Goal: Task Accomplishment & Management: Use online tool/utility

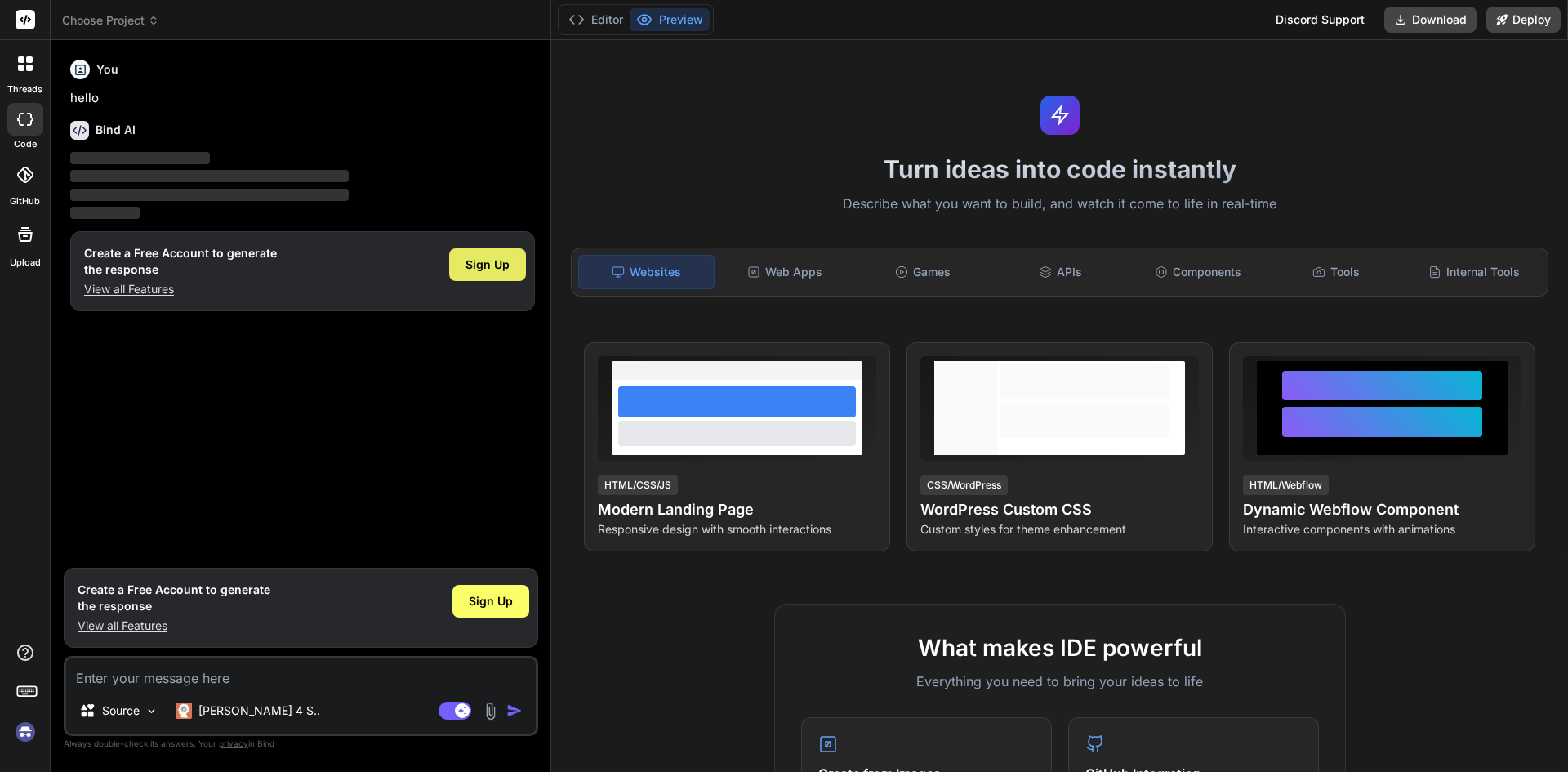
click at [480, 256] on span "Sign Up" at bounding box center [487, 264] width 44 height 16
click at [286, 676] on textarea at bounding box center [300, 672] width 470 height 29
click at [512, 260] on div "Sign Up" at bounding box center [487, 264] width 77 height 33
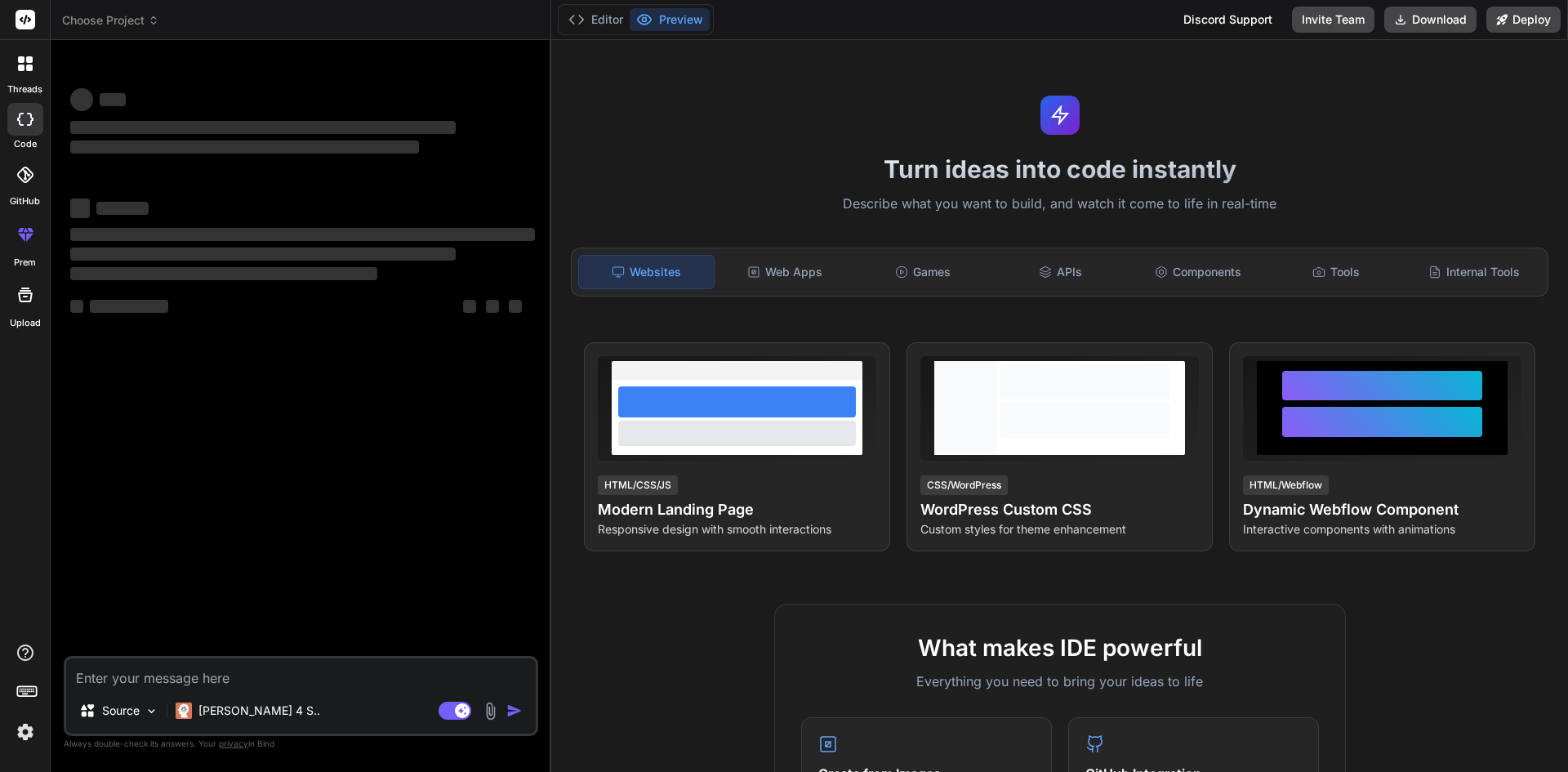
click at [294, 665] on textarea at bounding box center [300, 672] width 470 height 29
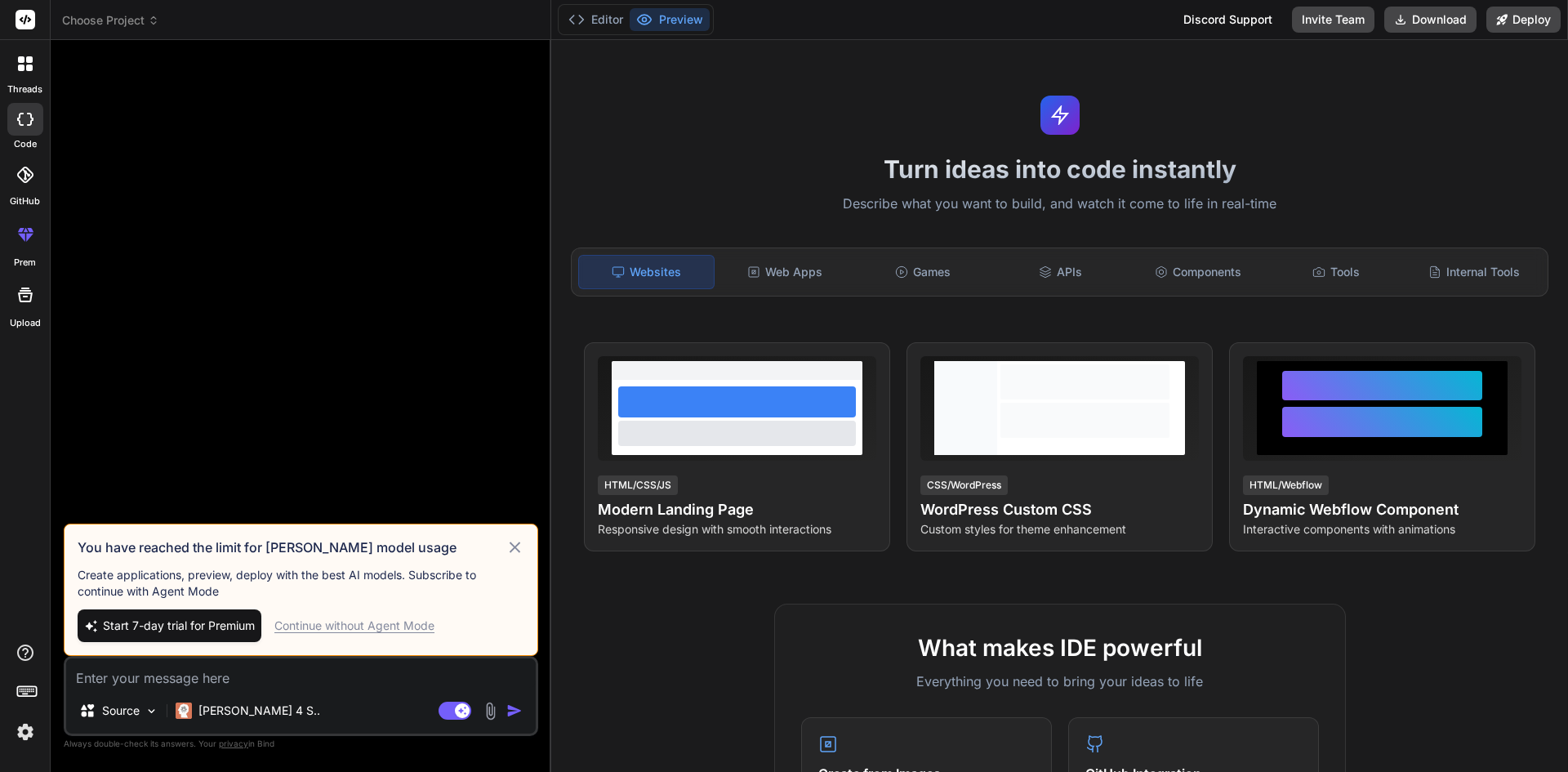
type textarea "x"
click at [323, 676] on textarea at bounding box center [300, 672] width 470 height 29
paste textarea "import { useState } from "react"; import Loader from "../../../../Component/Loa…"
type textarea "import { useState } from "react"; import Loader from "../../../../Component/Loa…"
type textarea "x"
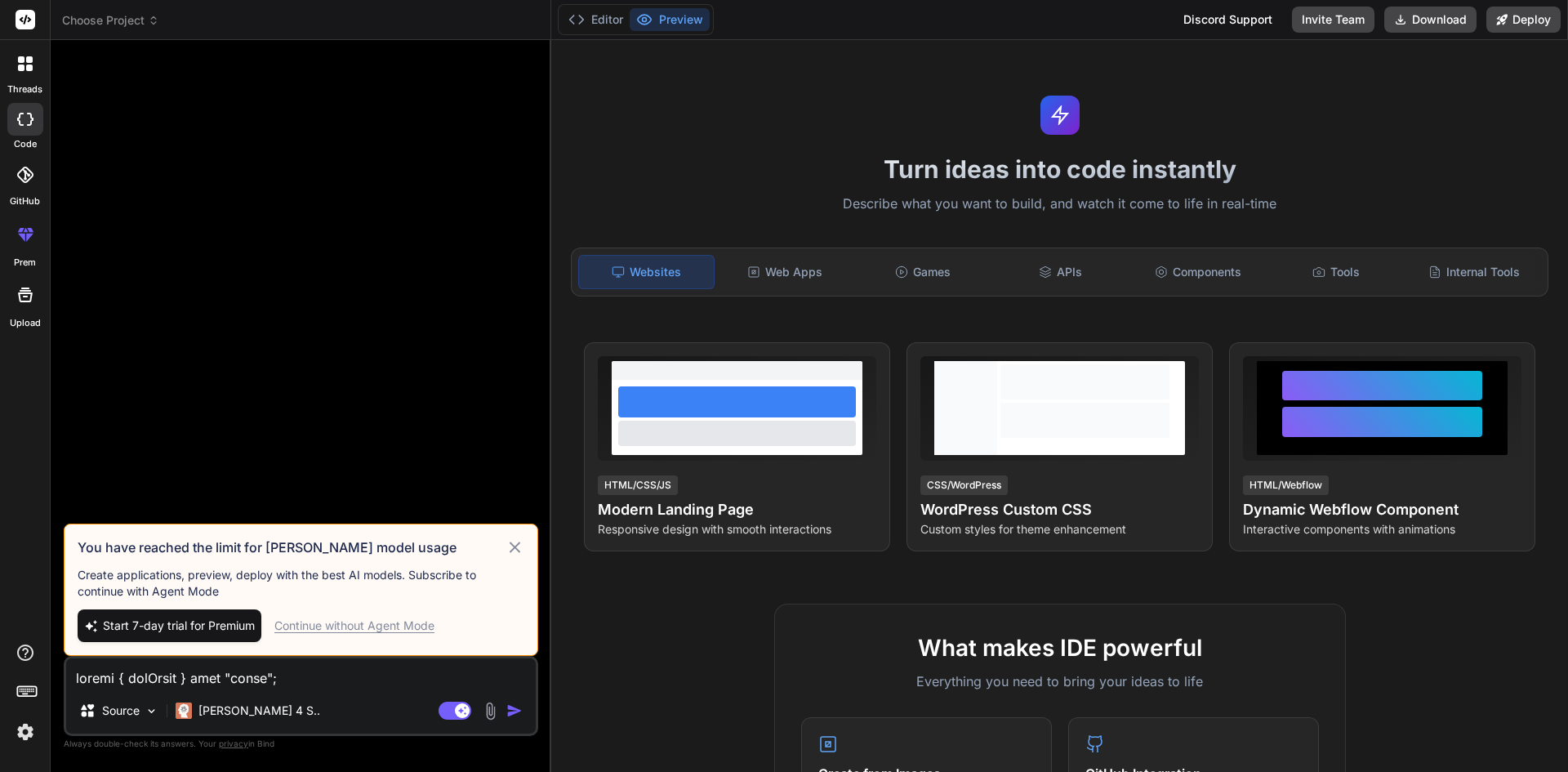
scroll to position [1021, 0]
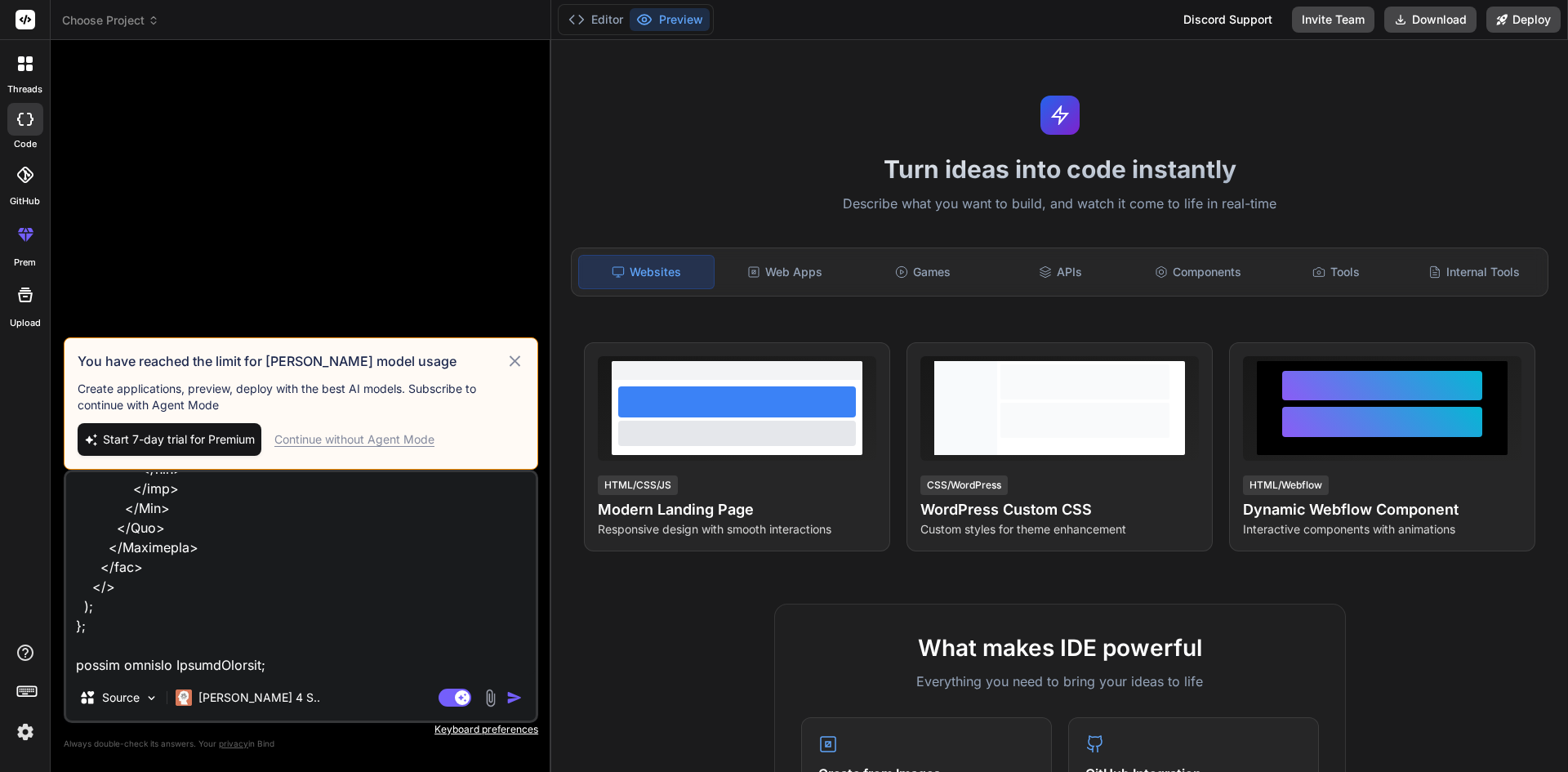
type textarea "import { useState } from "react"; import Loader from "../../../../Component/Loa…"
type textarea "x"
type textarea "import { useState } from "react"; import Loader from "../../../../Component/Loa…"
type textarea "x"
type textarea "import { useState } from "react"; import Loader from "../../../../Component/Loa…"
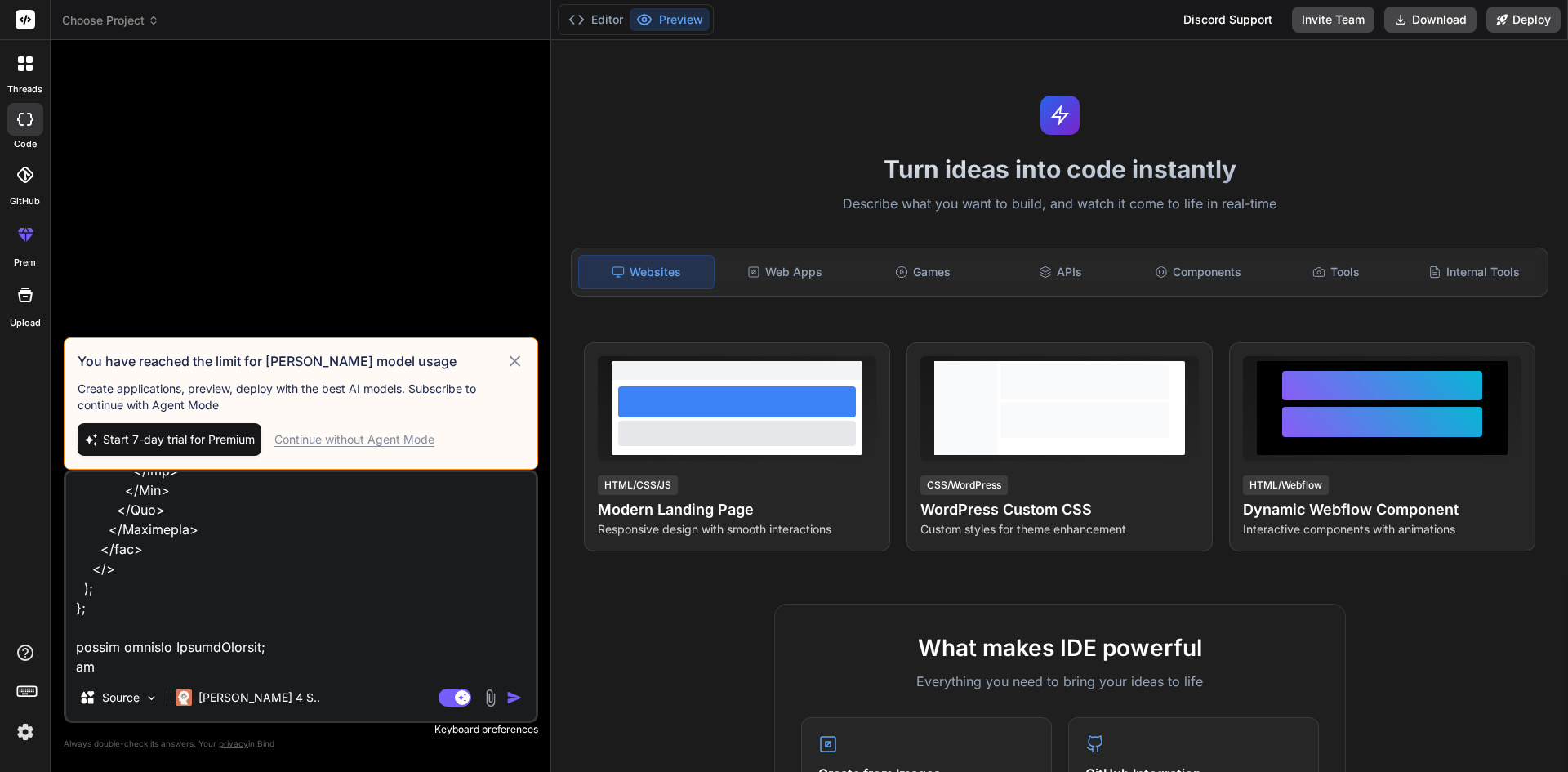
type textarea "x"
type textarea "import { useState } from "react"; import Loader from "../../../../Component/Loa…"
type textarea "x"
type textarea "import { useState } from "react"; import Loader from "../../../../Component/Loa…"
type textarea "x"
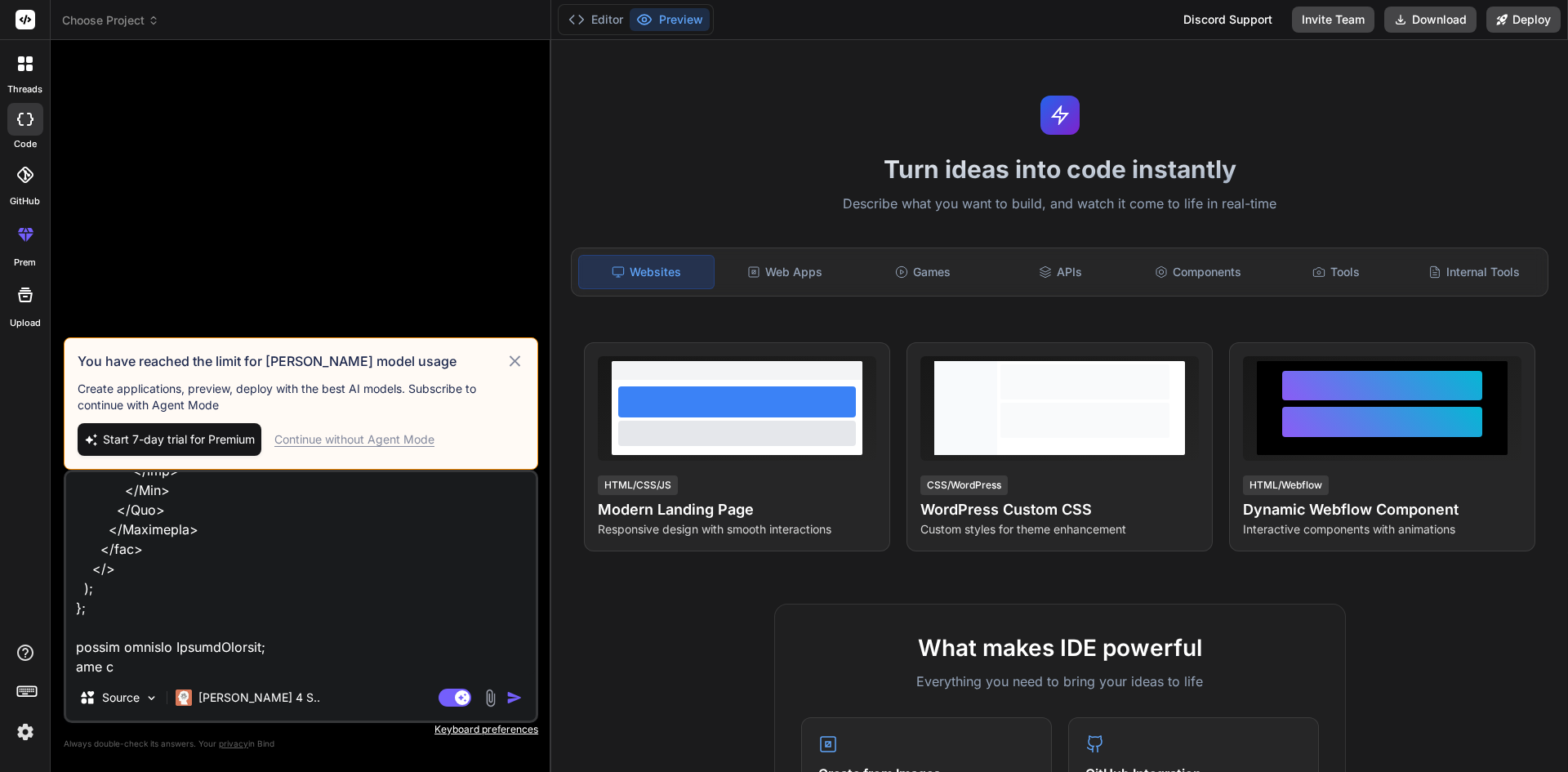
type textarea "import { useState } from "react"; import Loader from "../../../../Component/Loa…"
type textarea "x"
type textarea "import { useState } from "react"; import Loader from "../../../../Component/Loa…"
type textarea "x"
type textarea "import { useState } from "react"; import Loader from "../../../../Component/Loa…"
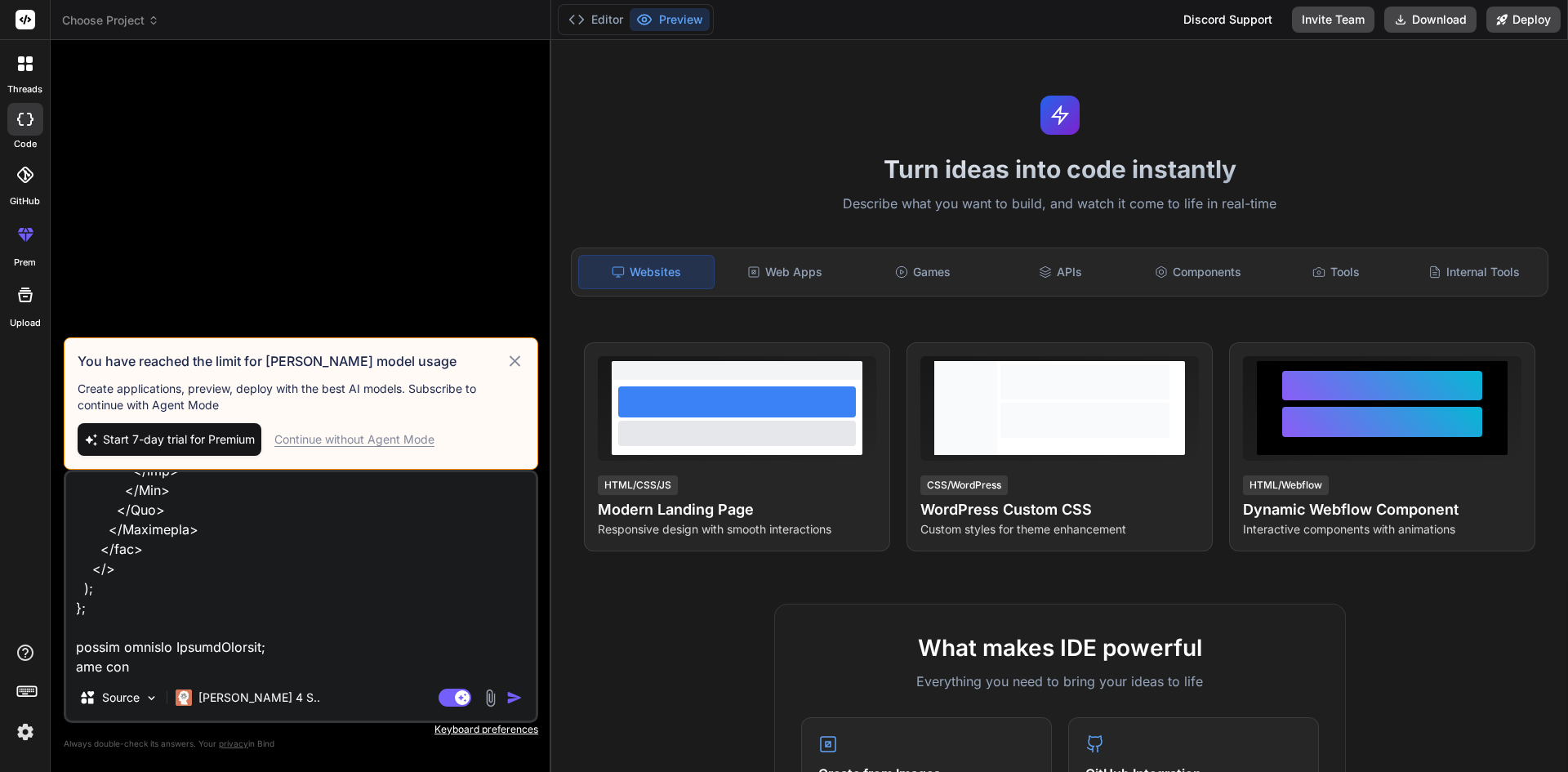
type textarea "x"
type textarea "import { useState } from "react"; import Loader from "../../../../Component/Loa…"
type textarea "x"
type textarea "import { useState } from "react"; import Loader from "../../../../Component/Loa…"
click at [503, 695] on div "Agent Mode. When this toggle is activated, AI automatically makes decisions, re…" at bounding box center [482, 698] width 94 height 20
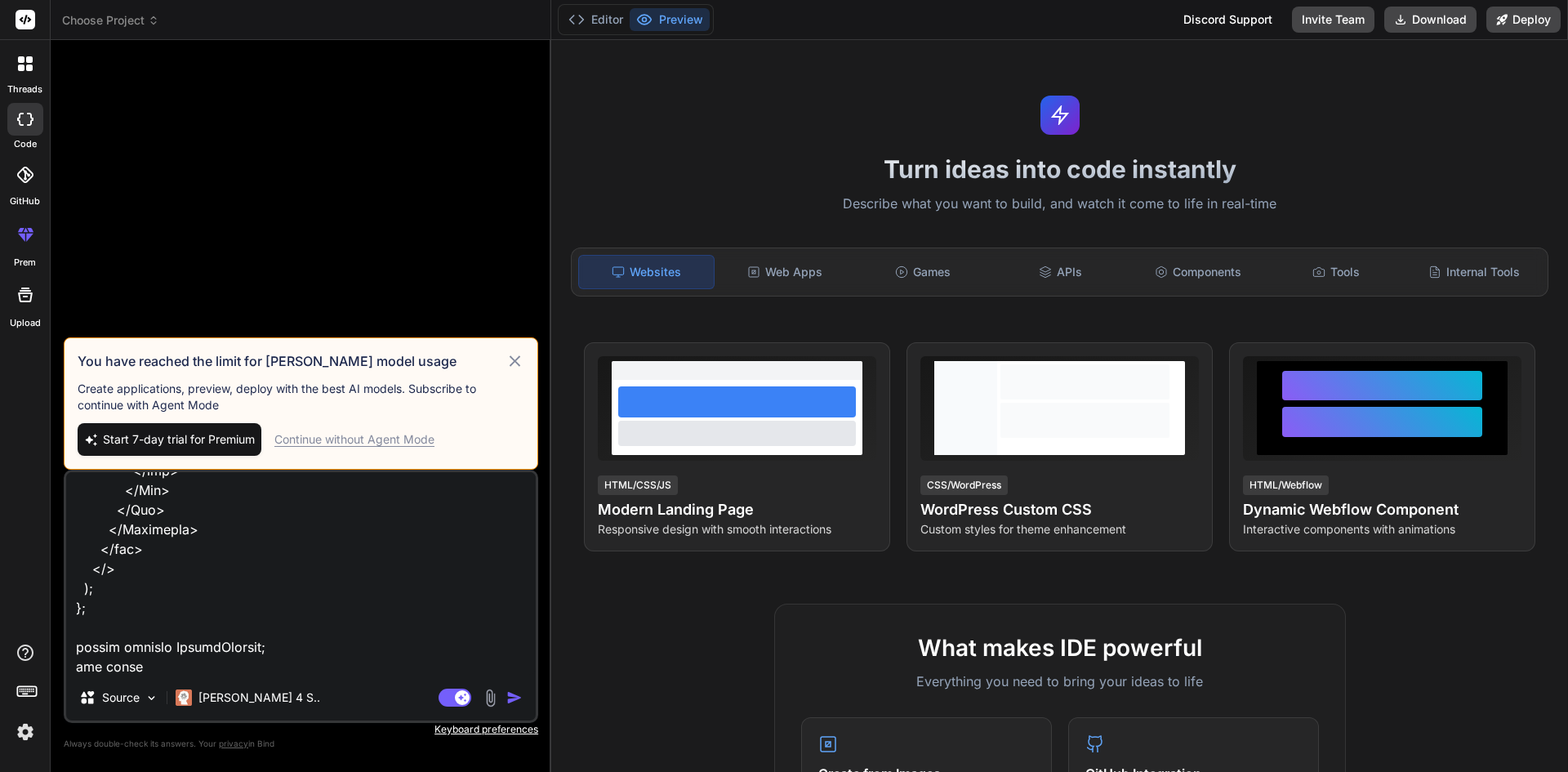
click at [509, 694] on img "button" at bounding box center [514, 698] width 16 height 16
click at [517, 355] on icon at bounding box center [515, 361] width 19 height 20
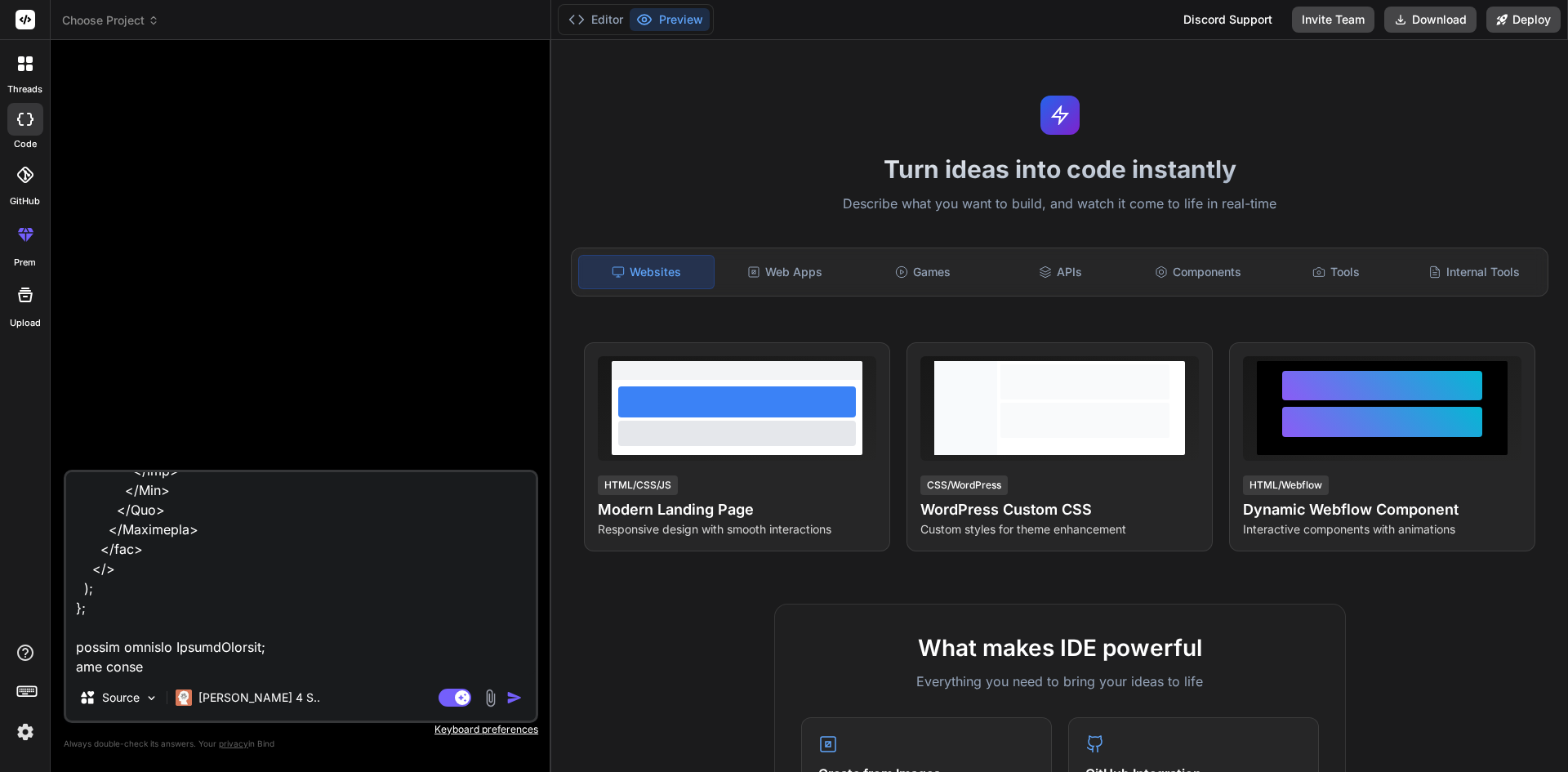
click at [514, 700] on img "button" at bounding box center [514, 698] width 16 height 16
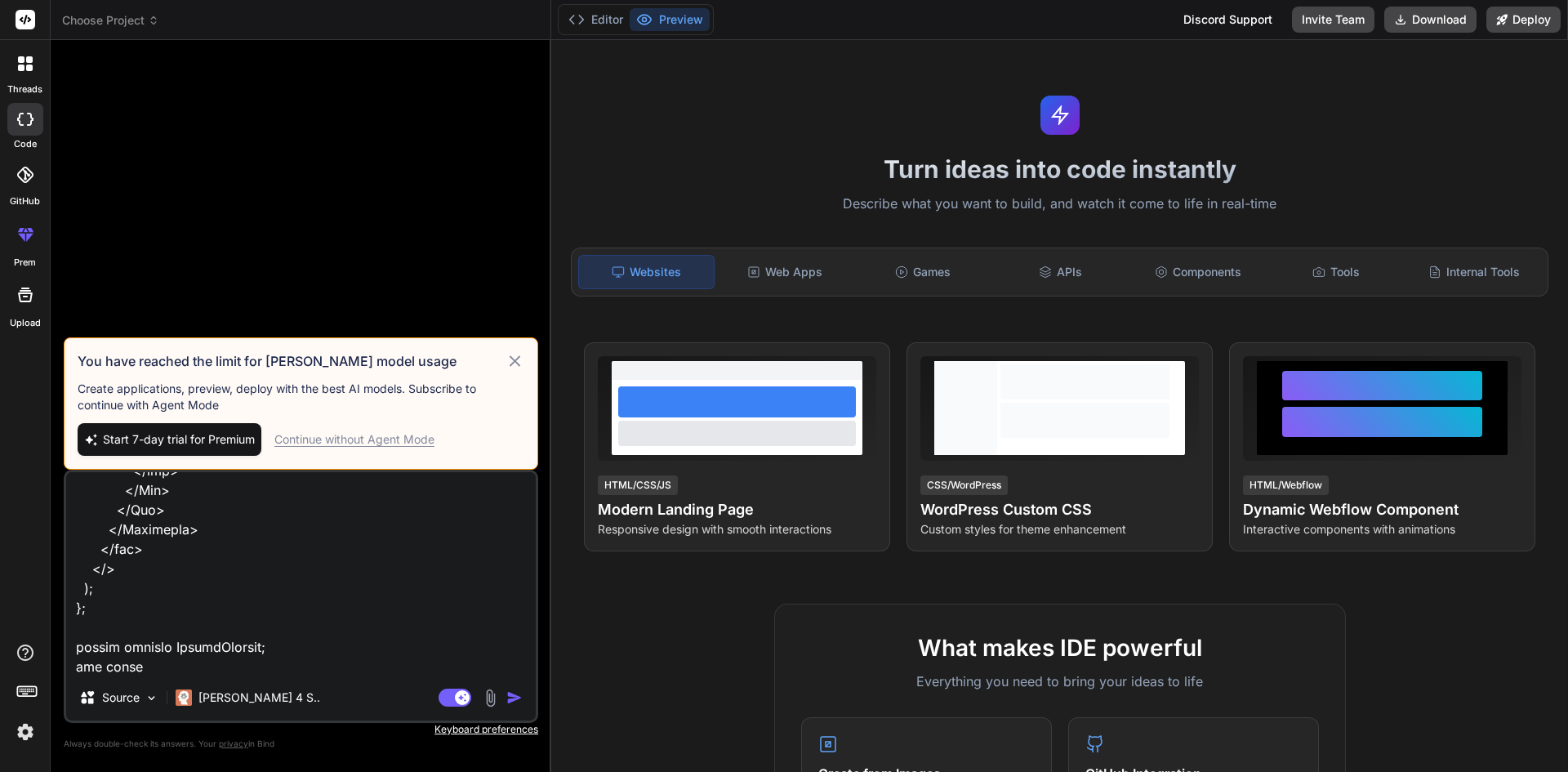
click at [340, 439] on div "Continue without Agent Mode" at bounding box center [354, 439] width 160 height 16
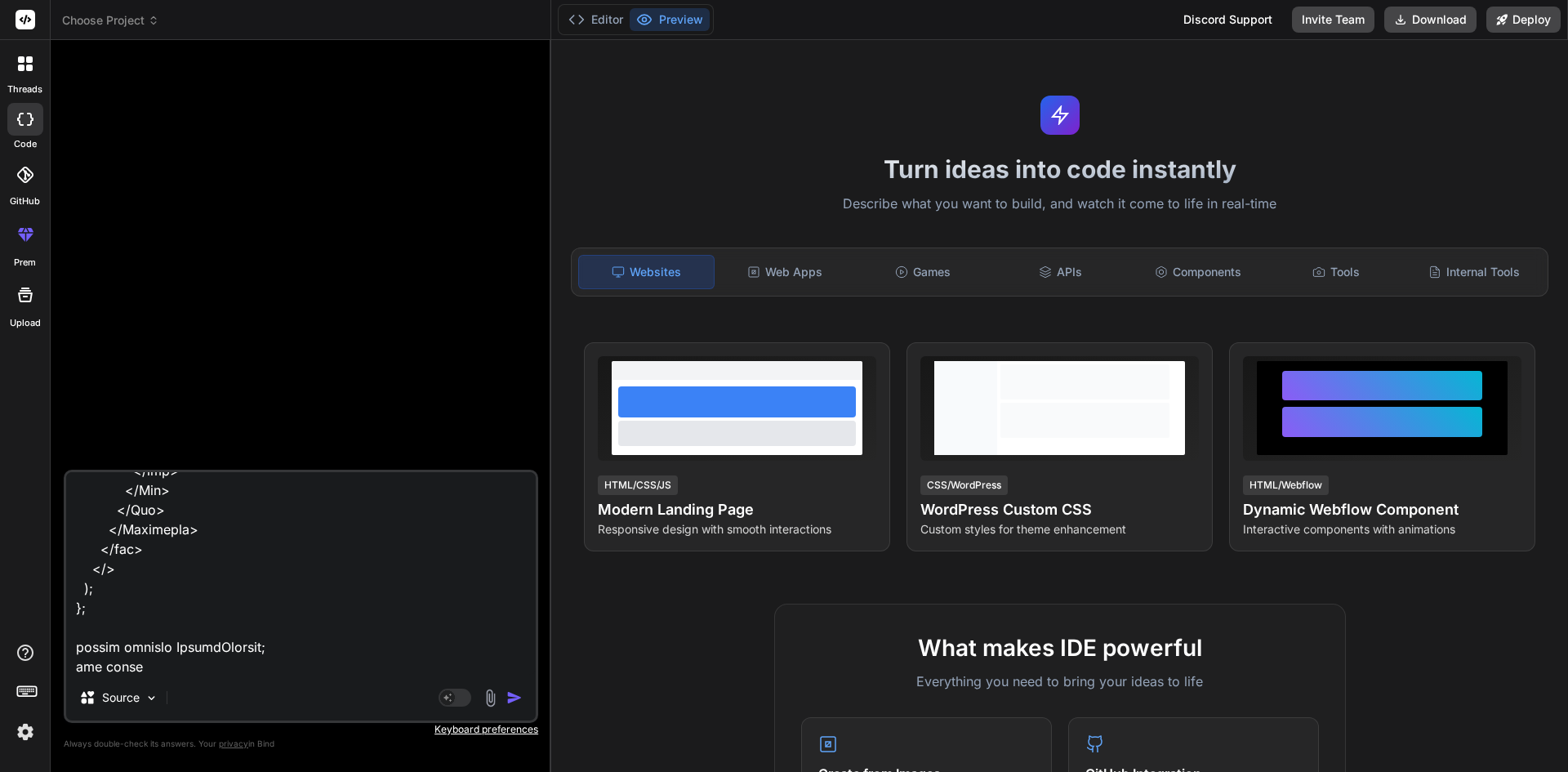
click at [518, 698] on img "button" at bounding box center [514, 698] width 16 height 16
type textarea "x"
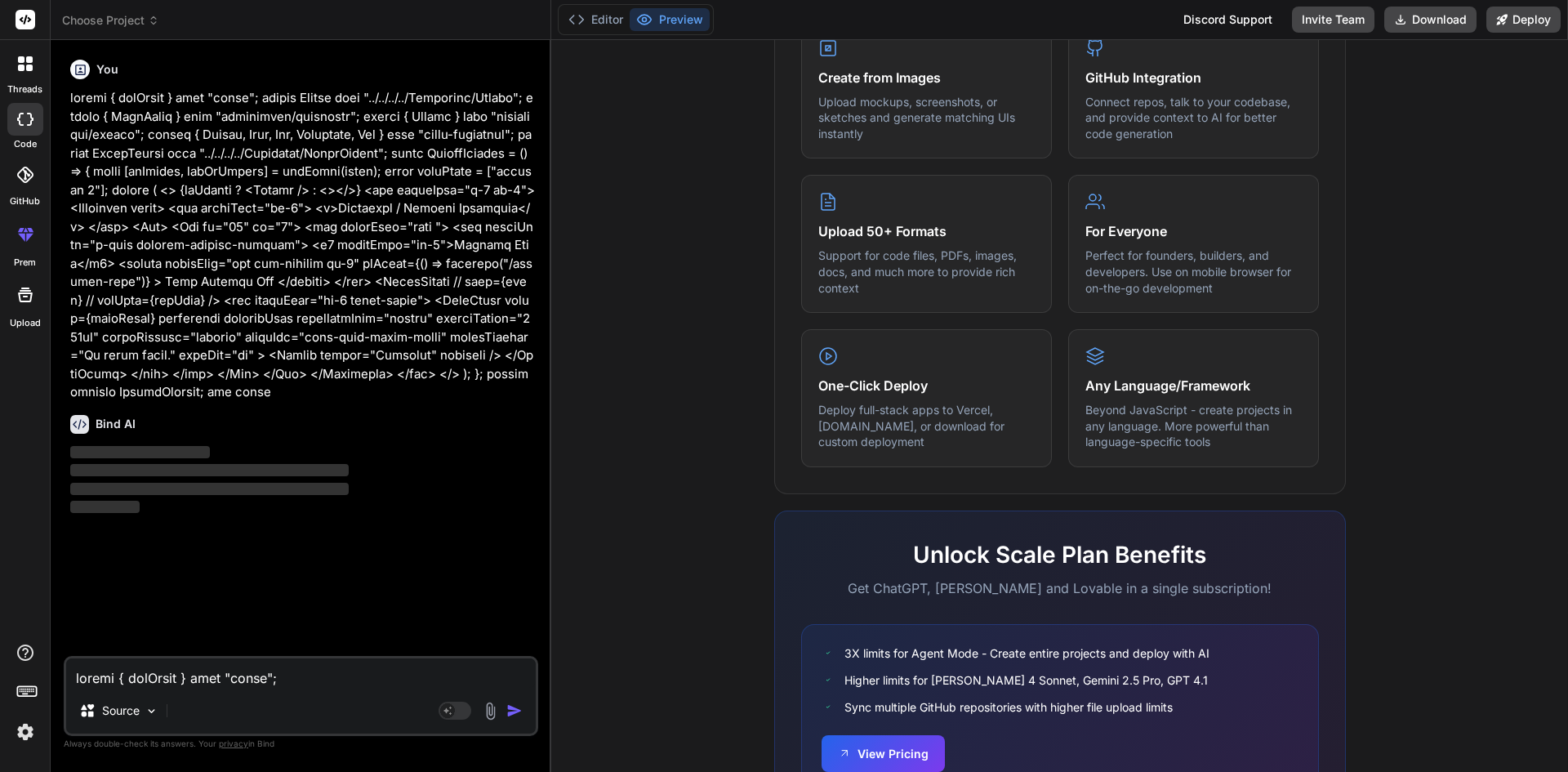
scroll to position [786, 0]
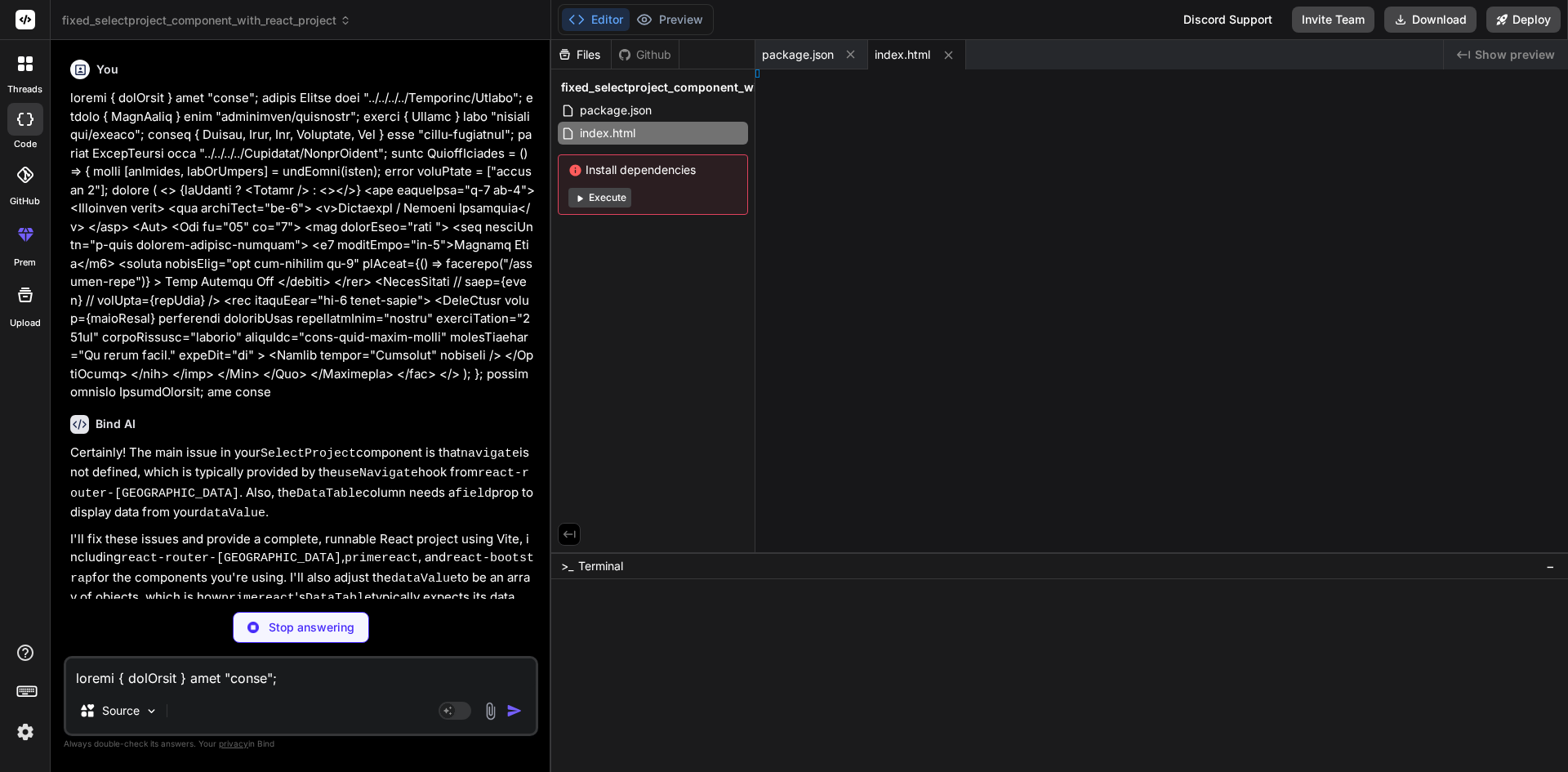
type textarea "x"
type textarea ";"
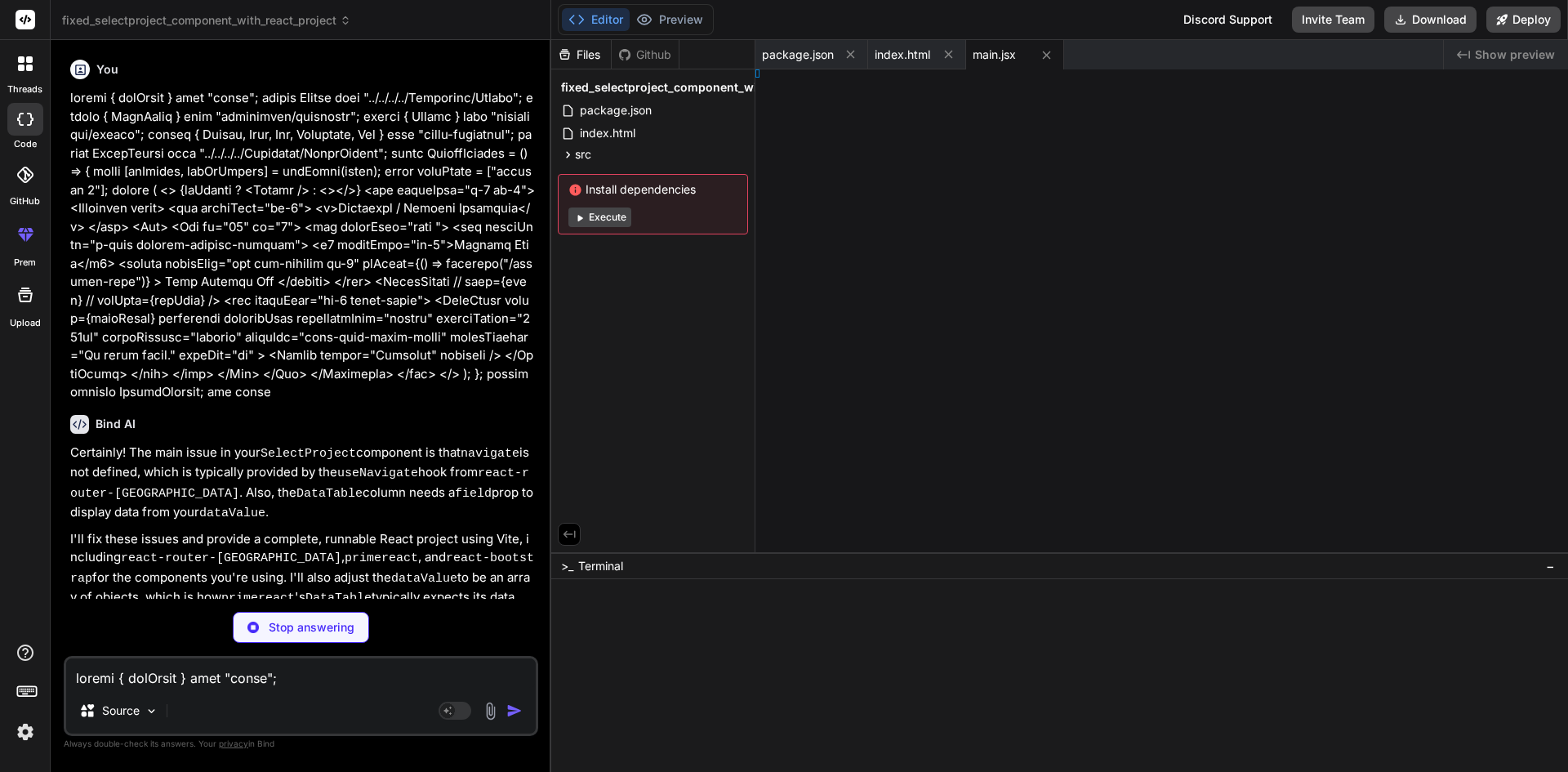
type textarea "x"
type textarea "; }"
type textarea "x"
type textarea "pp;"
type textarea "x"
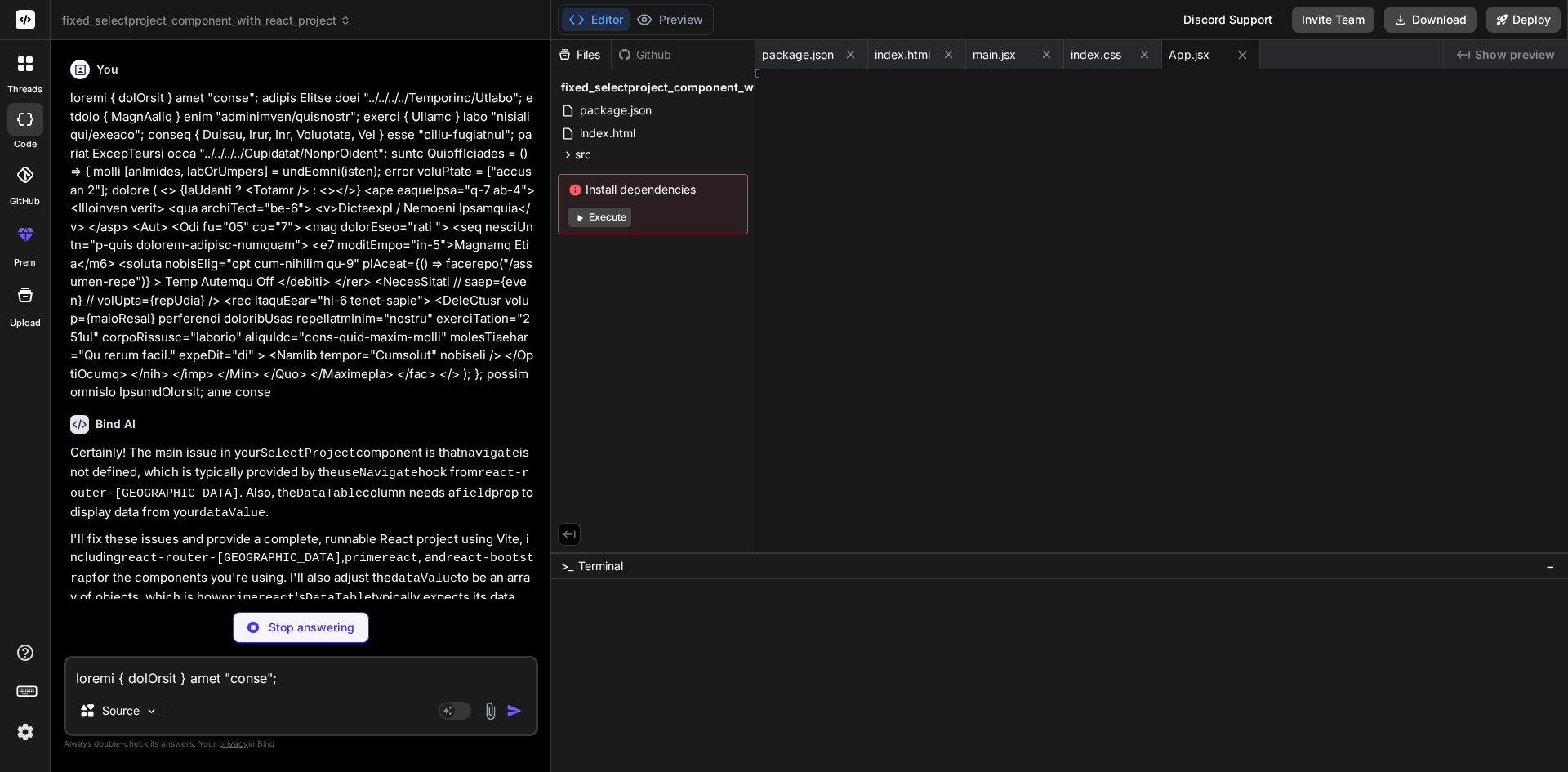
type textarea "Project;"
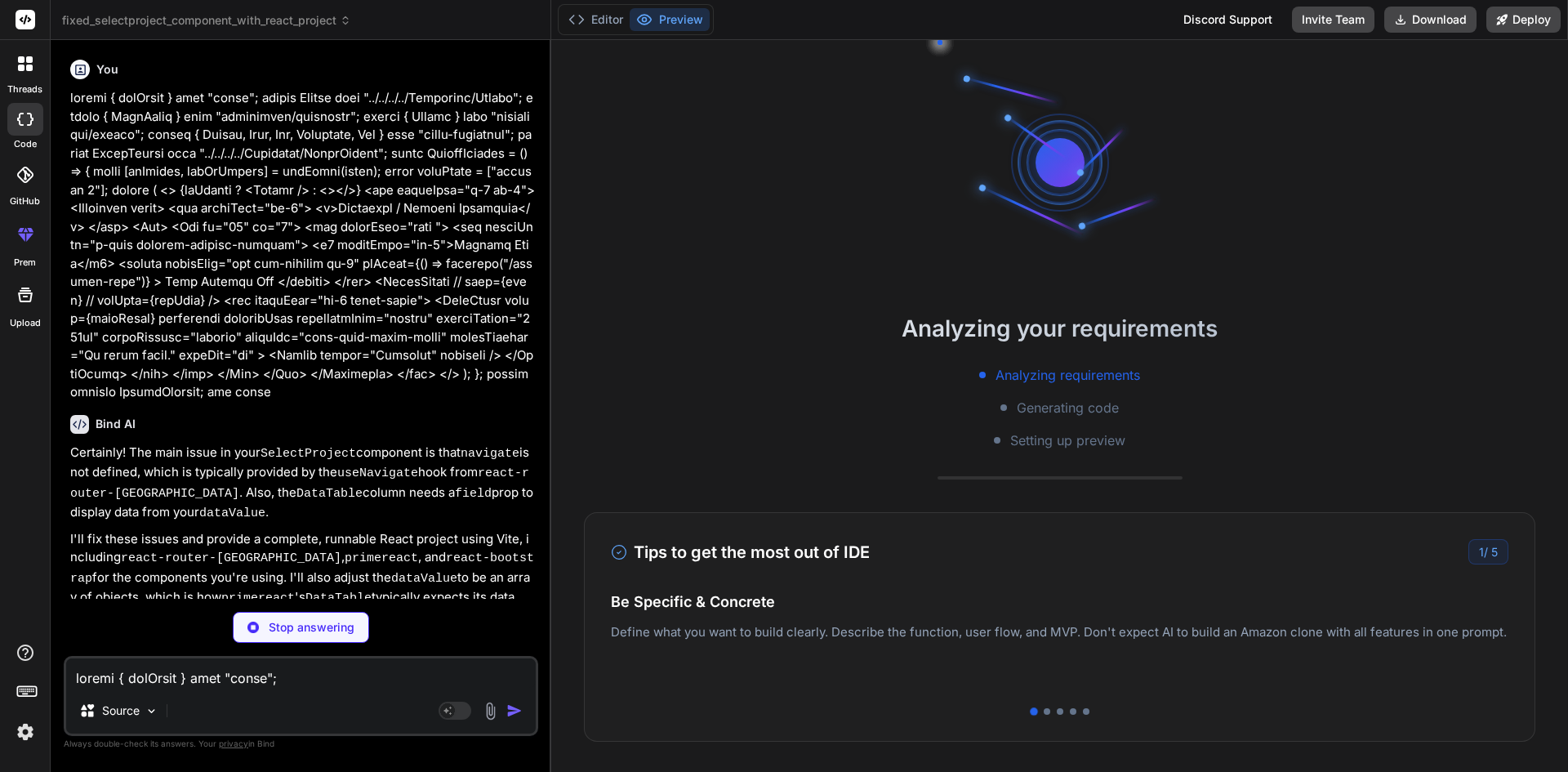
type textarea "x"
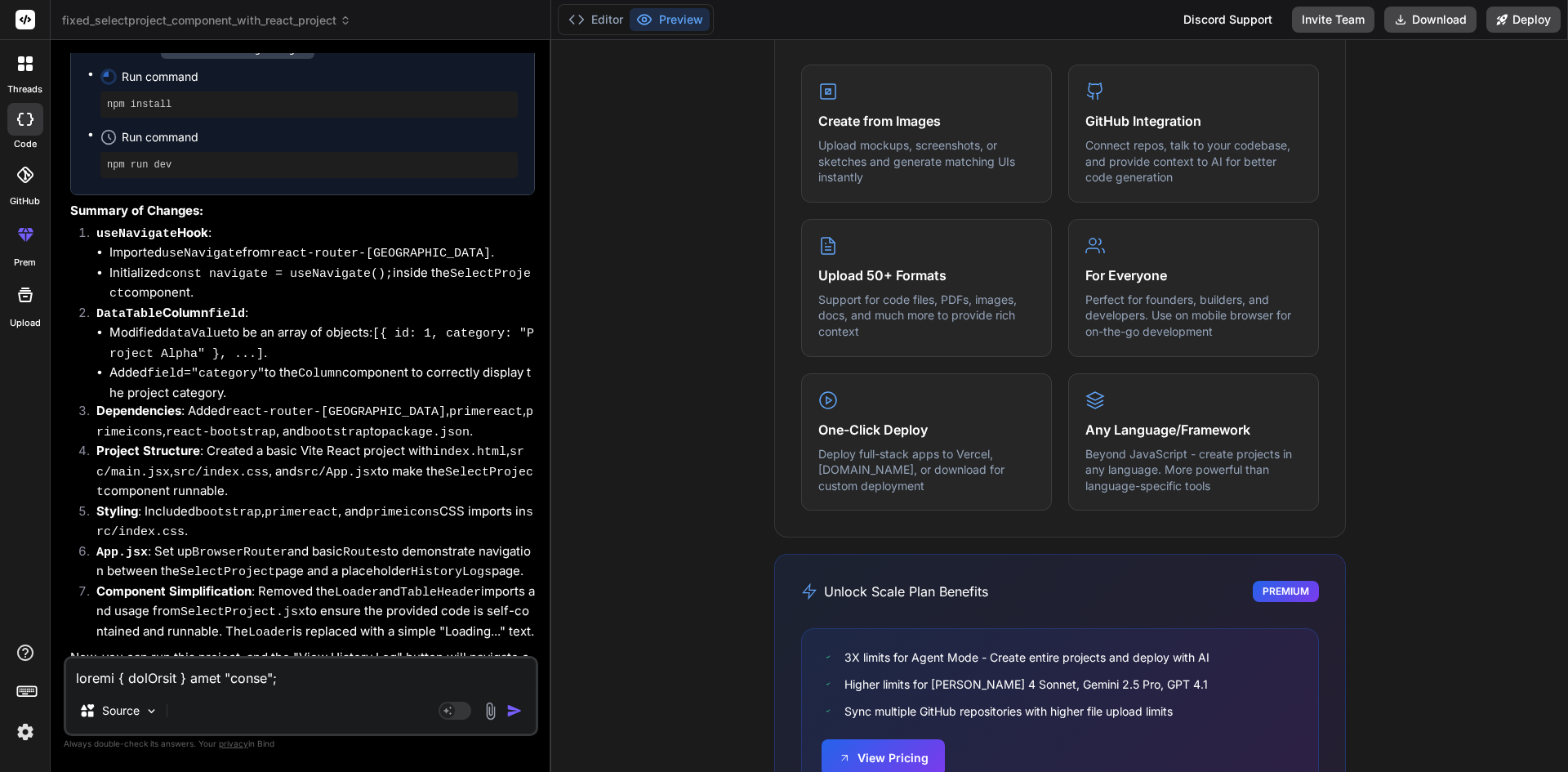
scroll to position [839, 0]
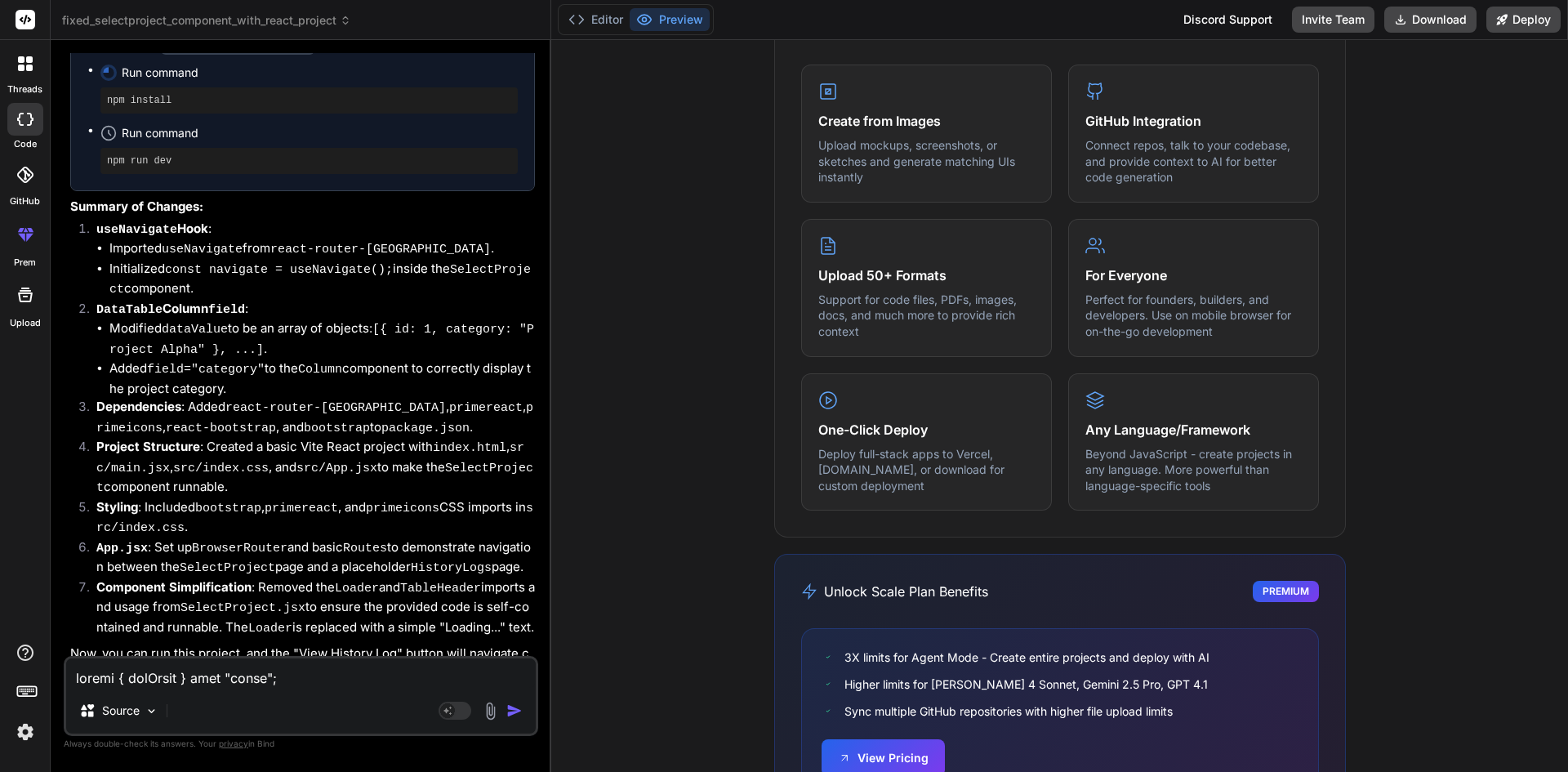
type textarea "x"
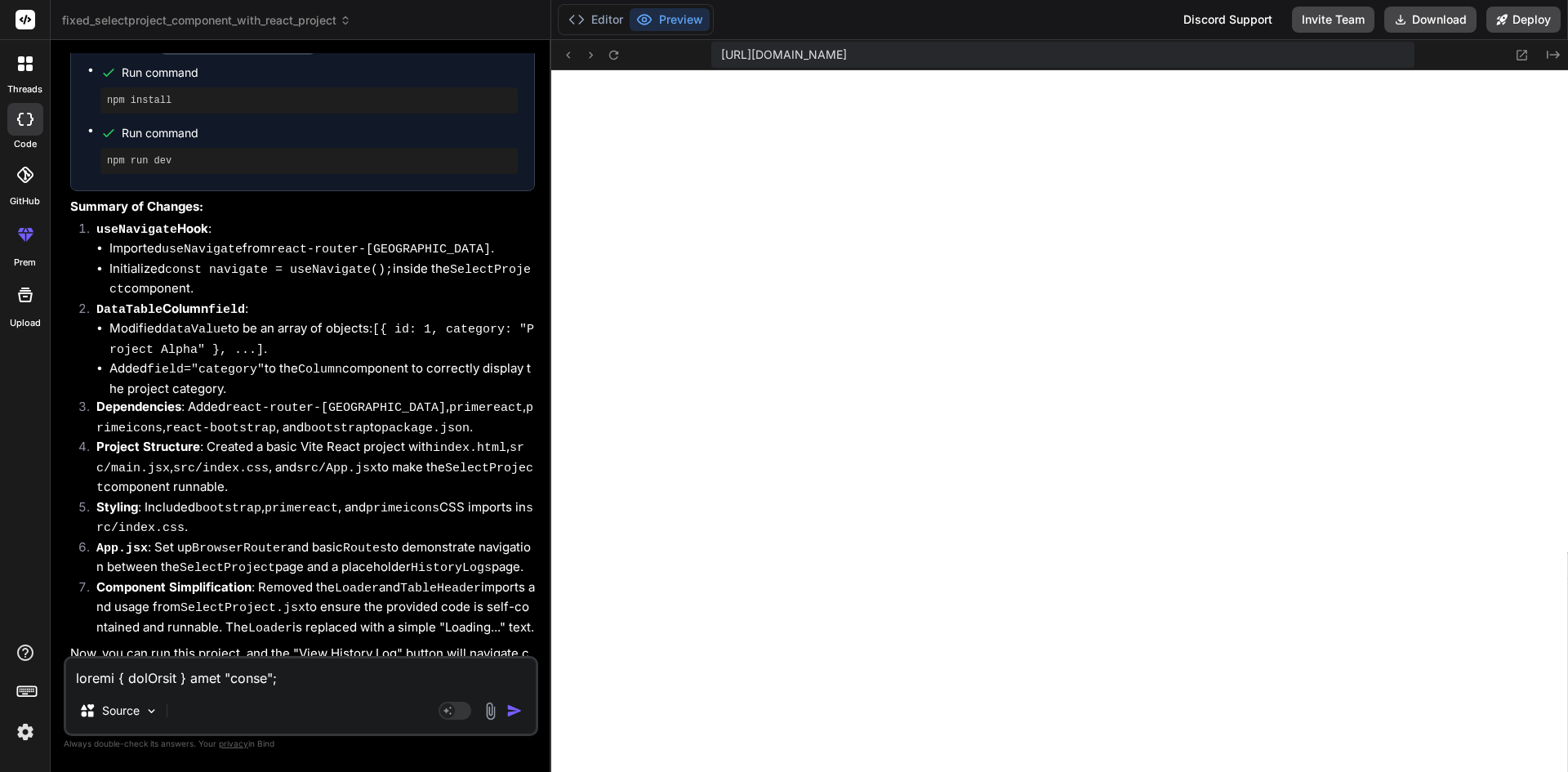
click at [219, 687] on textarea at bounding box center [300, 672] width 470 height 29
type textarea "g"
type textarea "x"
type textarea "gi"
type textarea "x"
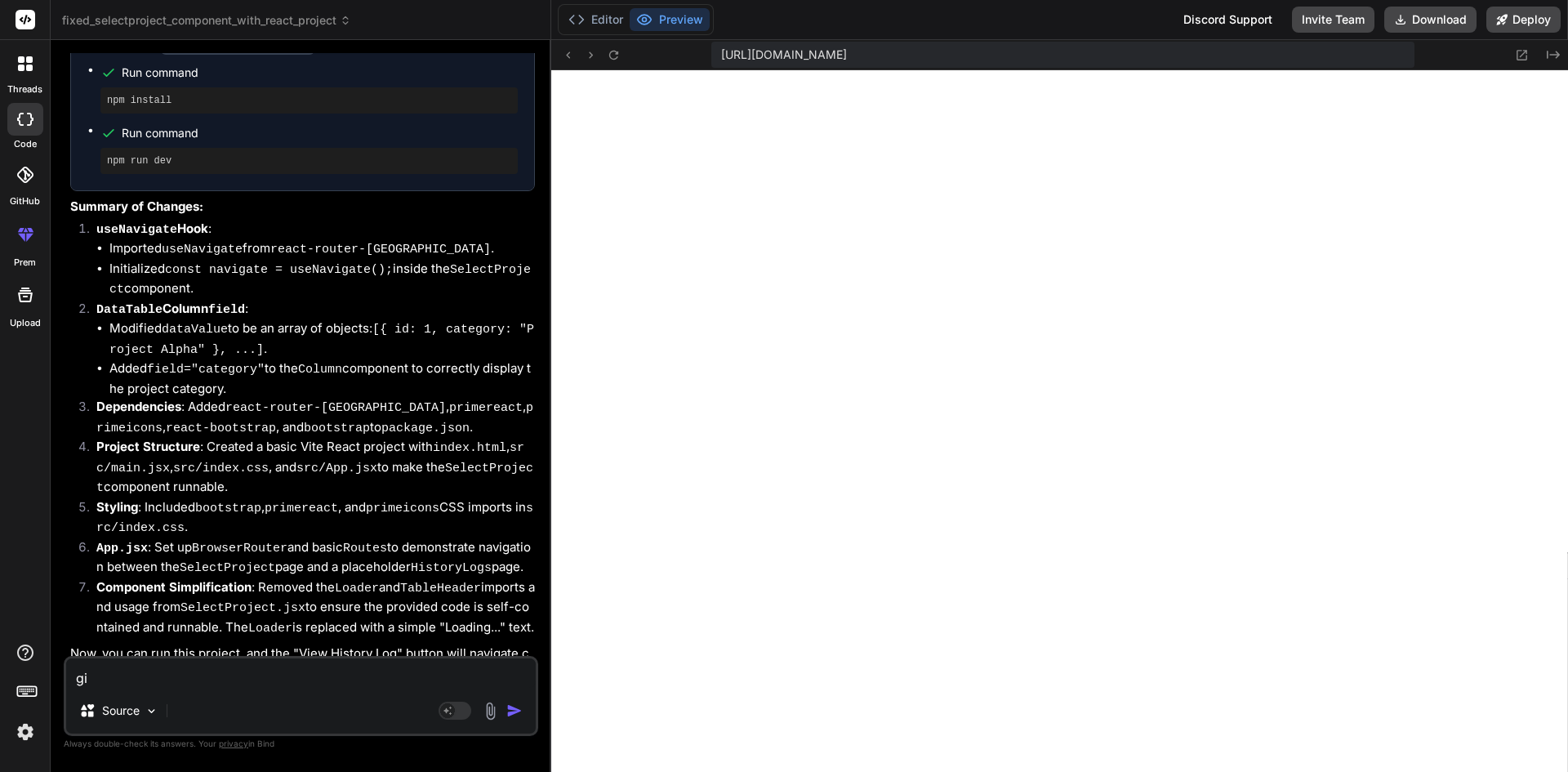
type textarea "giv"
type textarea "x"
type textarea "give"
type textarea "x"
type textarea "give"
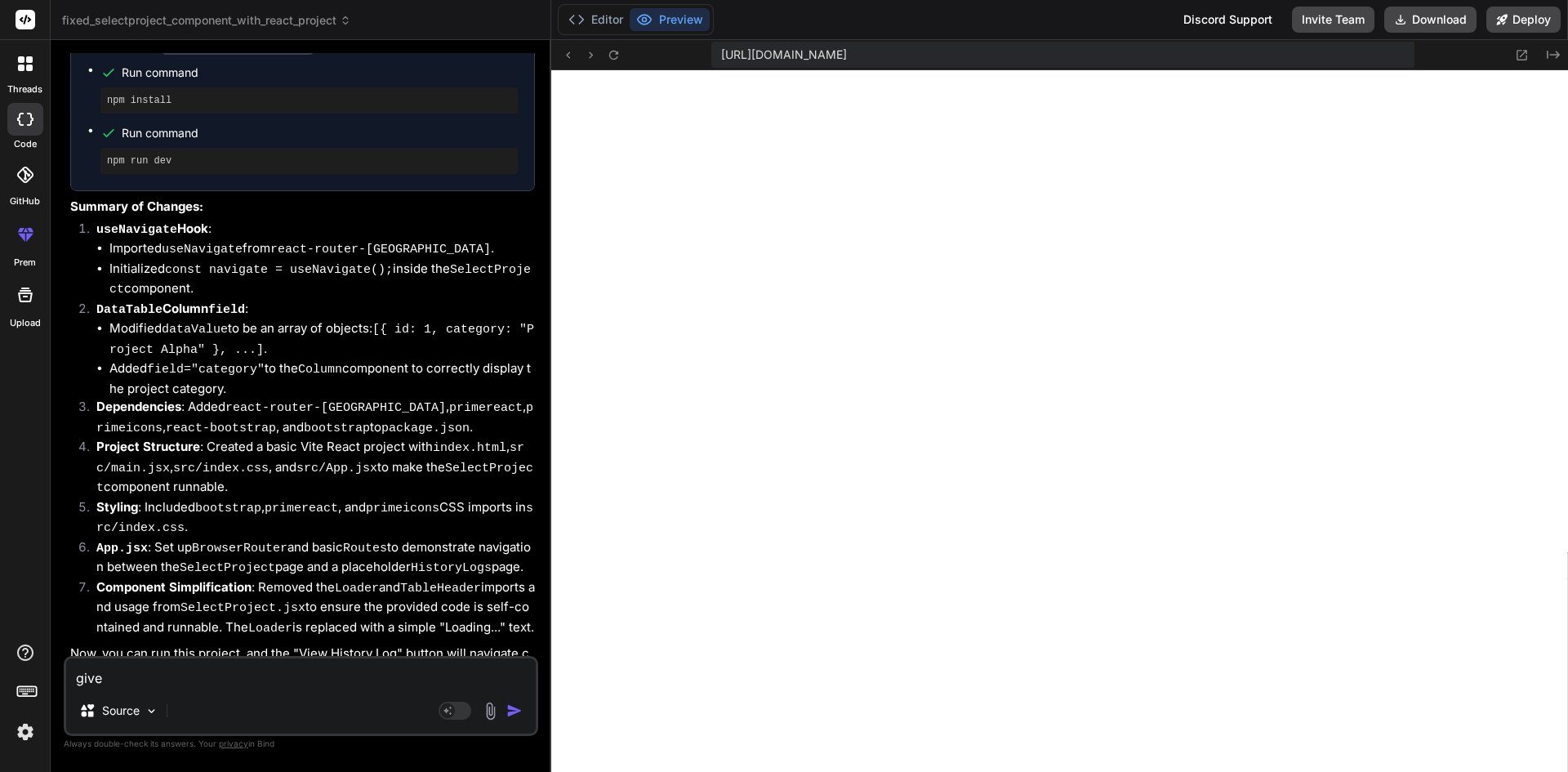
type textarea "x"
type textarea "give c"
type textarea "x"
type textarea "give co"
type textarea "x"
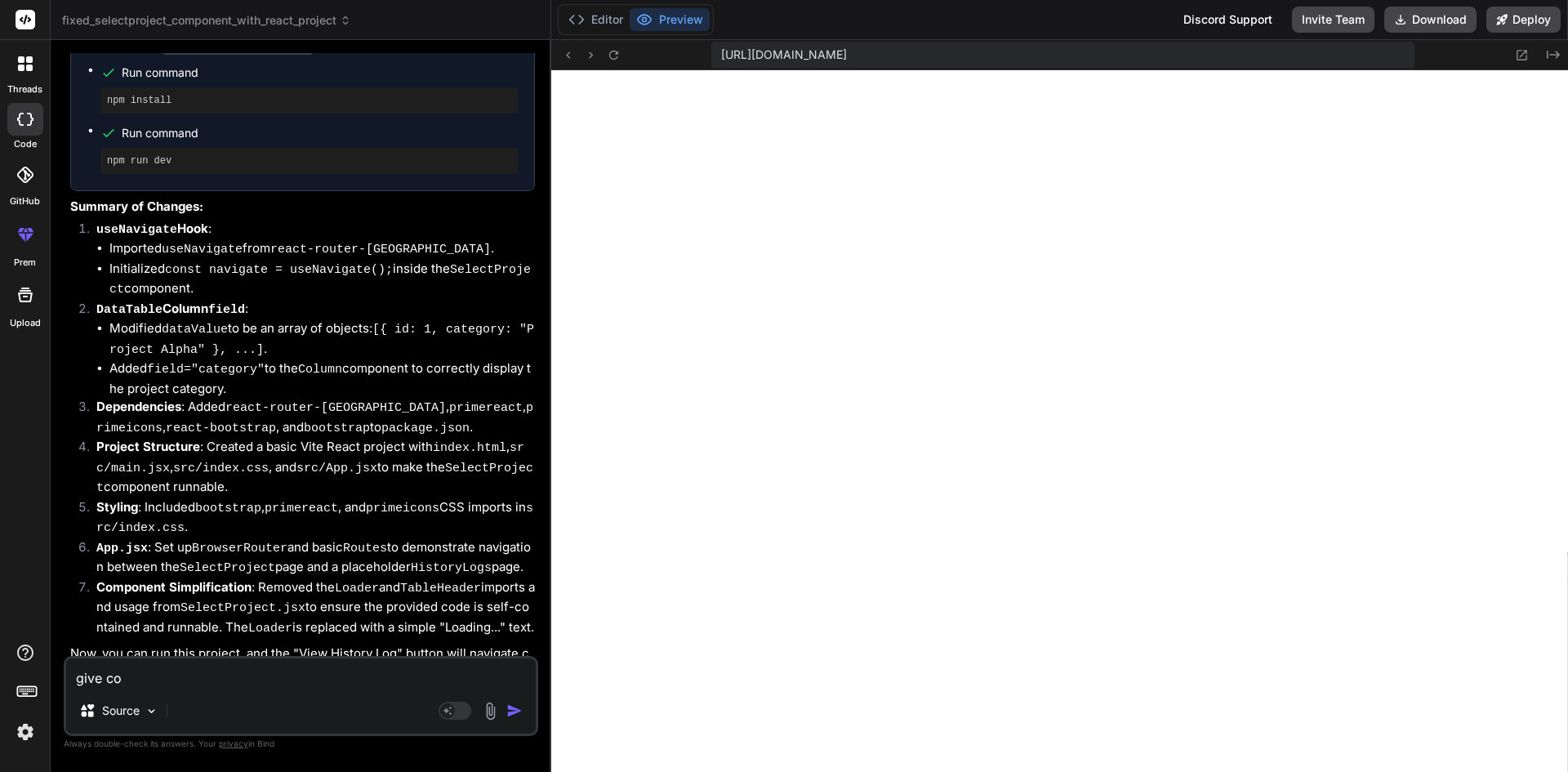
type textarea "give cod"
type textarea "x"
type textarea "give code"
type textarea "x"
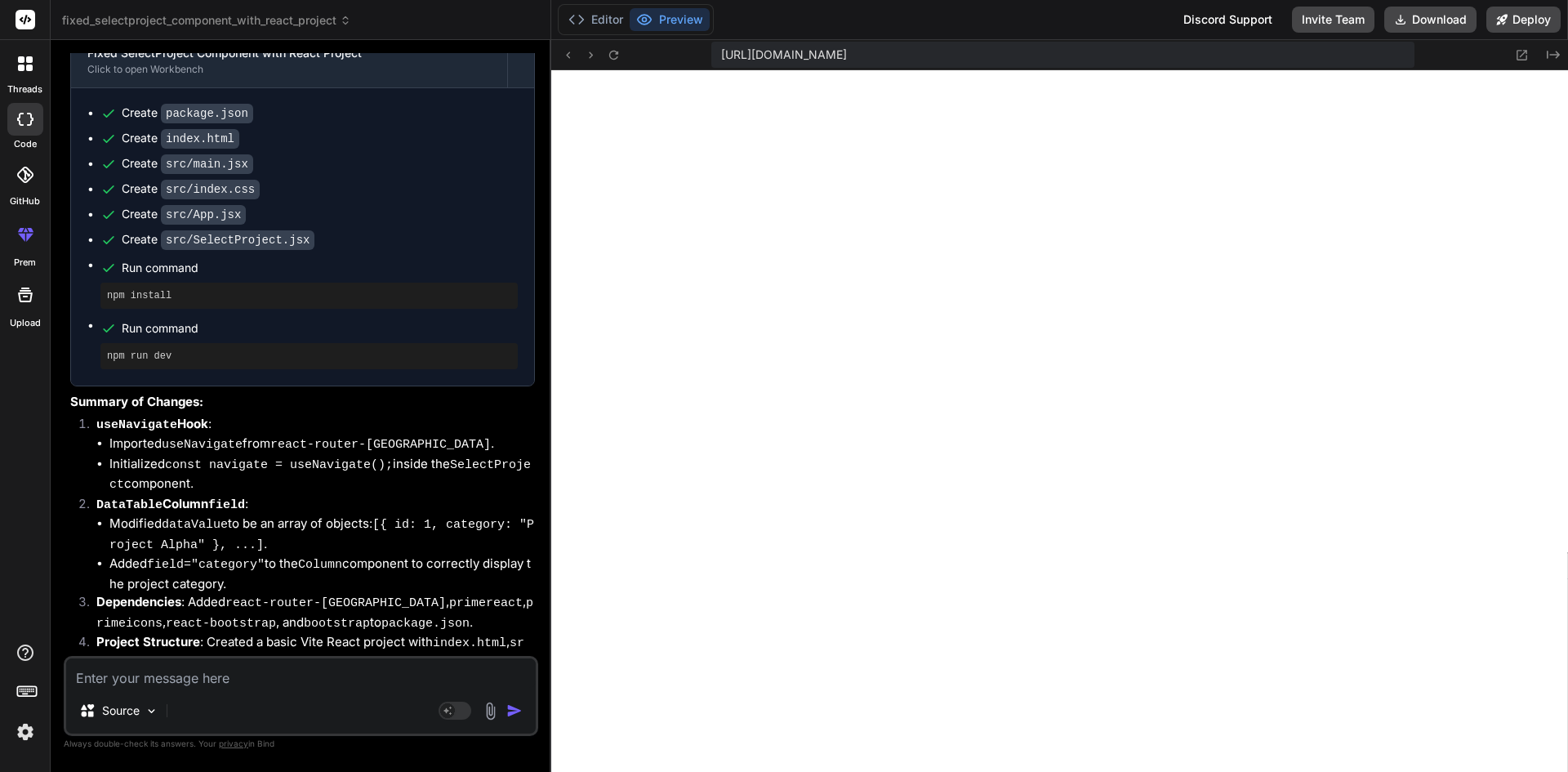
scroll to position [681, 0]
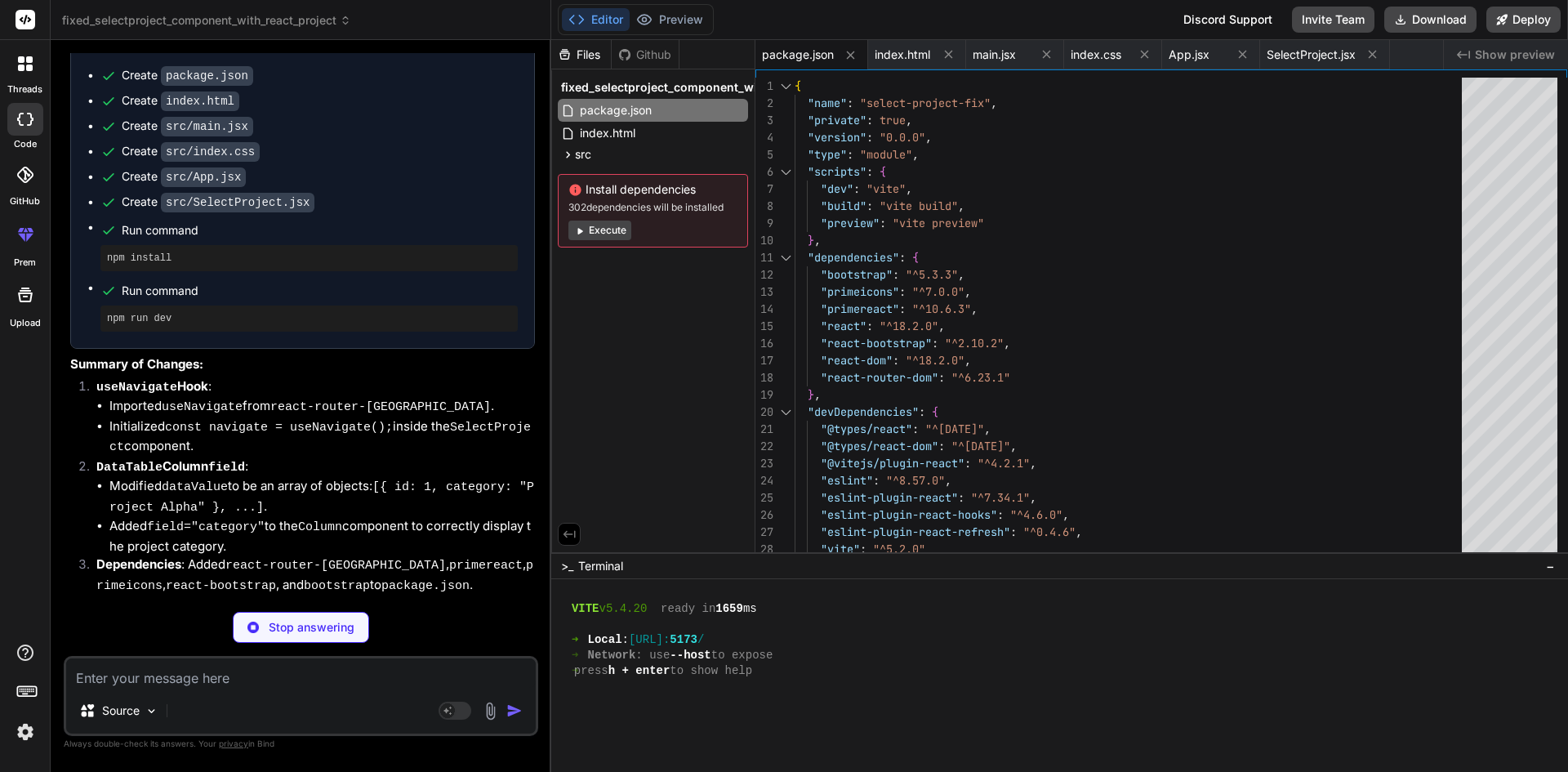
type textarea "x"
type textarea "<script type="module" src="/src/main.jsx"></script> </body> </html>"
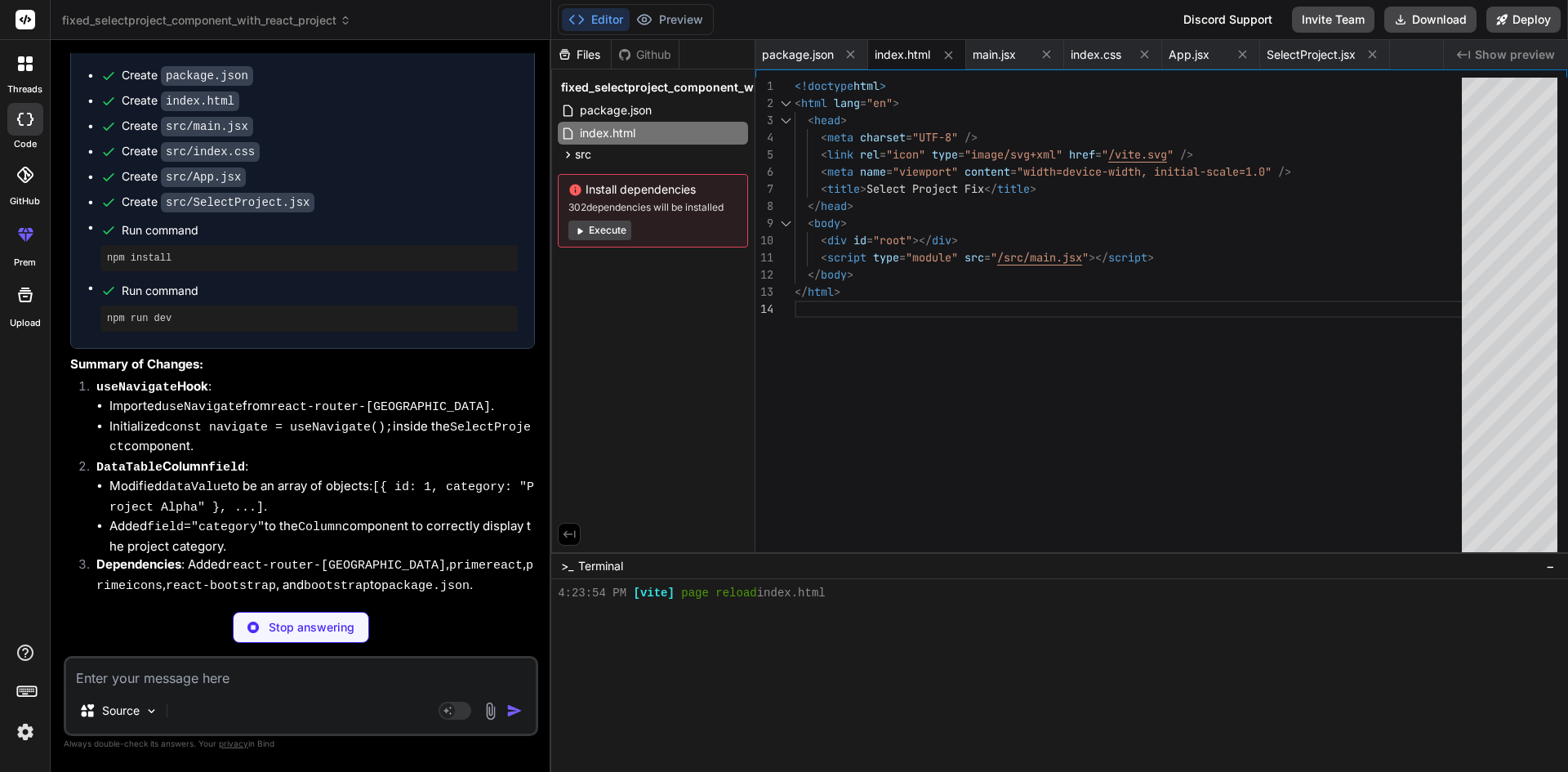
scroll to position [682, 0]
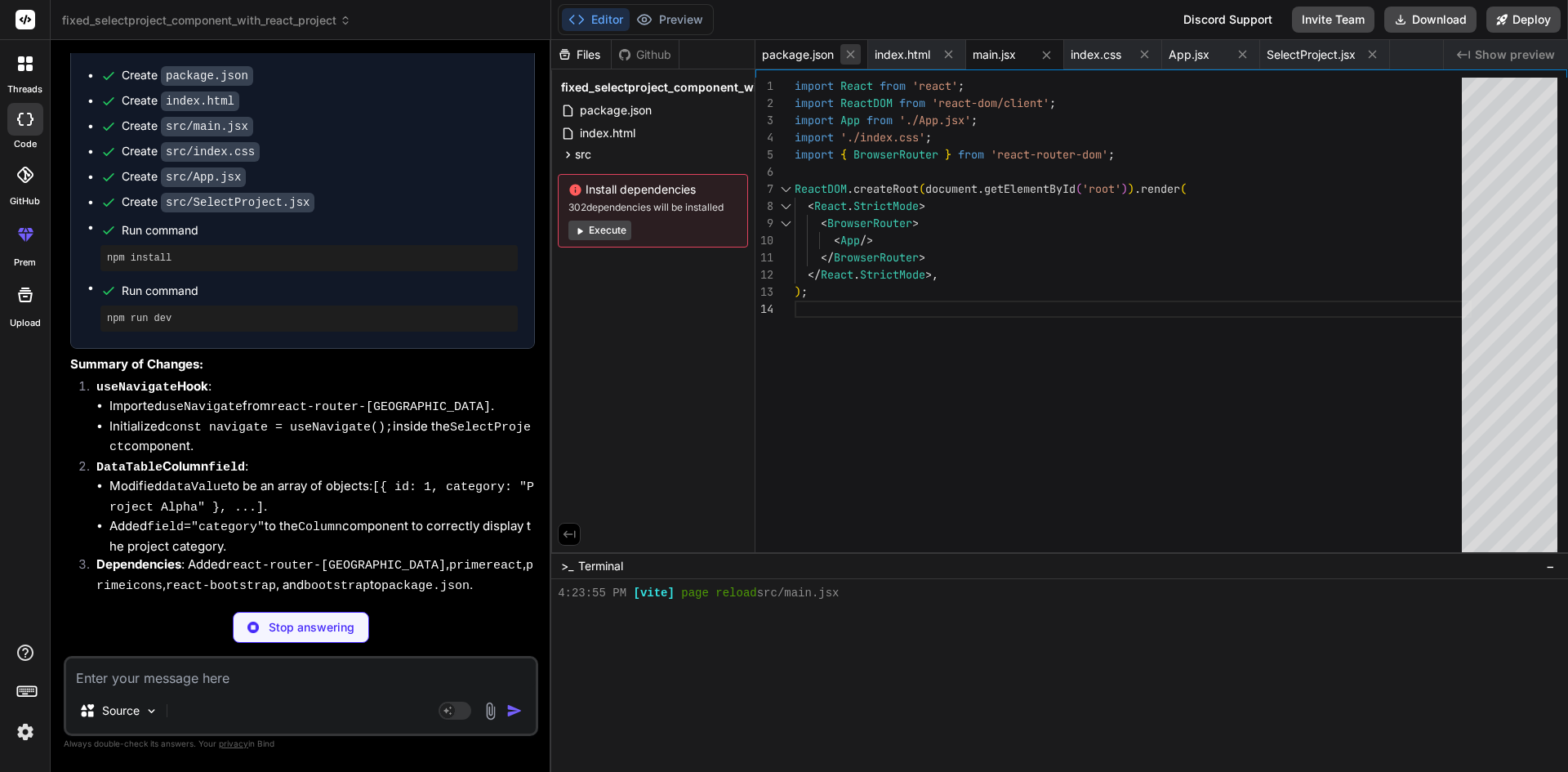
type textarea "x"
type textarea ".field-table { margin-top: 1rem; }"
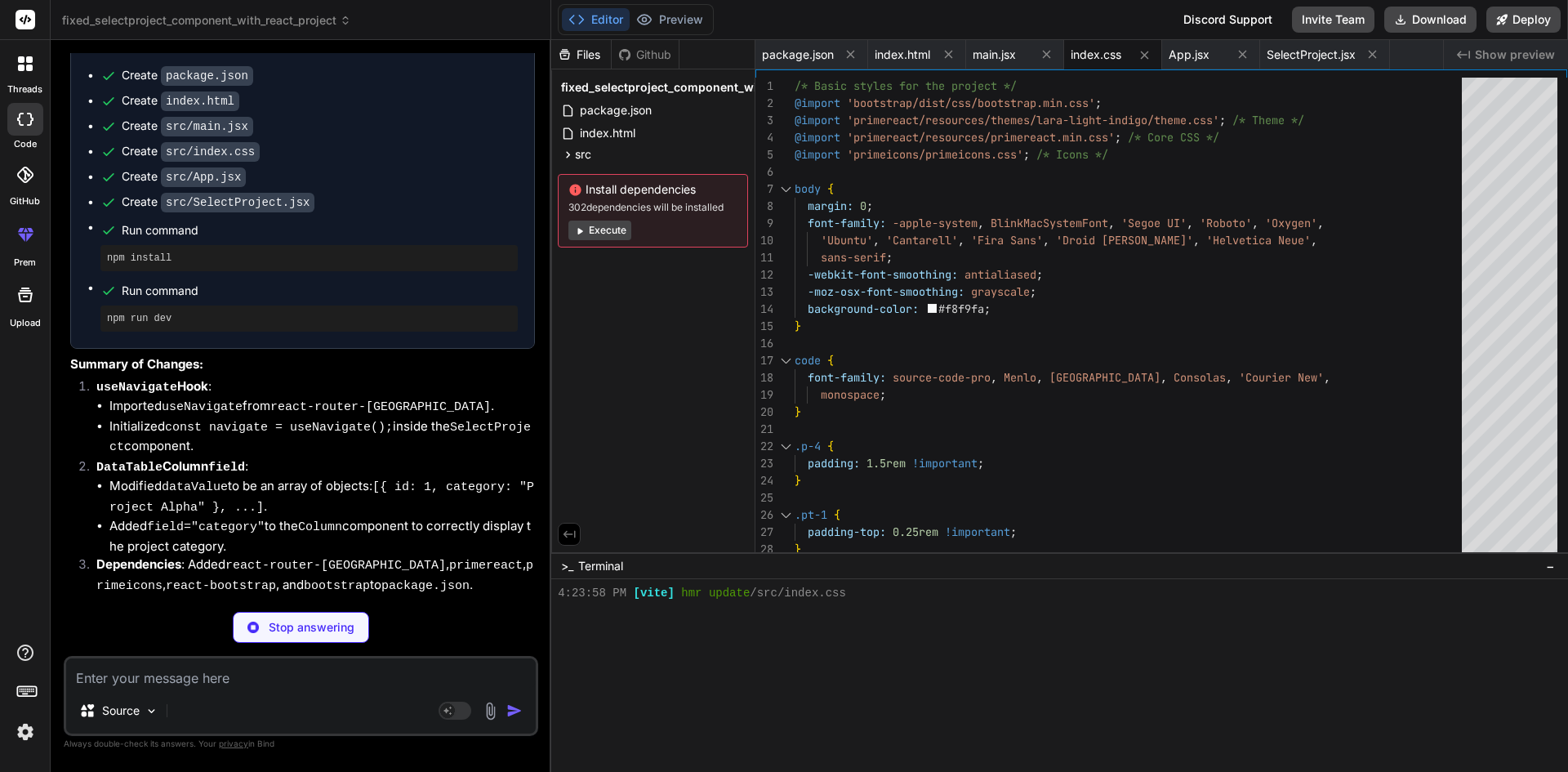
type textarea "x"
type textarea "export default App;"
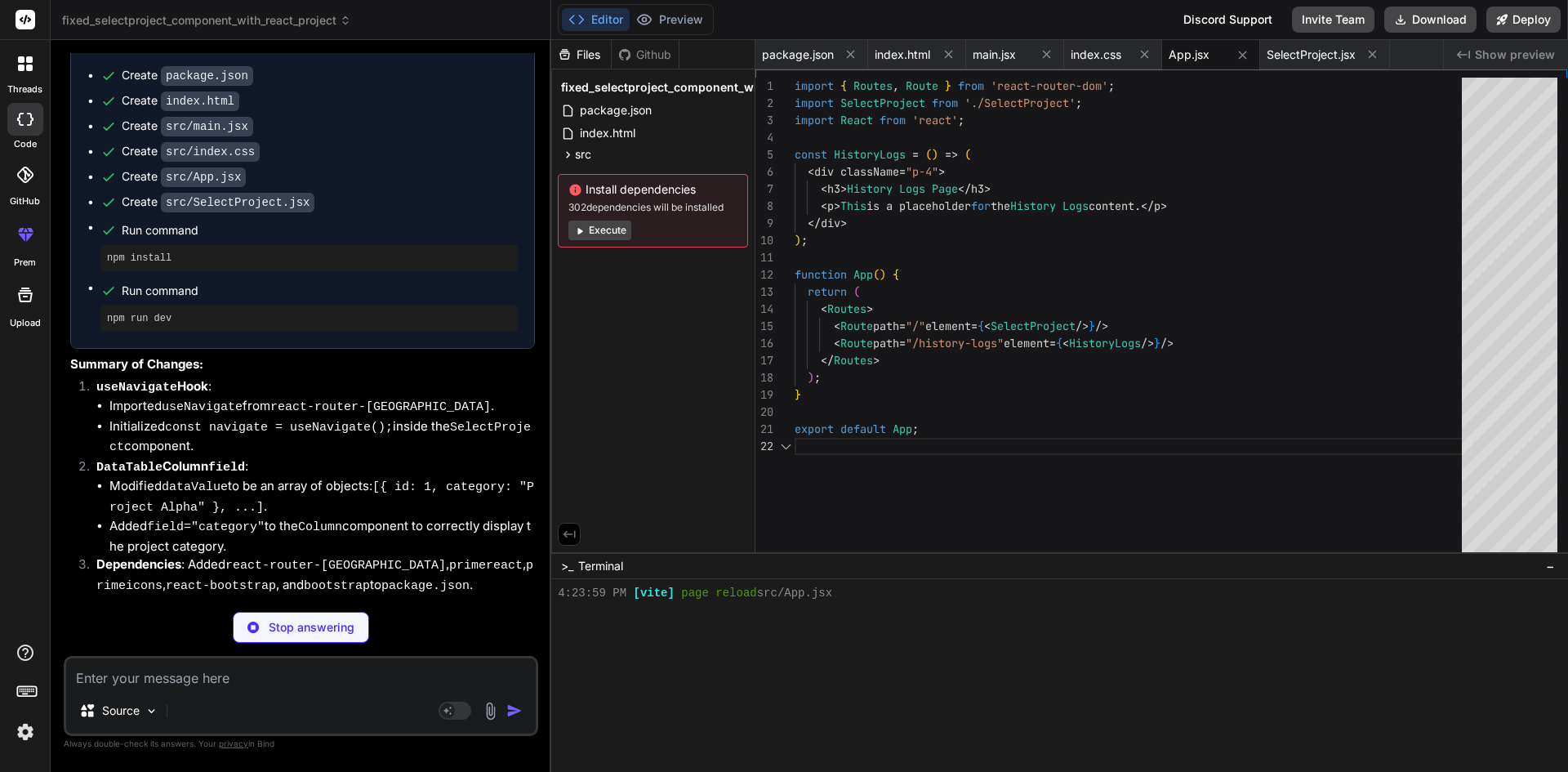
scroll to position [714, 0]
type textarea "x"
click at [1290, 53] on span "SelectProject.jsx" at bounding box center [1311, 54] width 89 height 16
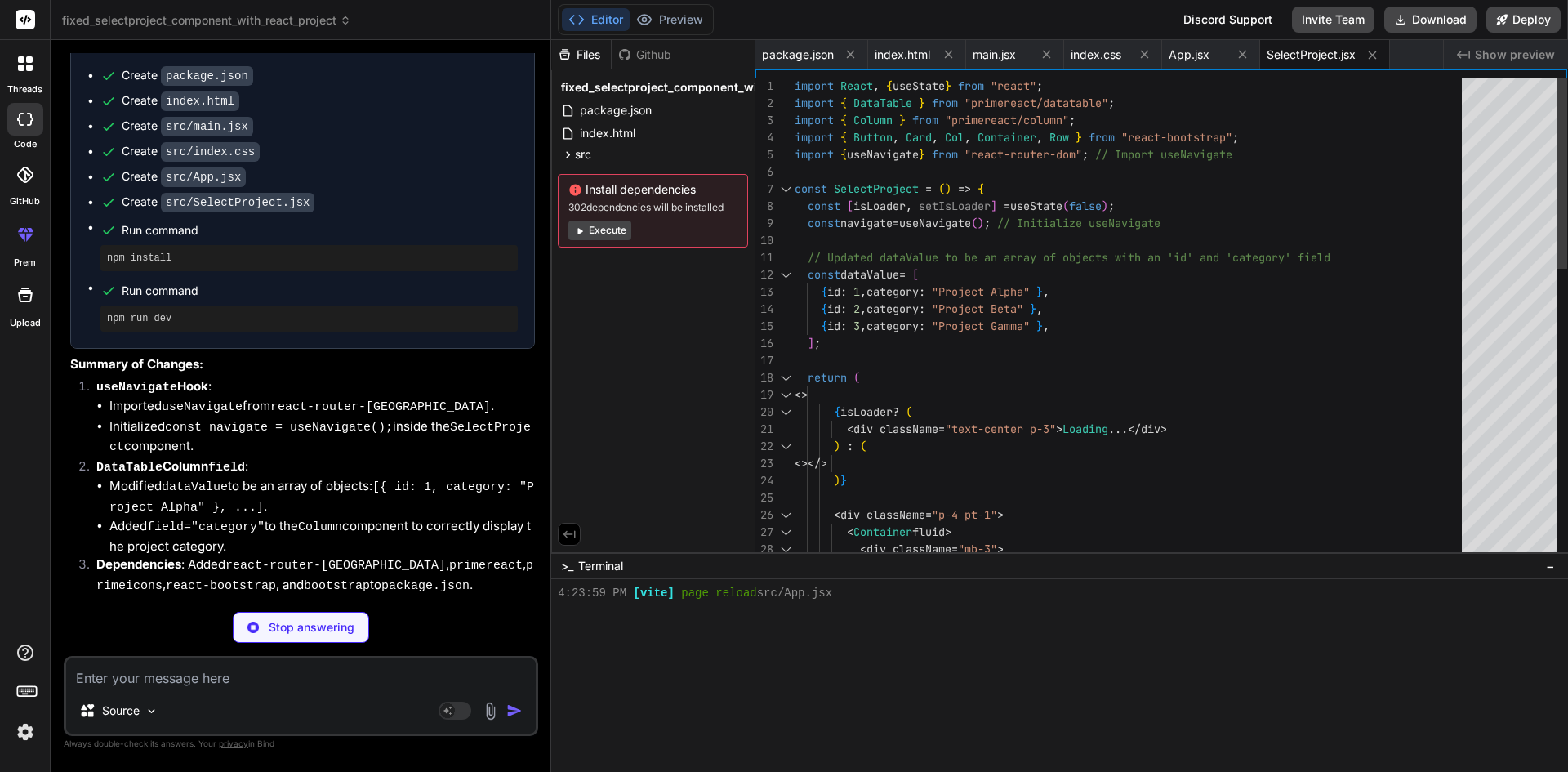
scroll to position [745, 0]
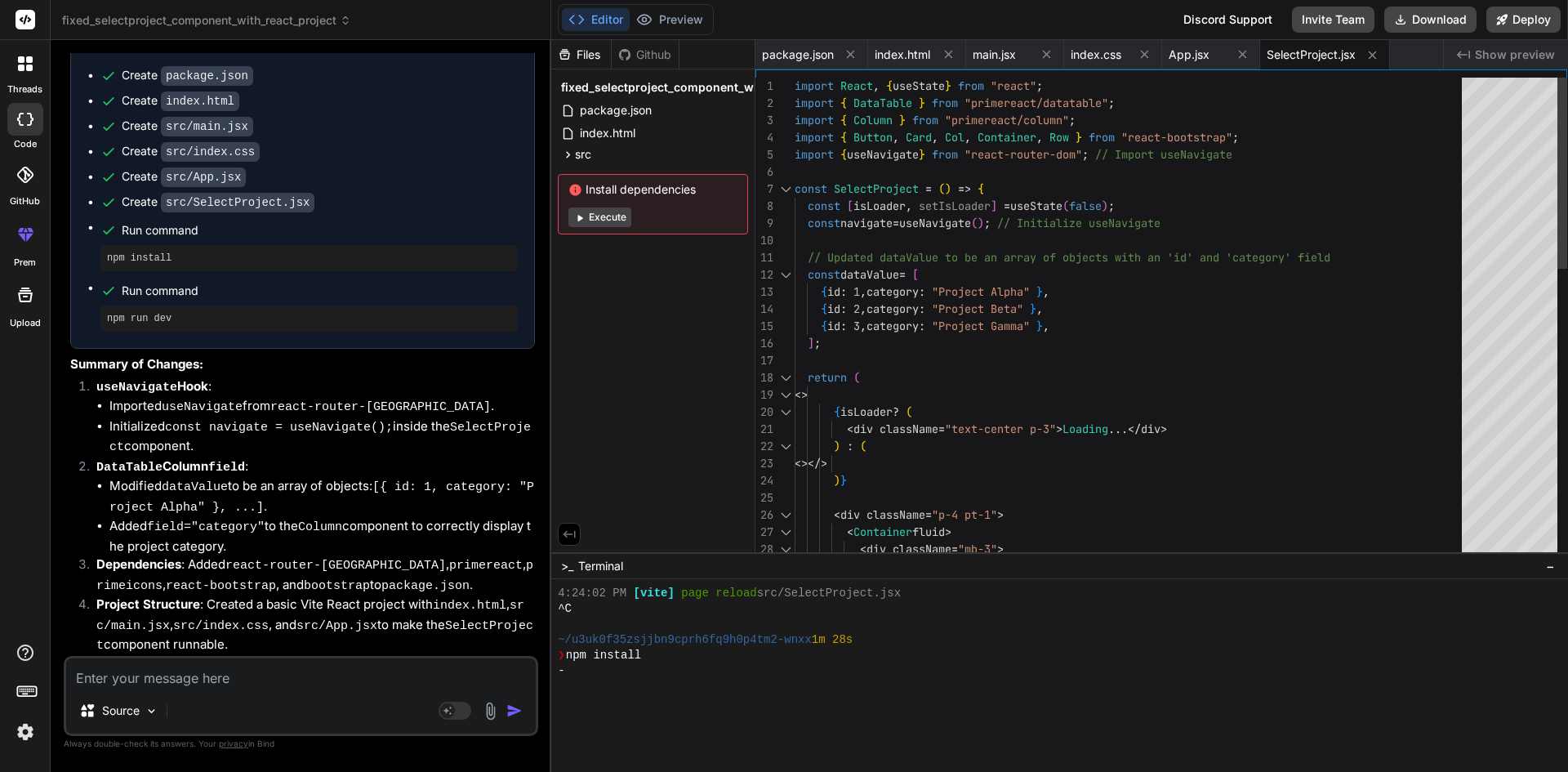
type textarea "x"
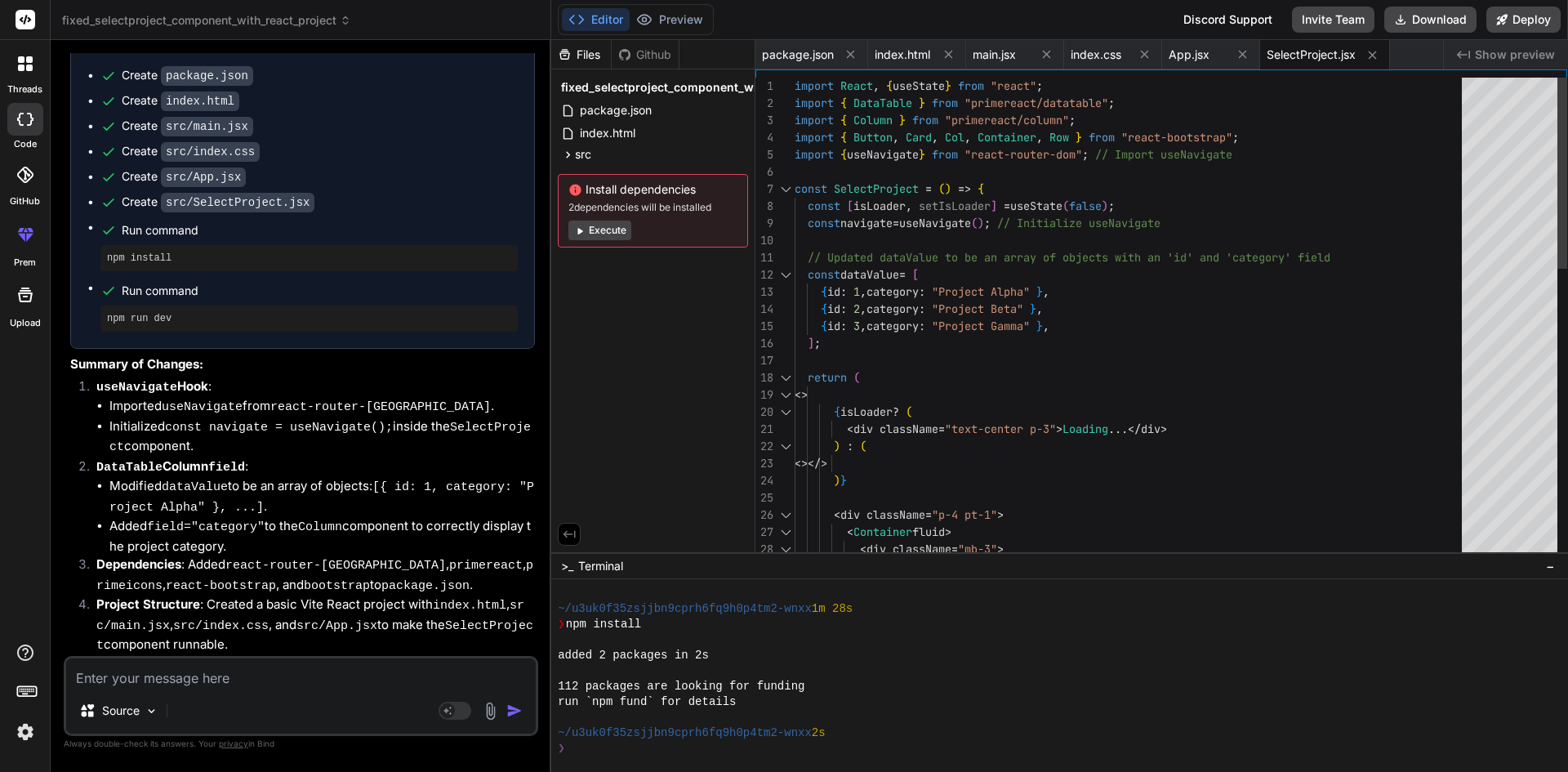
type textarea "// Updated dataValue to be an array of objects with an 'id' and 'category' fiel…"
type textarea "x"
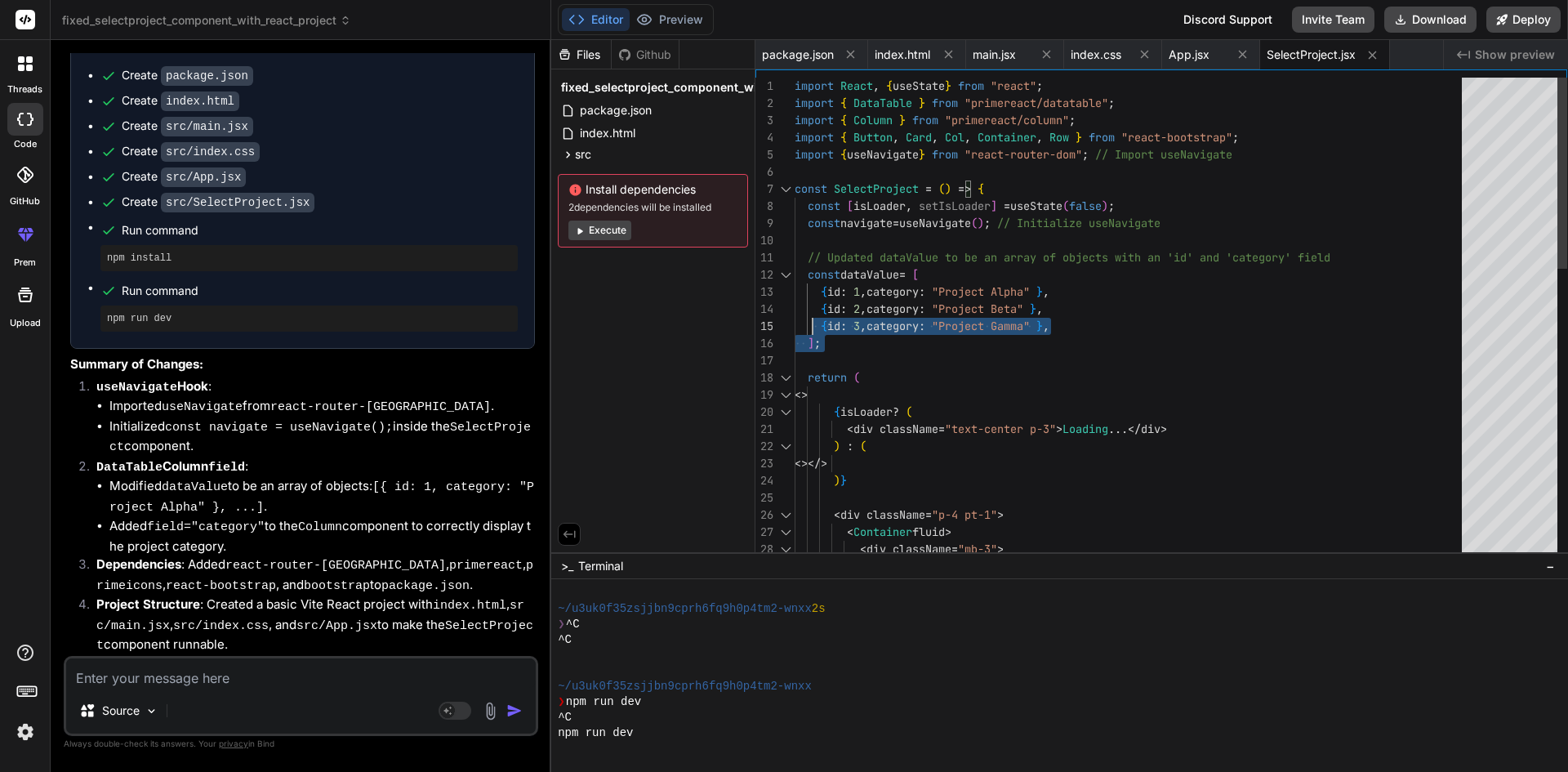
scroll to position [962, 0]
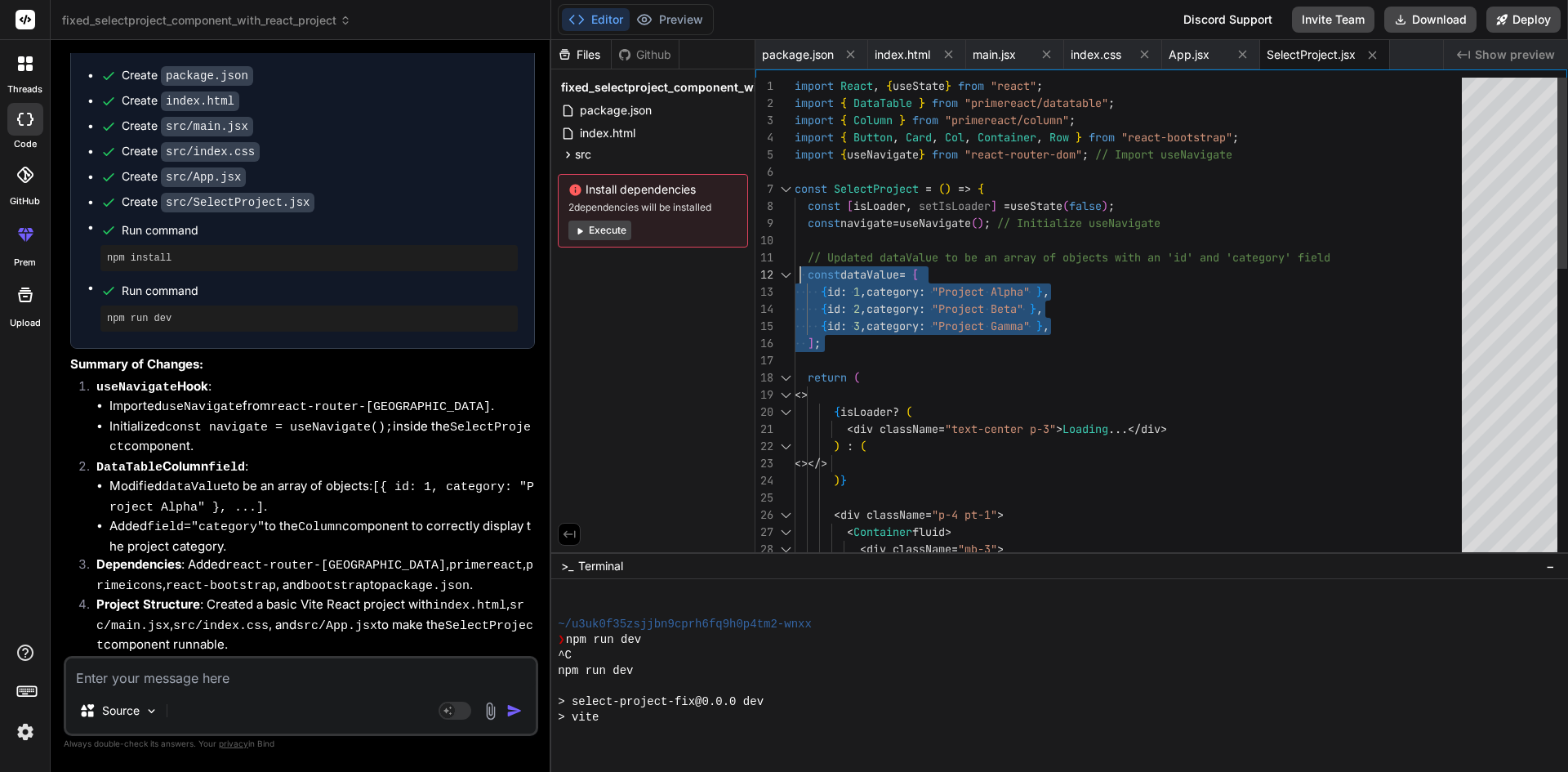
drag, startPoint x: 828, startPoint y: 350, endPoint x: 803, endPoint y: 262, distance: 91.5
click at [803, 262] on div "// Updated dataValue to be an array of objects wit h an 'id' and 'category' fie…" at bounding box center [1133, 686] width 677 height 1217
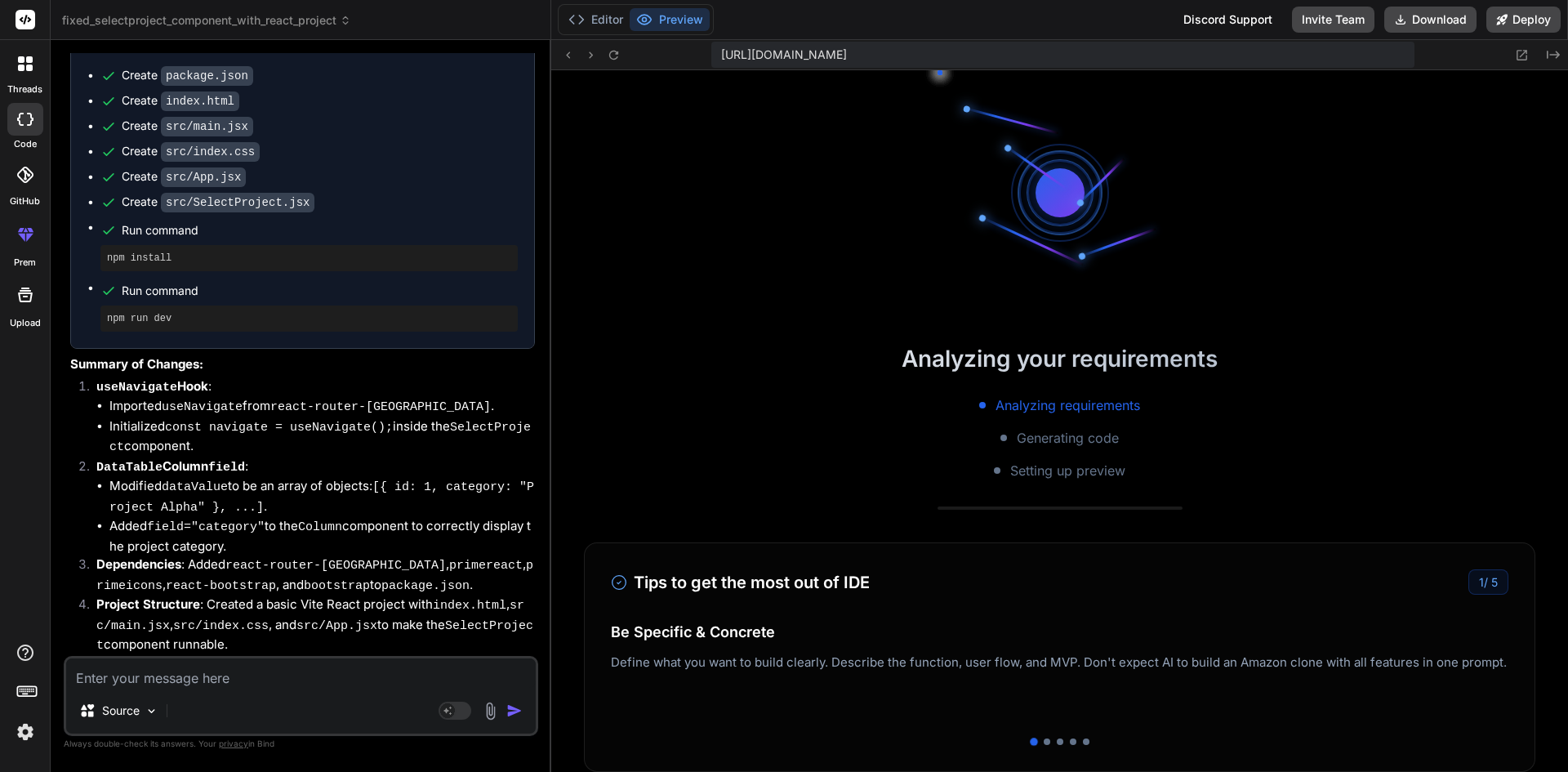
scroll to position [1117, 0]
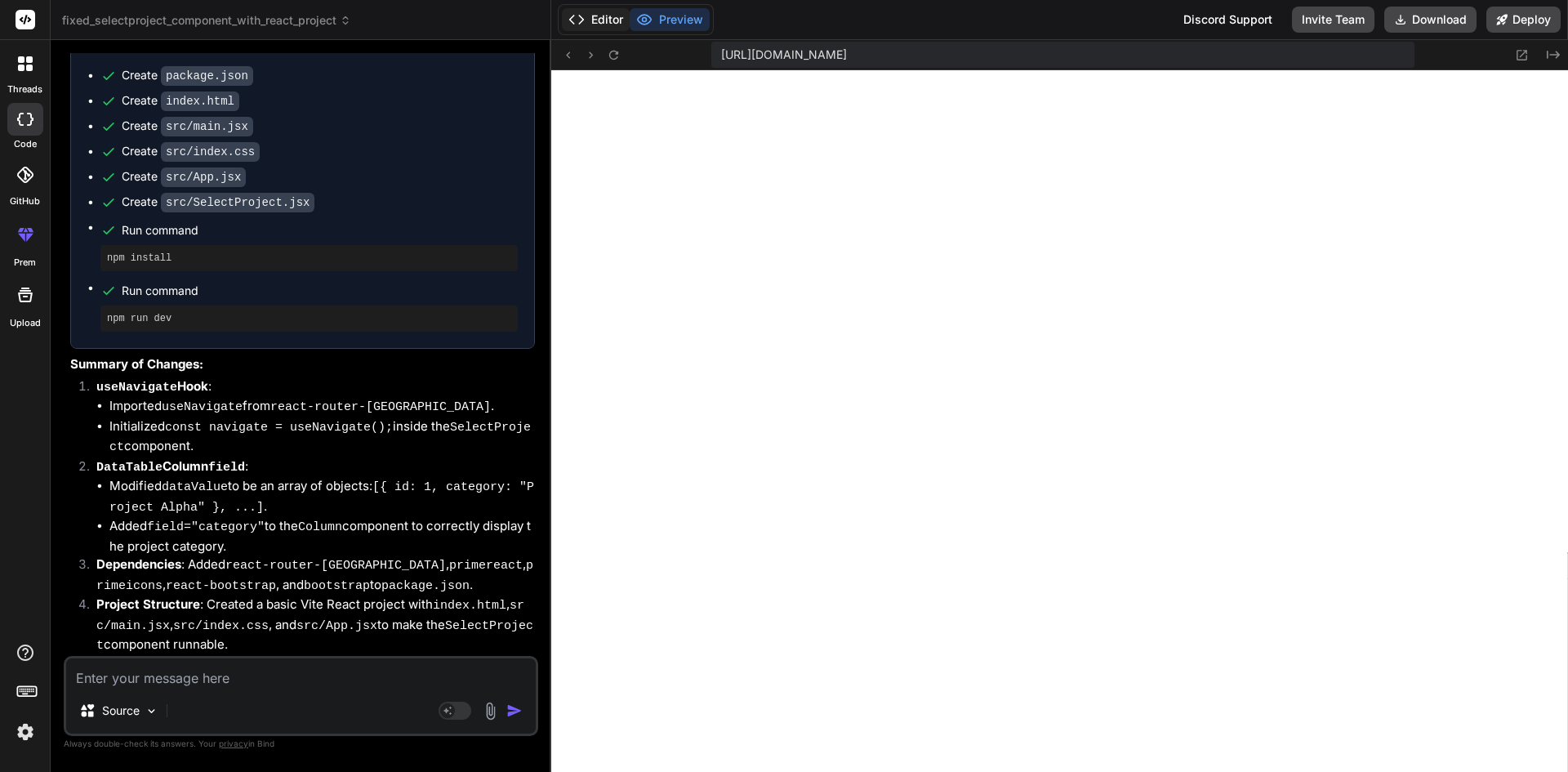
click at [601, 20] on button "Editor" at bounding box center [595, 19] width 68 height 23
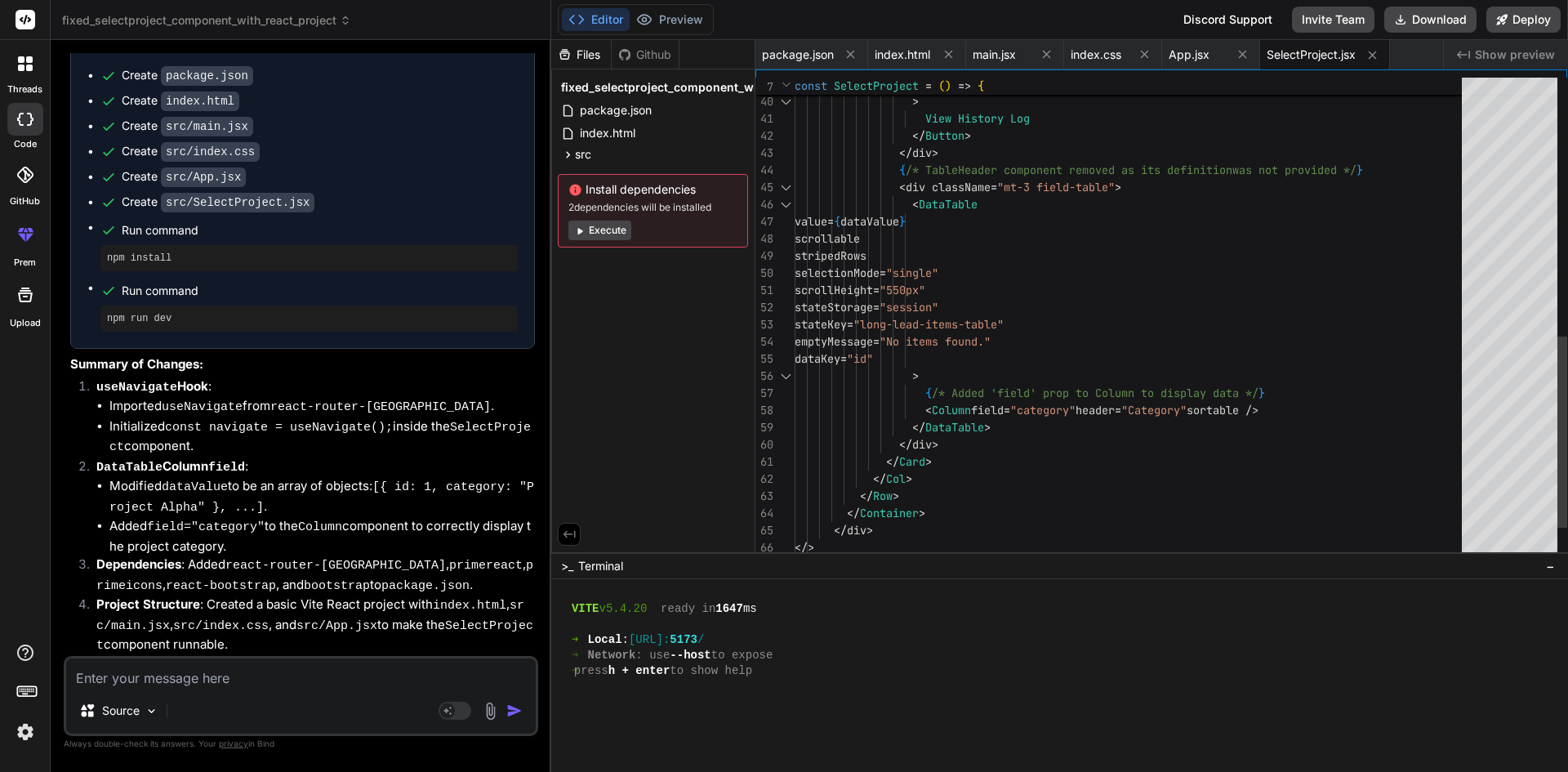
type textarea "scrollHeight="550px" stateStorage="session" stateKey="long-lead-items-table" em…"
drag, startPoint x: 1314, startPoint y: 409, endPoint x: 921, endPoint y: 405, distance: 393.0
click at [921, 405] on div "onClick = { ( ) => navigate ( "/history-logs" ) } > View History Log </ Button …" at bounding box center [1133, 33] width 677 height 1217
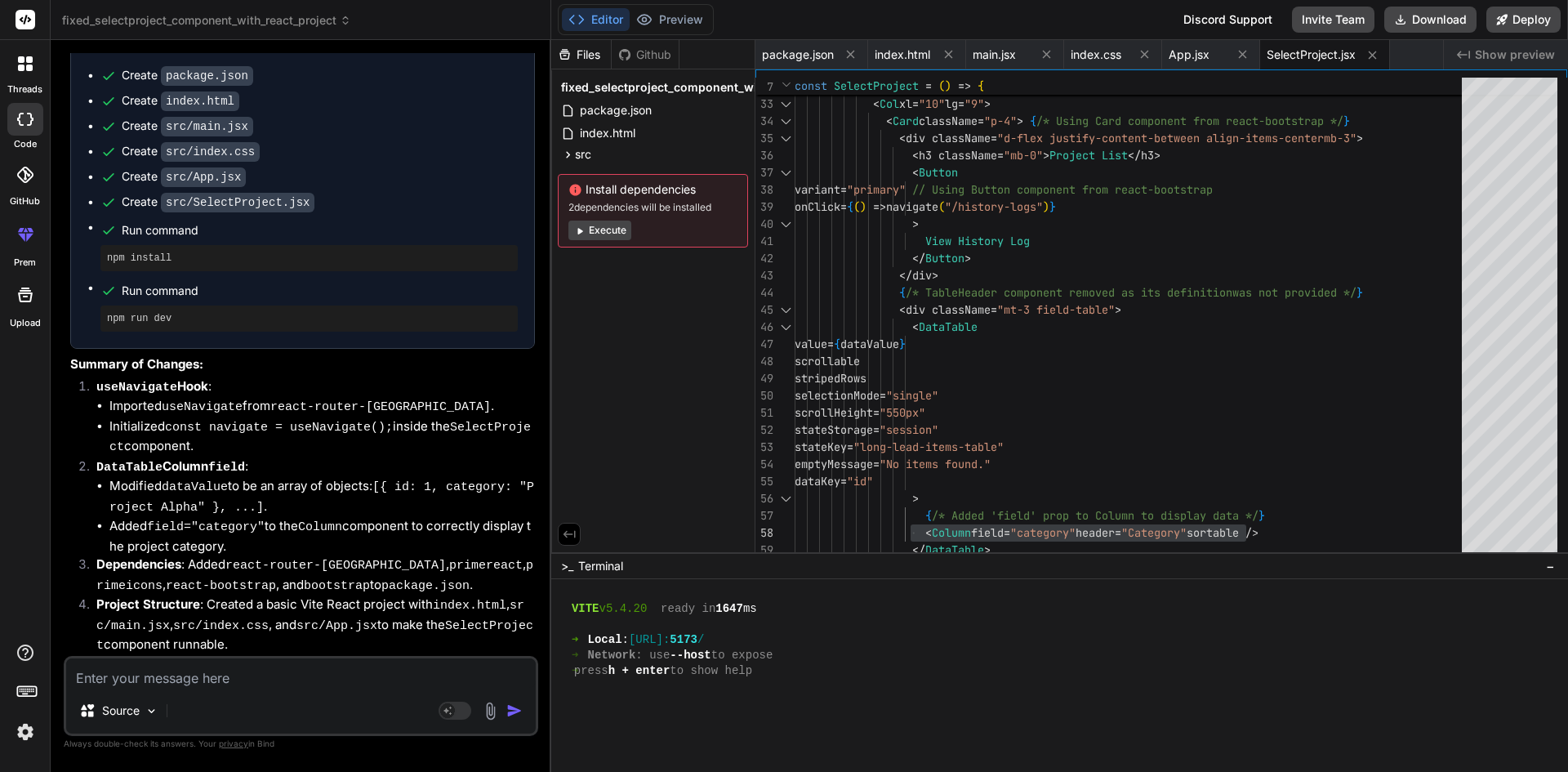
click at [664, 57] on div "Github" at bounding box center [645, 54] width 67 height 16
click at [651, 54] on div "Github" at bounding box center [645, 54] width 67 height 16
click at [673, 10] on button "Preview" at bounding box center [670, 19] width 80 height 23
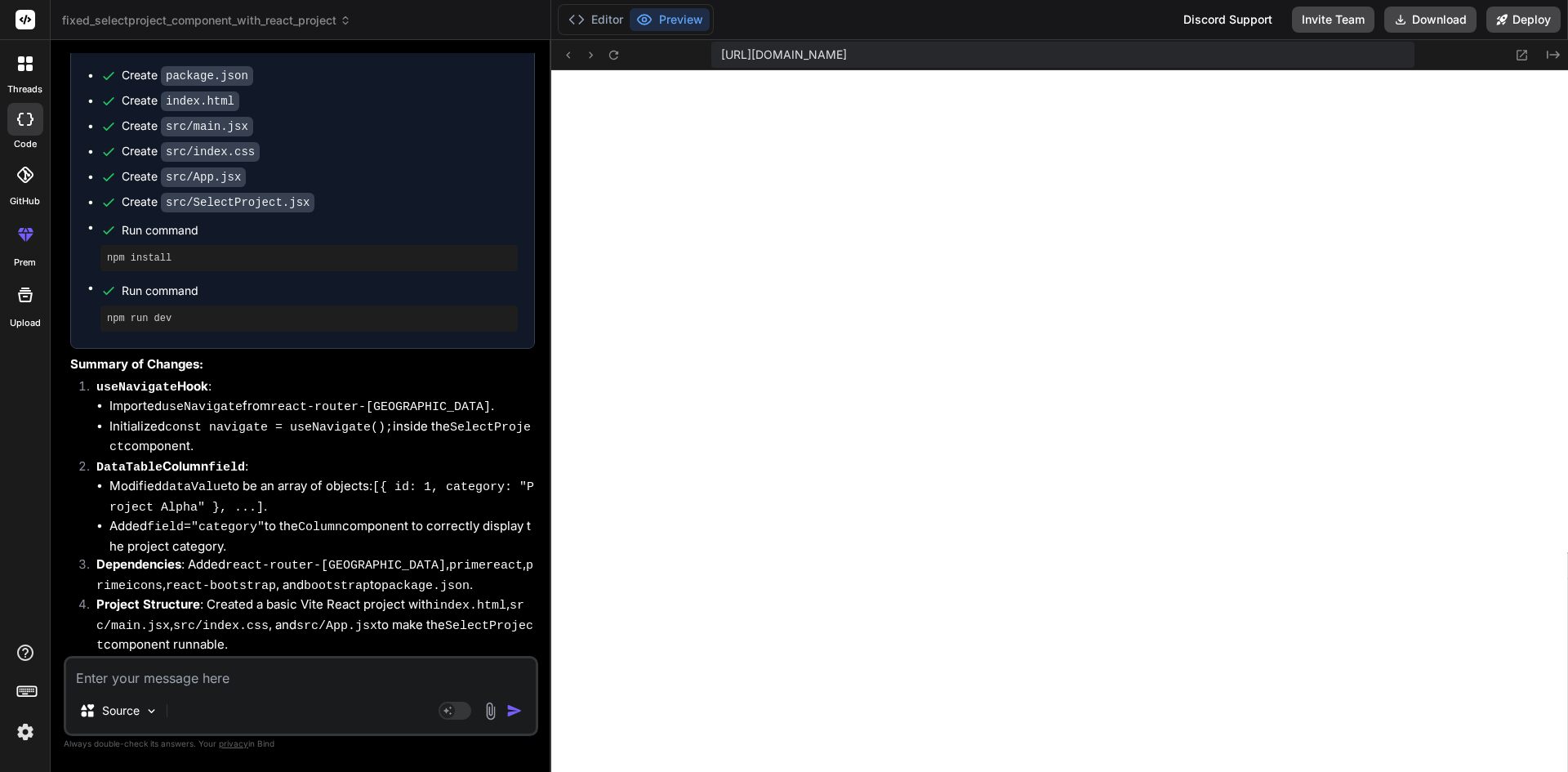
click at [116, 687] on textarea at bounding box center [300, 672] width 470 height 29
paste textarea "import { IconField } from "primereact/iconfield"; import { Dropdown } from "pri…"
type textarea "import { IconField } from "primereact/iconfield"; import { Dropdown } from "pri…"
type textarea "x"
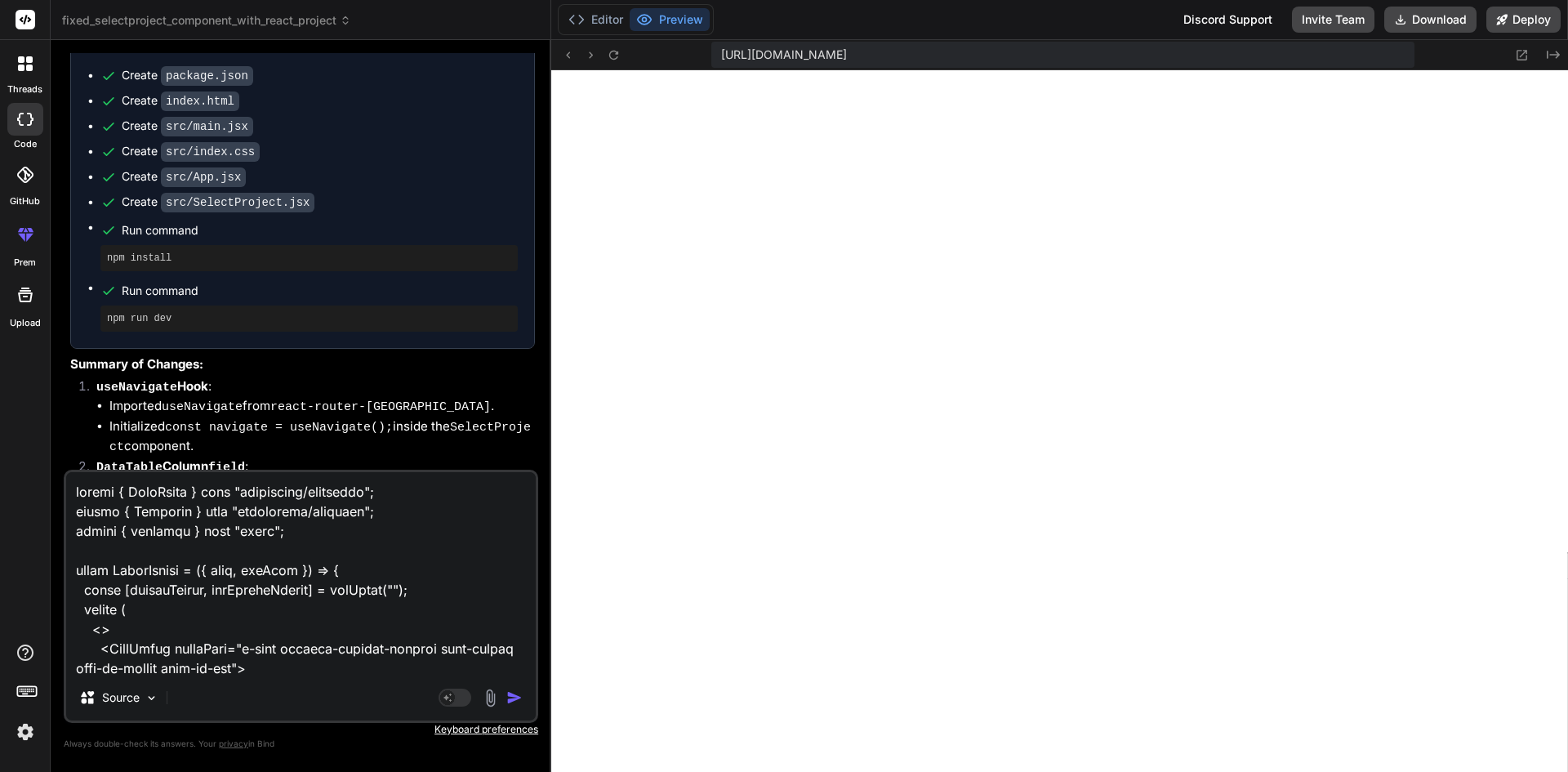
scroll to position [727, 0]
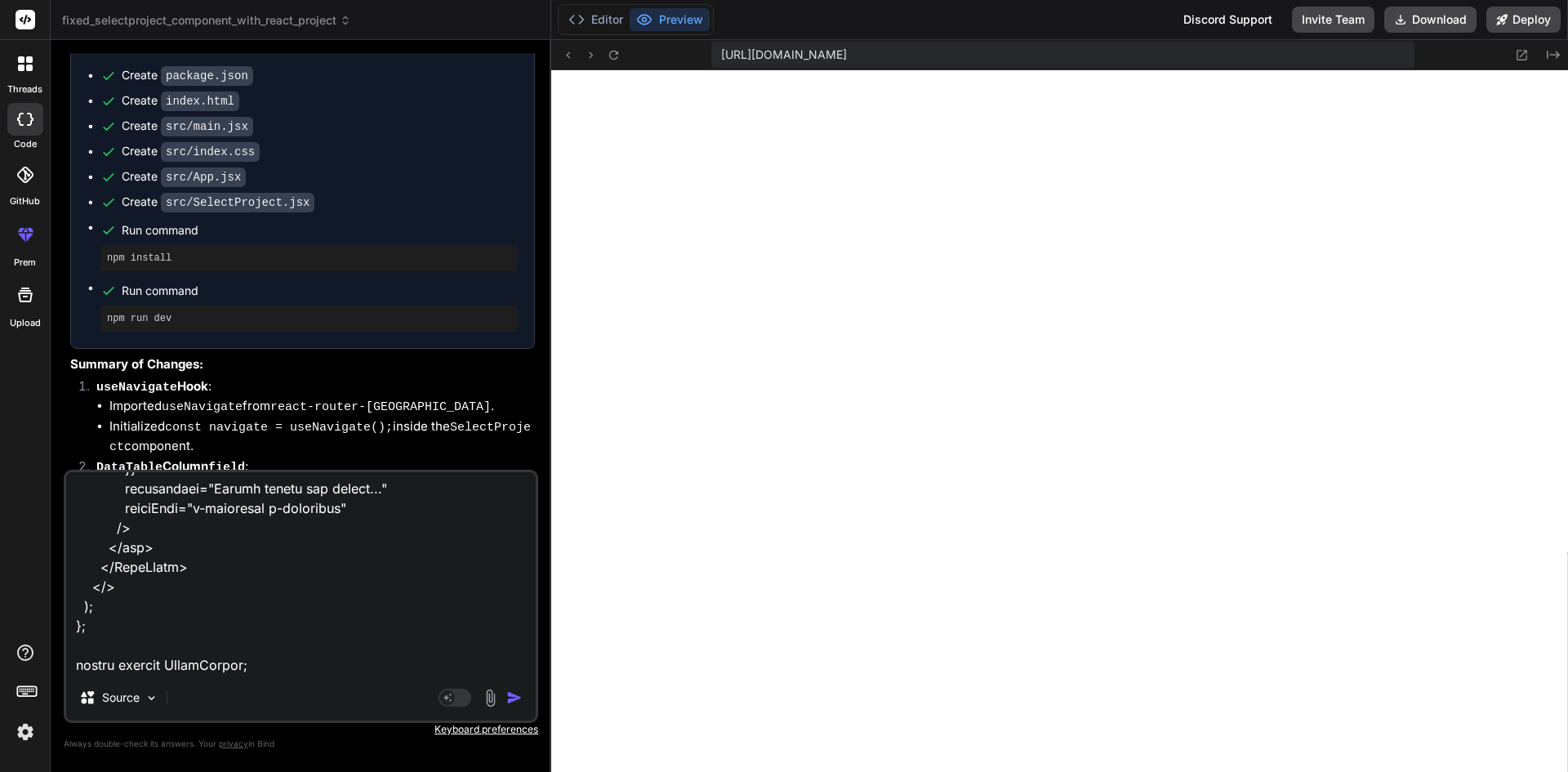
type textarea "import { IconField } from "primereact/iconfield"; import { Dropdown } from "pri…"
type textarea "x"
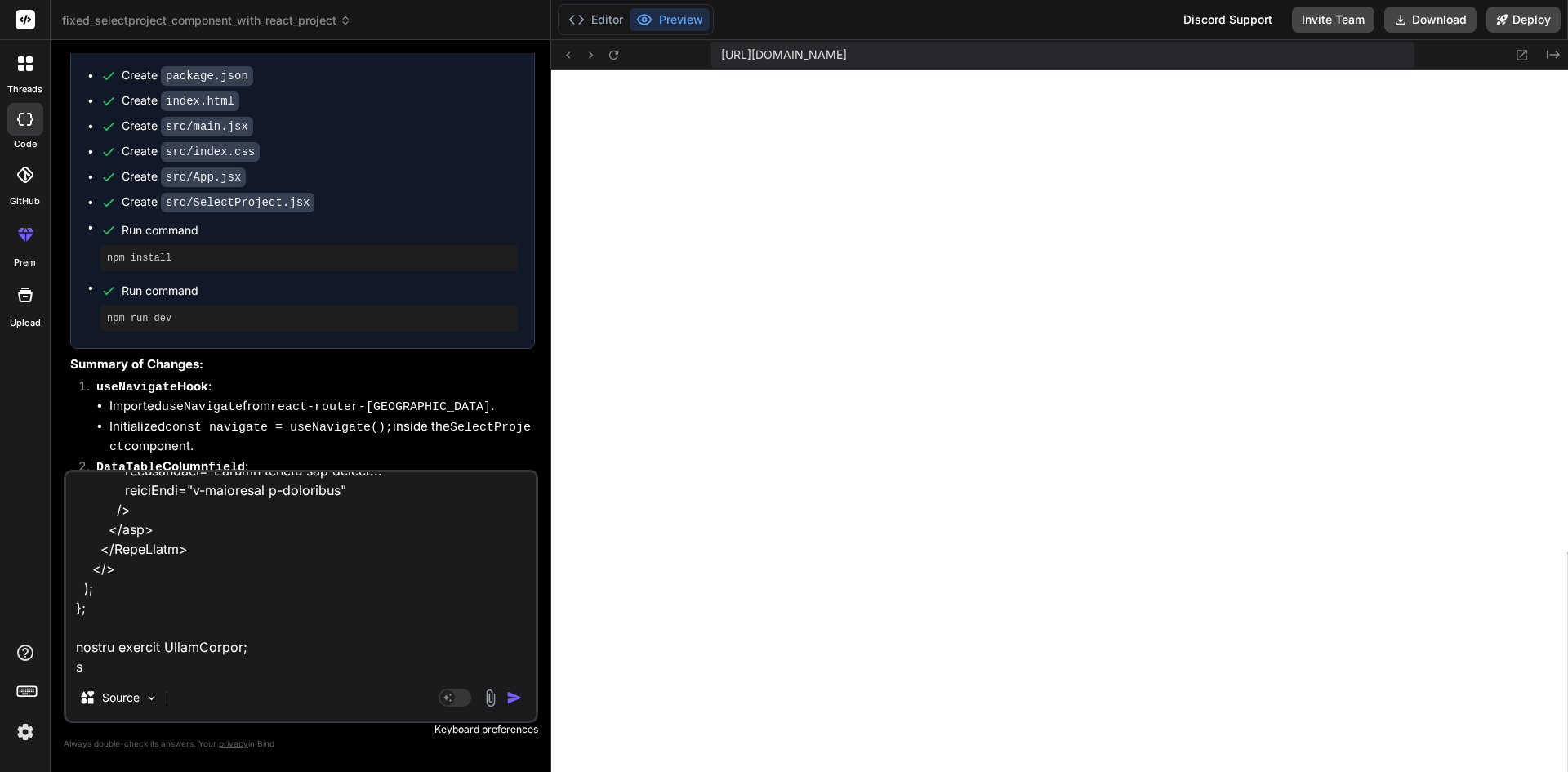
type textarea "import { IconField } from "primereact/iconfield"; import { Dropdown } from "pri…"
type textarea "x"
type textarea "import { IconField } from "primereact/iconfield"; import { Dropdown } from "pri…"
type textarea "x"
type textarea "import { IconField } from "primereact/iconfield"; import { Dropdown } from "pri…"
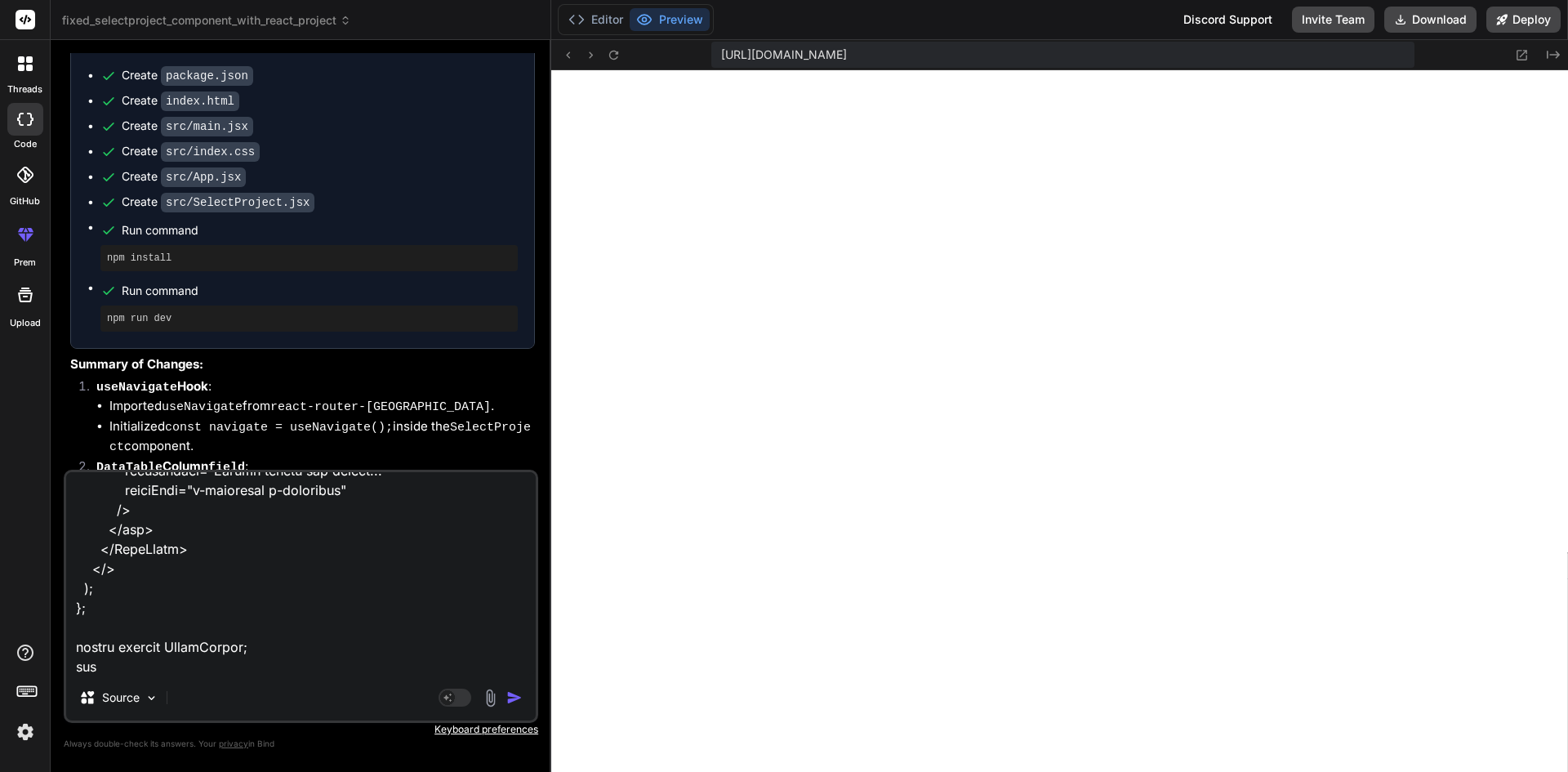
type textarea "x"
type textarea "import { IconField } from "primereact/iconfield"; import { Dropdown } from "pri…"
type textarea "x"
type textarea "import { IconField } from "primereact/iconfield"; import { Dropdown } from "pri…"
type textarea "x"
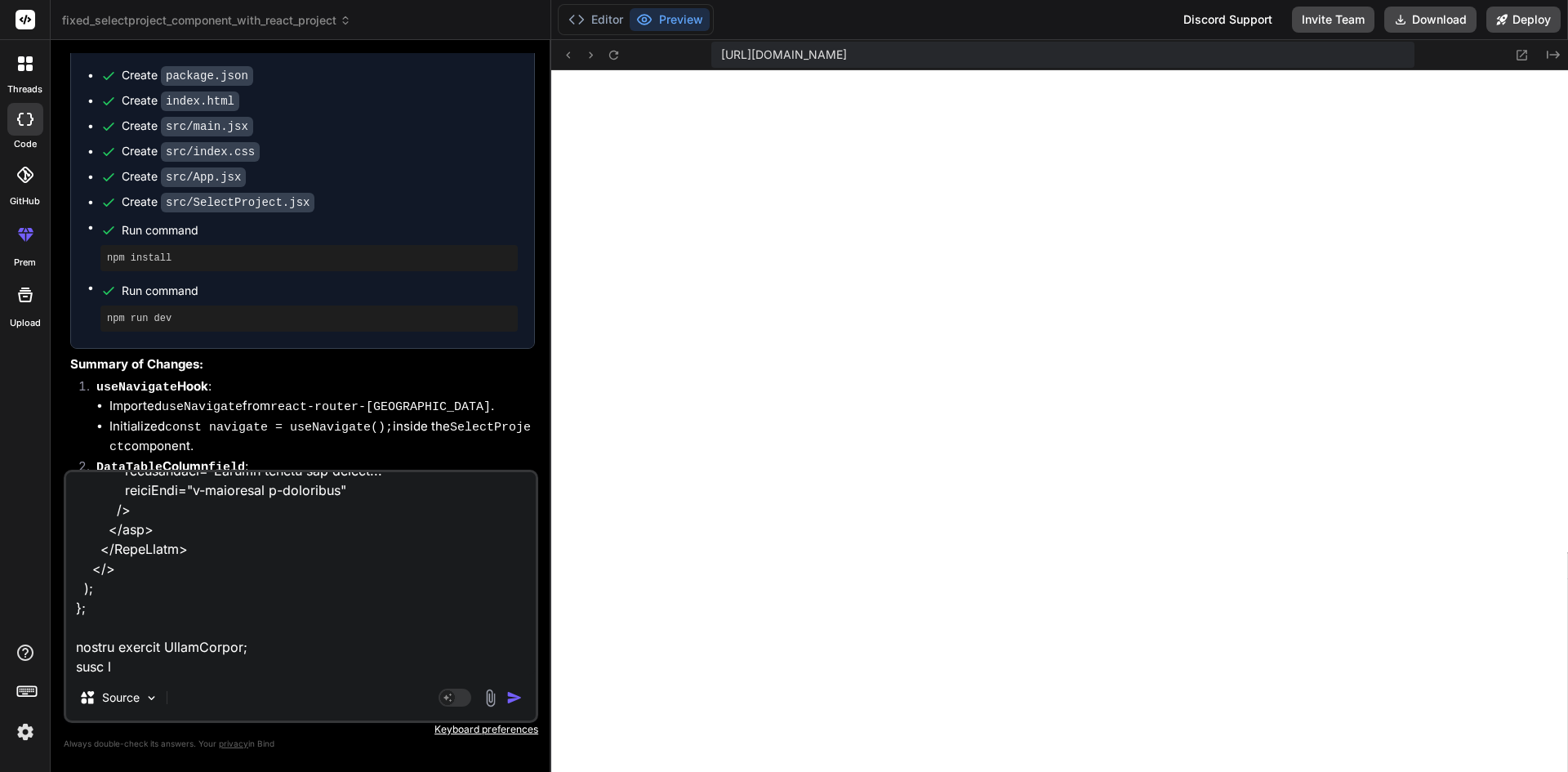
type textarea "import { IconField } from "primereact/iconfield"; import { Dropdown } from "pri…"
type textarea "x"
type textarea "import { IconField } from "primereact/iconfield"; import { Dropdown } from "pri…"
type textarea "x"
type textarea "import { IconField } from "primereact/iconfield"; import { Dropdown } from "pri…"
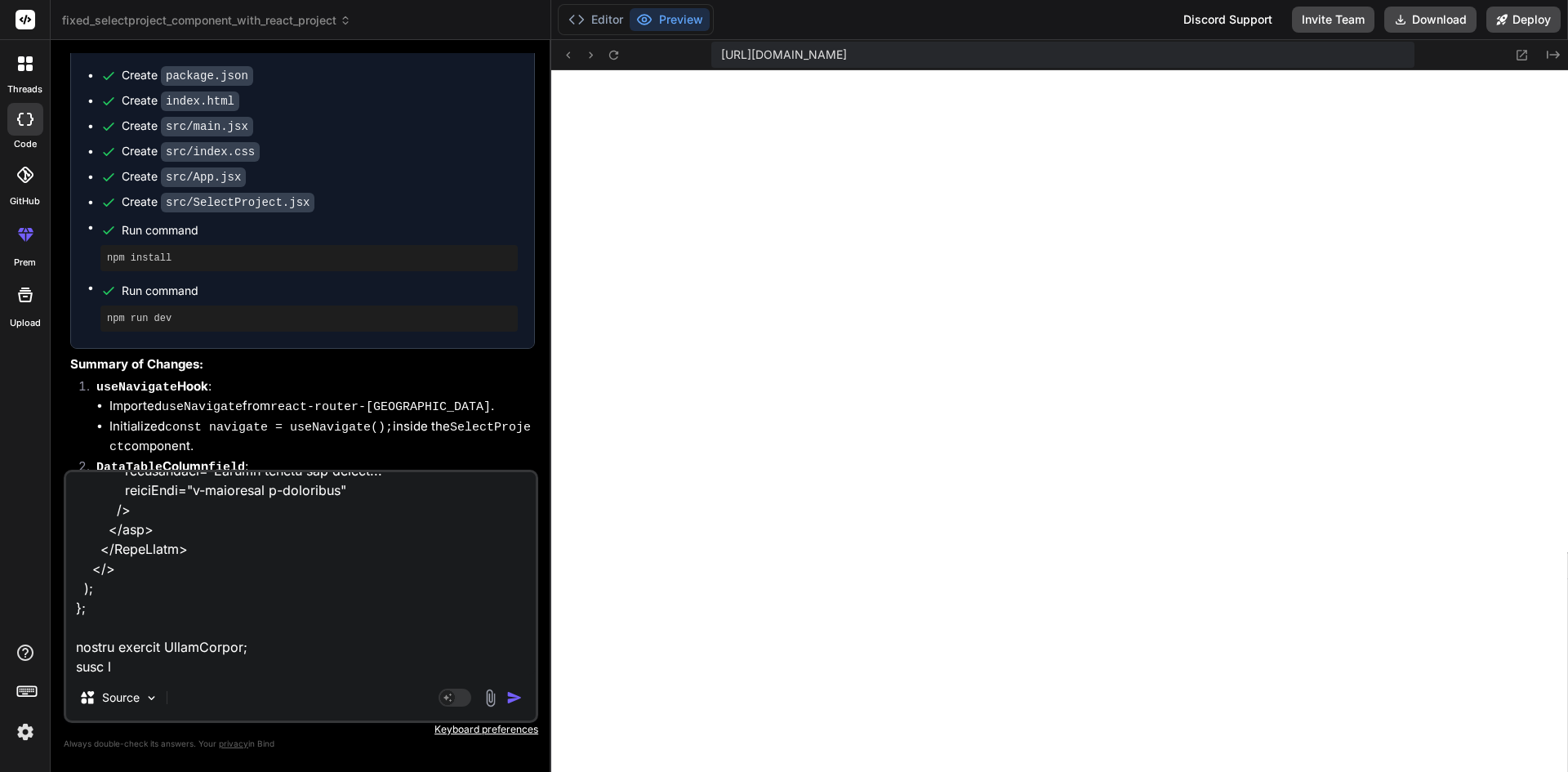
type textarea "x"
type textarea "import { IconField } from "primereact/iconfield"; import { Dropdown } from "pri…"
type textarea "x"
type textarea "import { IconField } from "primereact/iconfield"; import { Dropdown } from "pri…"
type textarea "x"
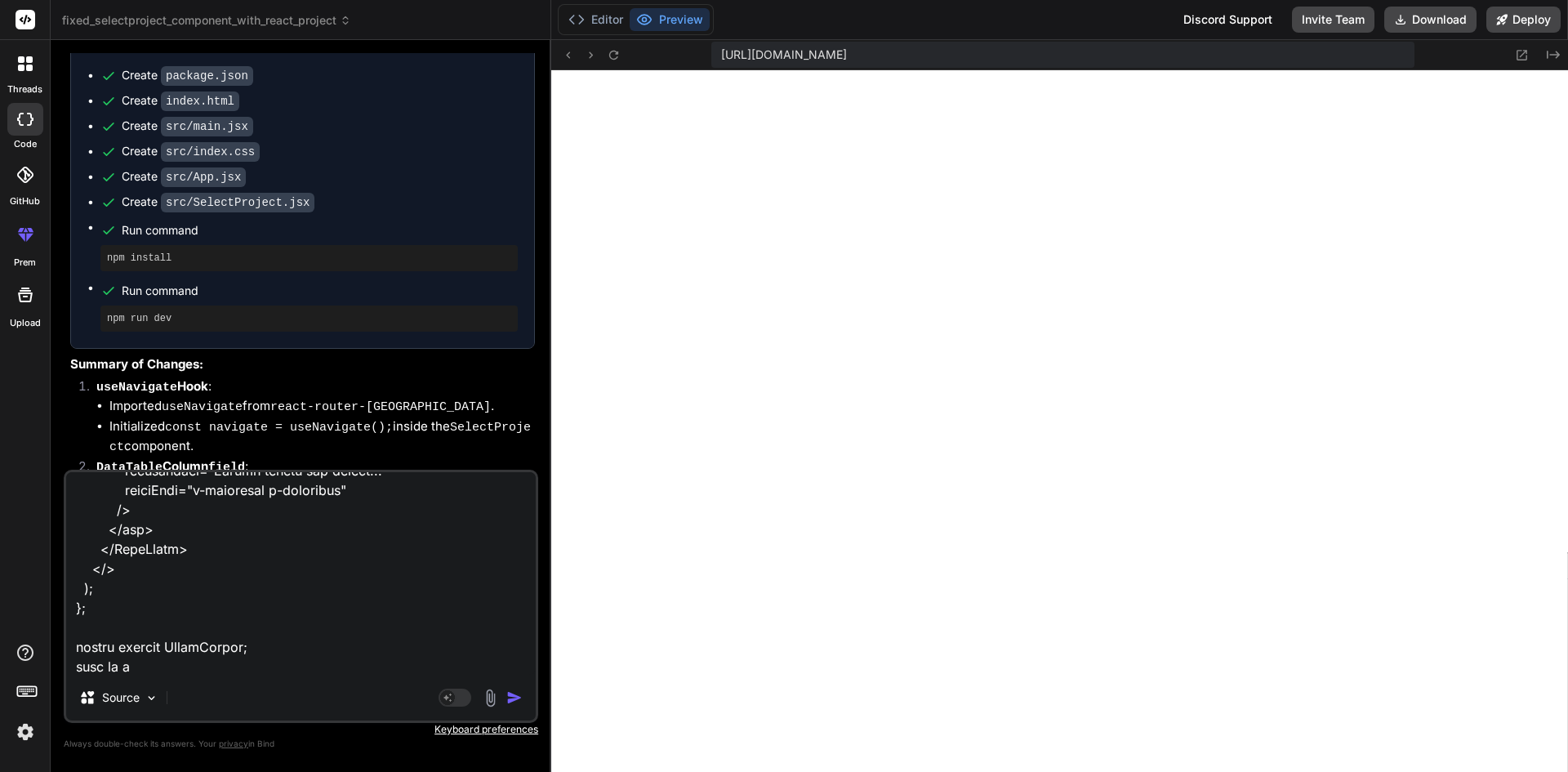
type textarea "import { IconField } from "primereact/iconfield"; import { Dropdown } from "pri…"
type textarea "x"
type textarea "import { IconField } from "primereact/iconfield"; import { Dropdown } from "pri…"
type textarea "x"
type textarea "import { IconField } from "primereact/iconfield"; import { Dropdown } from "pri…"
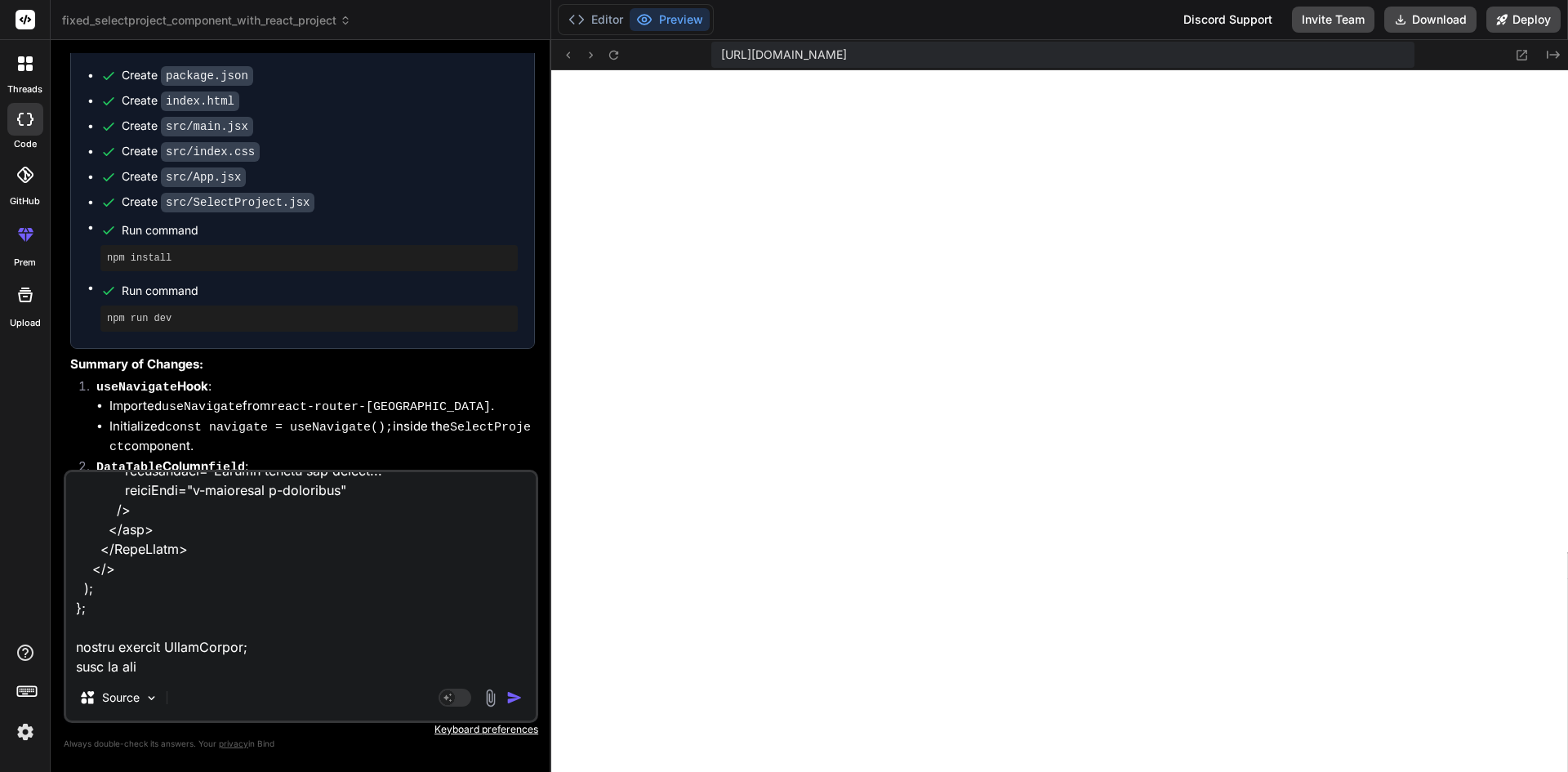
type textarea "x"
type textarea "import { IconField } from "primereact/iconfield"; import { Dropdown } from "pri…"
type textarea "x"
type textarea "import { IconField } from "primereact/iconfield"; import { Dropdown } from "pri…"
type textarea "x"
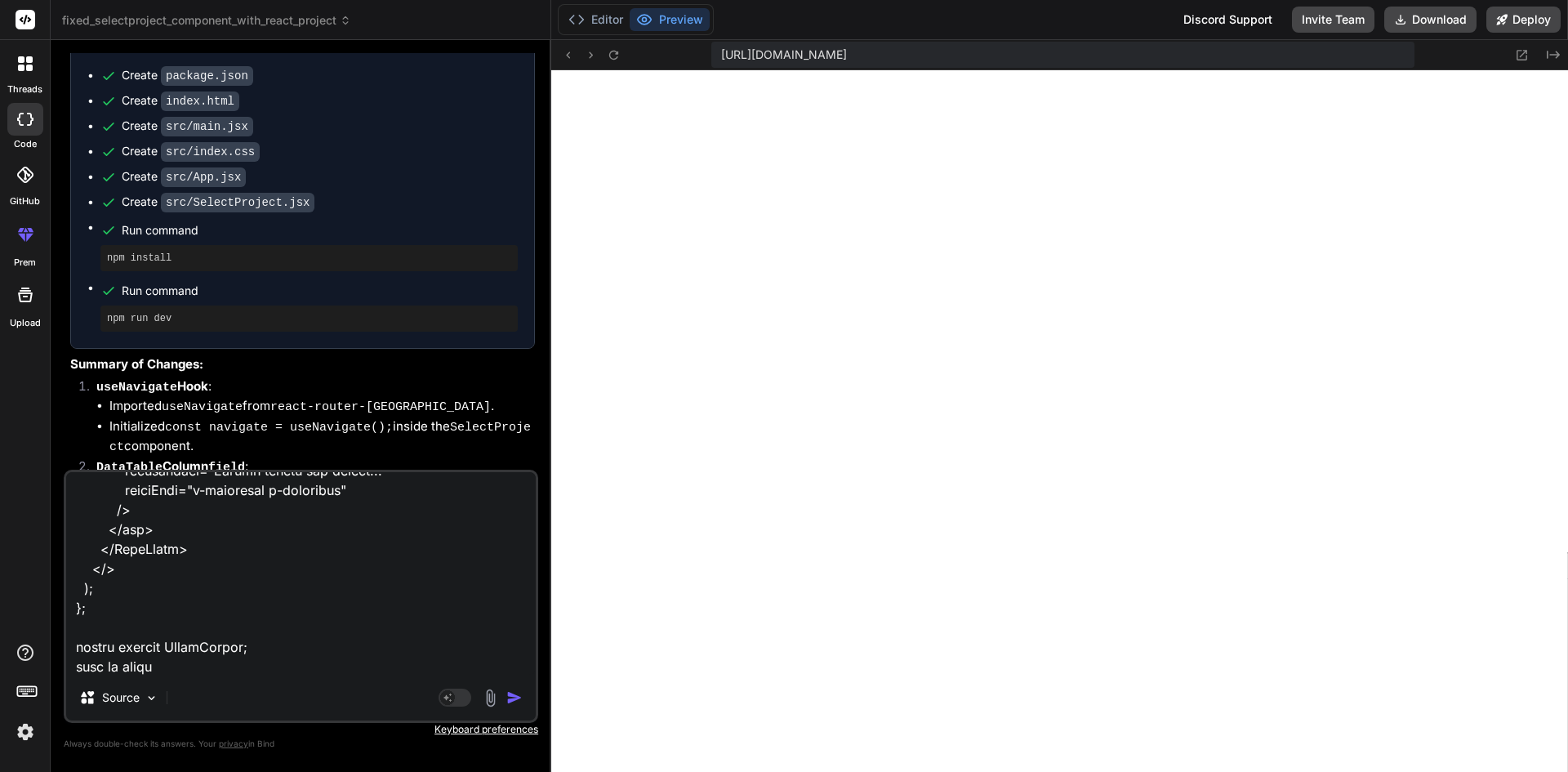
type textarea "import { IconField } from "primereact/iconfield"; import { Dropdown } from "pri…"
type textarea "x"
type textarea "import { IconField } from "primereact/iconfield"; import { Dropdown } from "pri…"
type textarea "x"
type textarea "import { IconField } from "primereact/iconfield"; import { Dropdown } from "pri…"
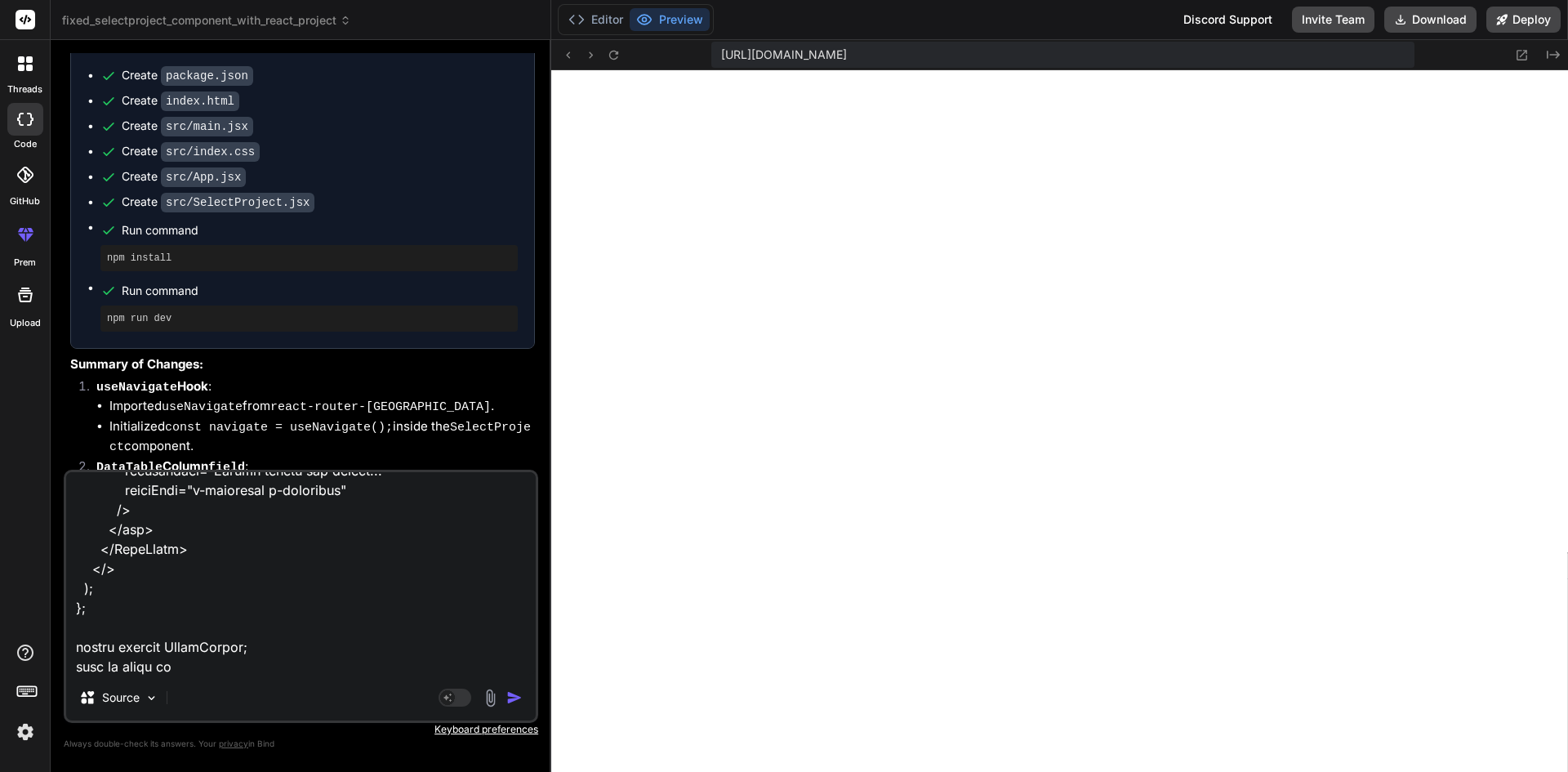
type textarea "x"
type textarea "import { IconField } from "primereact/iconfield"; import { Dropdown } from "pri…"
type textarea "x"
type textarea "import { IconField } from "primereact/iconfield"; import { Dropdown } from "pri…"
type textarea "x"
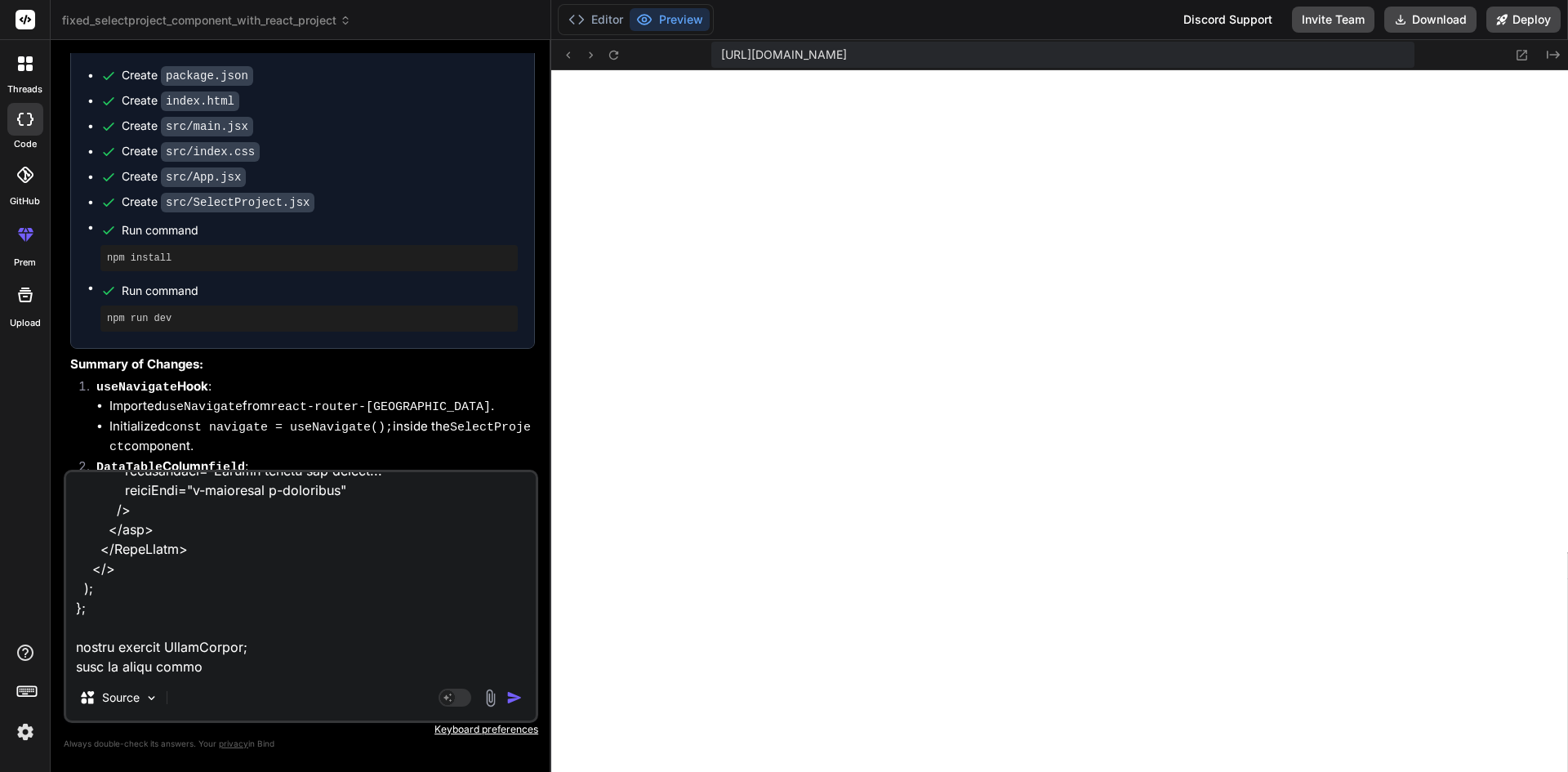
type textarea "import { IconField } from "primereact/iconfield"; import { Dropdown } from "pri…"
type textarea "x"
type textarea "import { IconField } from "primereact/iconfield"; import { Dropdown } from "pri…"
type textarea "x"
type textarea "import { IconField } from "primereact/iconfield"; import { Dropdown } from "pri…"
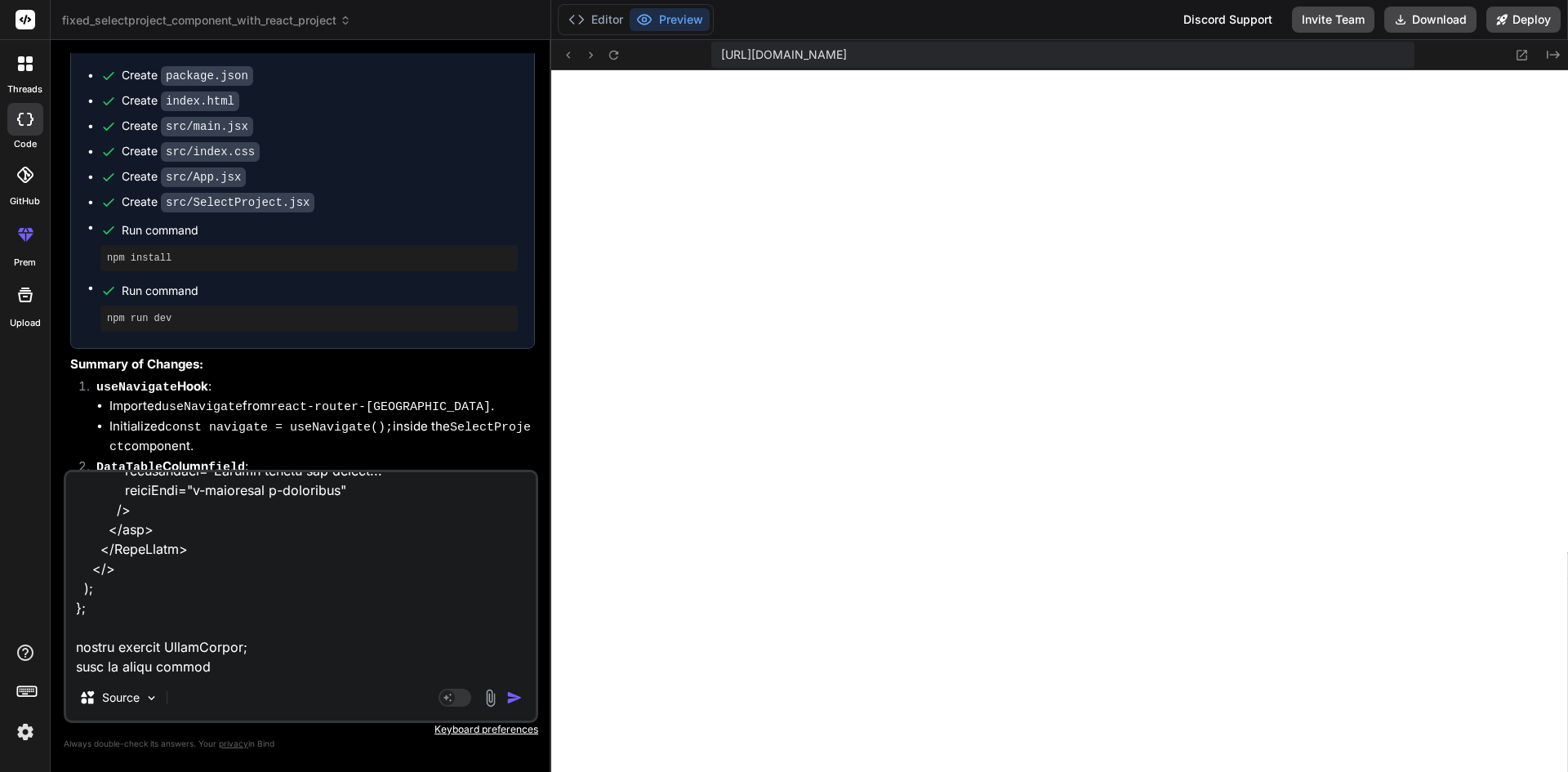
type textarea "x"
type textarea "import { IconField } from "primereact/iconfield"; import { Dropdown } from "pri…"
type textarea "x"
type textarea "import { IconField } from "primereact/iconfield"; import { Dropdown } from "pri…"
type textarea "x"
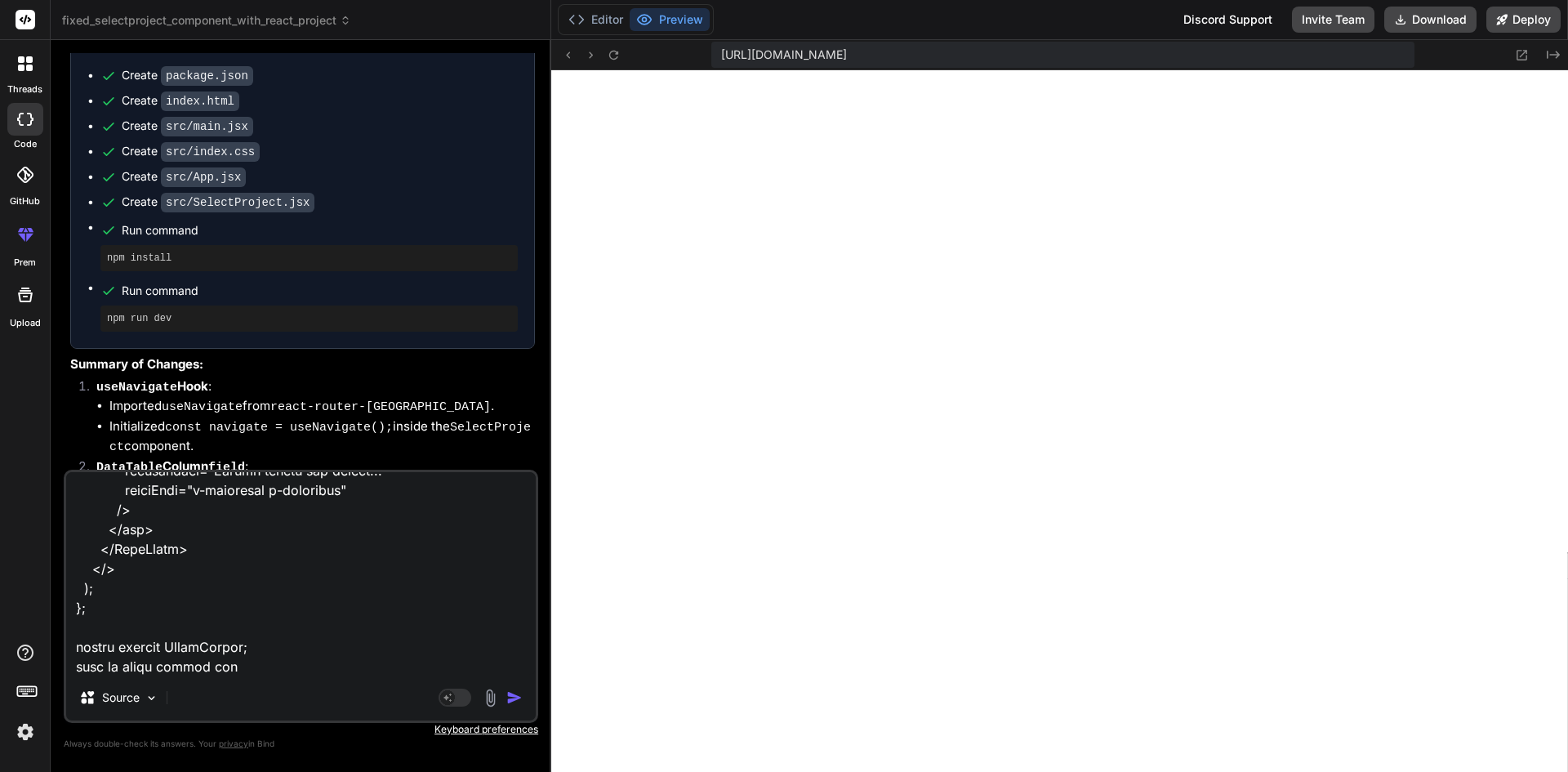
type textarea "import { IconField } from "primereact/iconfield"; import { Dropdown } from "pri…"
type textarea "x"
type textarea "import { IconField } from "primereact/iconfield"; import { Dropdown } from "pri…"
type textarea "x"
type textarea "import { IconField } from "primereact/iconfield"; import { Dropdown } from "pri…"
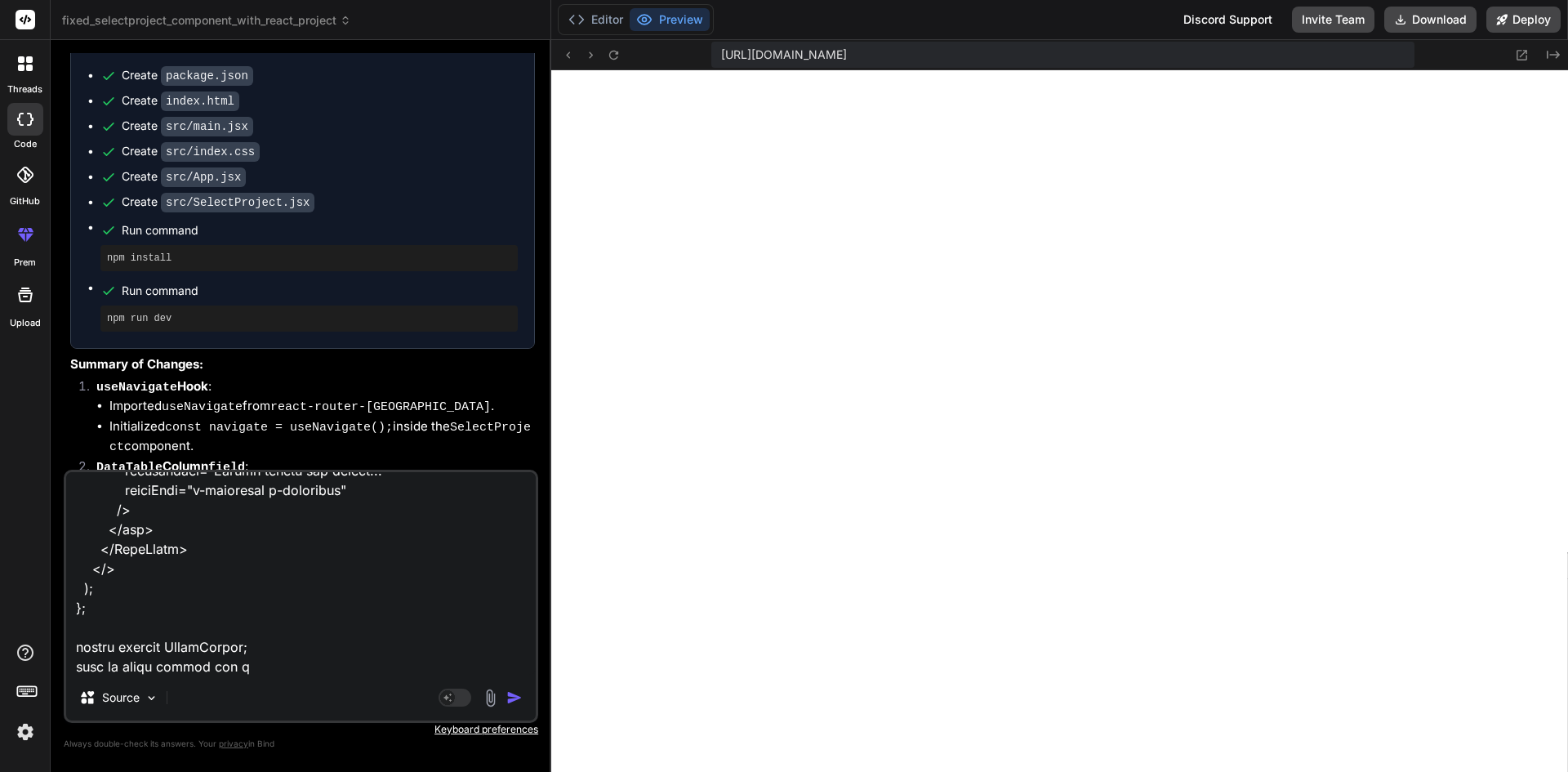
type textarea "x"
type textarea "import { IconField } from "primereact/iconfield"; import { Dropdown } from "pri…"
type textarea "x"
type textarea "import { IconField } from "primereact/iconfield"; import { Dropdown } from "pri…"
type textarea "x"
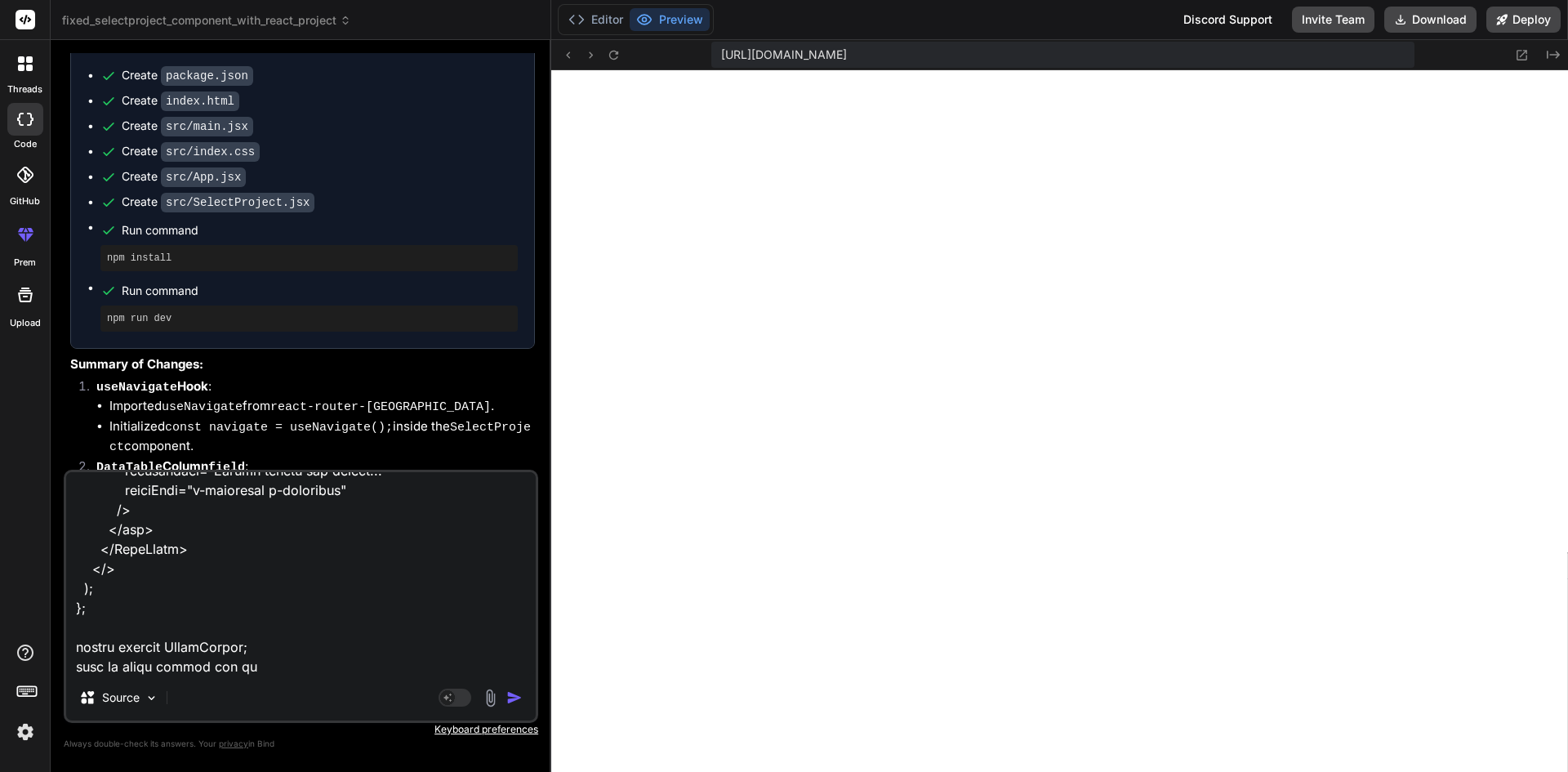
type textarea "import { IconField } from "primereact/iconfield"; import { Dropdown } from "pri…"
type textarea "x"
type textarea "import { IconField } from "primereact/iconfield"; import { Dropdown } from "pri…"
type textarea "x"
type textarea "import { IconField } from "primereact/iconfield"; import { Dropdown } from "pri…"
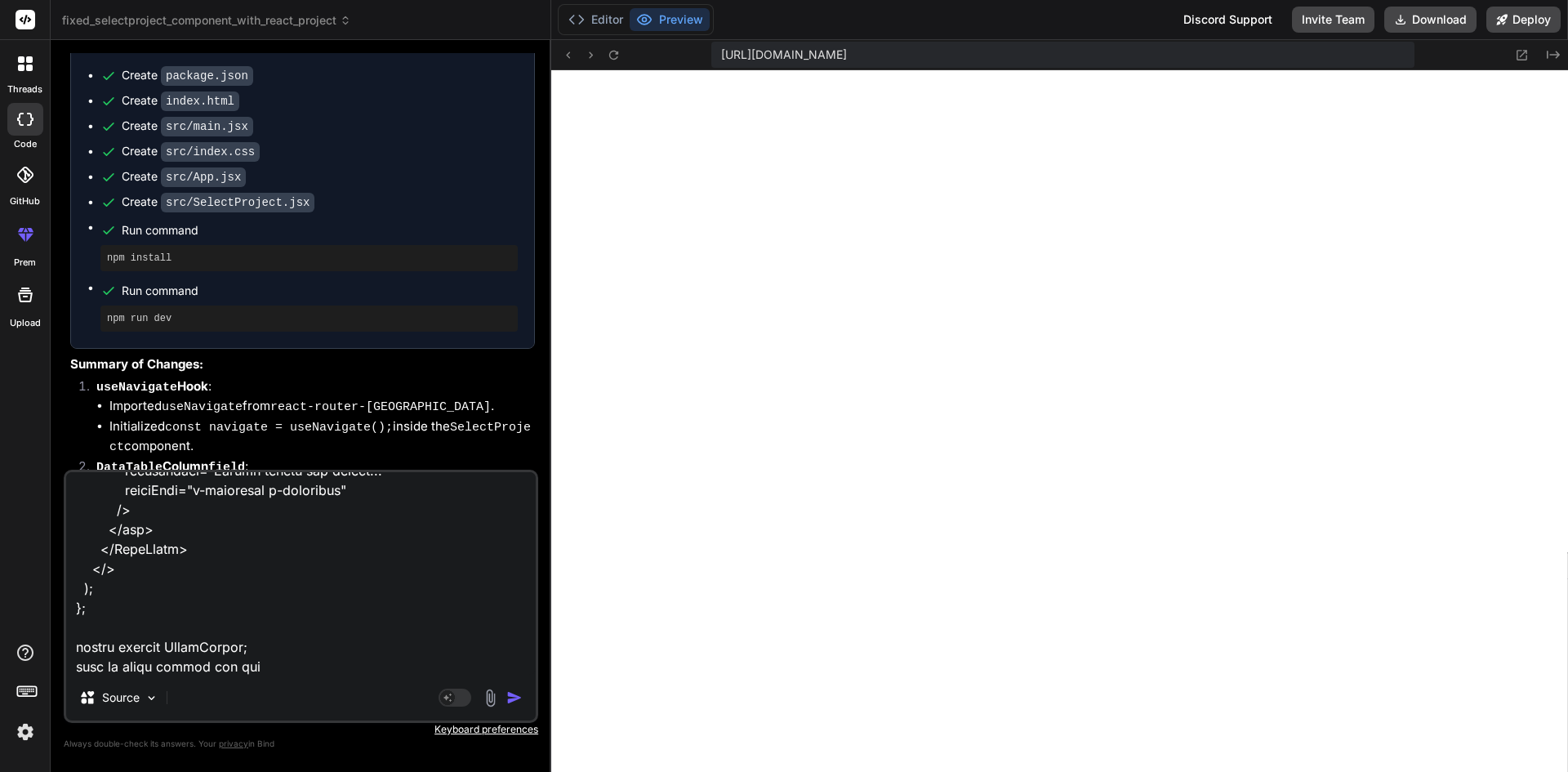
type textarea "x"
type textarea "import { IconField } from "primereact/iconfield"; import { Dropdown } from "pri…"
type textarea "x"
type textarea "import { IconField } from "primereact/iconfield"; import { Dropdown } from "pri…"
type textarea "x"
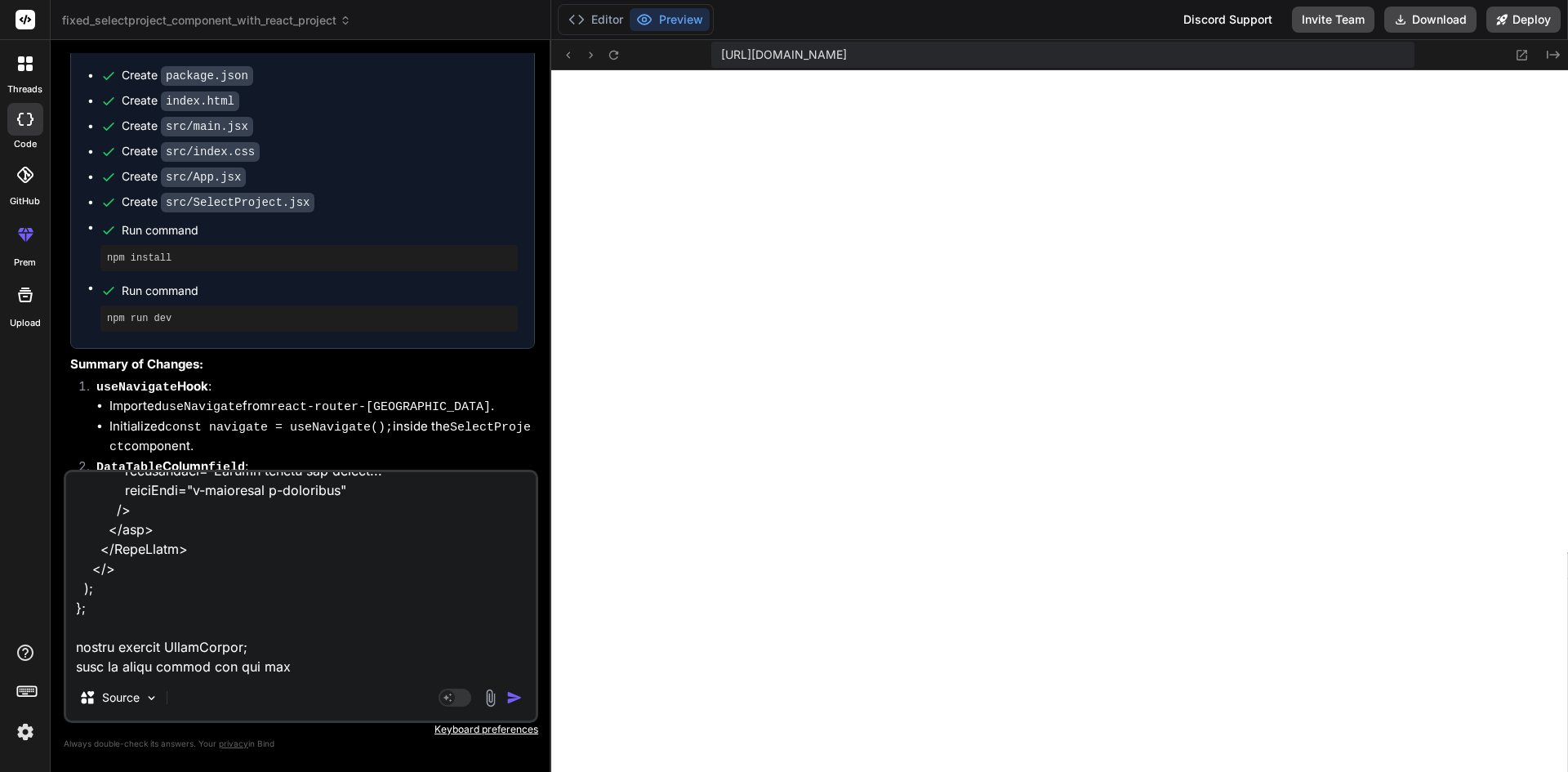
type textarea "import { IconField } from "primereact/iconfield"; import { Dropdown } from "pri…"
type textarea "x"
type textarea "import { IconField } from "primereact/iconfield"; import { Dropdown } from "pri…"
type textarea "x"
type textarea "import { IconField } from "primereact/iconfield"; import { Dropdown } from "pri…"
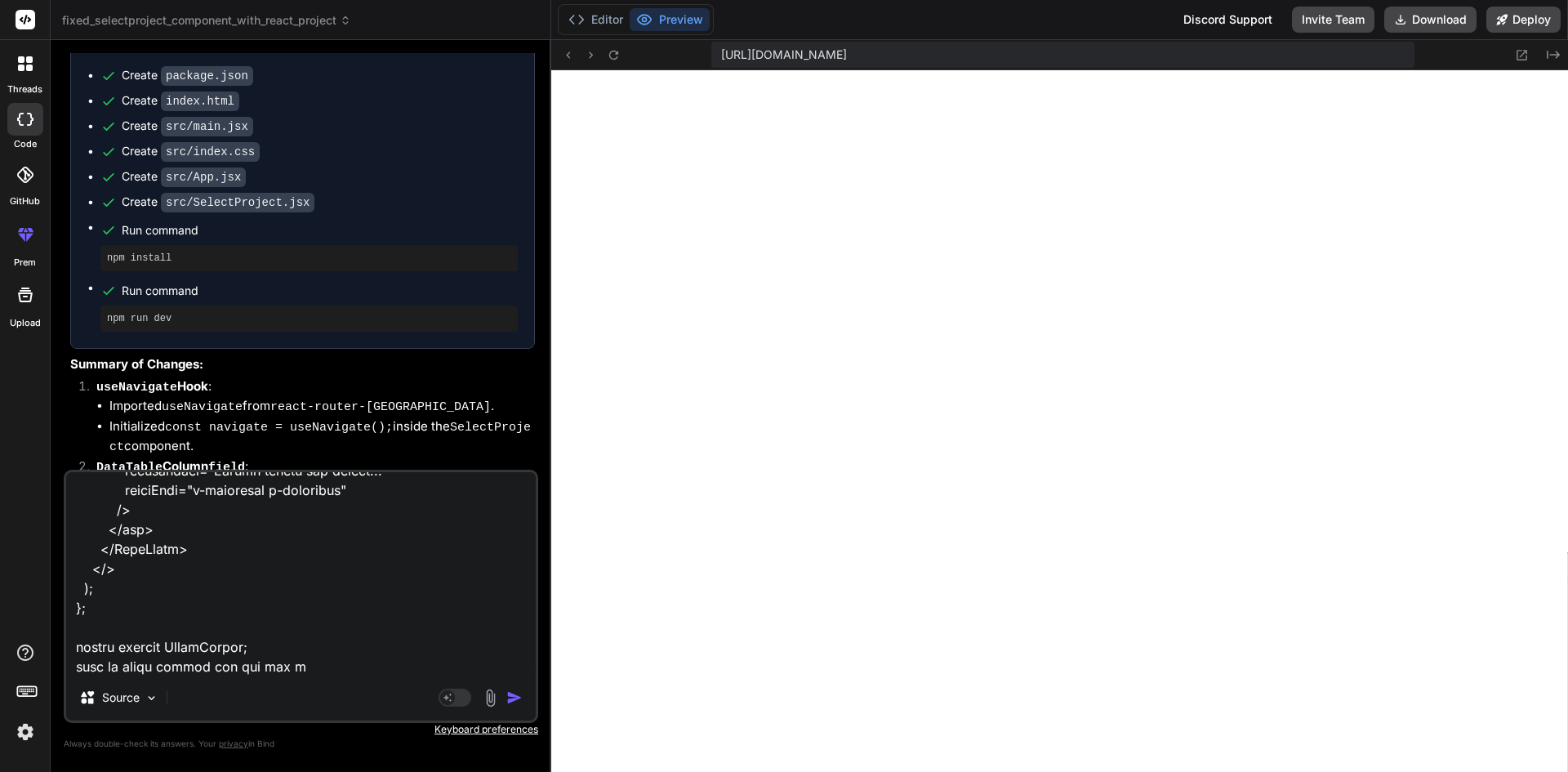
type textarea "x"
type textarea "import { IconField } from "primereact/iconfield"; import { Dropdown } from "pri…"
type textarea "x"
type textarea "import { IconField } from "primereact/iconfield"; import { Dropdown } from "pri…"
type textarea "x"
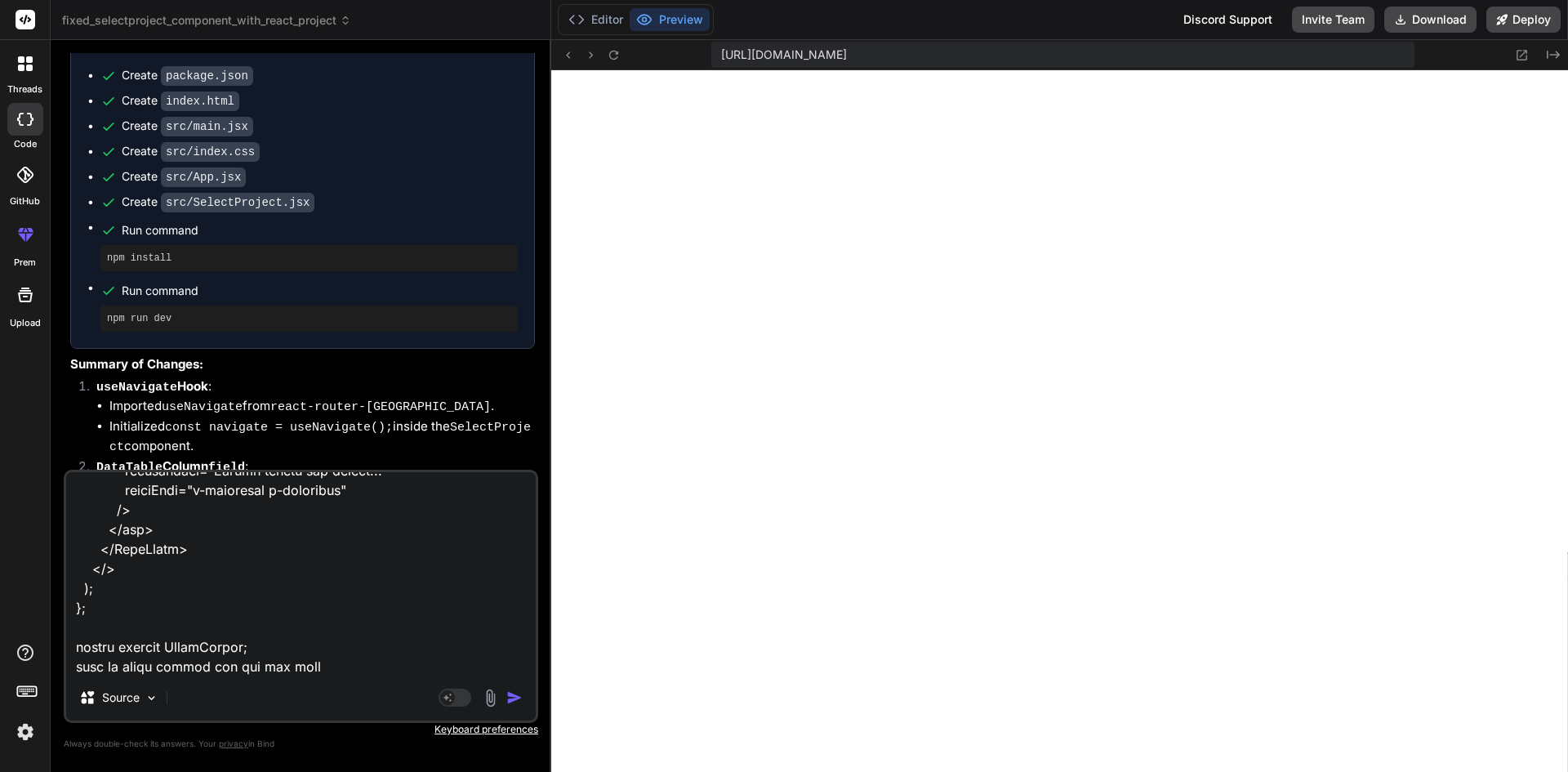
type textarea "import { IconField } from "primereact/iconfield"; import { Dropdown } from "pri…"
type textarea "x"
type textarea "import { IconField } from "primereact/iconfield"; import { Dropdown } from "pri…"
type textarea "x"
type textarea "import { IconField } from "primereact/iconfield"; import { Dropdown } from "pri…"
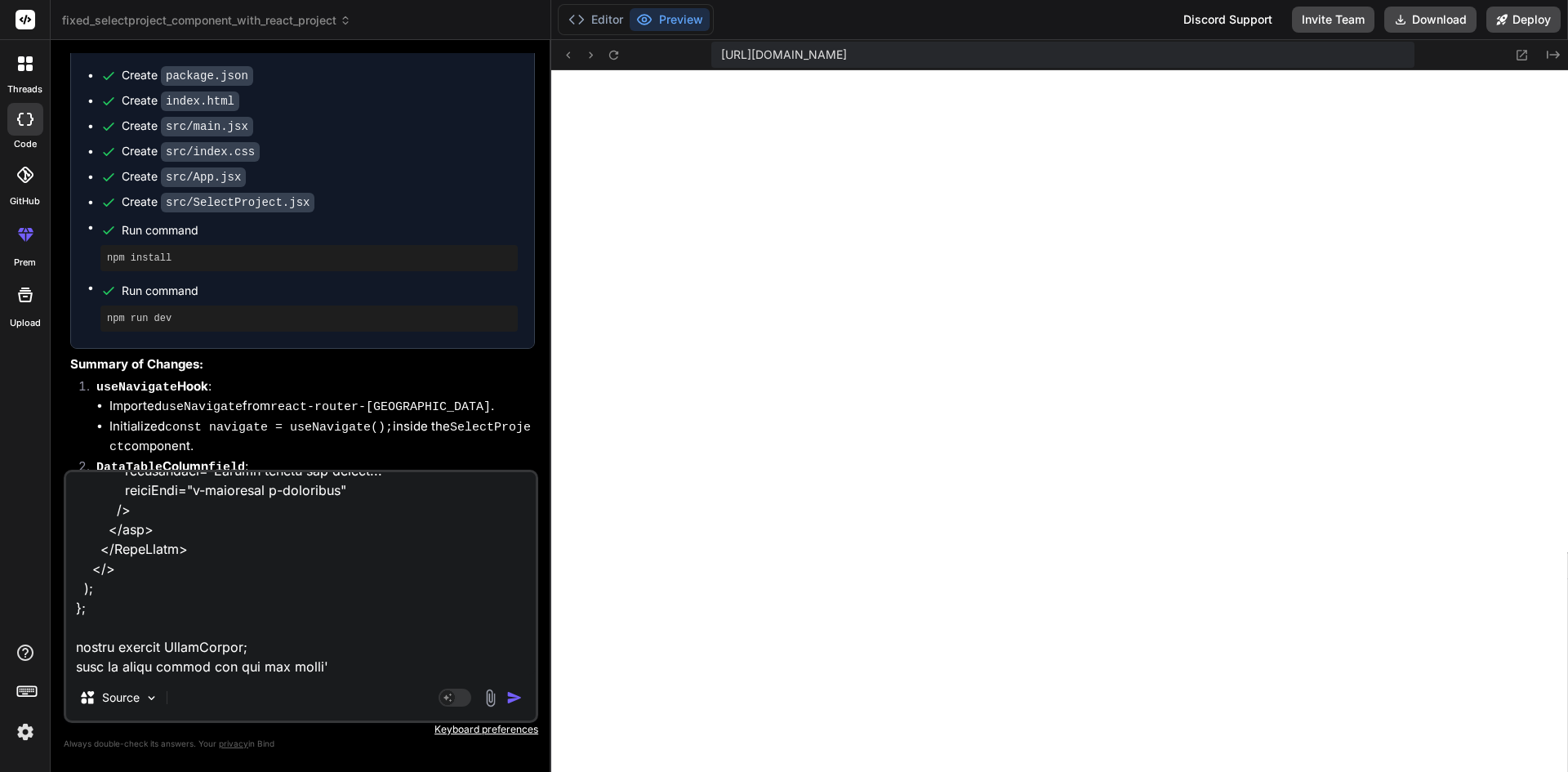
type textarea "x"
type textarea "import { IconField } from "primereact/iconfield"; import { Dropdown } from "pri…"
type textarea "x"
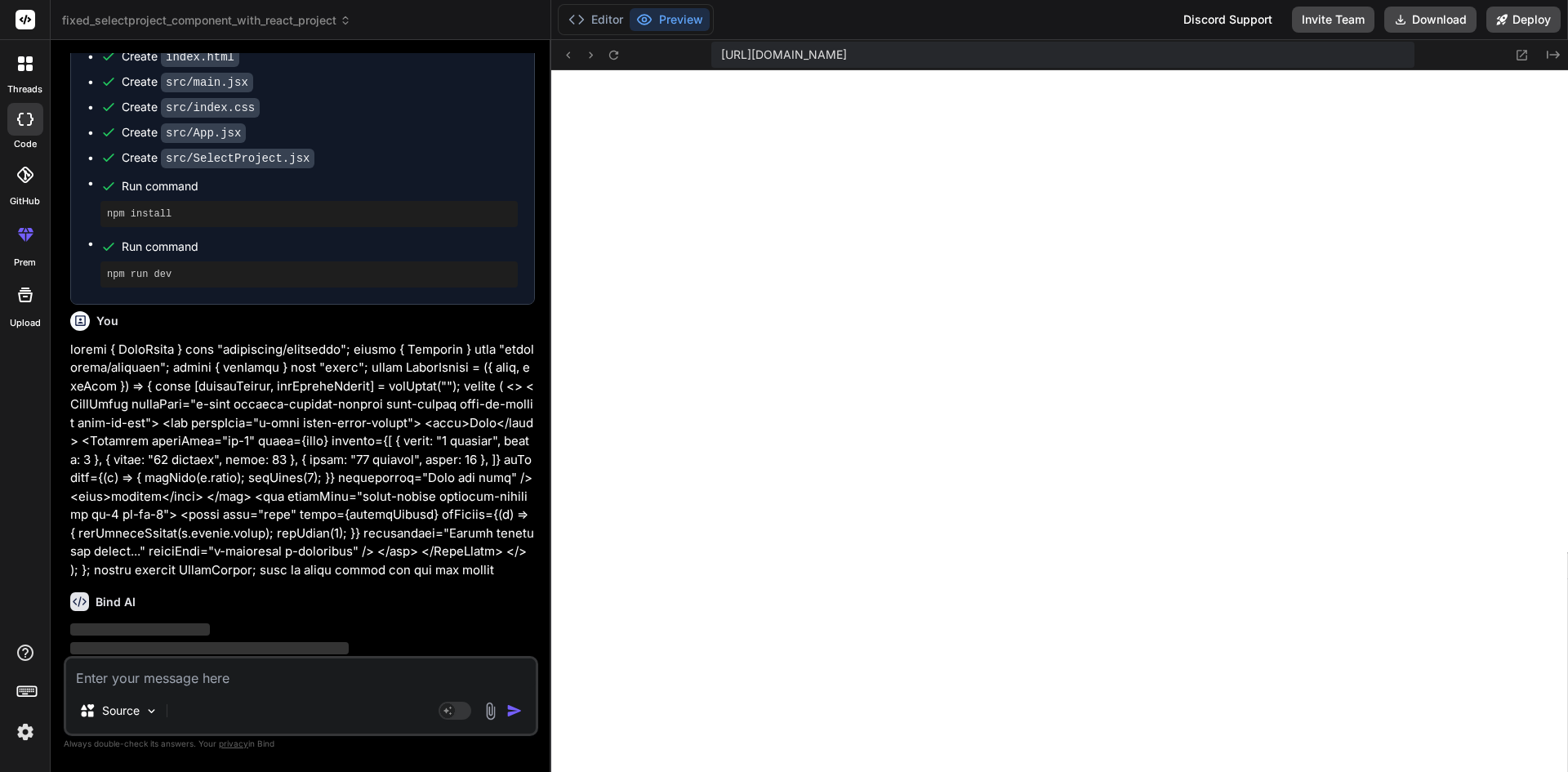
scroll to position [1719, 0]
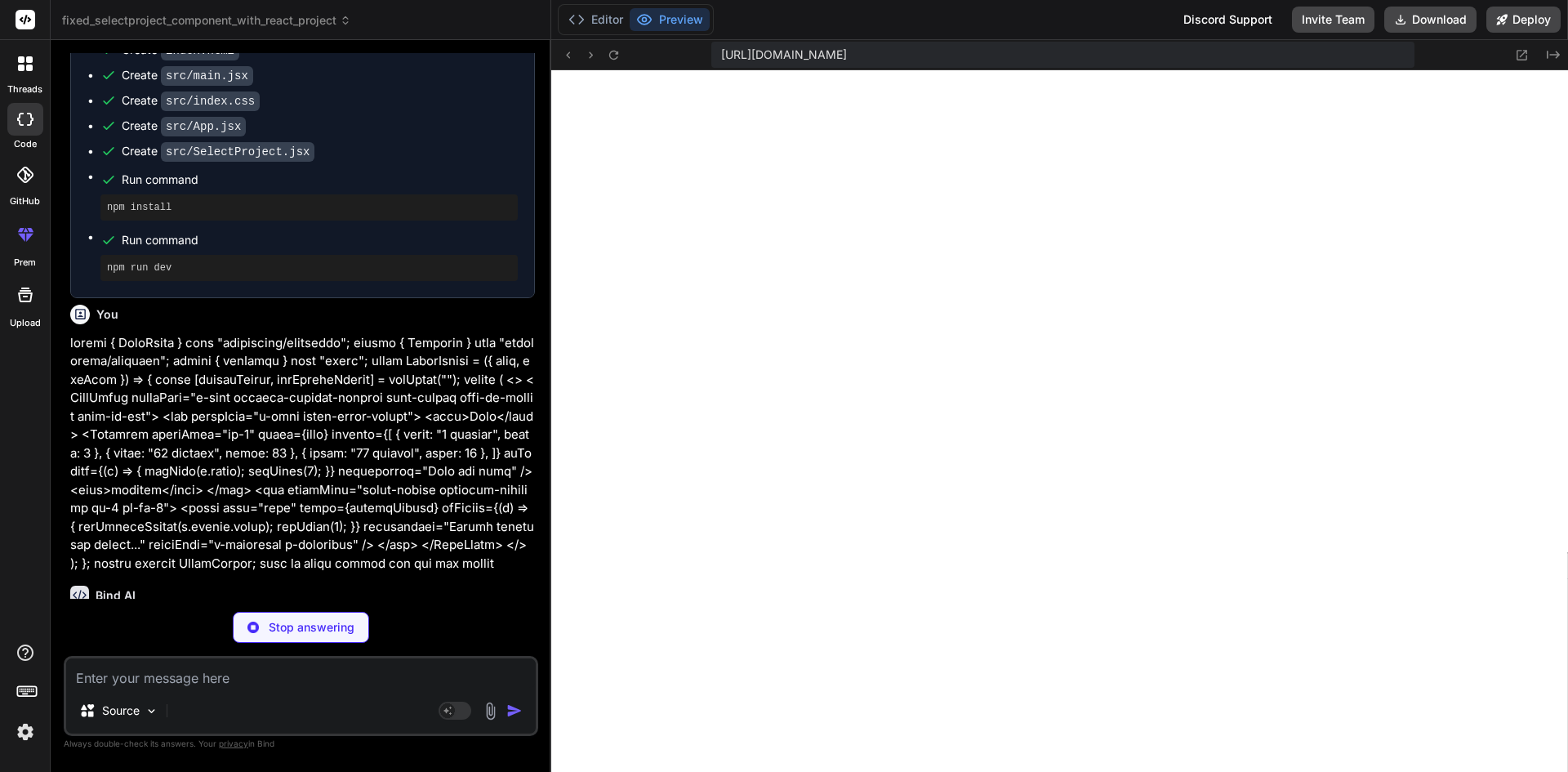
type textarea "x"
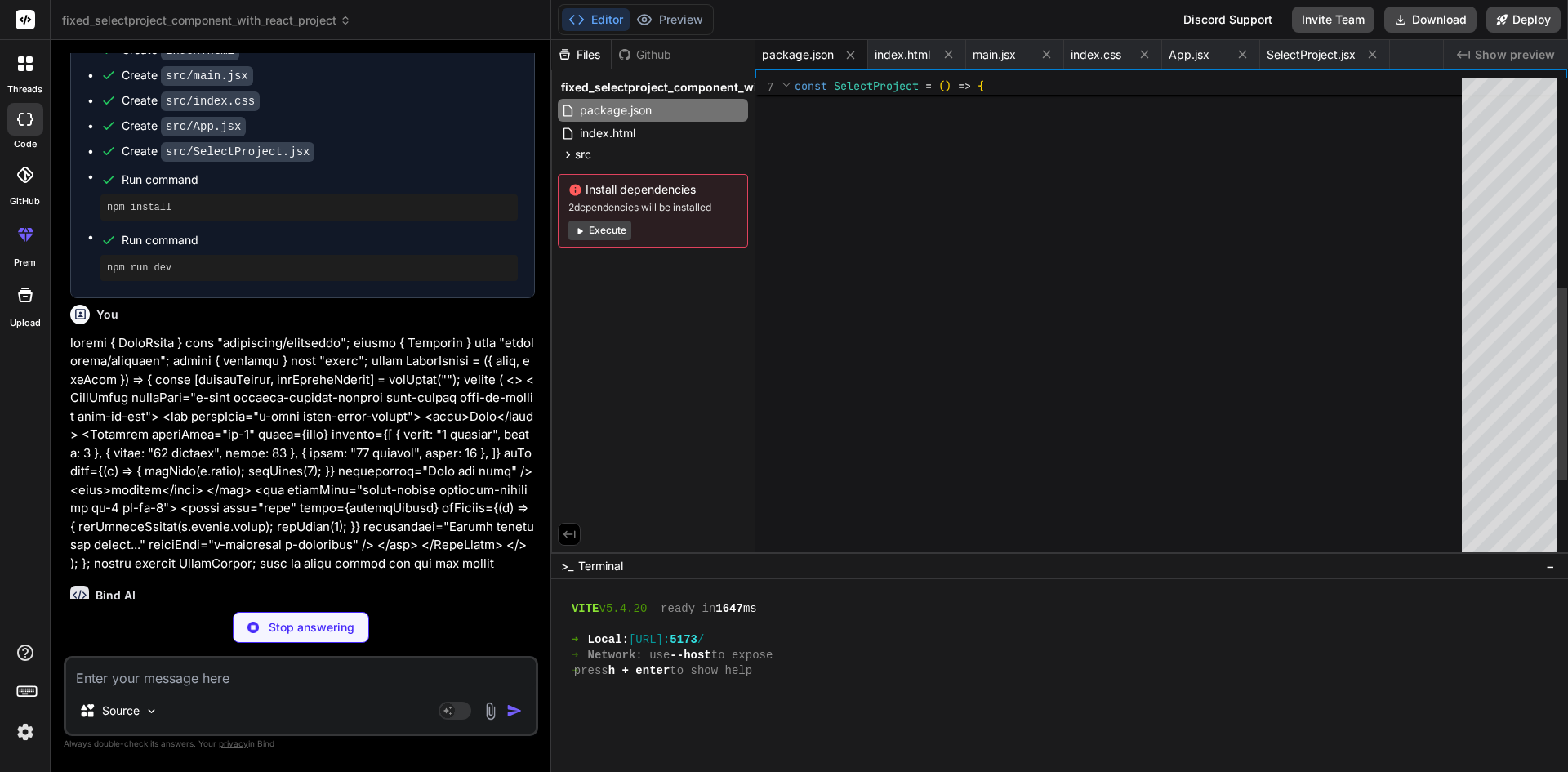
type textarea "x"
type textarea "<script type="module" src="/src/main.jsx"></script> </body> </html>"
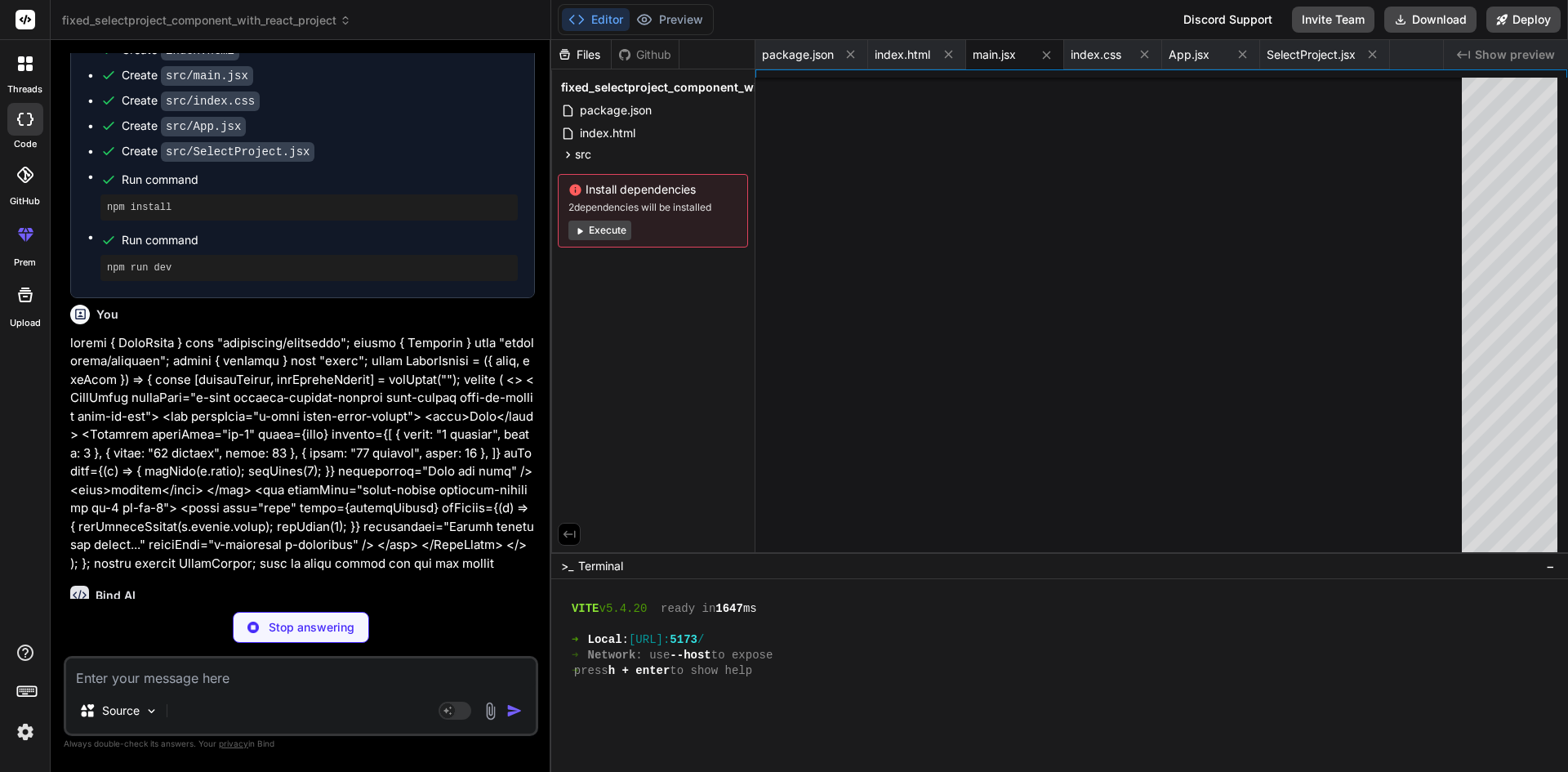
type textarea "x"
type textarea "export default App;"
type textarea "x"
type textarea "); }; export default TableHeader;"
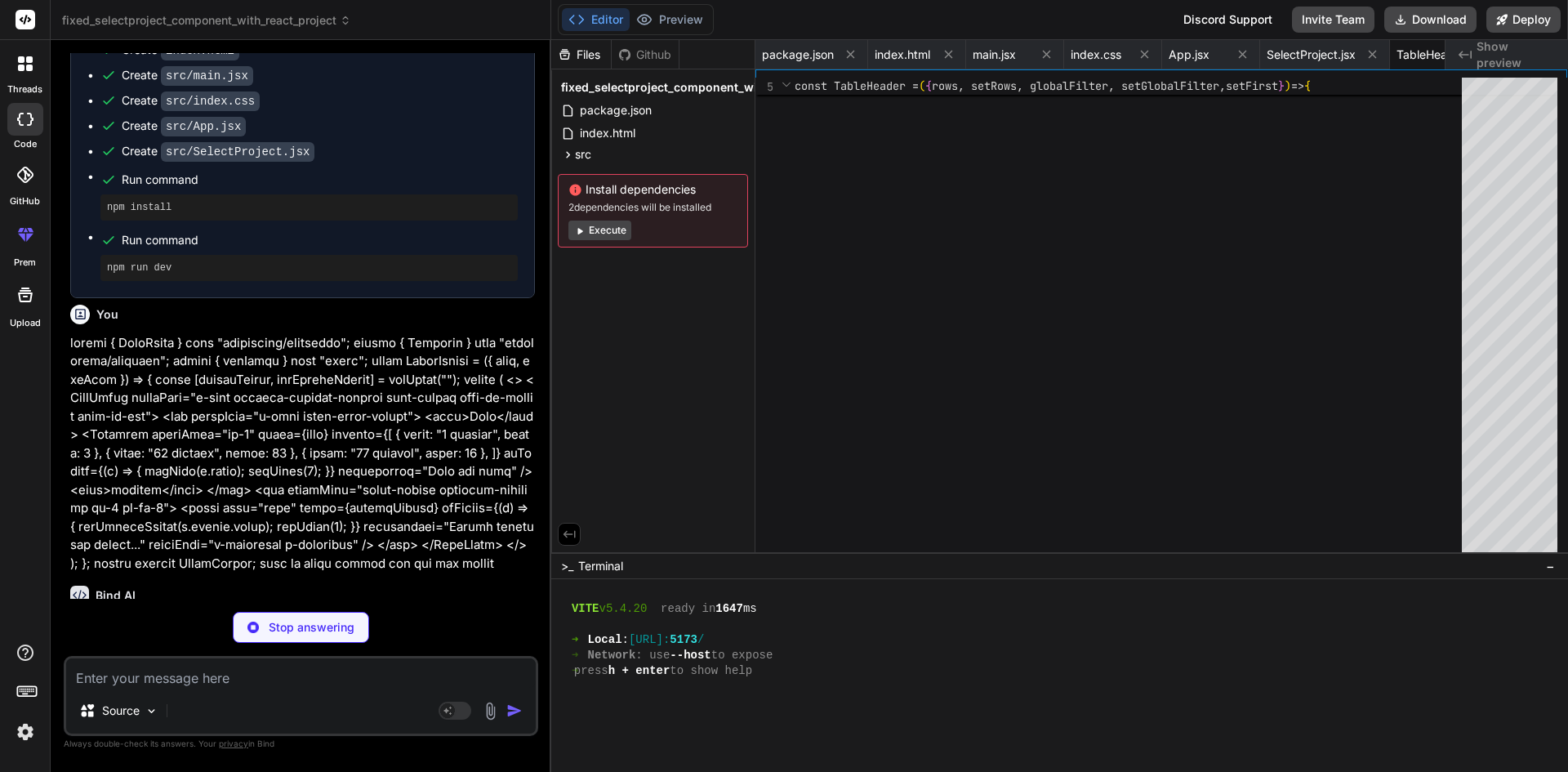
type textarea "x"
type textarea "</Col> </Row> </Container> </div> </> ); }; export default SelectProject;"
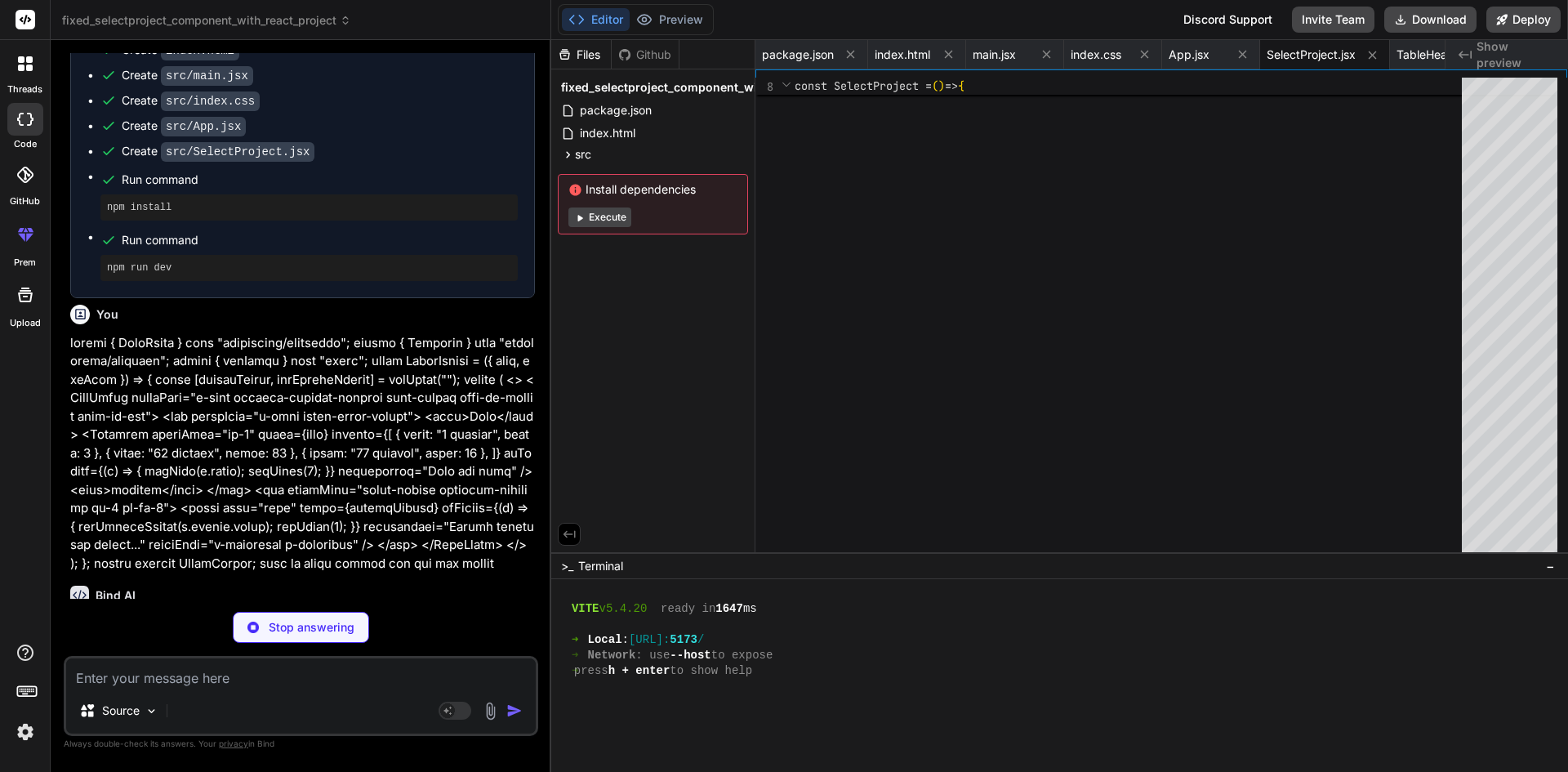
type textarea "x"
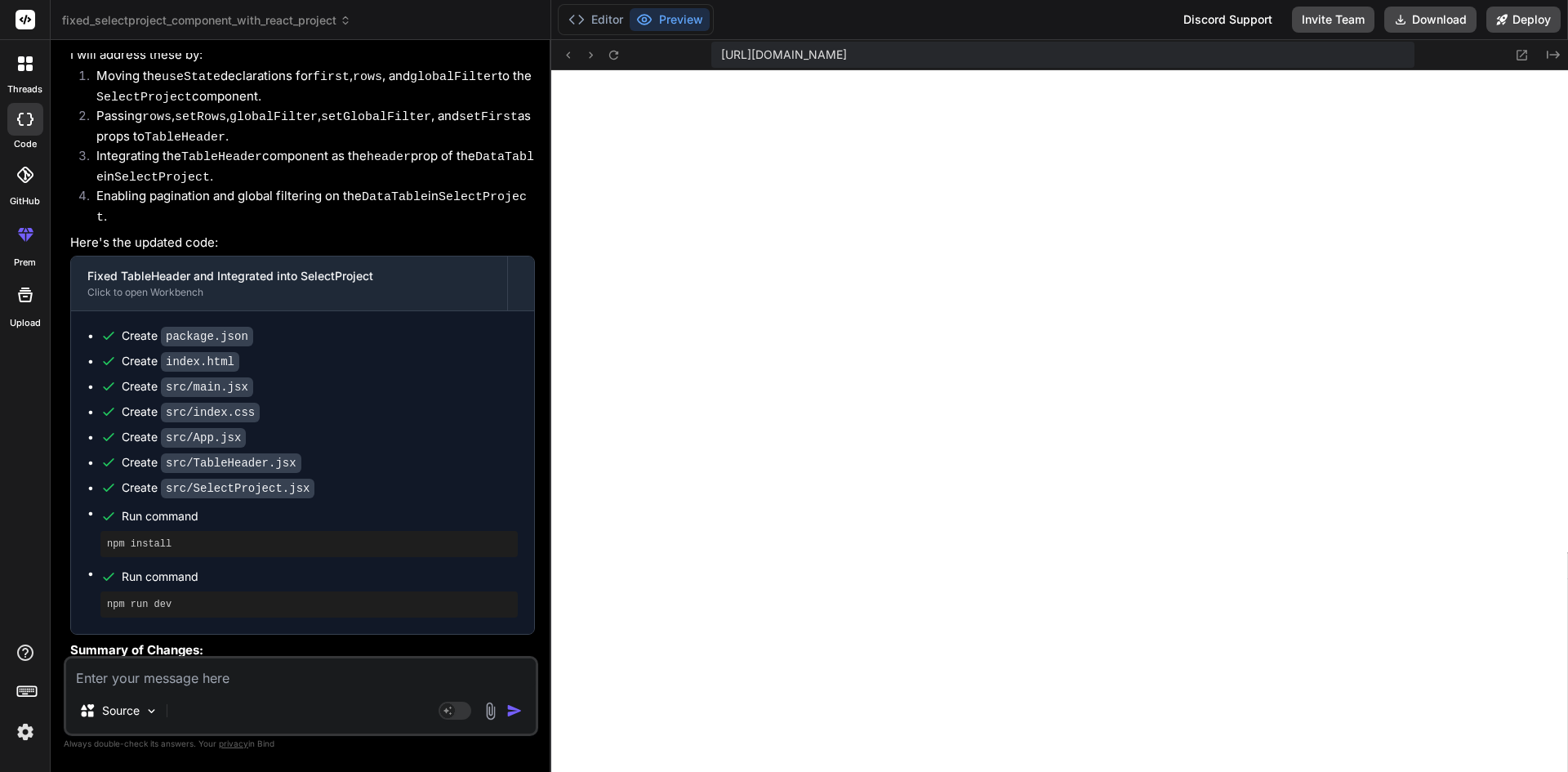
scroll to position [2835, 0]
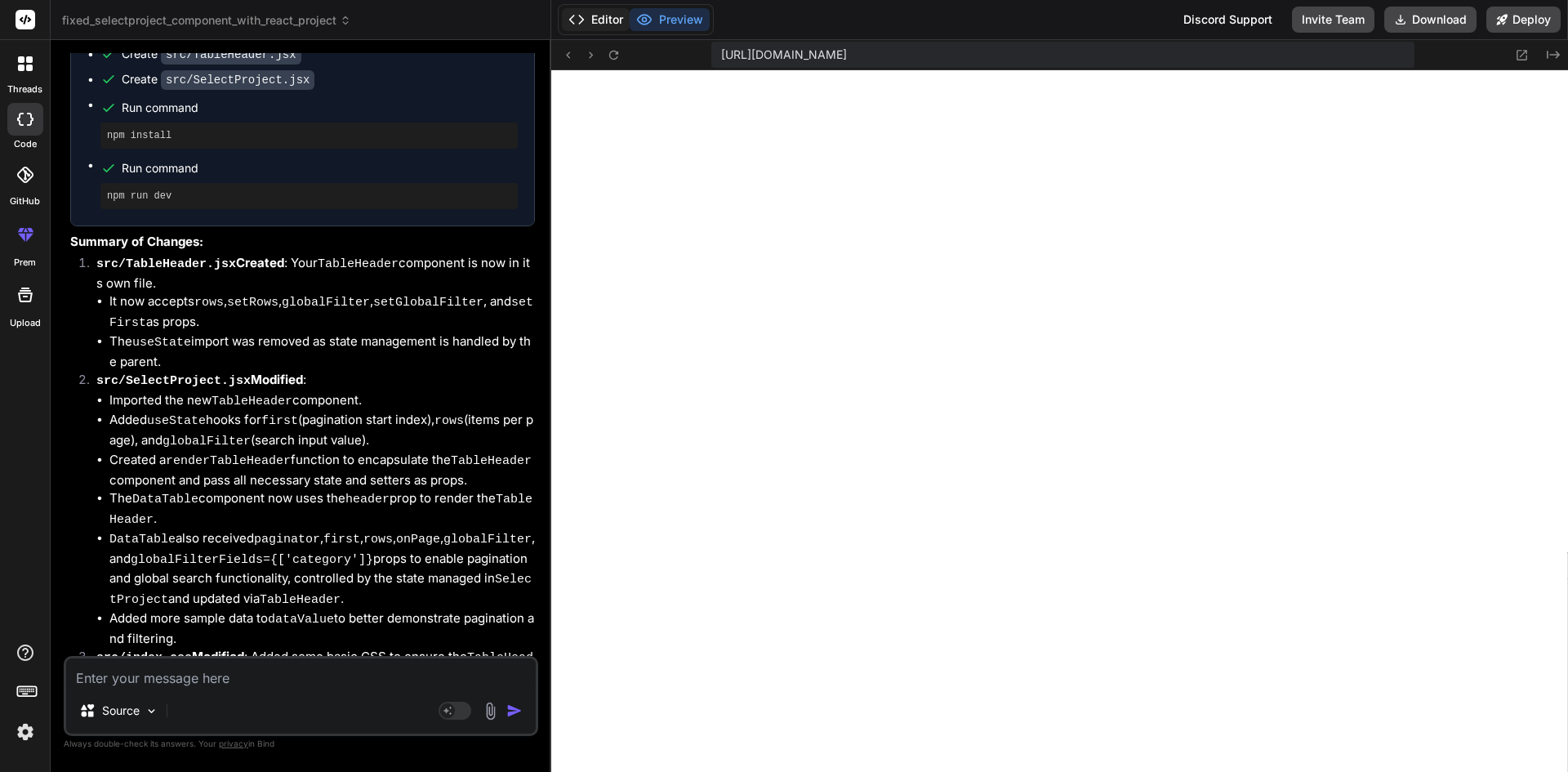
click at [602, 22] on button "Editor" at bounding box center [595, 19] width 68 height 23
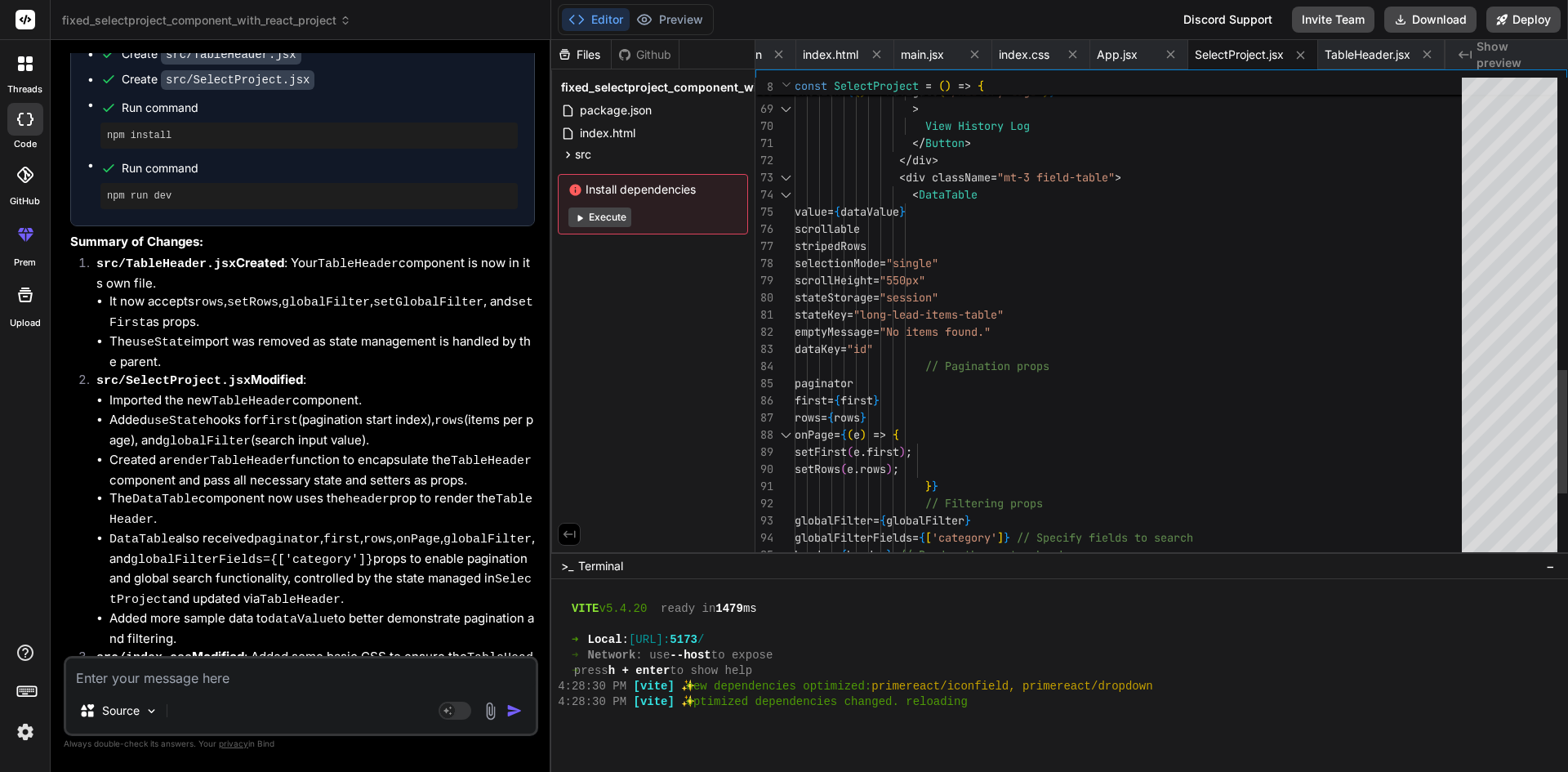
scroll to position [0, 0]
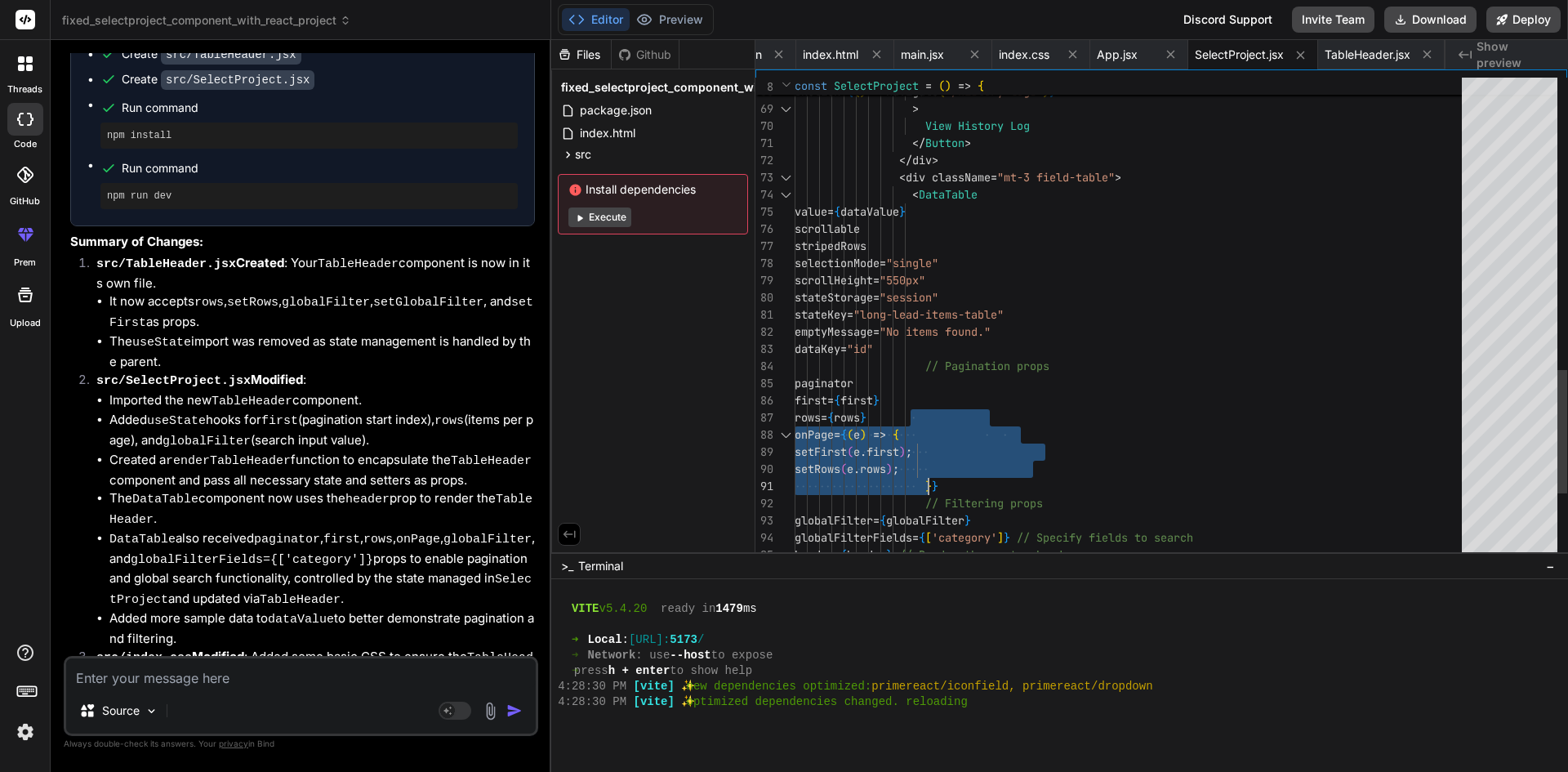
drag, startPoint x: 924, startPoint y: 405, endPoint x: 942, endPoint y: 475, distance: 72.3
drag, startPoint x: 961, startPoint y: 490, endPoint x: 916, endPoint y: 397, distance: 103.3
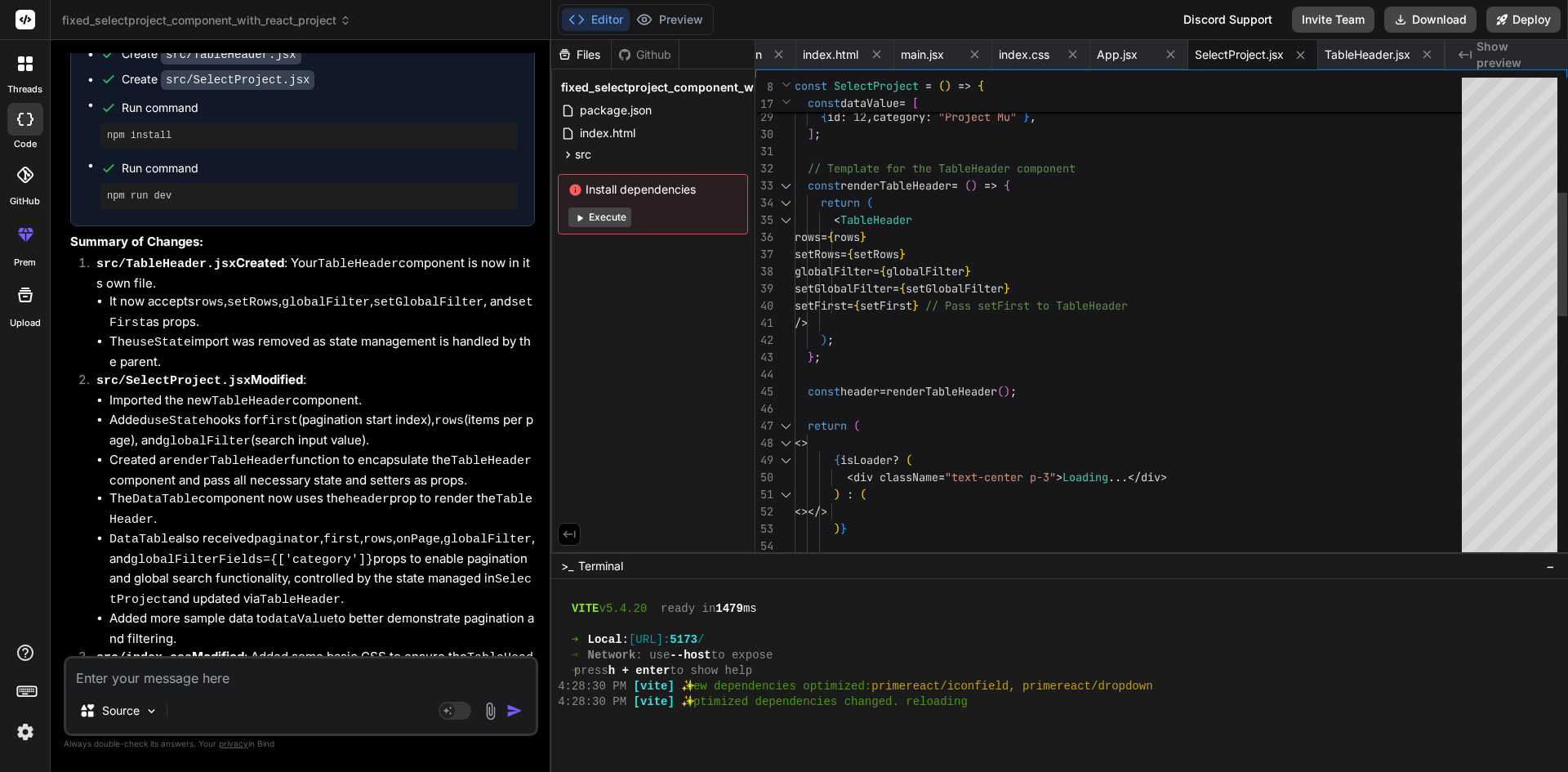
click at [857, 389] on div "< div className = "p-4 pt-1" > ) } ) : ( <></> <> { isLoader ? ( < div classNam…" at bounding box center [1133, 571] width 677 height 1886
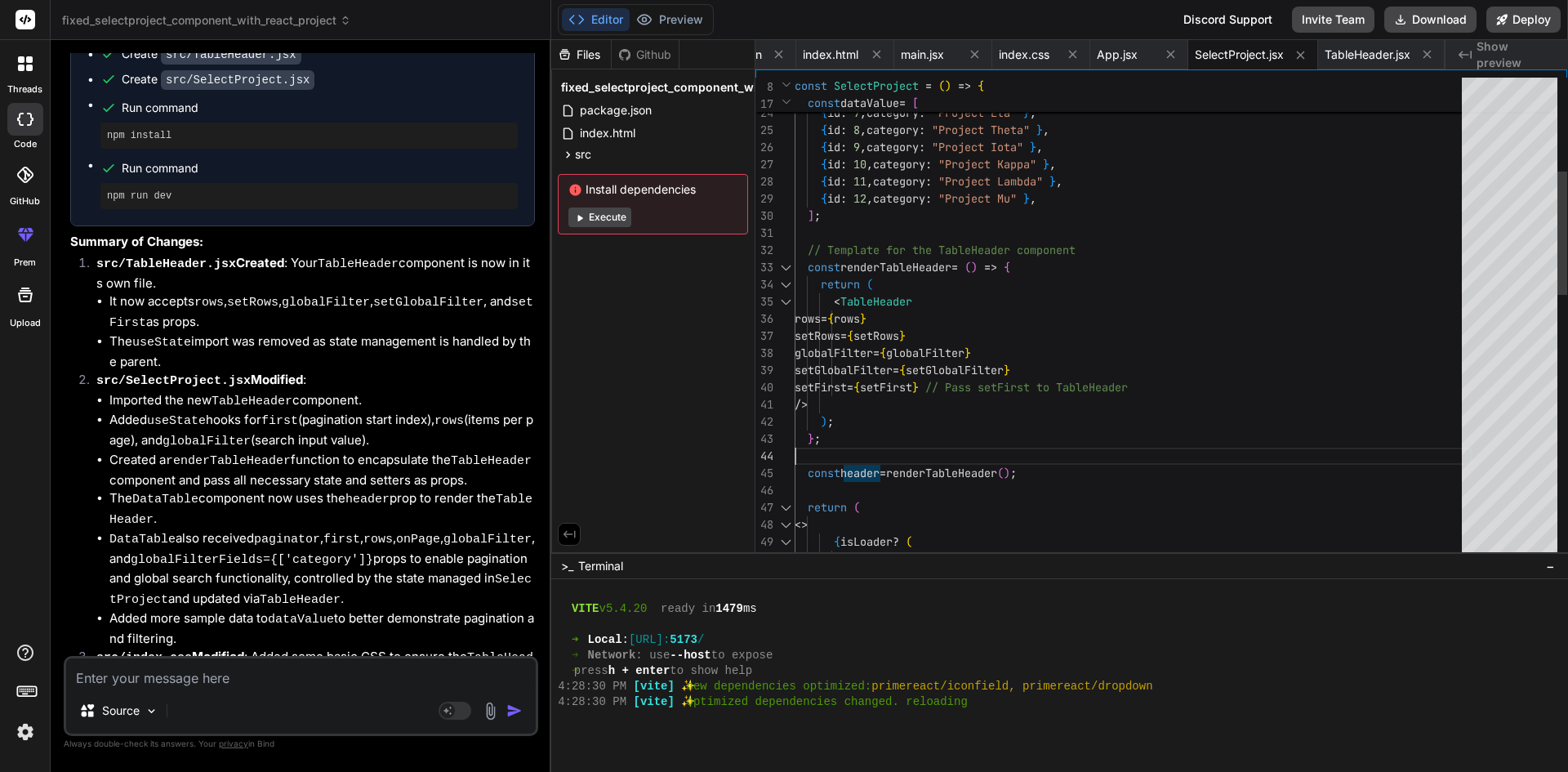
click at [921, 444] on div "<> { isLoader ? ( < div className = "text-center p-3" > Loading ...</ div > ret…" at bounding box center [1133, 653] width 677 height 1886
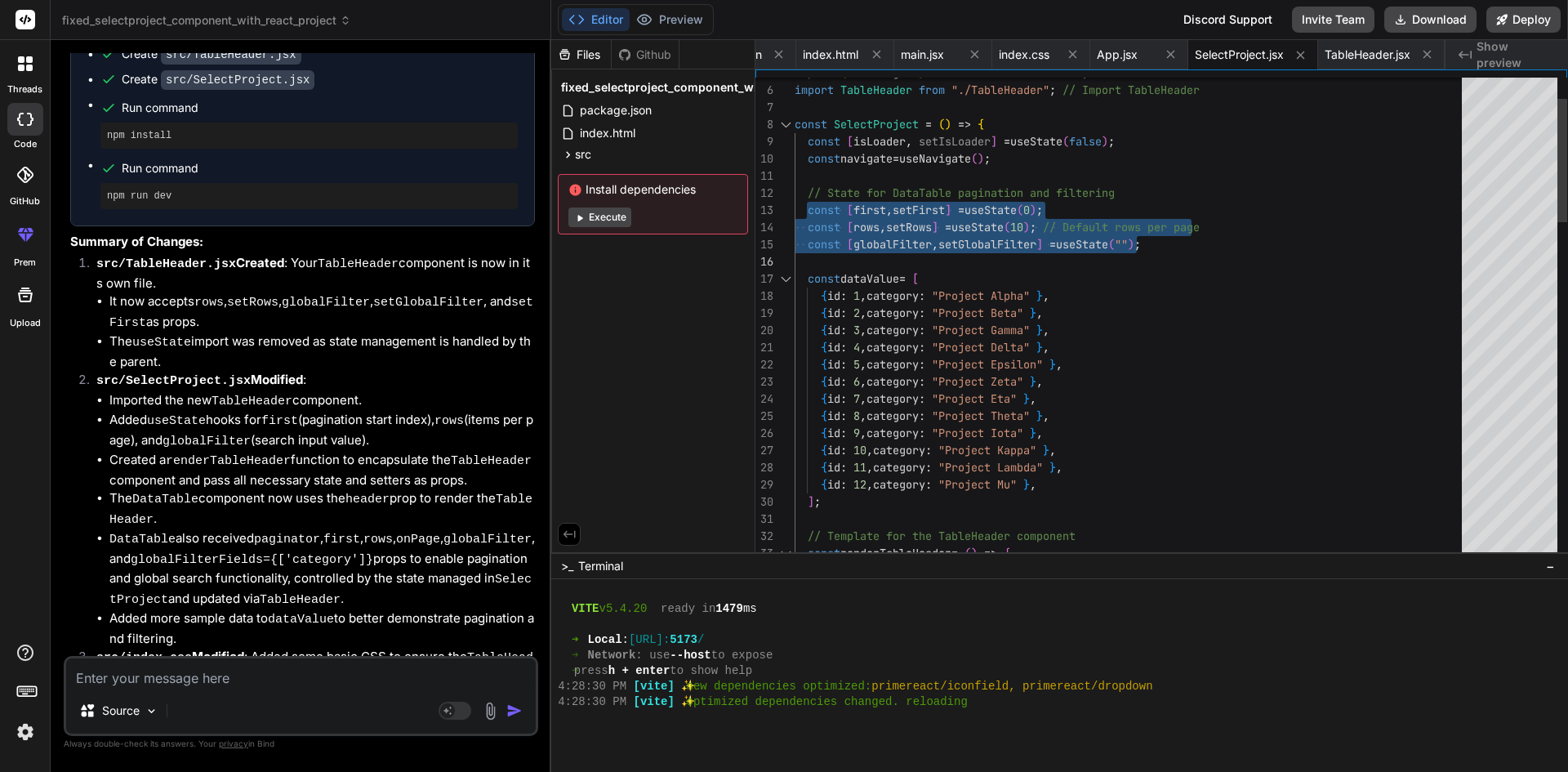
drag, startPoint x: 806, startPoint y: 206, endPoint x: 1170, endPoint y: 247, distance: 366.3
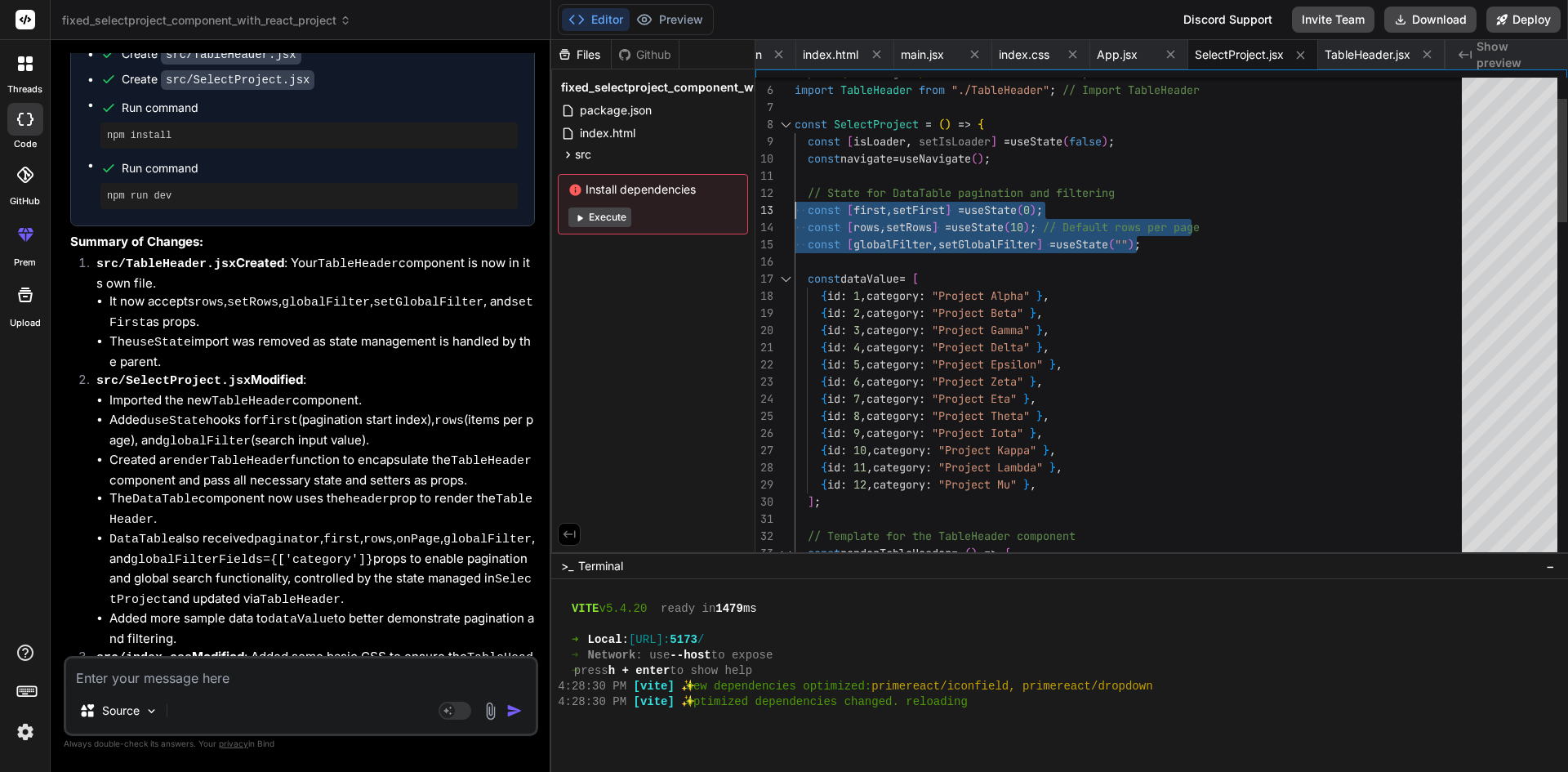
drag, startPoint x: 1170, startPoint y: 247, endPoint x: 790, endPoint y: 194, distance: 383.7
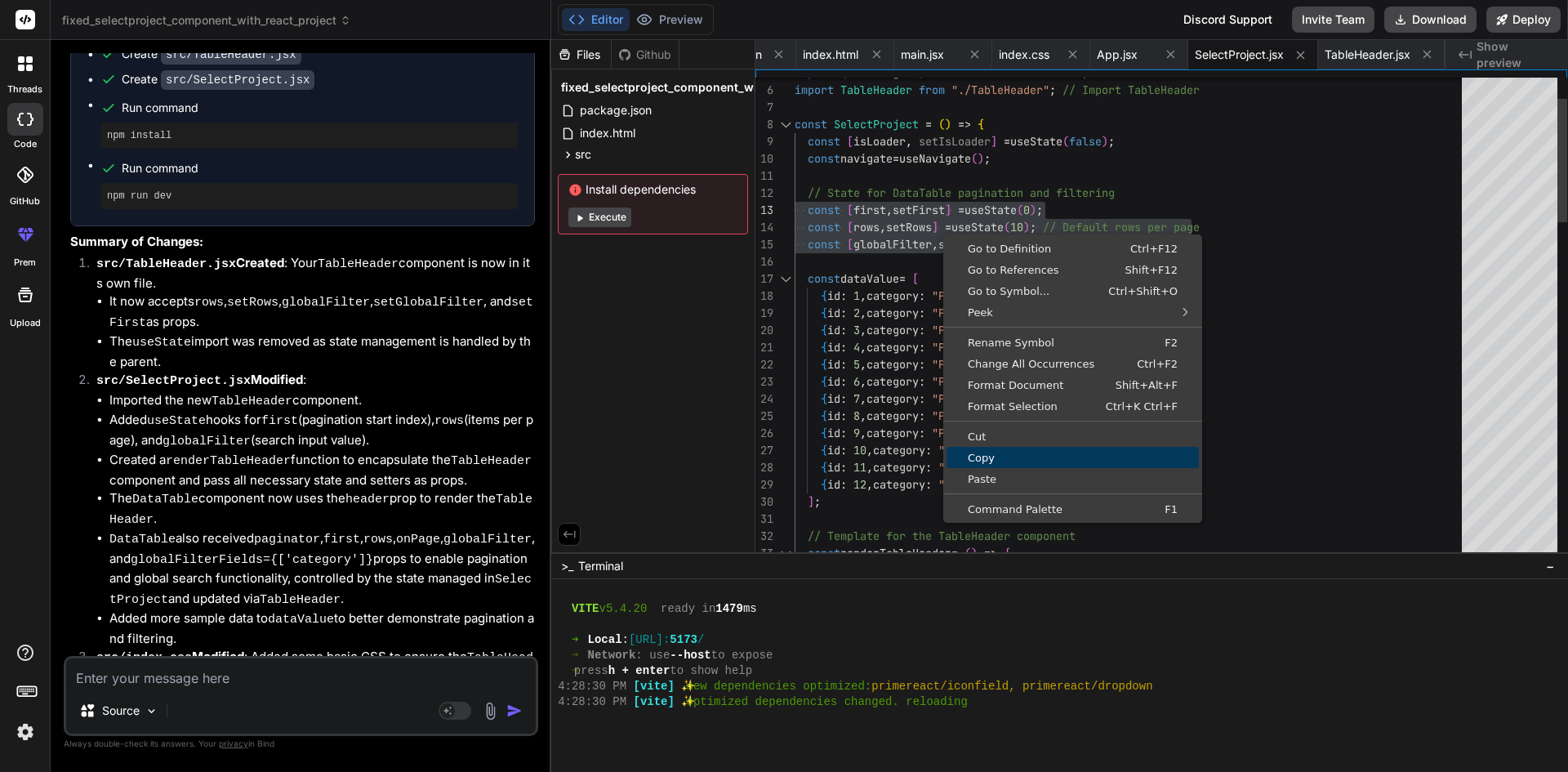
click at [993, 462] on span "Copy" at bounding box center [1072, 458] width 252 height 11
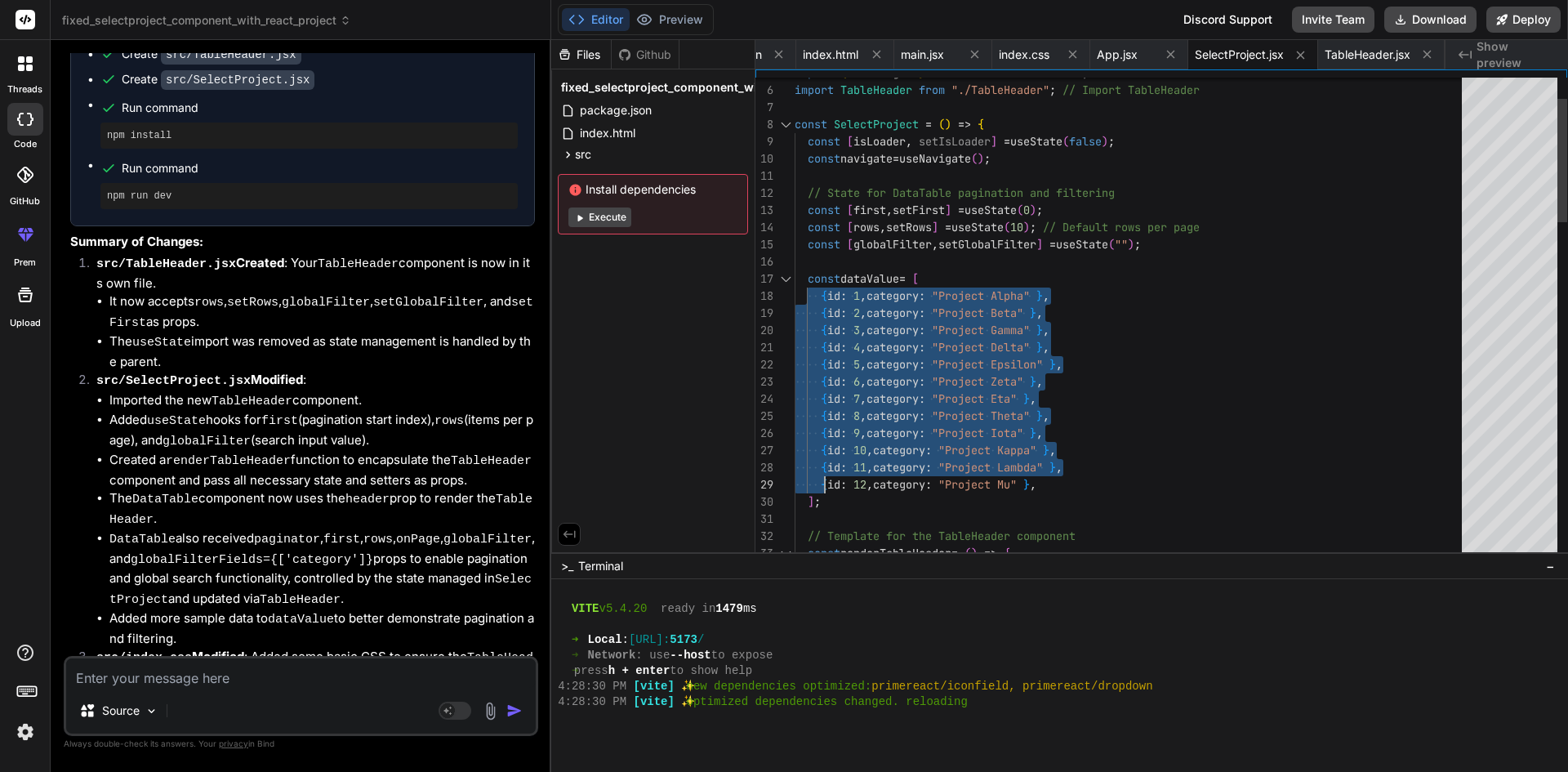
drag, startPoint x: 807, startPoint y: 281, endPoint x: 823, endPoint y: 488, distance: 207.6
drag, startPoint x: 833, startPoint y: 510, endPoint x: 803, endPoint y: 275, distance: 236.9
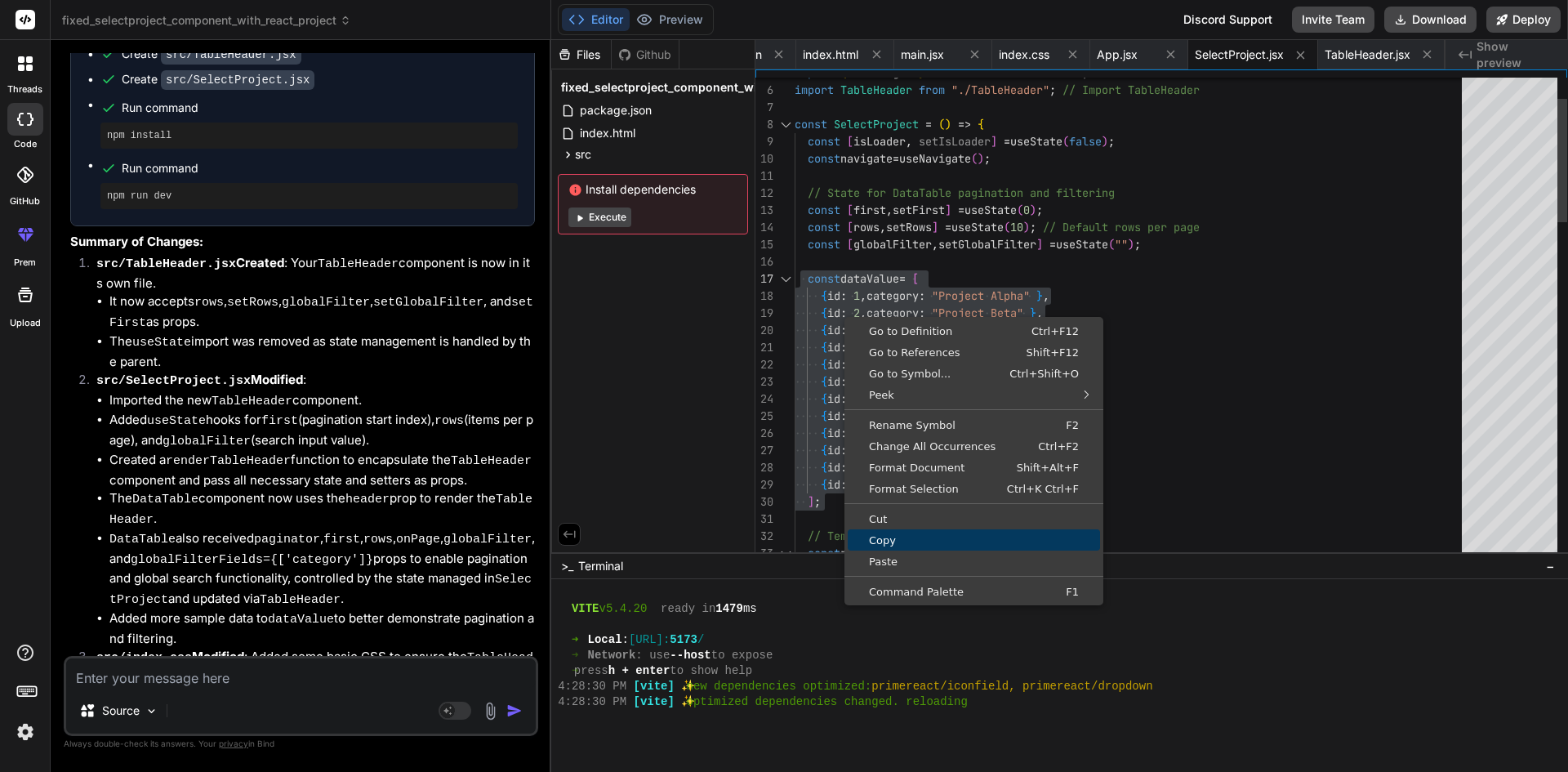
click at [881, 546] on span "Copy" at bounding box center [974, 540] width 252 height 11
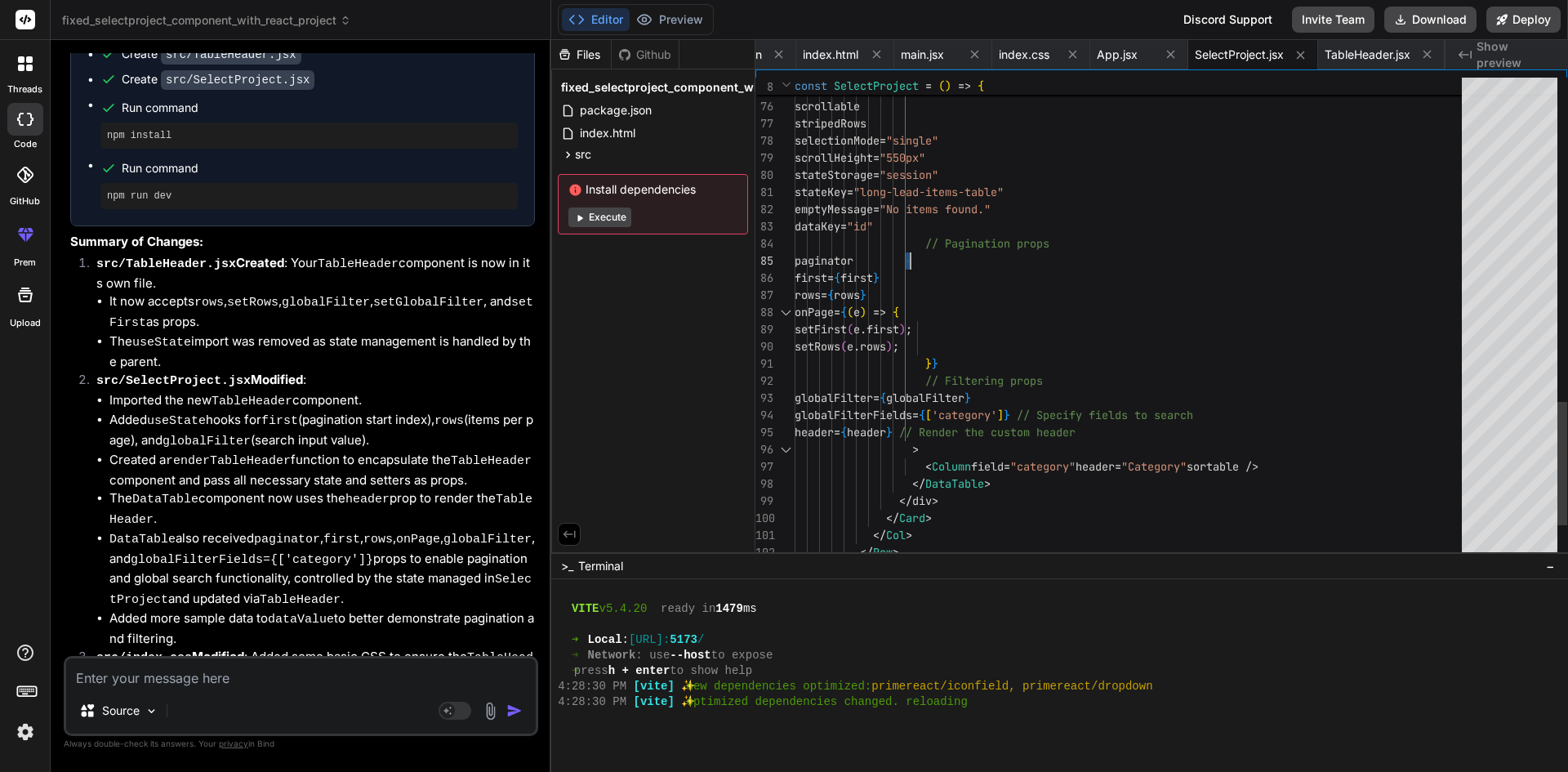
drag, startPoint x: 915, startPoint y: 252, endPoint x: 937, endPoint y: 283, distance: 38.0
drag, startPoint x: 961, startPoint y: 363, endPoint x: 908, endPoint y: 312, distance: 73.6
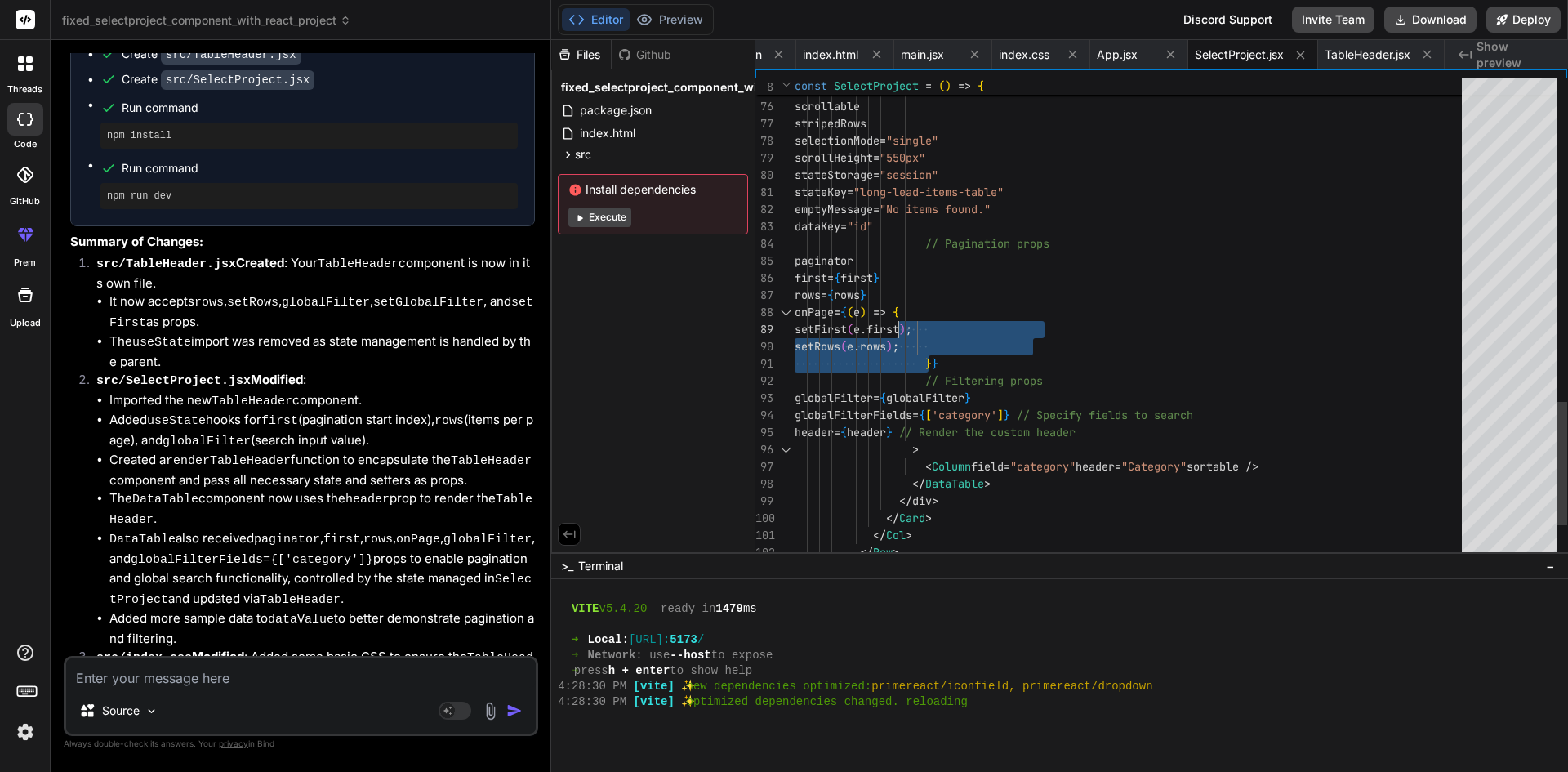
drag, startPoint x: 943, startPoint y: 359, endPoint x: 917, endPoint y: 311, distance: 54.6
type textarea "}} // Filtering props globalFilter={globalFilter} globalFilterFields={['categor…"
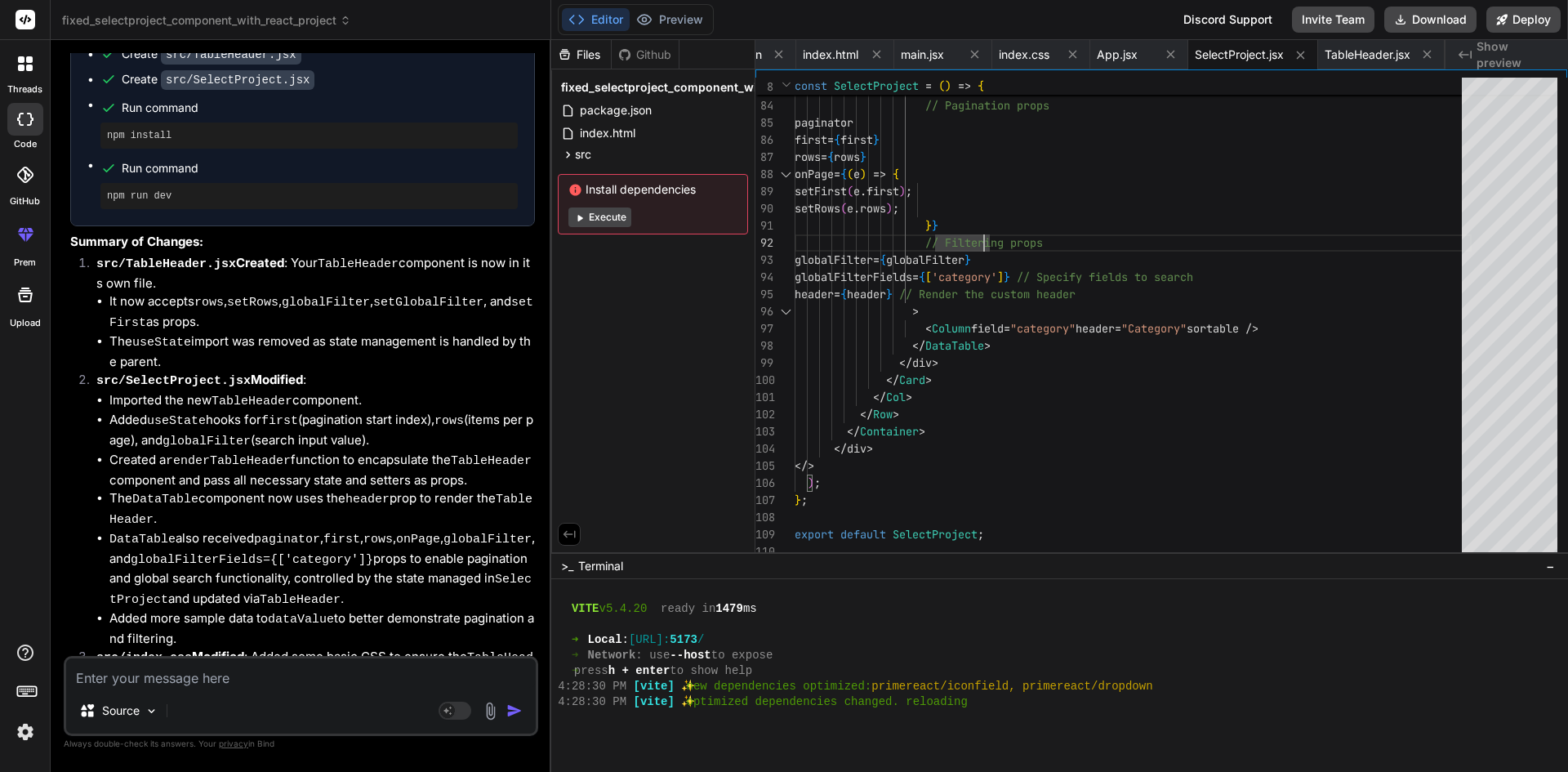
click at [243, 685] on textarea at bounding box center [300, 672] width 470 height 29
type textarea "a"
type textarea "x"
type textarea "ad"
type textarea "x"
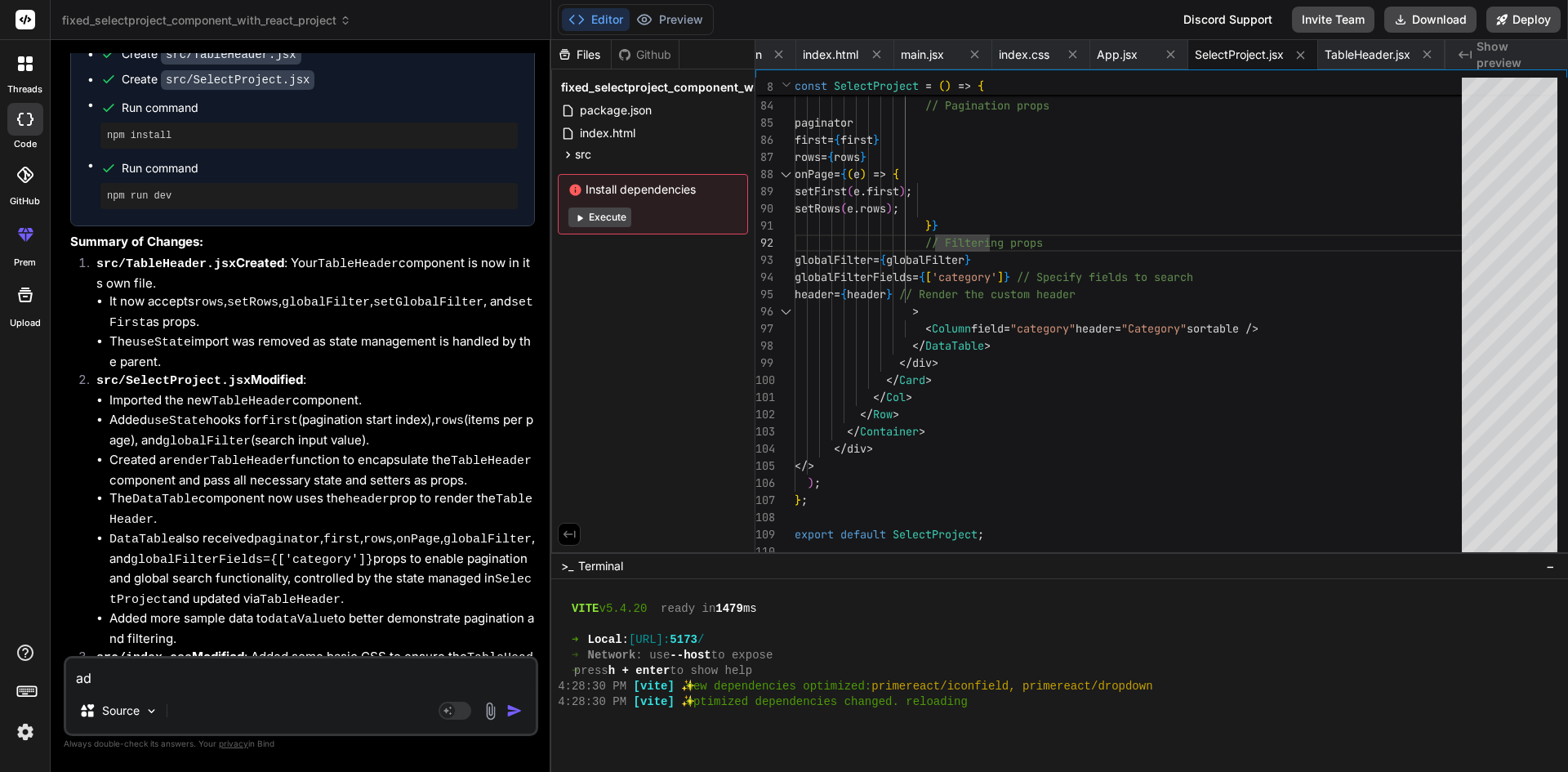
type textarea "add"
type textarea "x"
type textarea "add"
type textarea "x"
type textarea "add g"
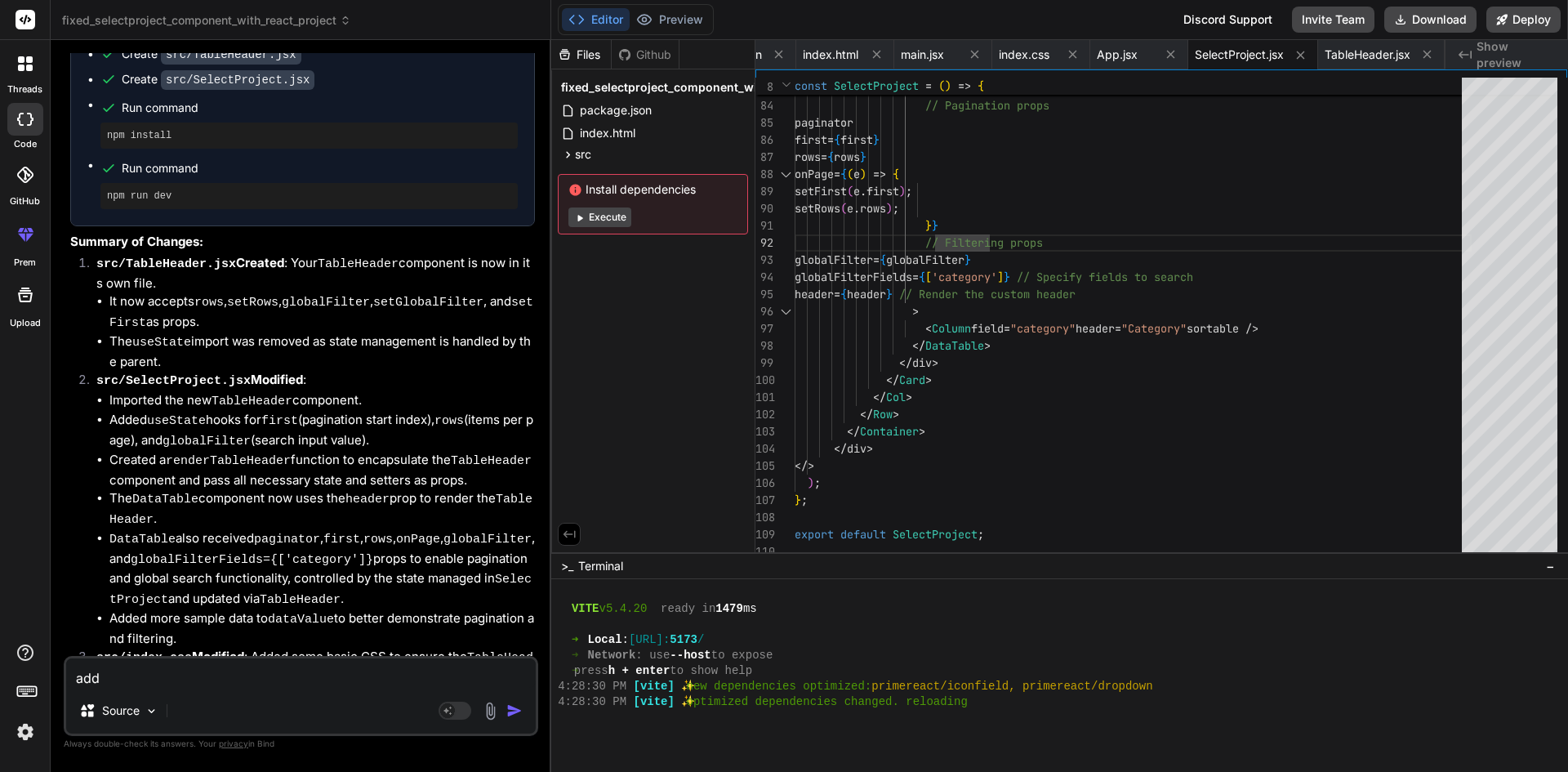
type textarea "x"
type textarea "add ga"
type textarea "x"
type textarea "add gap"
type textarea "x"
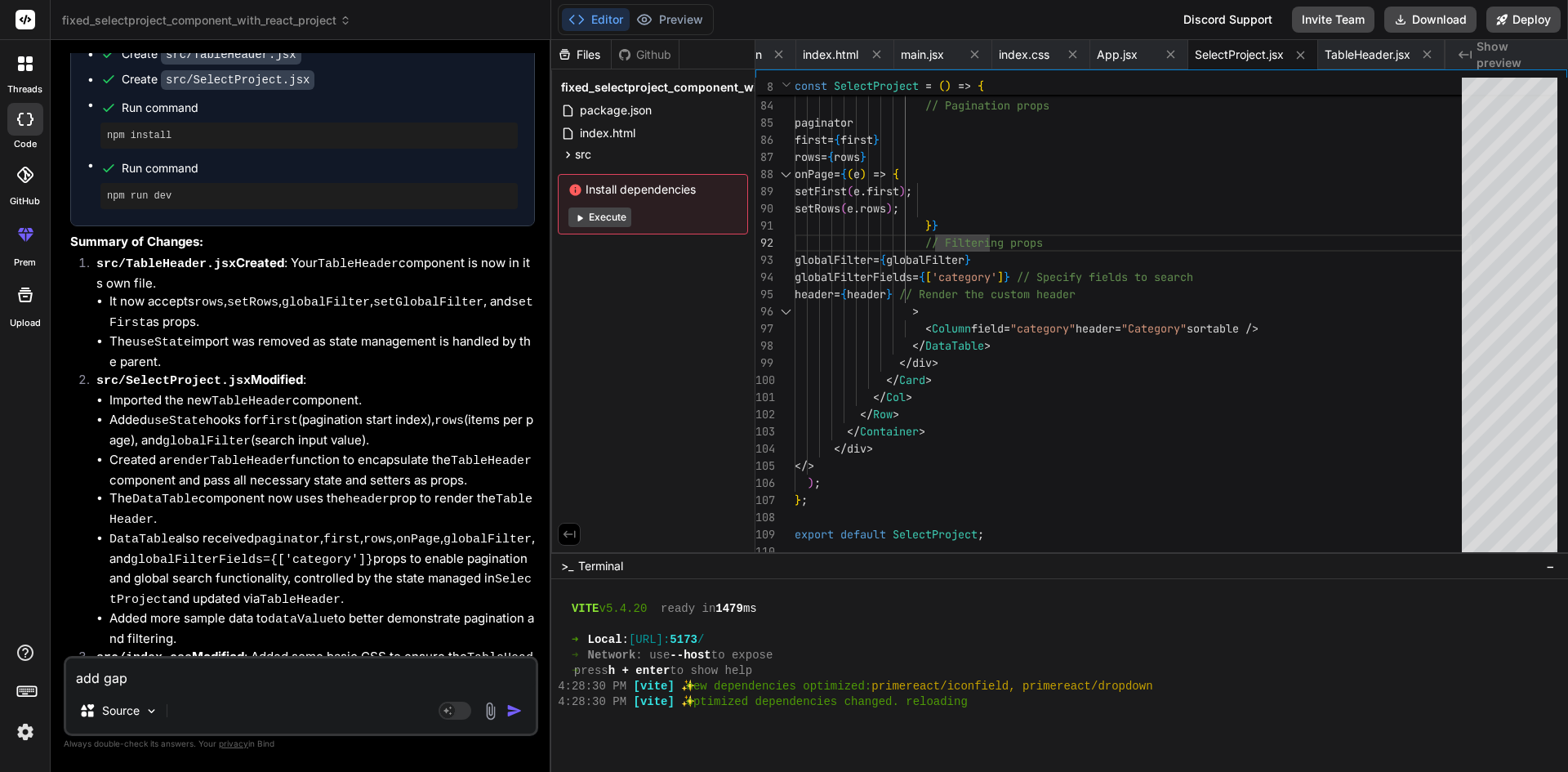
type textarea "add gaps"
type textarea "x"
type textarea "add gaps"
type textarea "x"
type textarea "add gaps b"
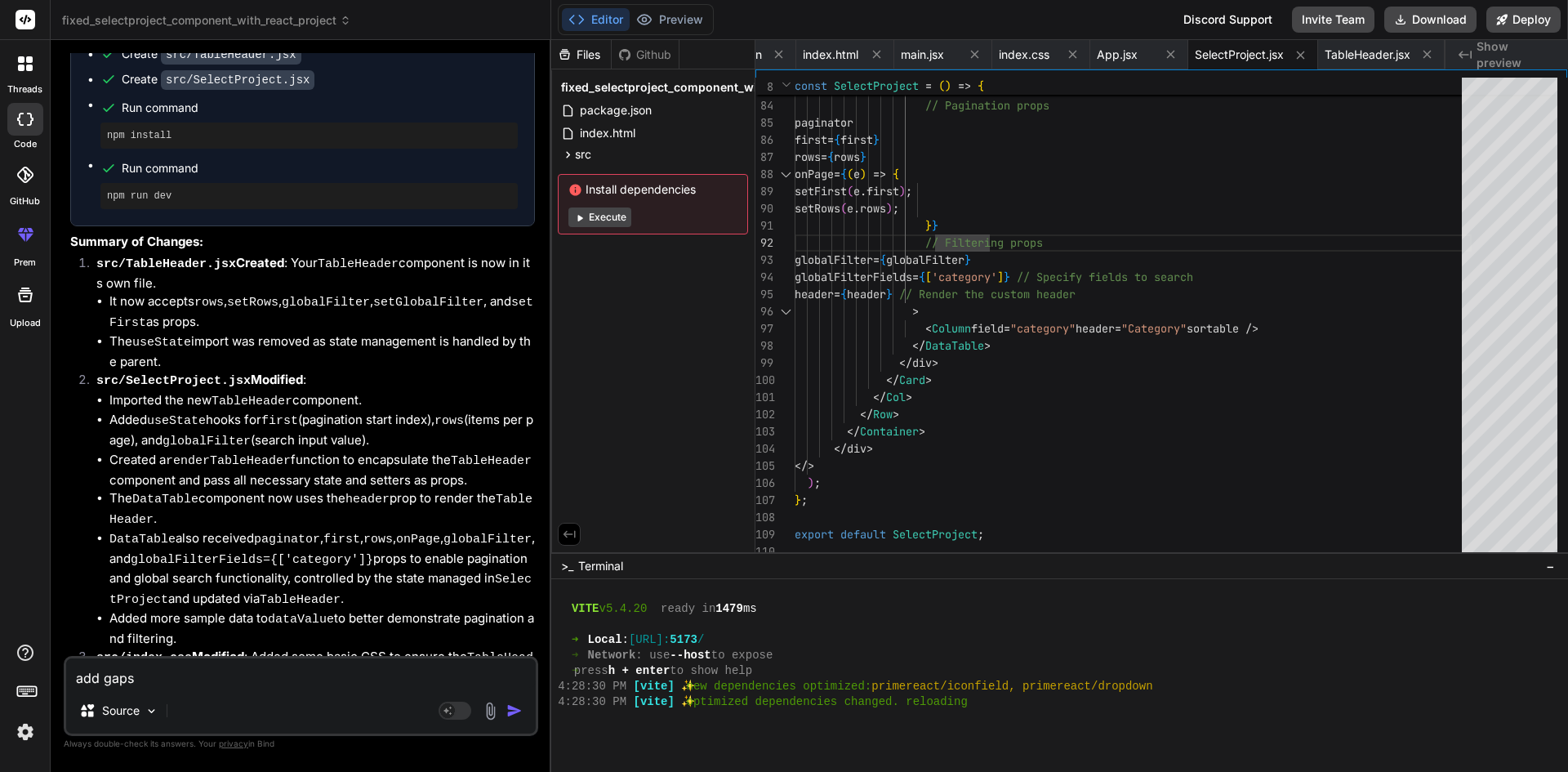
type textarea "x"
type textarea "add gaps be"
type textarea "x"
type textarea "add gaps bet"
type textarea "x"
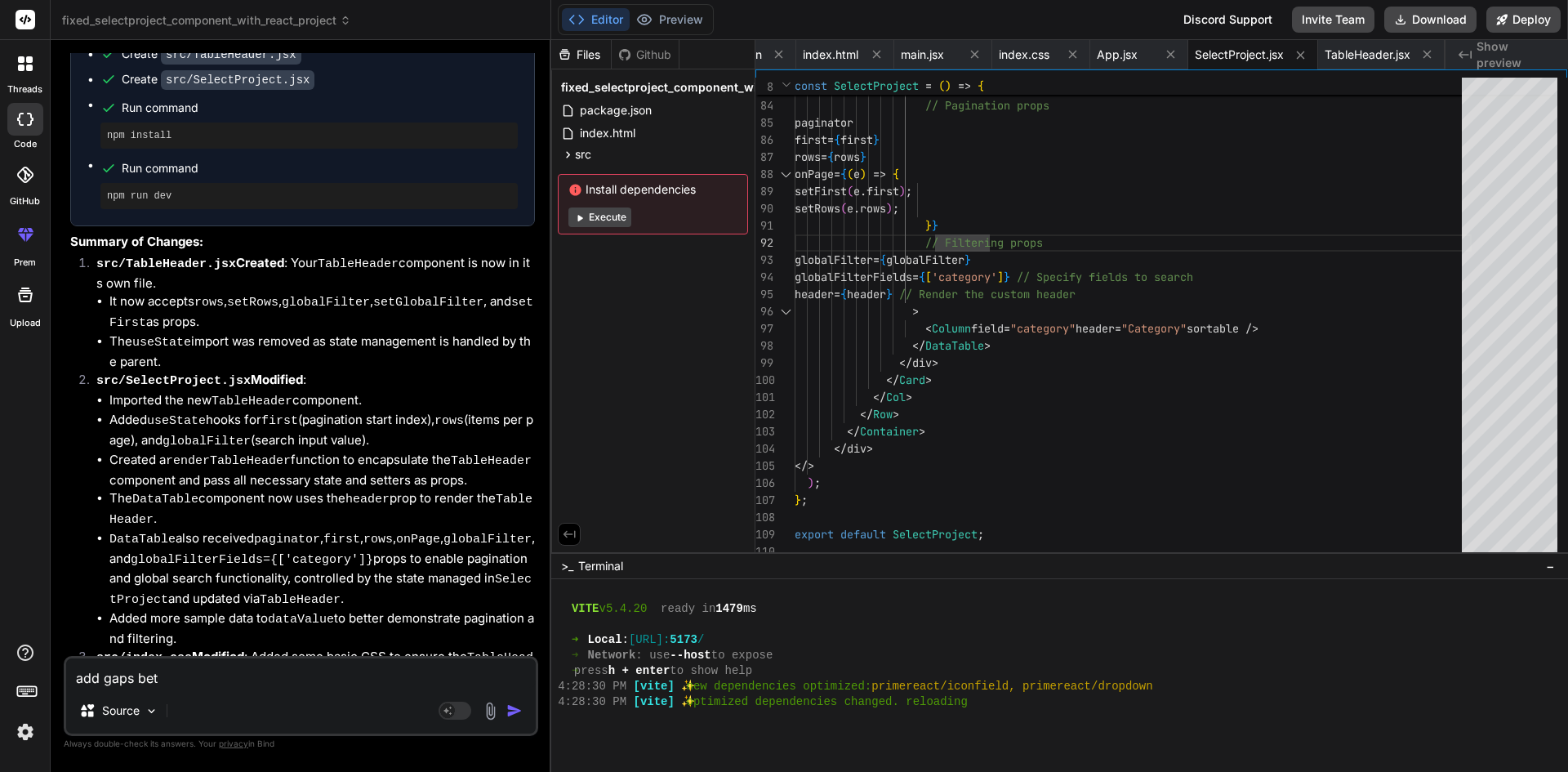
type textarea "add gaps betw"
type textarea "x"
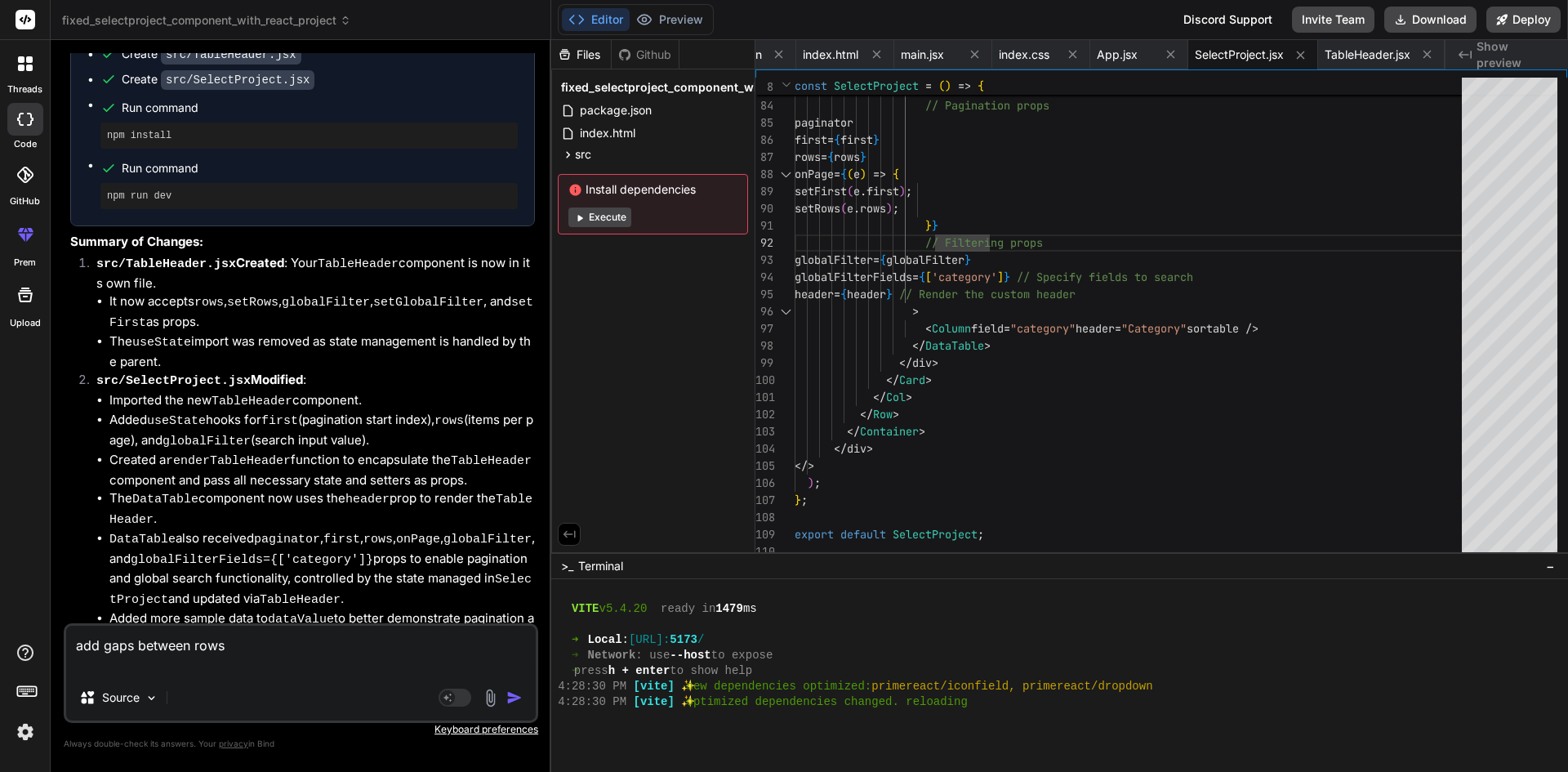
paste textarea "import { useState } from "react"; import Loader from "../../../../Component/Loa…"
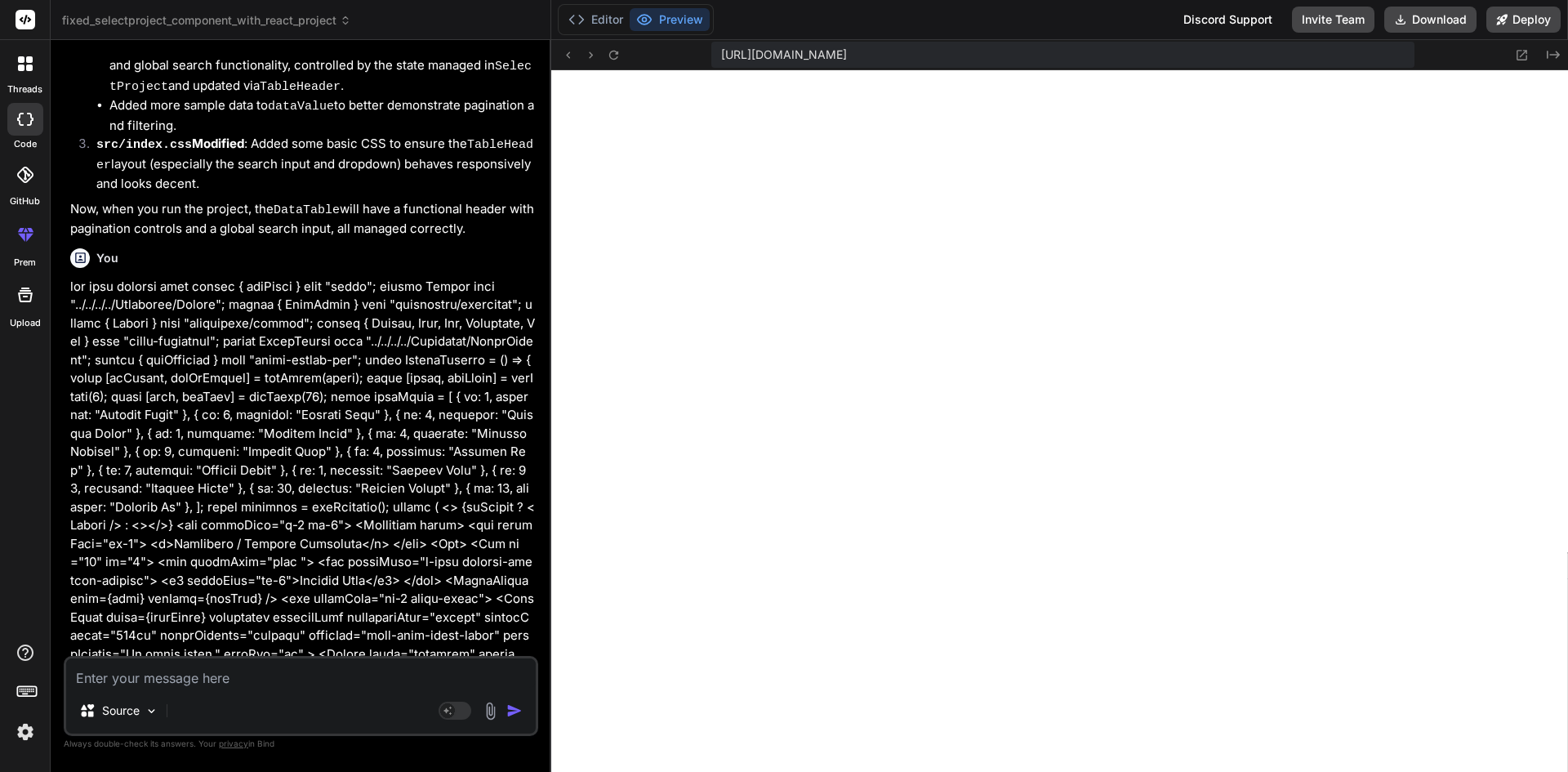
scroll to position [3200, 0]
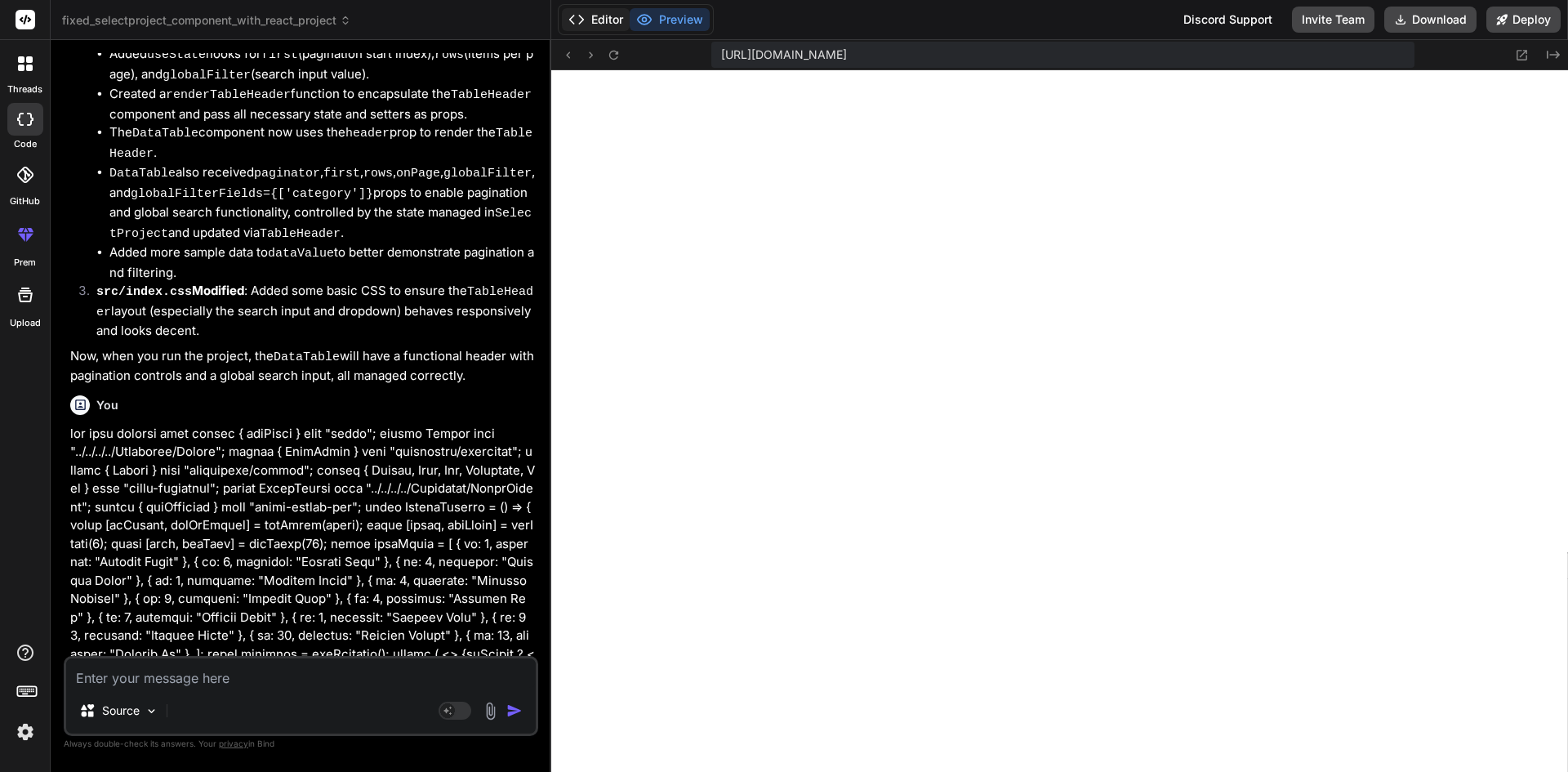
click at [601, 23] on button "Editor" at bounding box center [595, 19] width 68 height 23
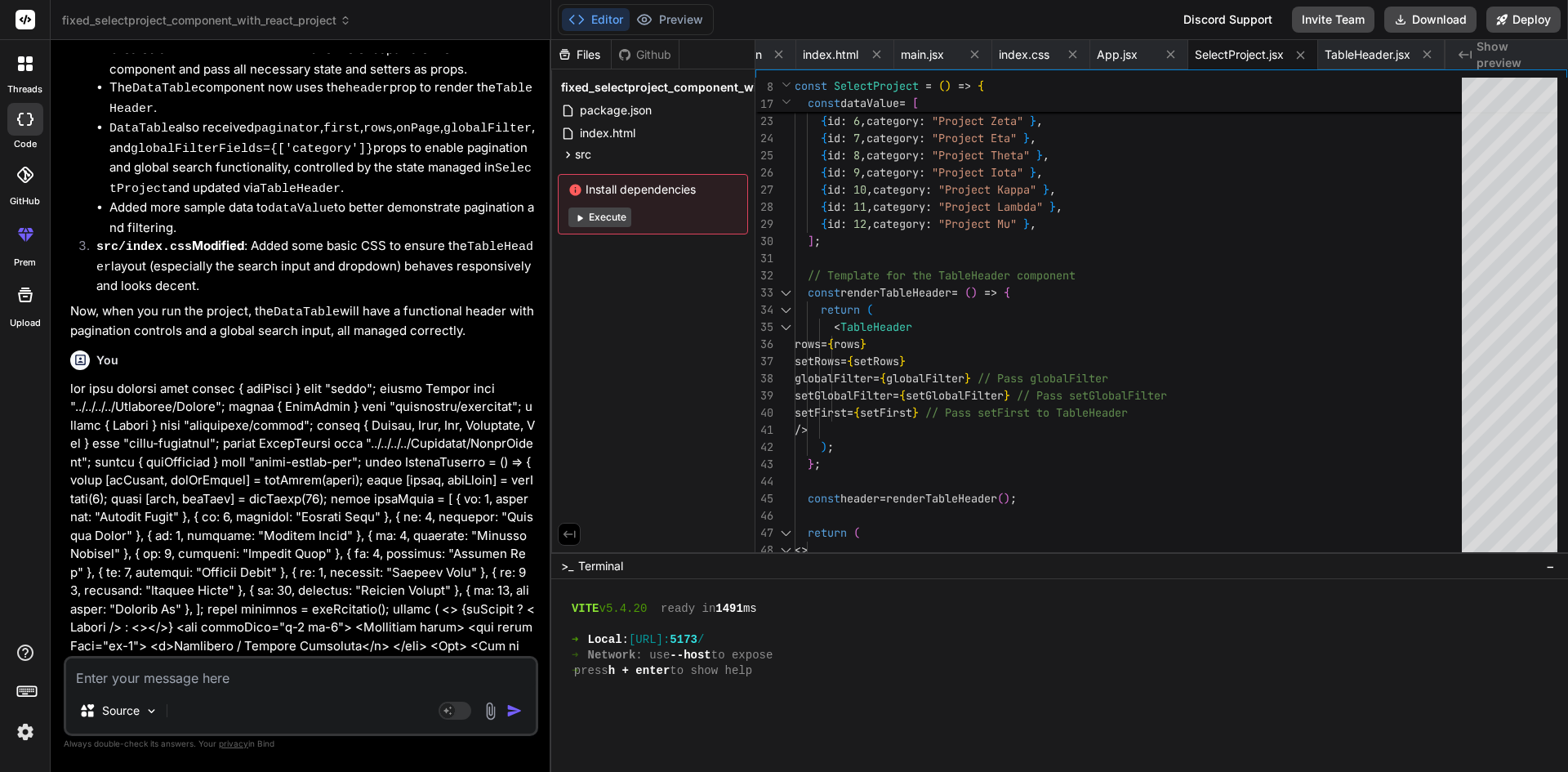
scroll to position [3283, 0]
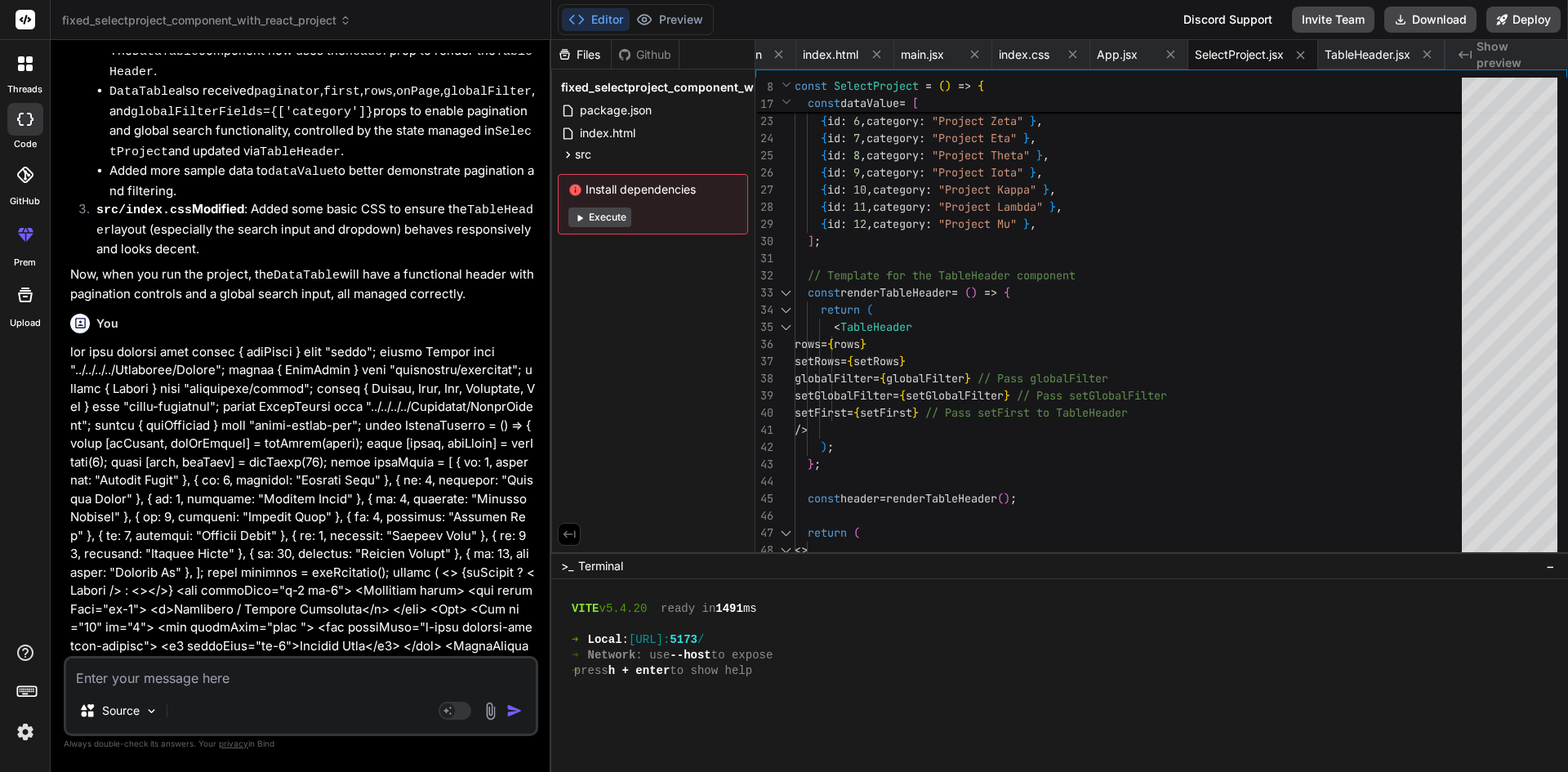
click at [297, 716] on div "Source" at bounding box center [300, 713] width 470 height 39
click at [314, 680] on textarea at bounding box center [300, 672] width 470 height 29
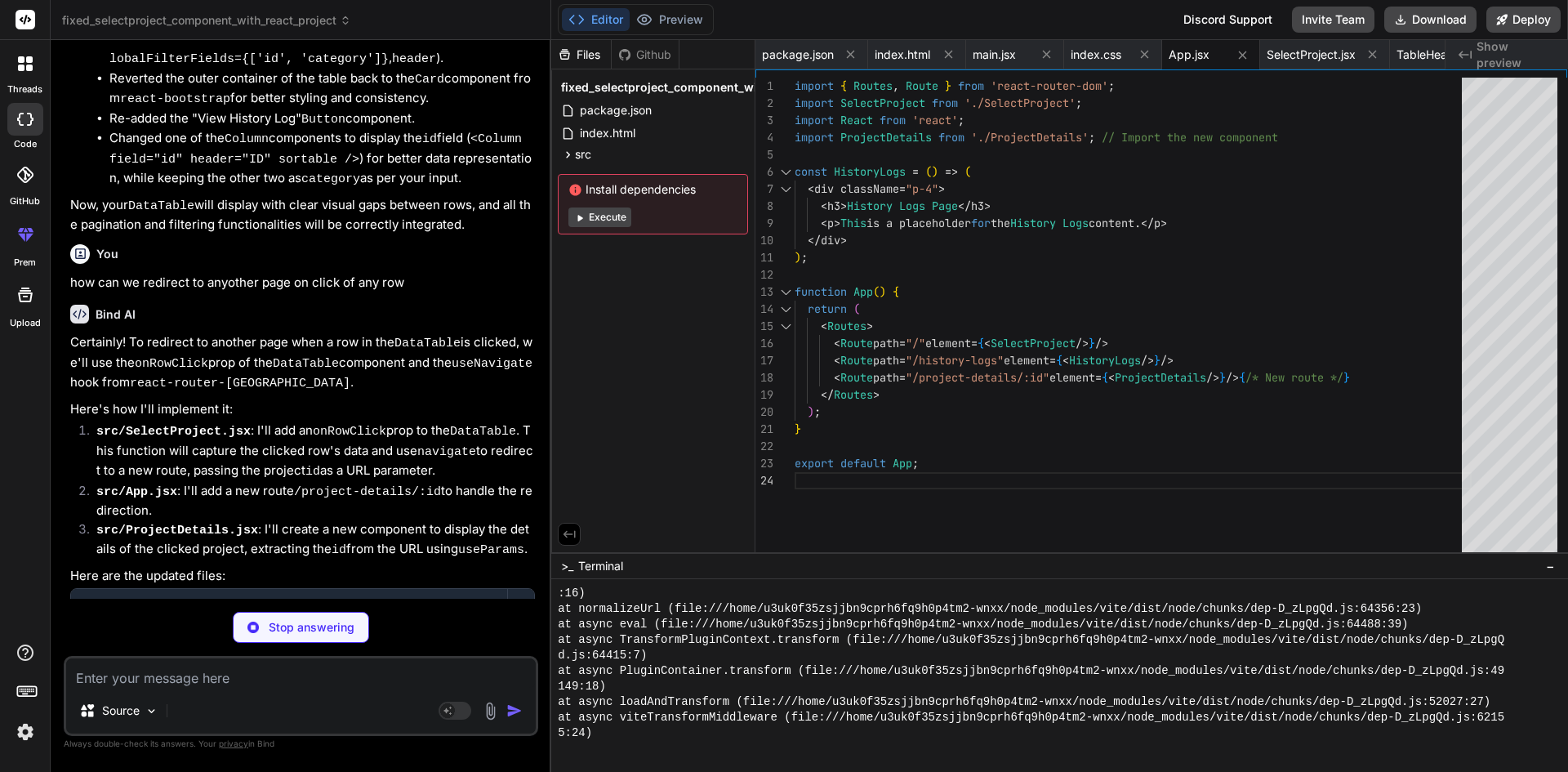
scroll to position [2715, 0]
click at [1308, 46] on div "Editor Preview Discord Support Invite Team Download Deploy https://u3uk0f35zsjj…" at bounding box center [1059, 386] width 1016 height 772
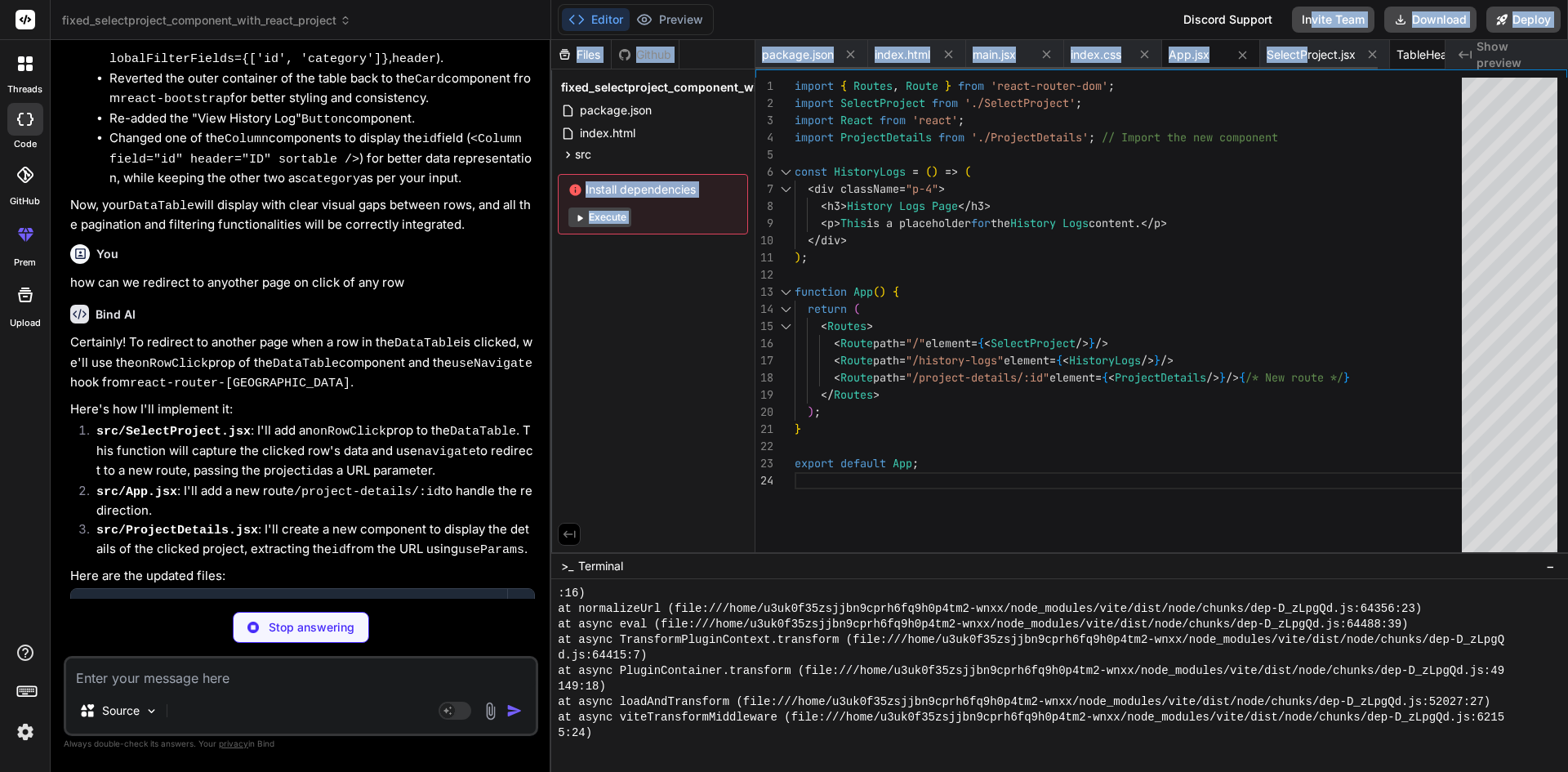
scroll to position [0, 74]
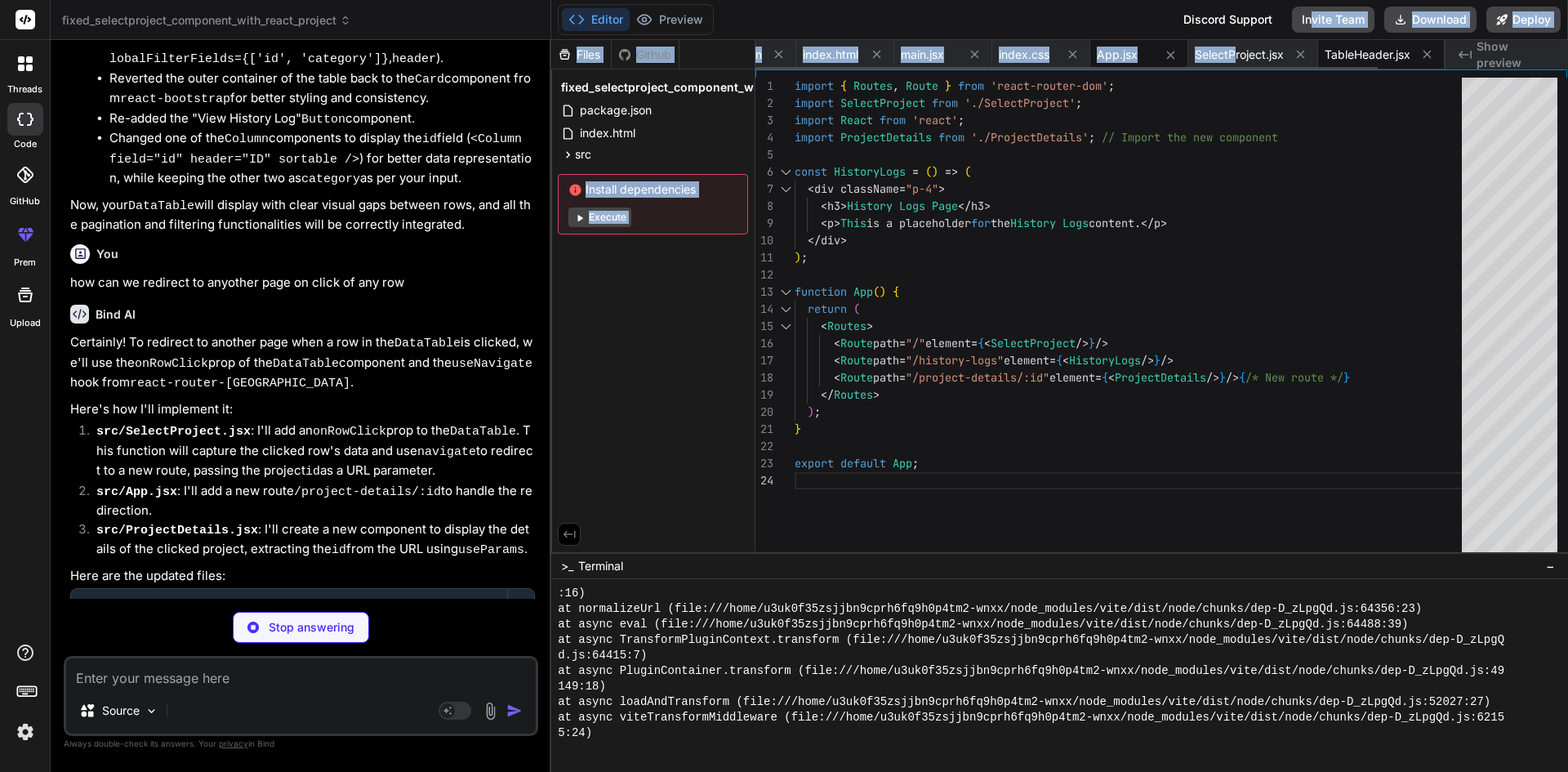
click at [1307, 48] on button at bounding box center [1300, 54] width 21 height 21
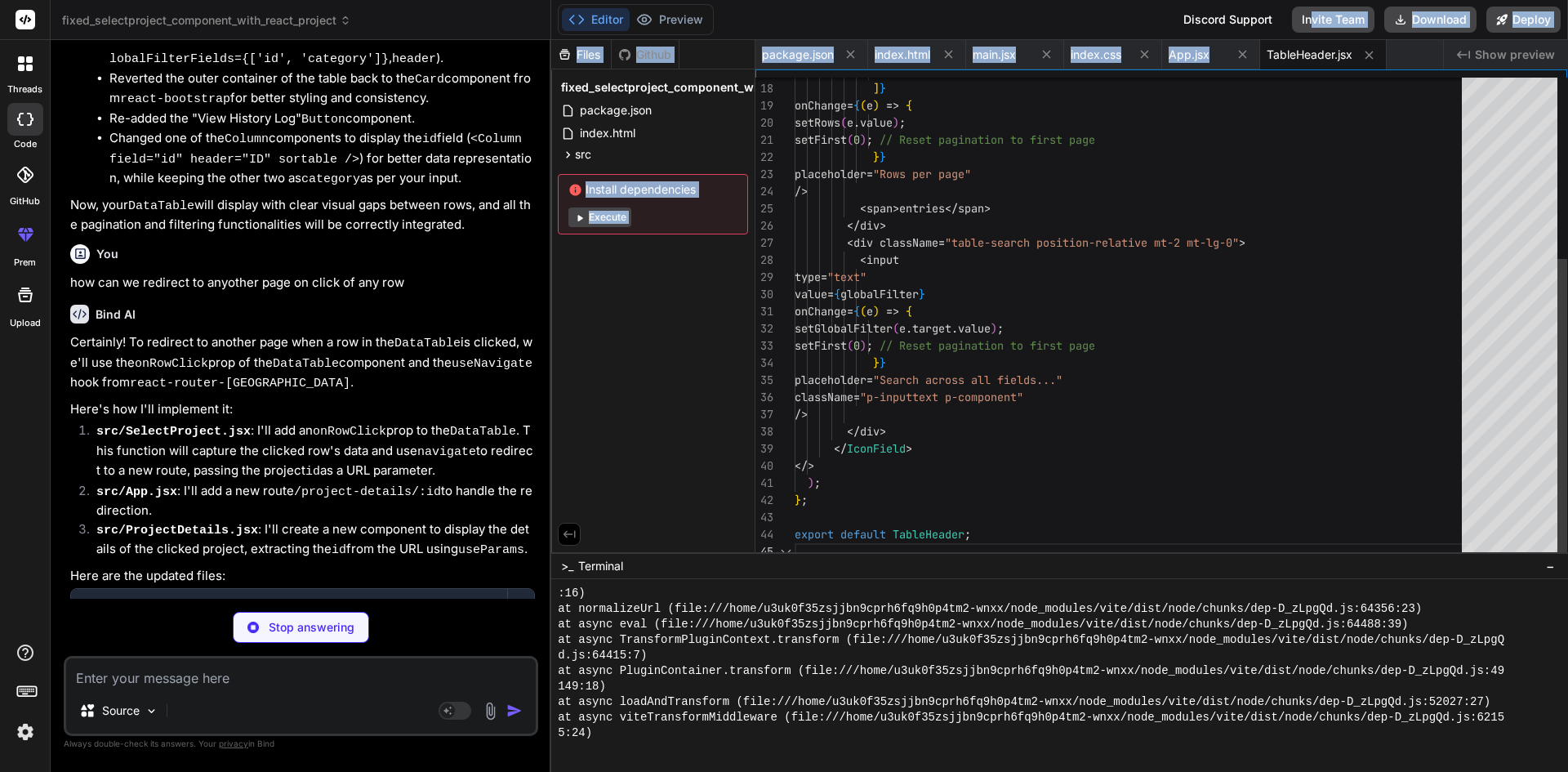
scroll to position [3103, 0]
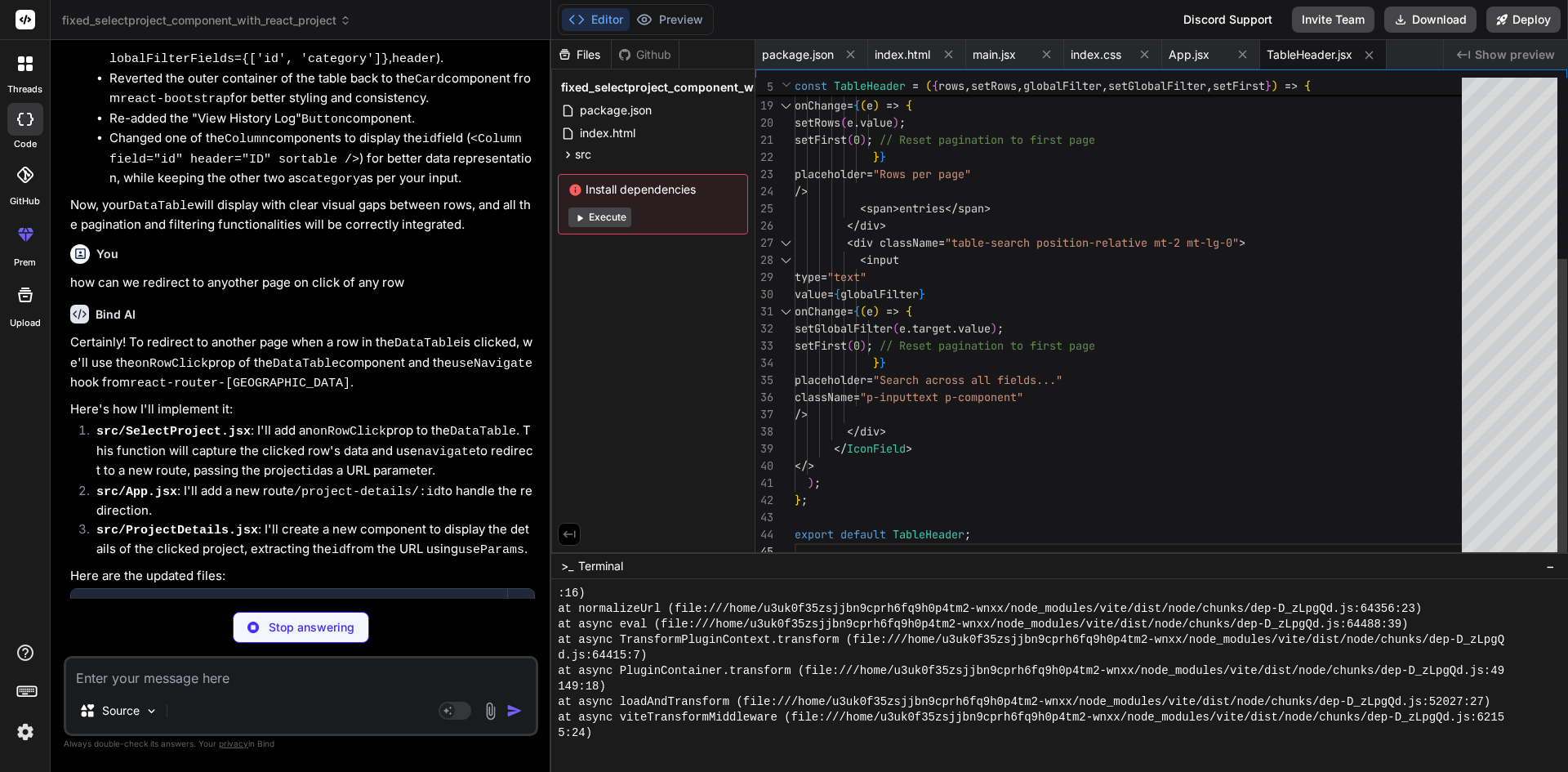
click at [1402, 238] on div "{ label : "20 entries" , value : 20 } , ] } onChange = { ( e ) => { setRows ( e…" at bounding box center [1133, 174] width 677 height 772
click at [604, 24] on button "Editor" at bounding box center [595, 19] width 68 height 23
click at [670, 13] on button "Preview" at bounding box center [670, 19] width 80 height 23
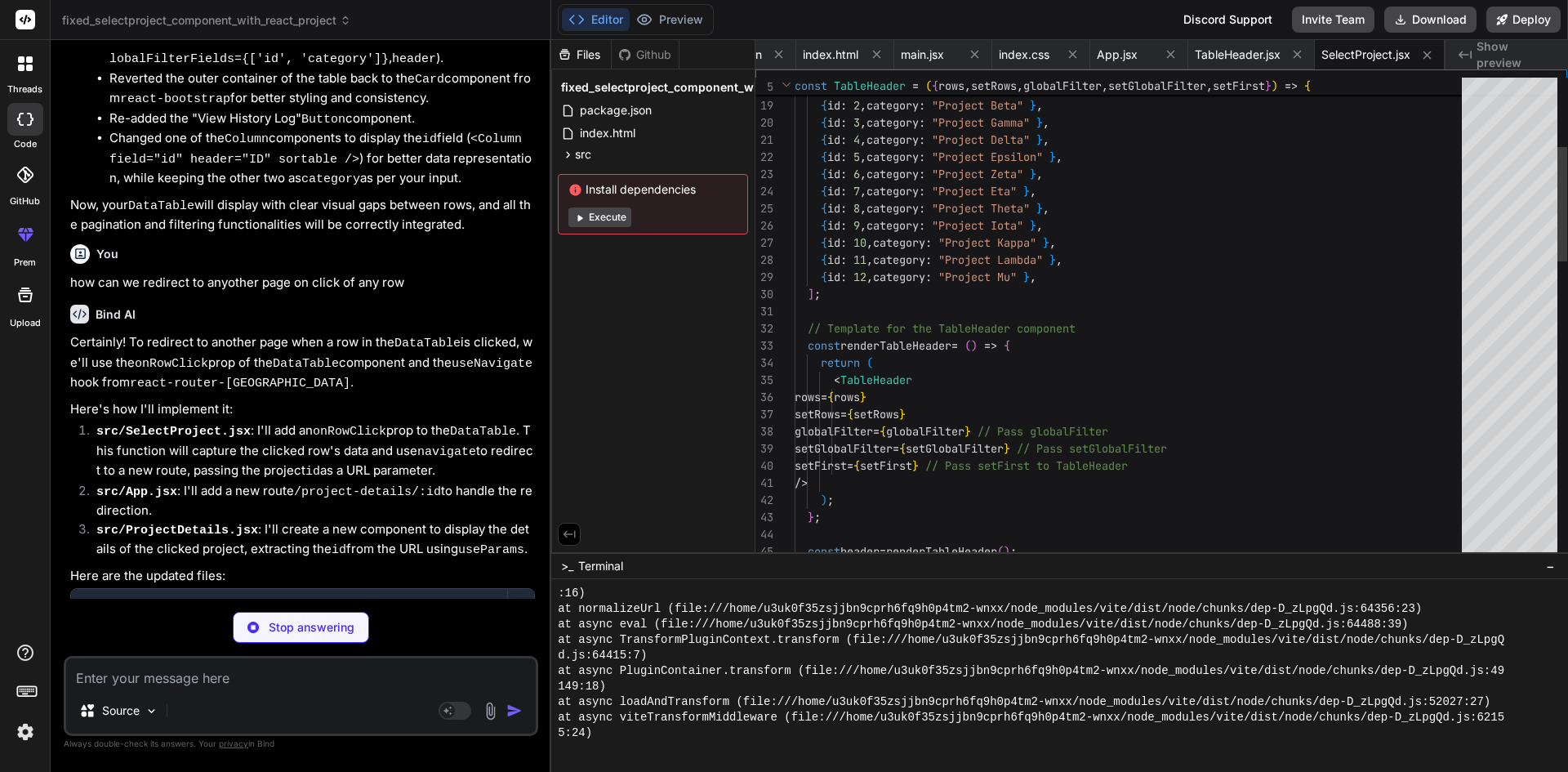
scroll to position [3492, 0]
click at [1353, 52] on div "package.json index.html main.jsx index.css App.jsx TableHeader.jsx SelectProjec…" at bounding box center [1100, 54] width 689 height 29
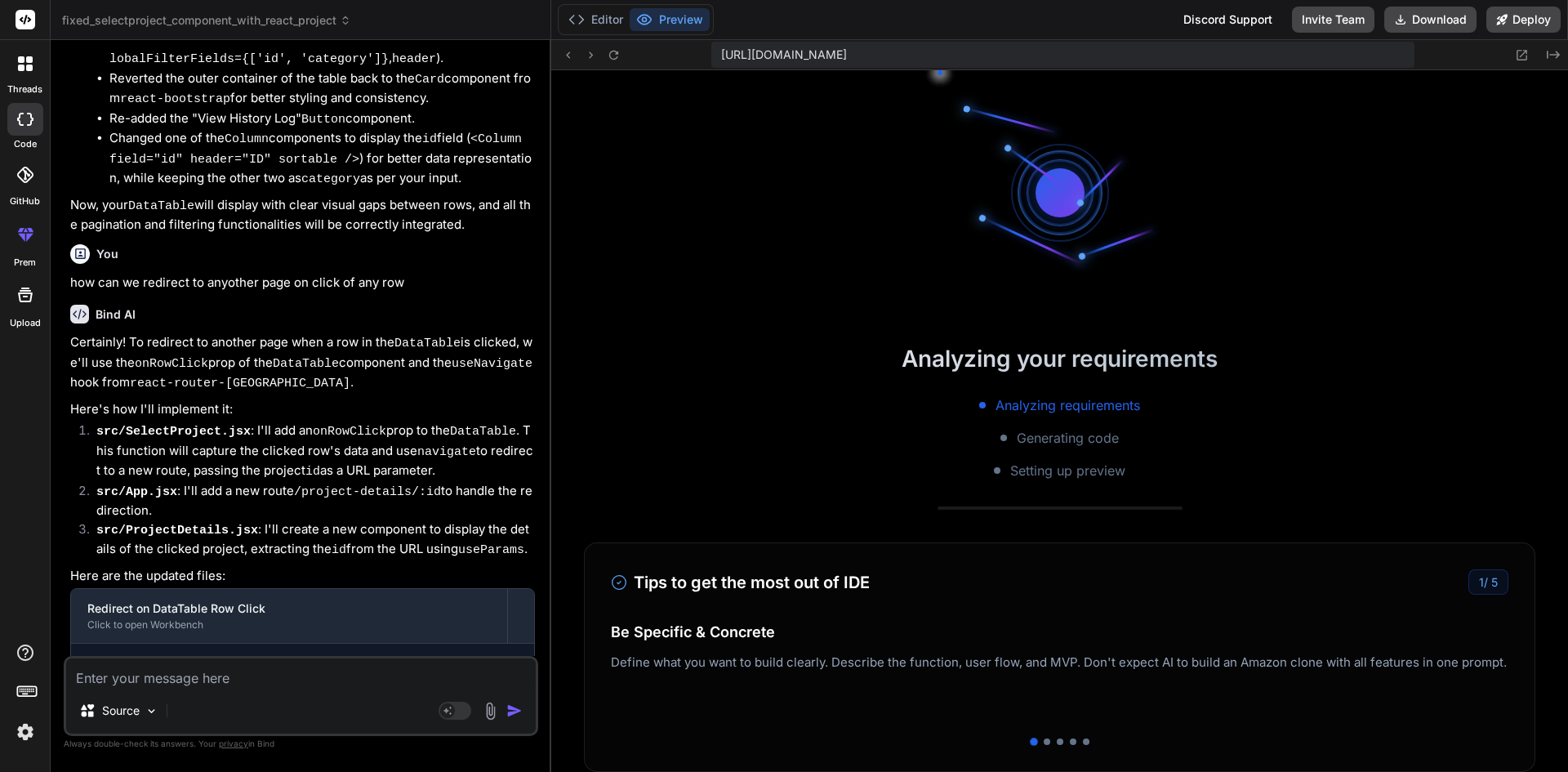
scroll to position [4081, 0]
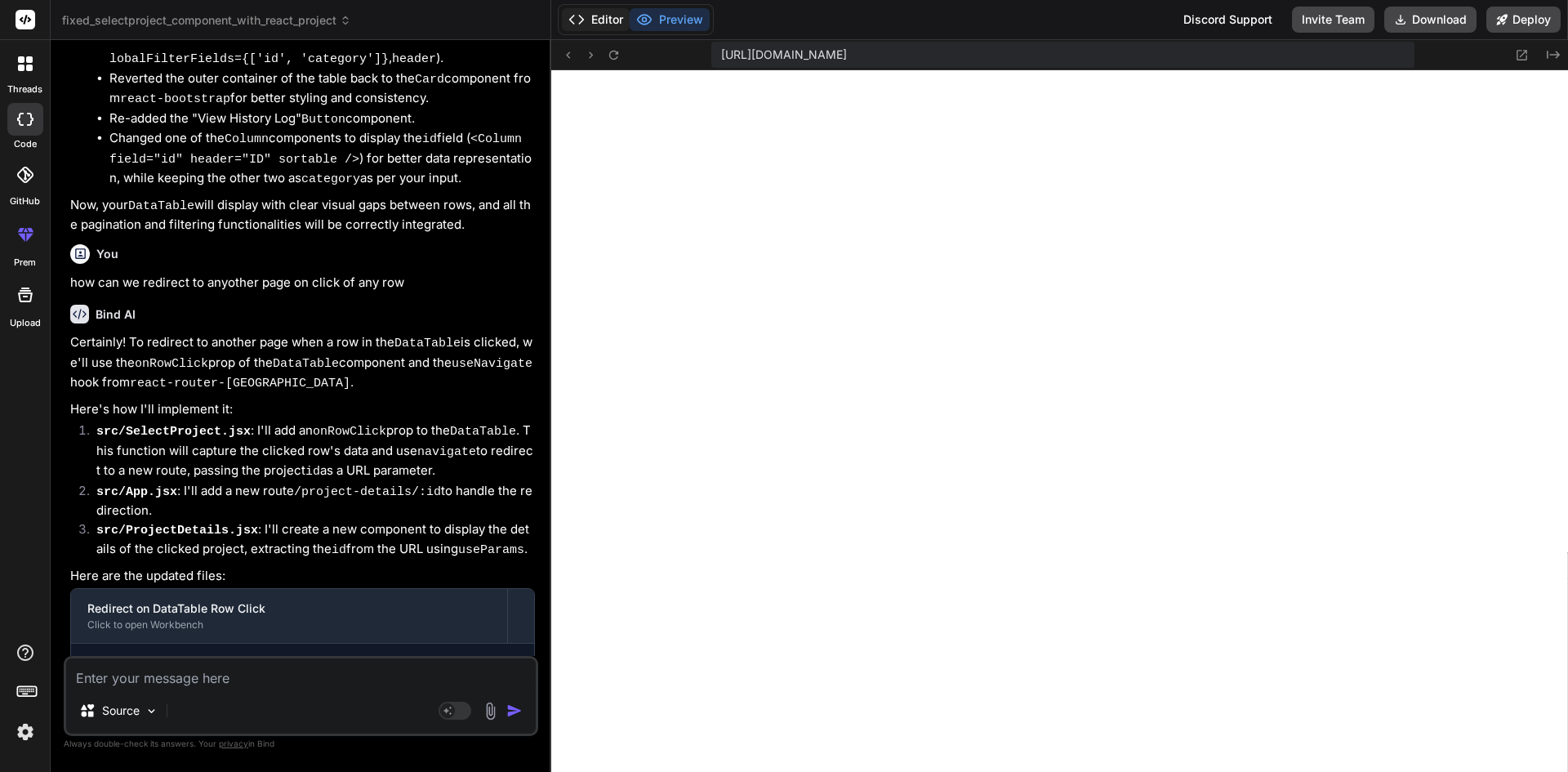
click at [611, 23] on button "Editor" at bounding box center [595, 19] width 68 height 23
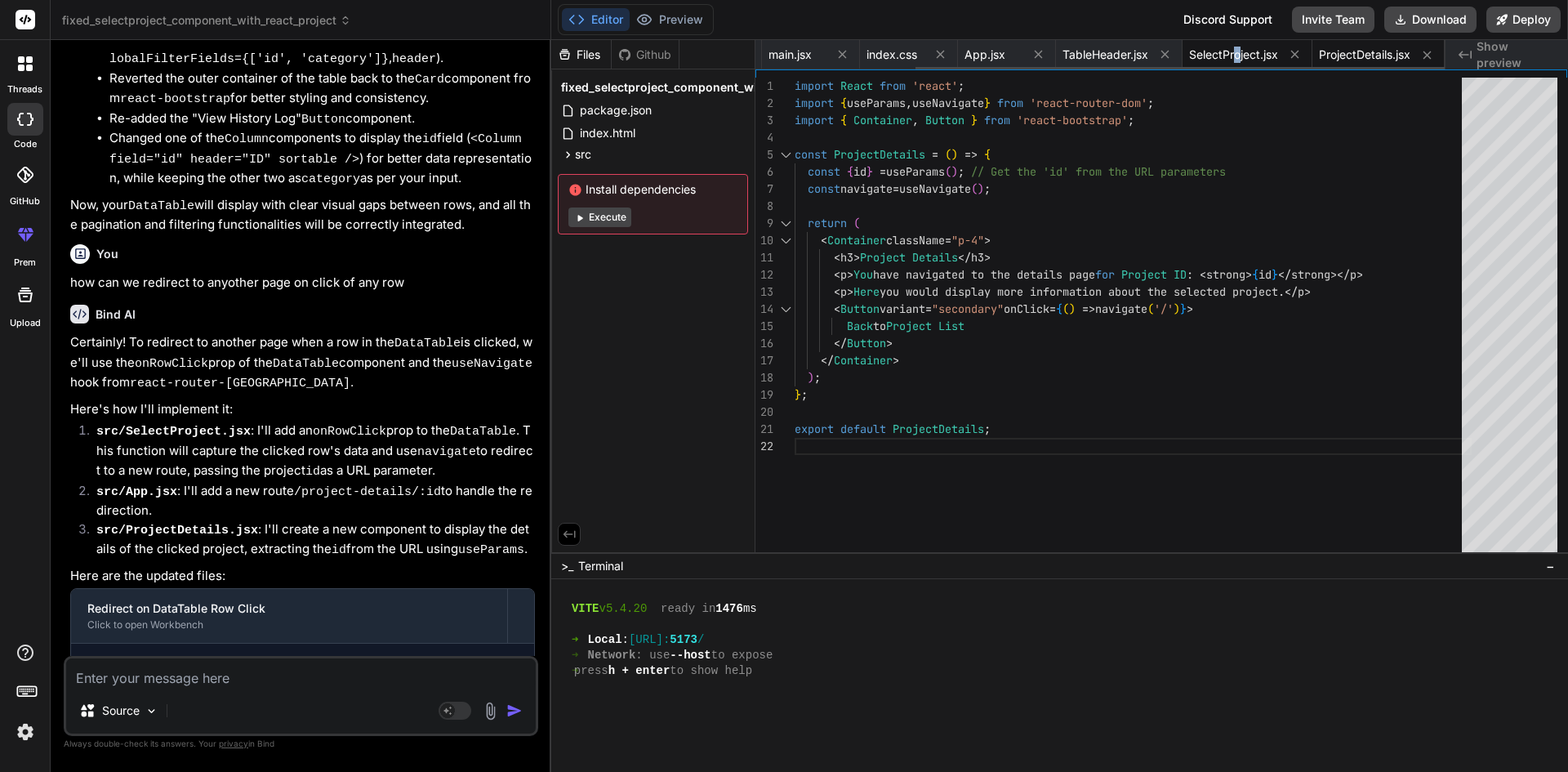
click at [1233, 48] on span "SelectProject.jsx" at bounding box center [1233, 54] width 89 height 16
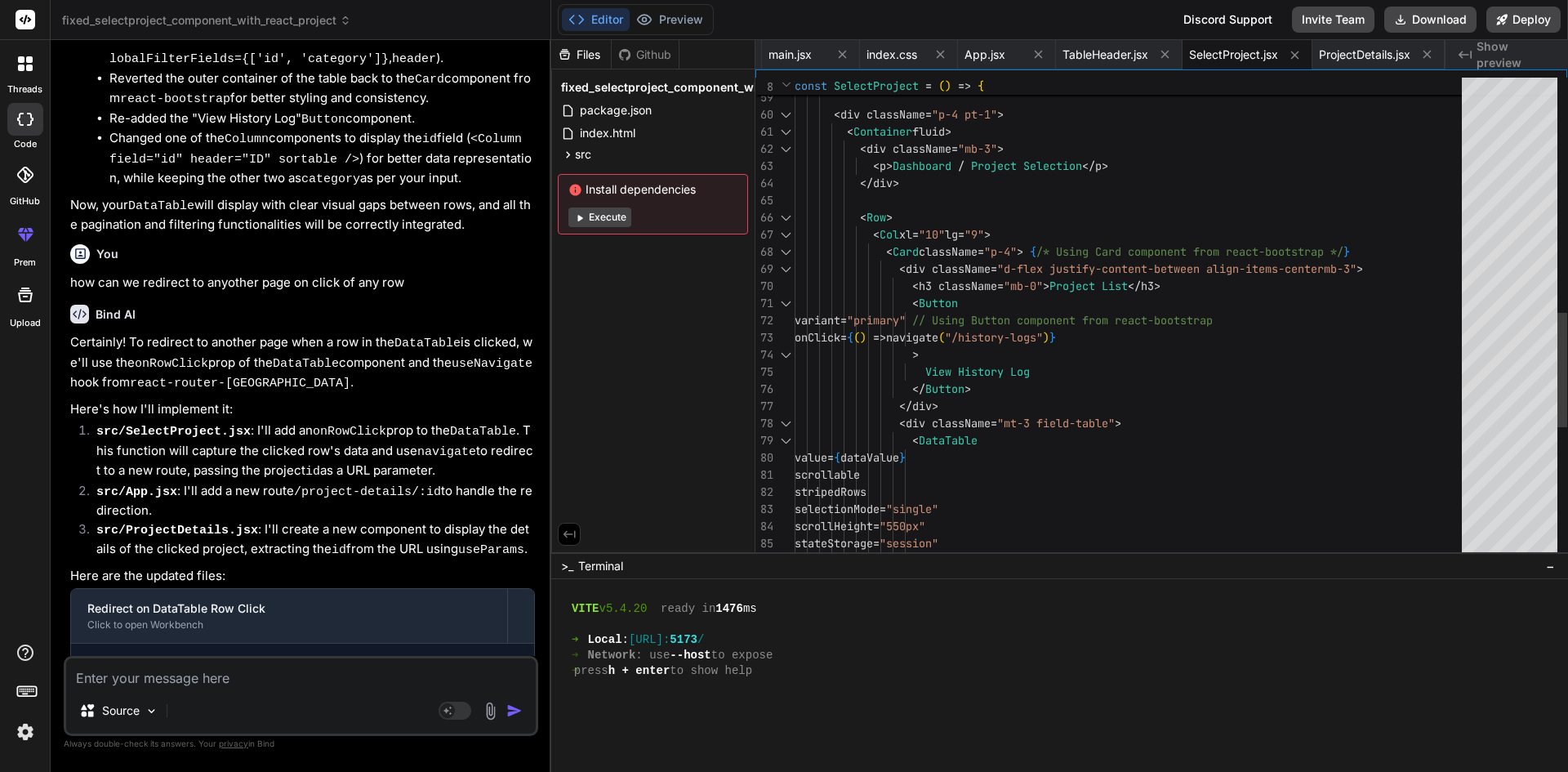
scroll to position [0, 0]
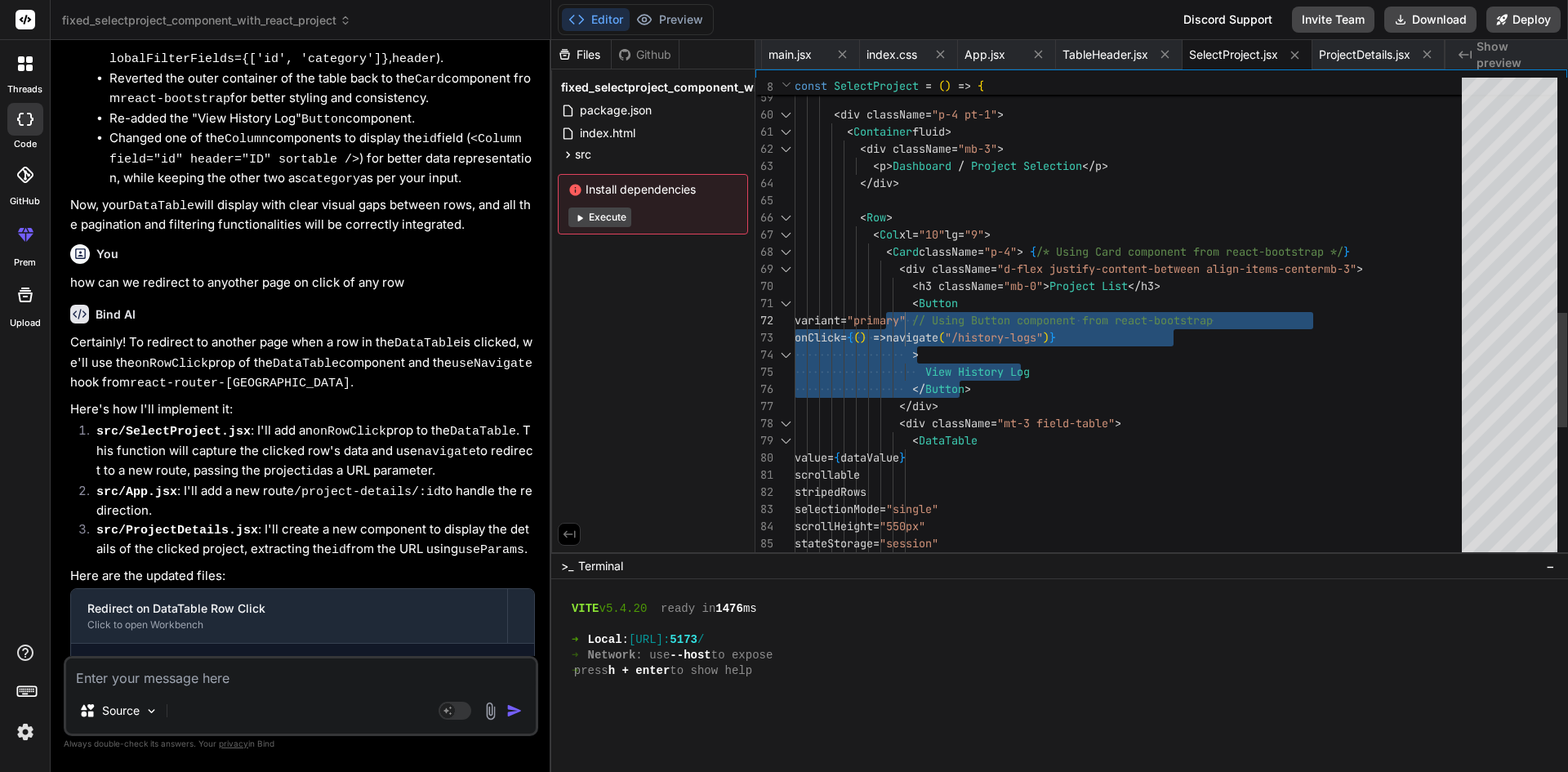
drag, startPoint x: 1011, startPoint y: 385, endPoint x: 894, endPoint y: 302, distance: 143.5
click at [894, 302] on div "stateKey = "long-lead-items-table" scrollHeight = "550px" stateStorage = "sessi…" at bounding box center [1133, 106] width 677 height 2024
click at [1069, 386] on div "stateKey = "long-lead-items-table" scrollHeight = "550px" stateStorage = "sessi…" at bounding box center [1133, 106] width 677 height 2024
drag, startPoint x: 1011, startPoint y: 385, endPoint x: 885, endPoint y: 305, distance: 149.3
click at [885, 305] on div "stateKey = "long-lead-items-table" scrollHeight = "550px" stateStorage = "sessi…" at bounding box center [1133, 106] width 677 height 2024
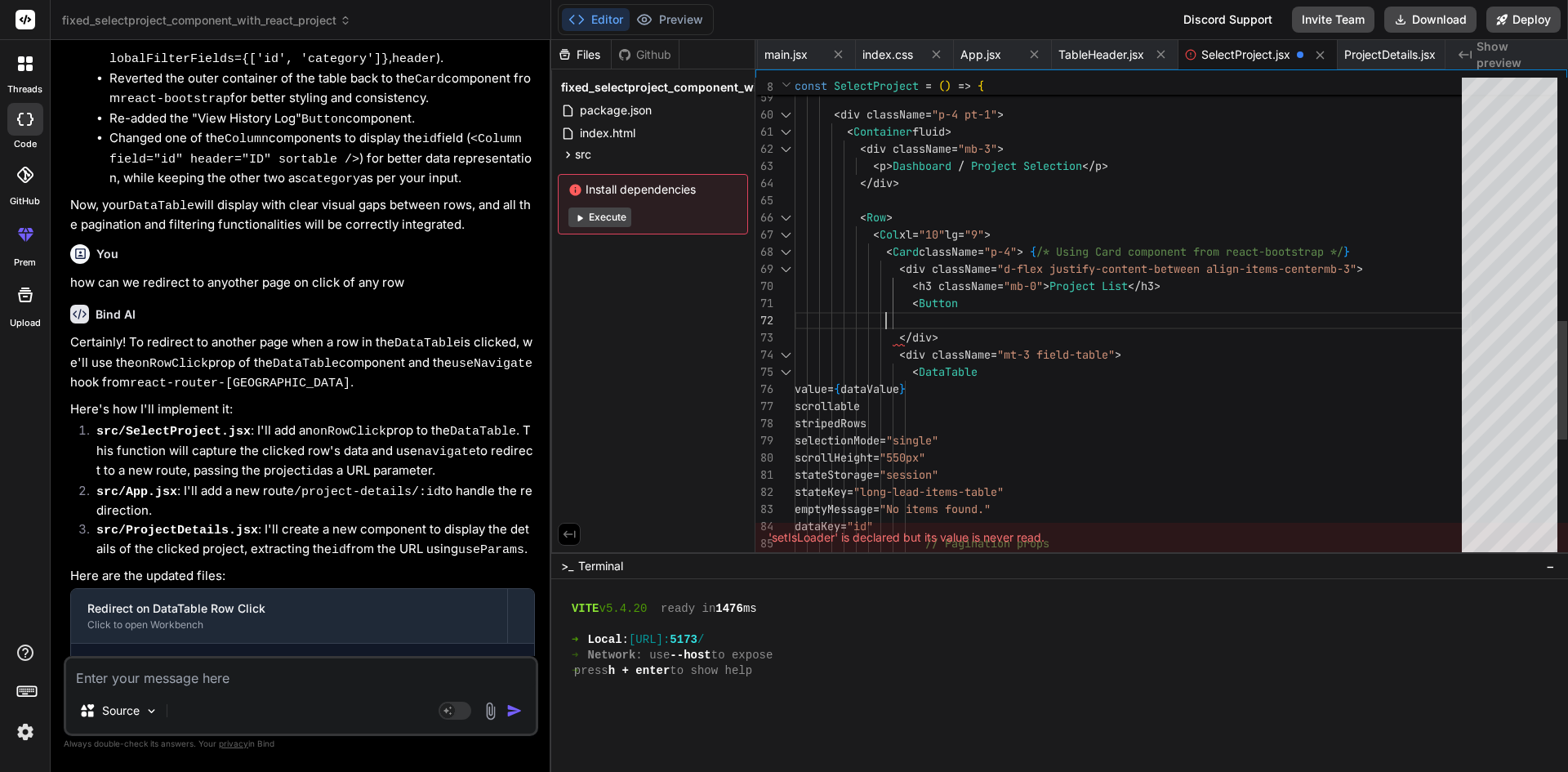
drag, startPoint x: 973, startPoint y: 307, endPoint x: 886, endPoint y: 302, distance: 87.1
click at [885, 303] on div "stateKey = "long-lead-items-table" scrollHeight = "550px" stateStorage = "sessi…" at bounding box center [1133, 71] width 677 height 1955
drag, startPoint x: 968, startPoint y: 306, endPoint x: 882, endPoint y: 306, distance: 86.0
click at [882, 306] on div "stateKey = "long-lead-items-table" scrollHeight = "550px" stateStorage = "sessi…" at bounding box center [1133, 71] width 677 height 1955
drag, startPoint x: 882, startPoint y: 306, endPoint x: 965, endPoint y: 300, distance: 83.2
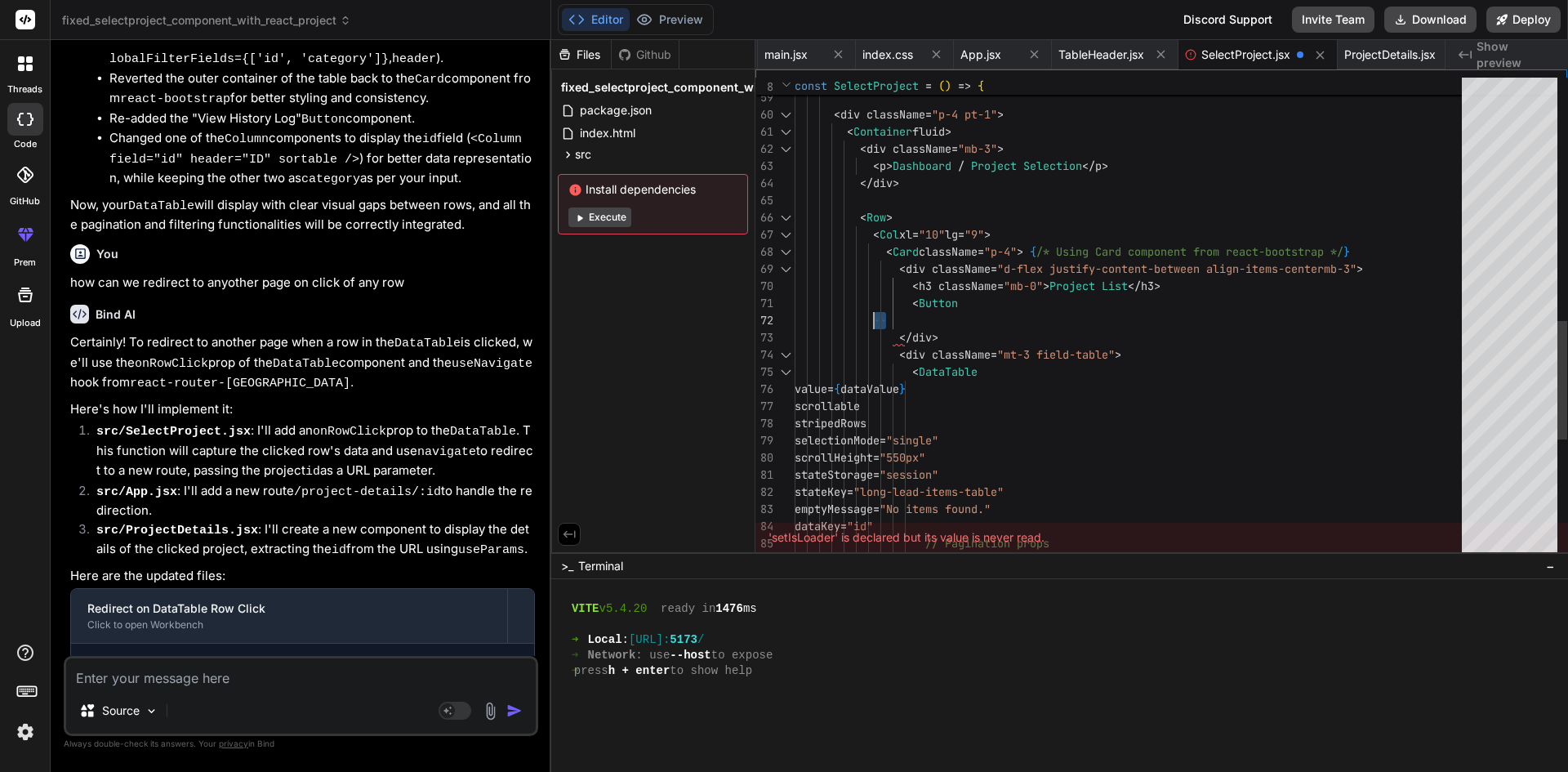
click at [963, 305] on div "stateKey = "long-lead-items-table" scrollHeight = "550px" stateStorage = "sessi…" at bounding box center [1133, 71] width 677 height 1955
click at [967, 297] on div "stateKey = "long-lead-items-table" scrollHeight = "550px" stateStorage = "sessi…" at bounding box center [1133, 71] width 677 height 1955
drag, startPoint x: 995, startPoint y: 307, endPoint x: 951, endPoint y: 303, distance: 44.2
click at [951, 303] on div "stateKey = "long-lead-items-table" scrollHeight = "550px" stateStorage = "sessi…" at bounding box center [1133, 71] width 677 height 1955
click at [950, 303] on div "stateKey = "long-lead-items-table" scrollHeight = "550px" stateStorage = "sessi…" at bounding box center [1133, 71] width 677 height 1955
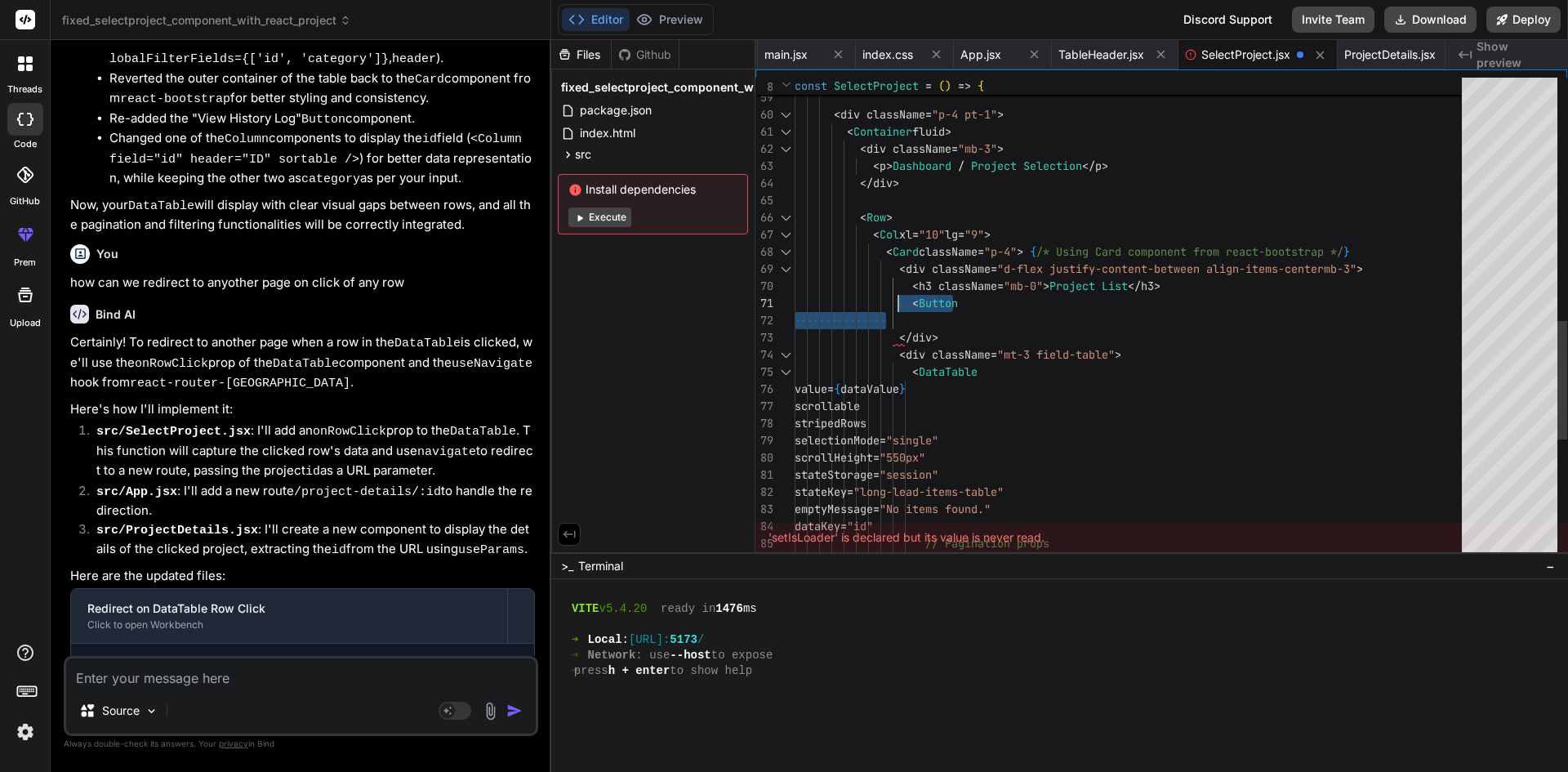
drag, startPoint x: 993, startPoint y: 304, endPoint x: 897, endPoint y: 300, distance: 96.1
click at [897, 300] on div "stateKey = "long-lead-items-table" scrollHeight = "550px" stateStorage = "sessi…" at bounding box center [1133, 71] width 677 height 1955
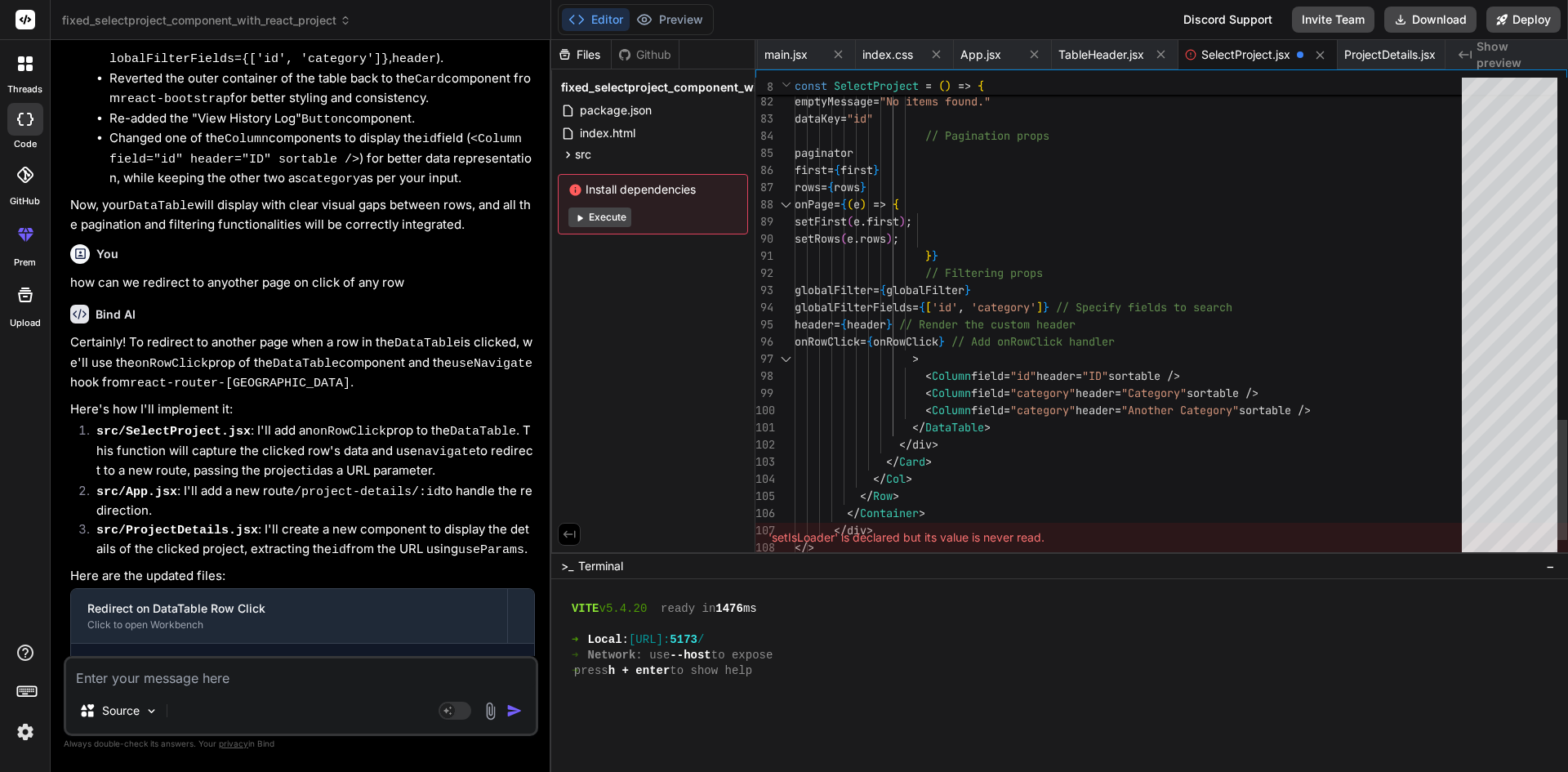
drag, startPoint x: 904, startPoint y: 344, endPoint x: 1091, endPoint y: 343, distance: 187.0
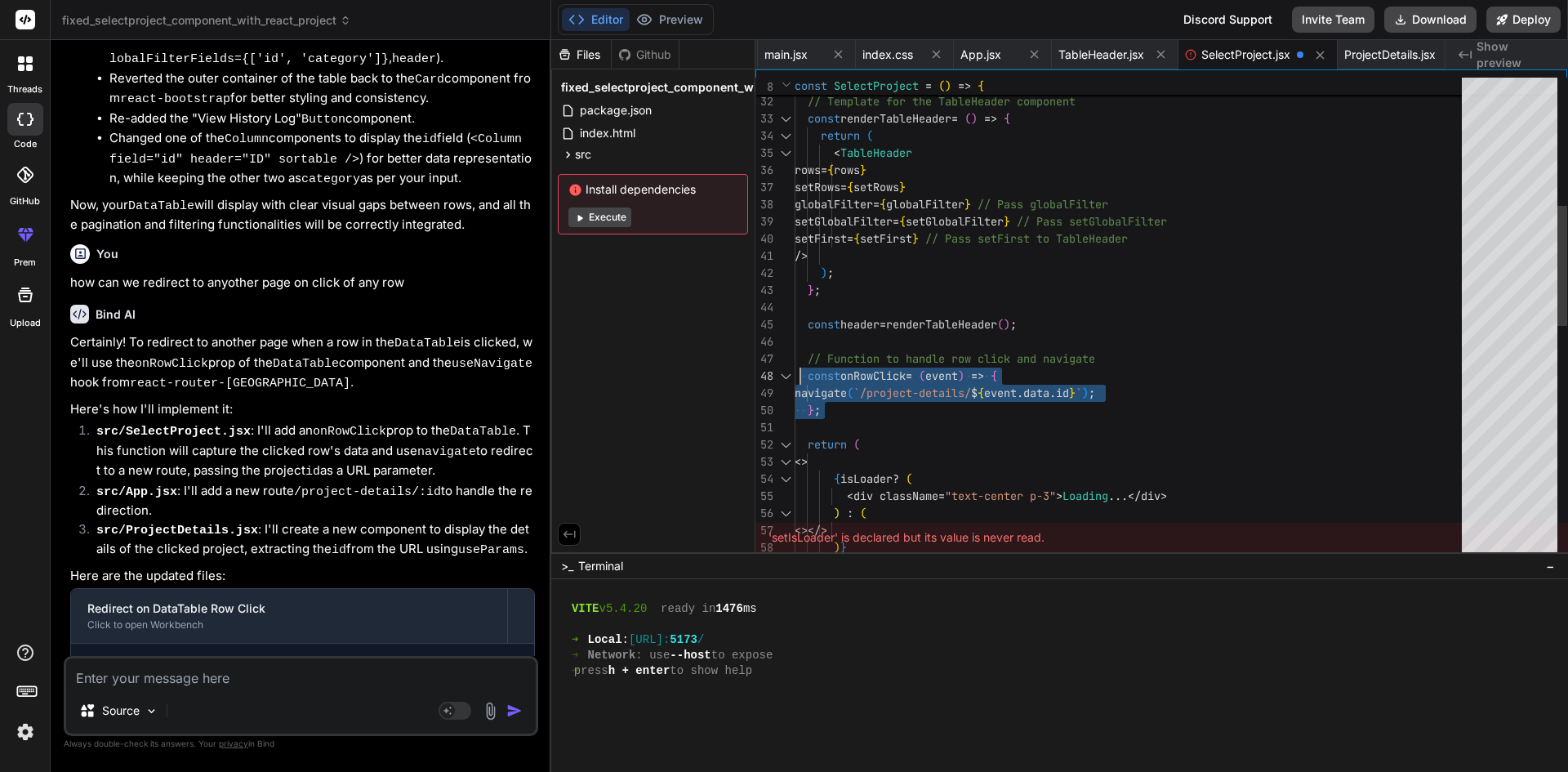
drag, startPoint x: 839, startPoint y: 419, endPoint x: 798, endPoint y: 367, distance: 66.2
click at [798, 367] on div "<></> ) } { isLoader ? ( < div className = "text-center p-3" > Loading ...</ di…" at bounding box center [1133, 529] width 677 height 1938
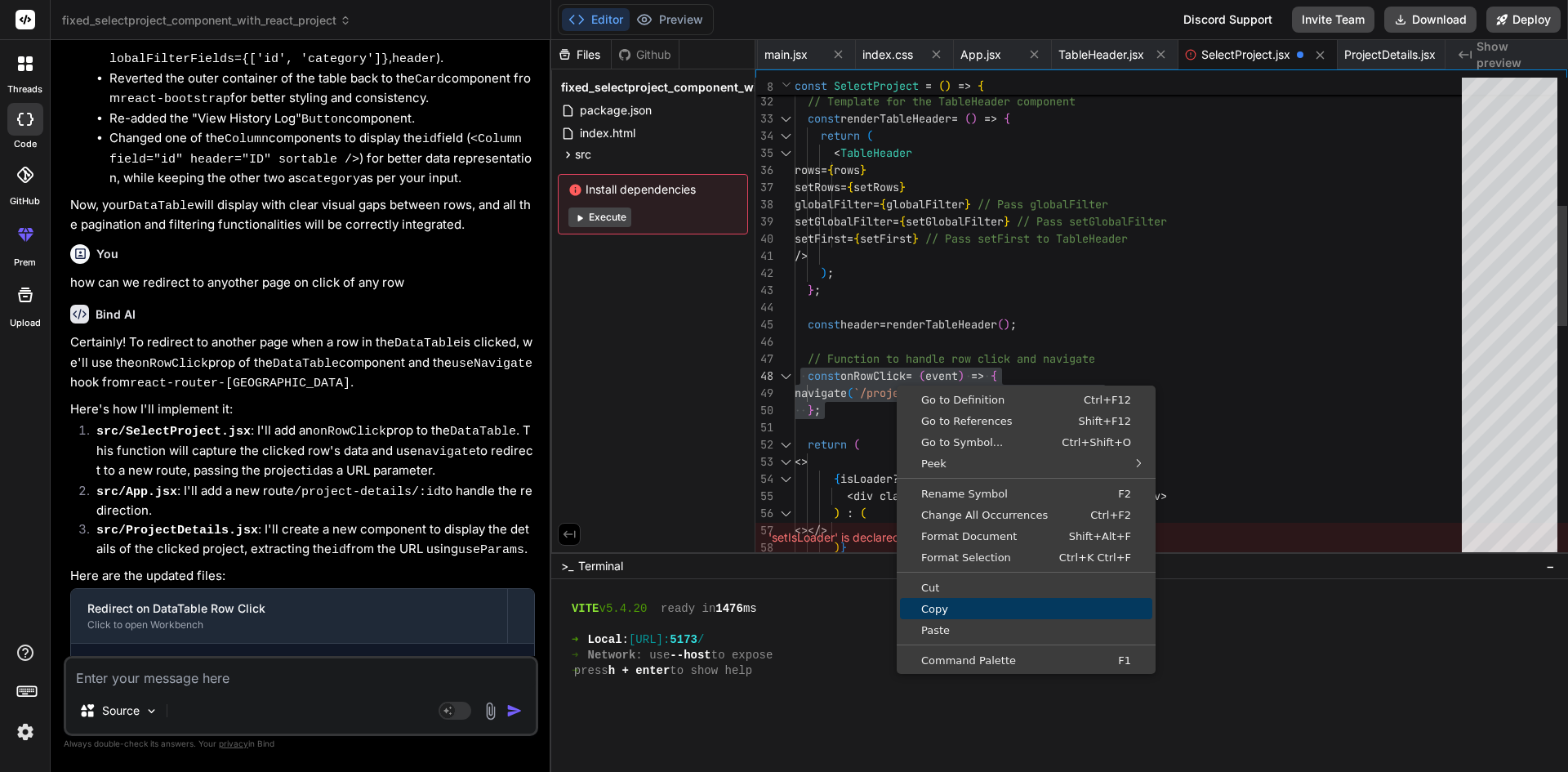
click at [991, 606] on span "Copy" at bounding box center [1025, 609] width 252 height 11
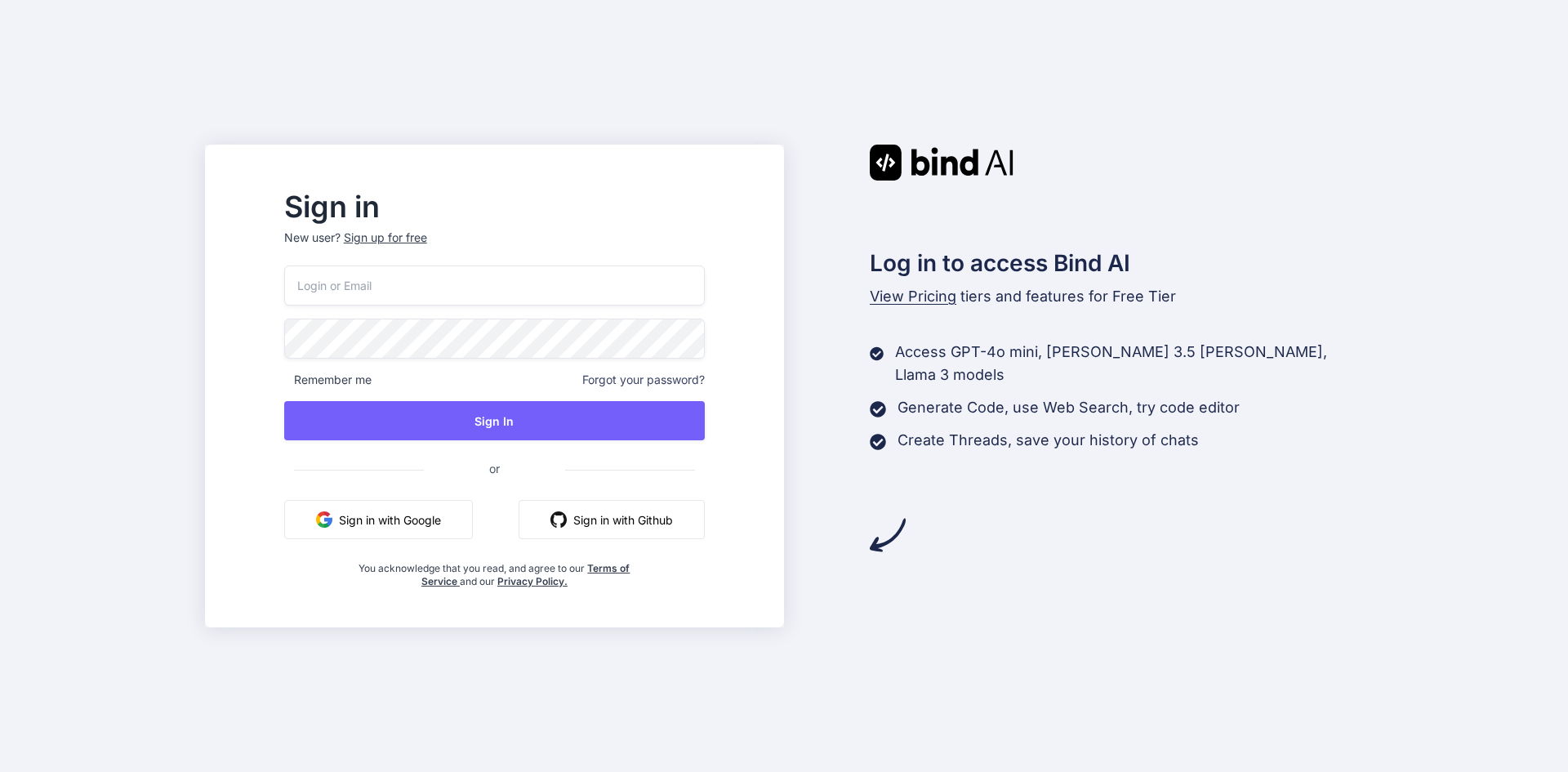
click at [417, 519] on button "Sign in with Google" at bounding box center [378, 519] width 188 height 39
click at [449, 514] on button "Sign in with Google" at bounding box center [378, 519] width 188 height 39
click at [426, 529] on button "Sign in with Google" at bounding box center [378, 519] width 188 height 39
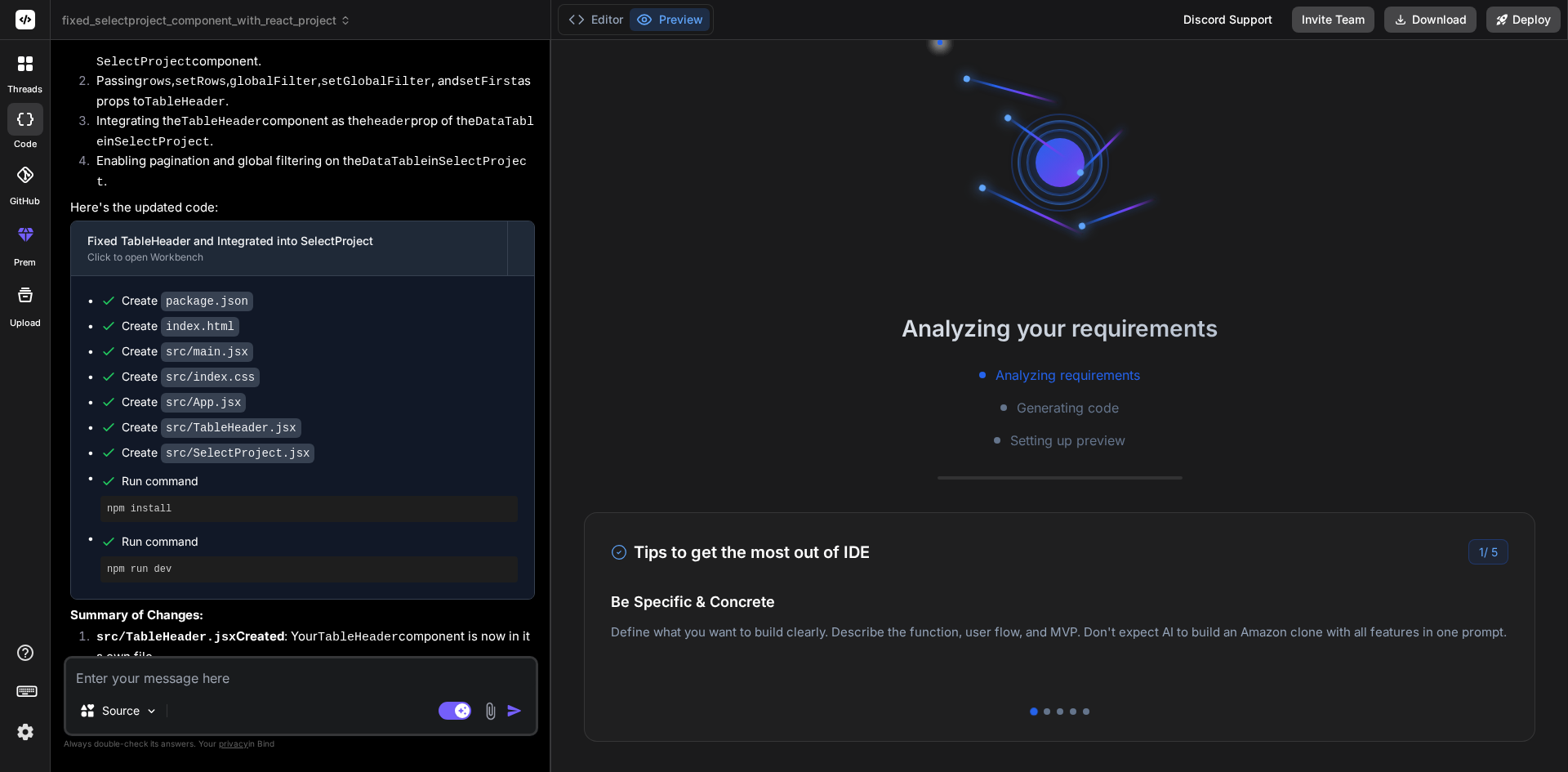
scroll to position [1971, 0]
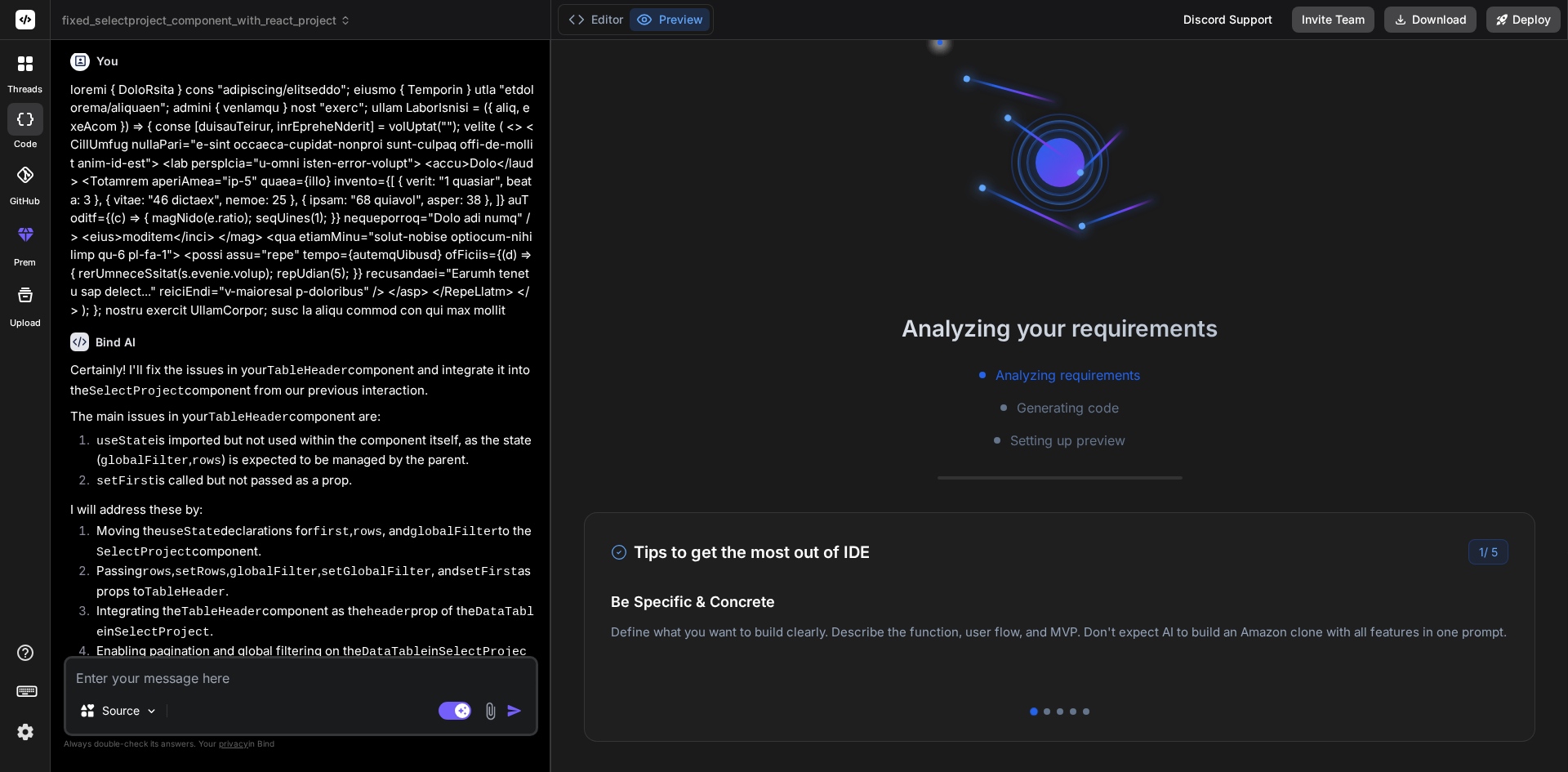
click at [19, 61] on icon at bounding box center [21, 59] width 6 height 6
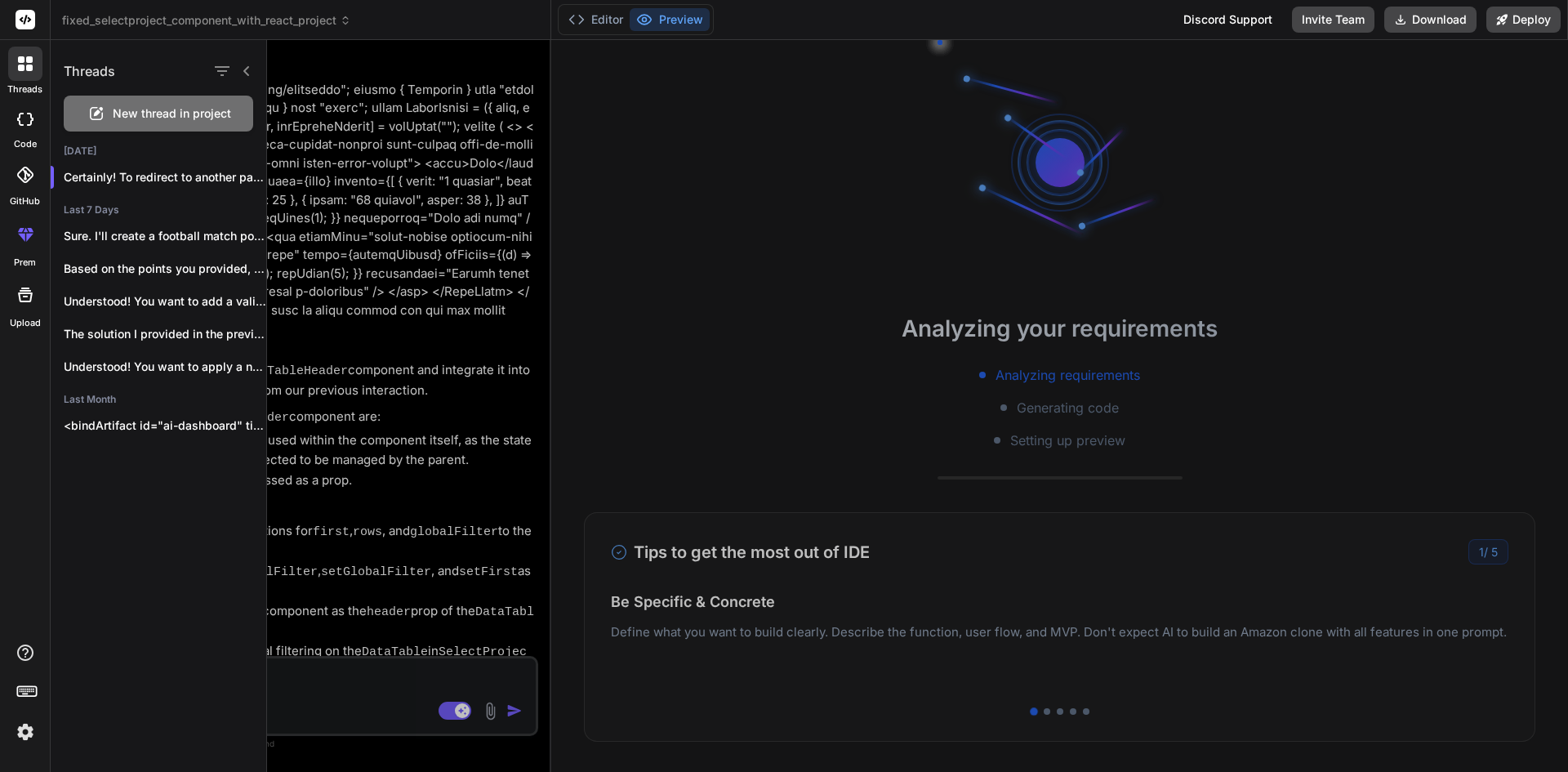
click at [108, 105] on div "New thread in project" at bounding box center [157, 114] width 189 height 36
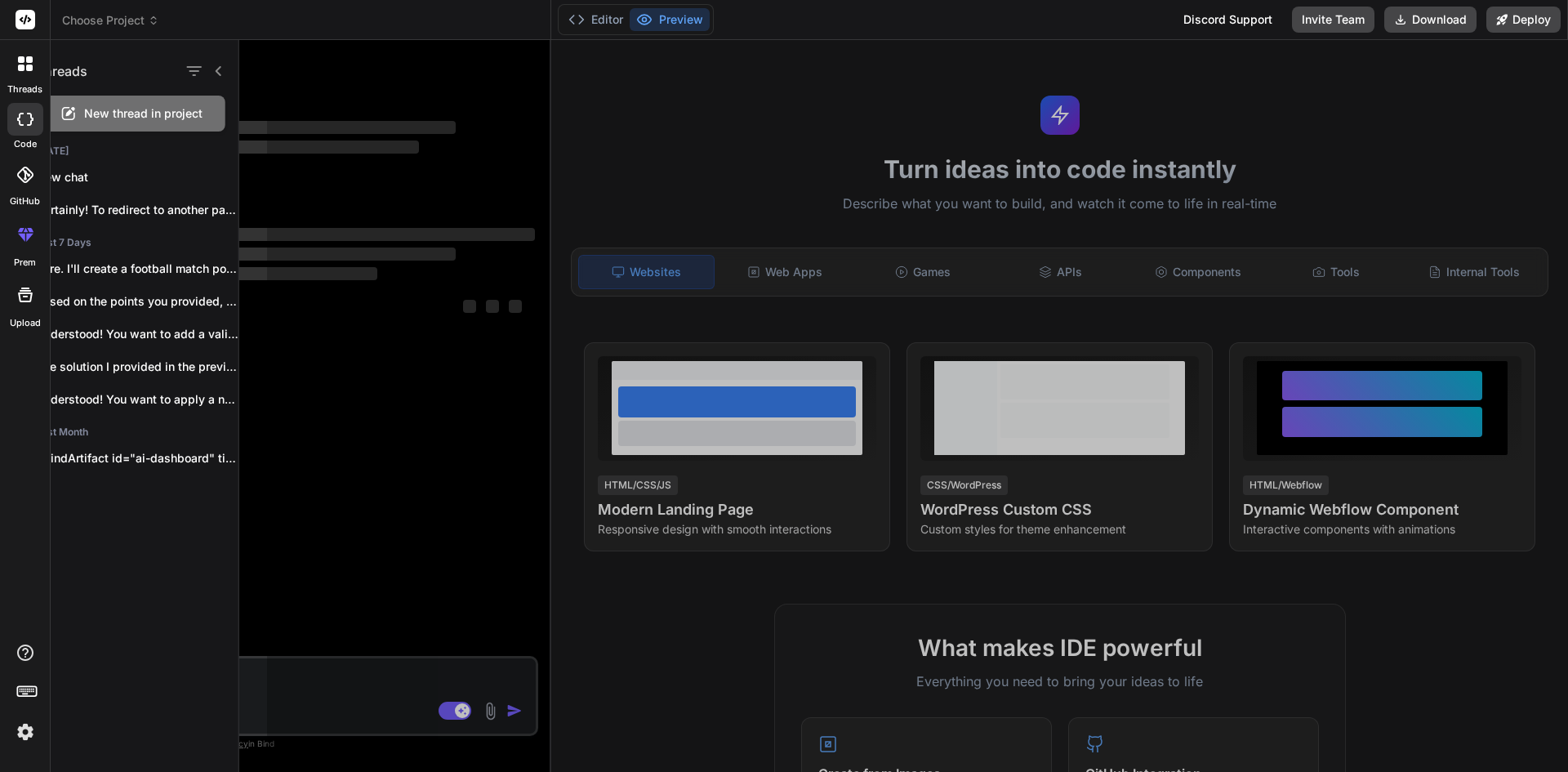
scroll to position [31, 0]
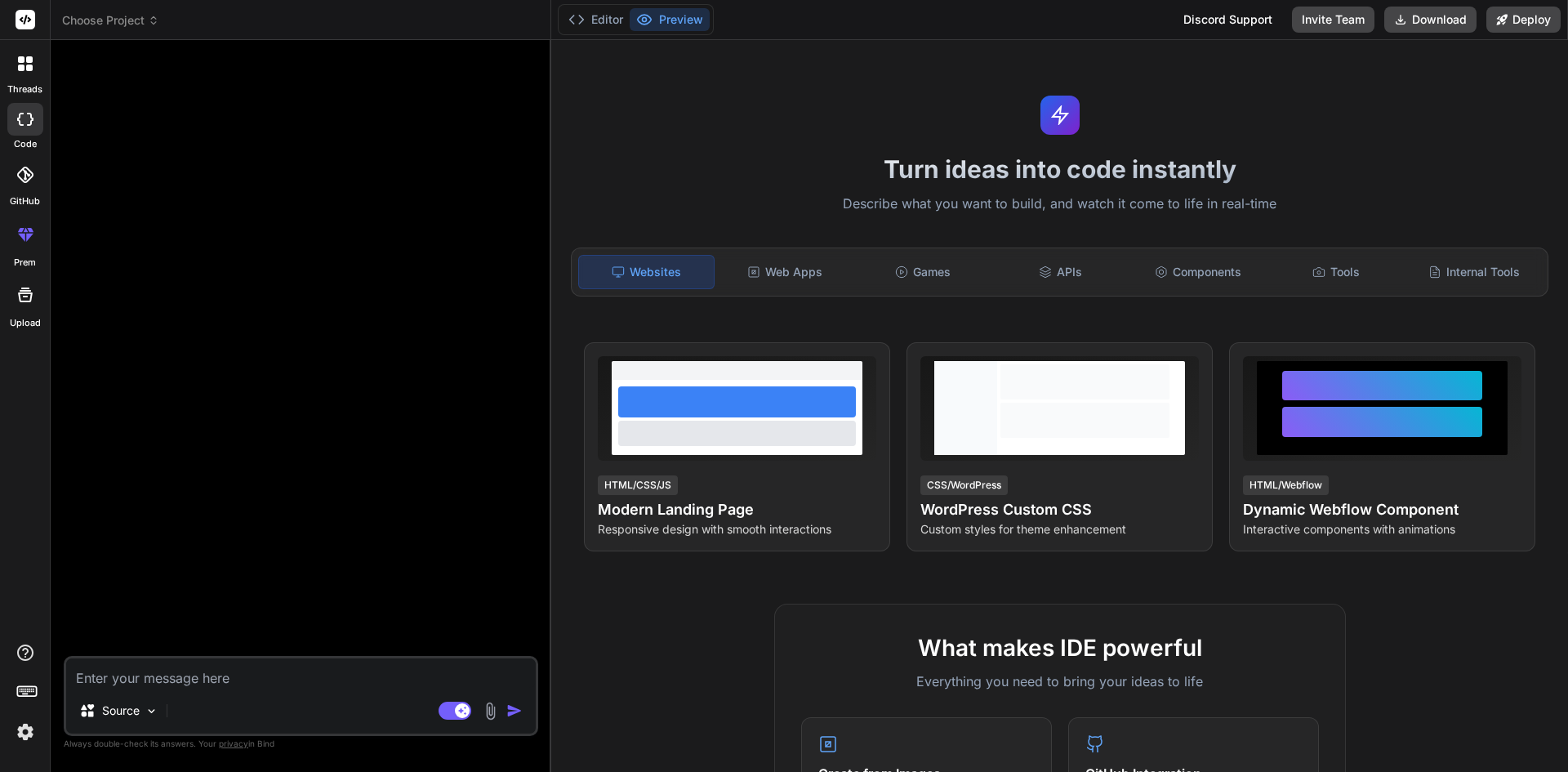
click at [23, 73] on div at bounding box center [25, 63] width 34 height 34
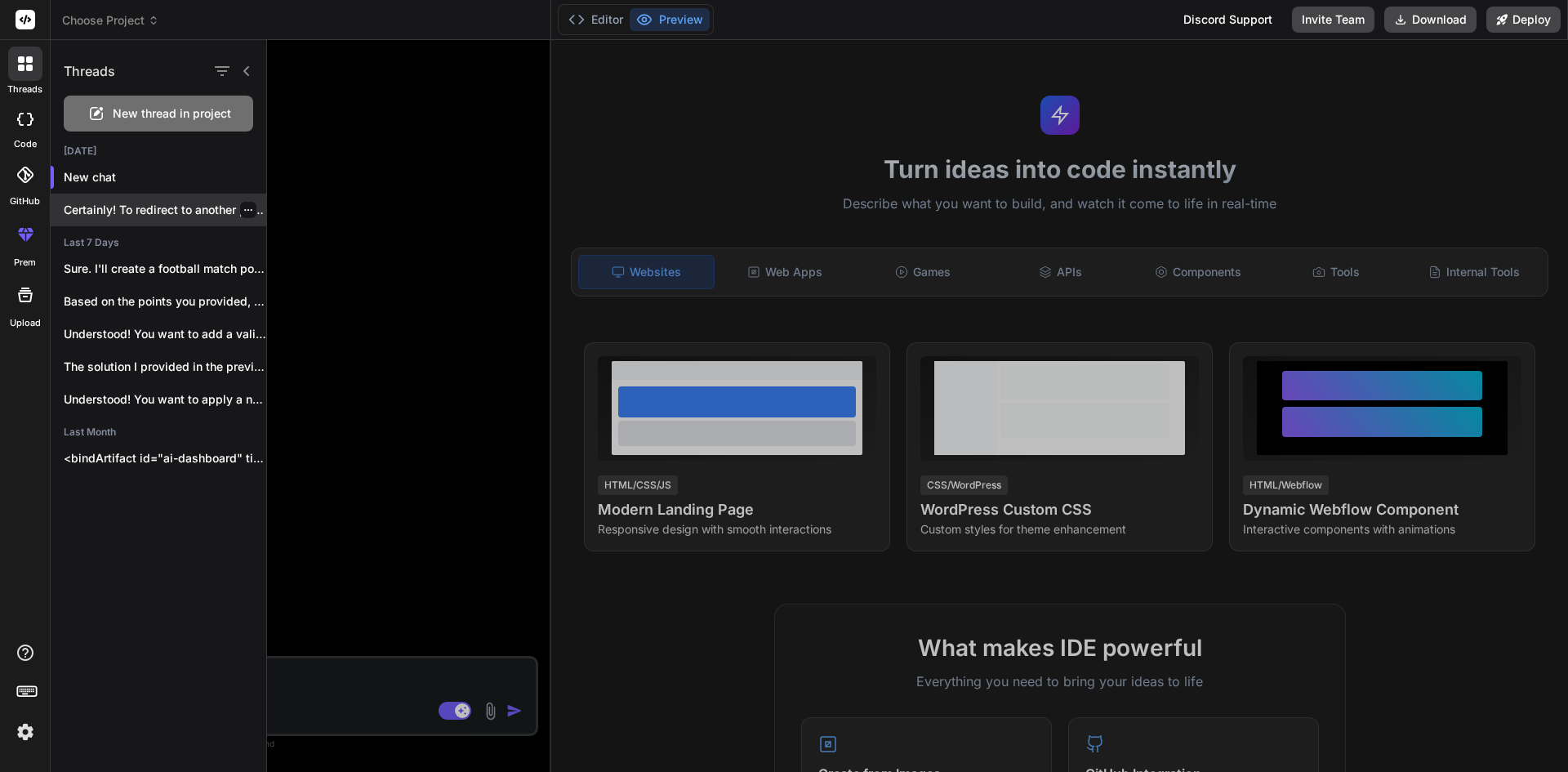
click at [112, 206] on p "Certainly! To redirect to another page when..." at bounding box center [165, 210] width 203 height 16
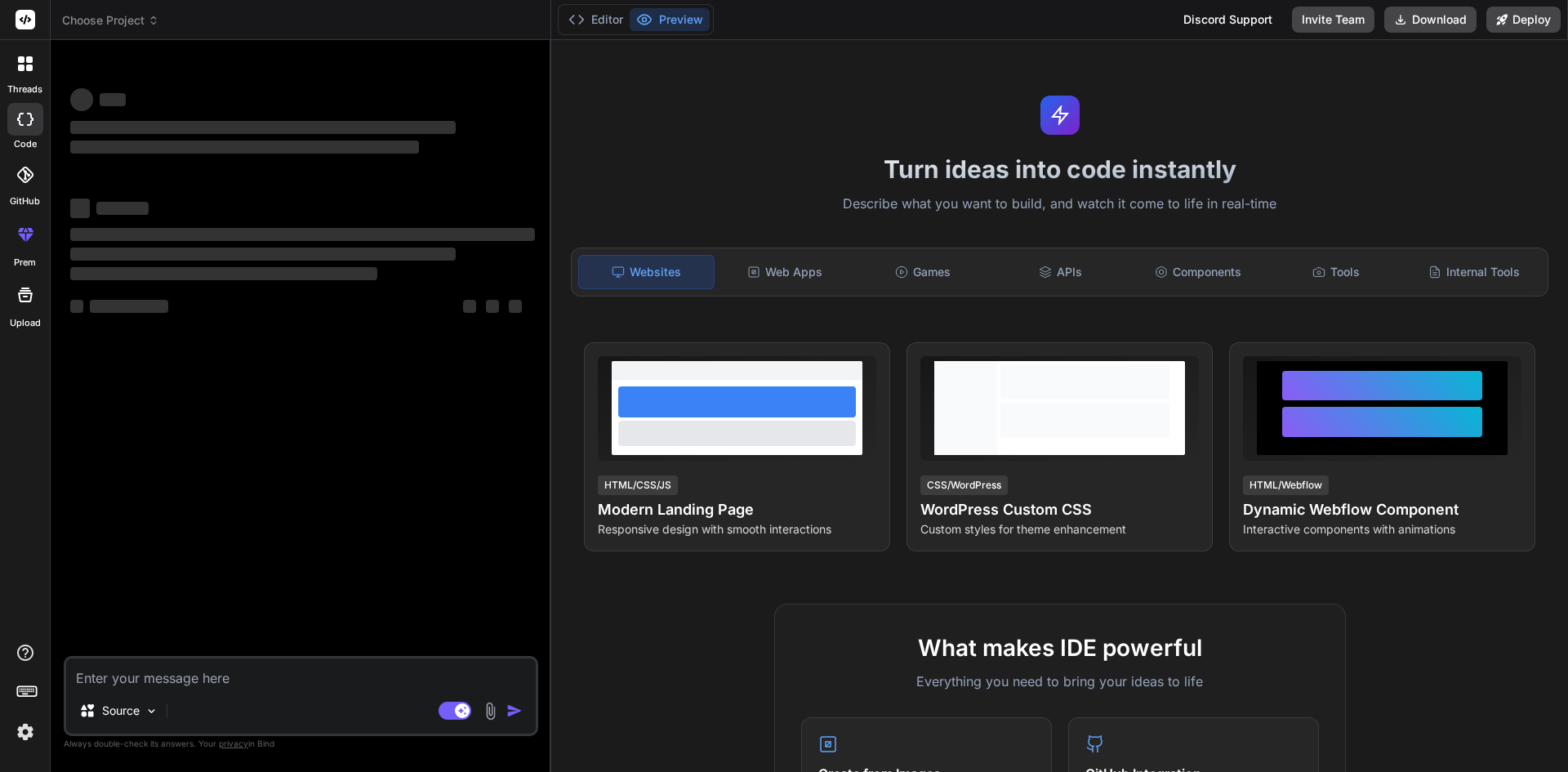
type textarea "x"
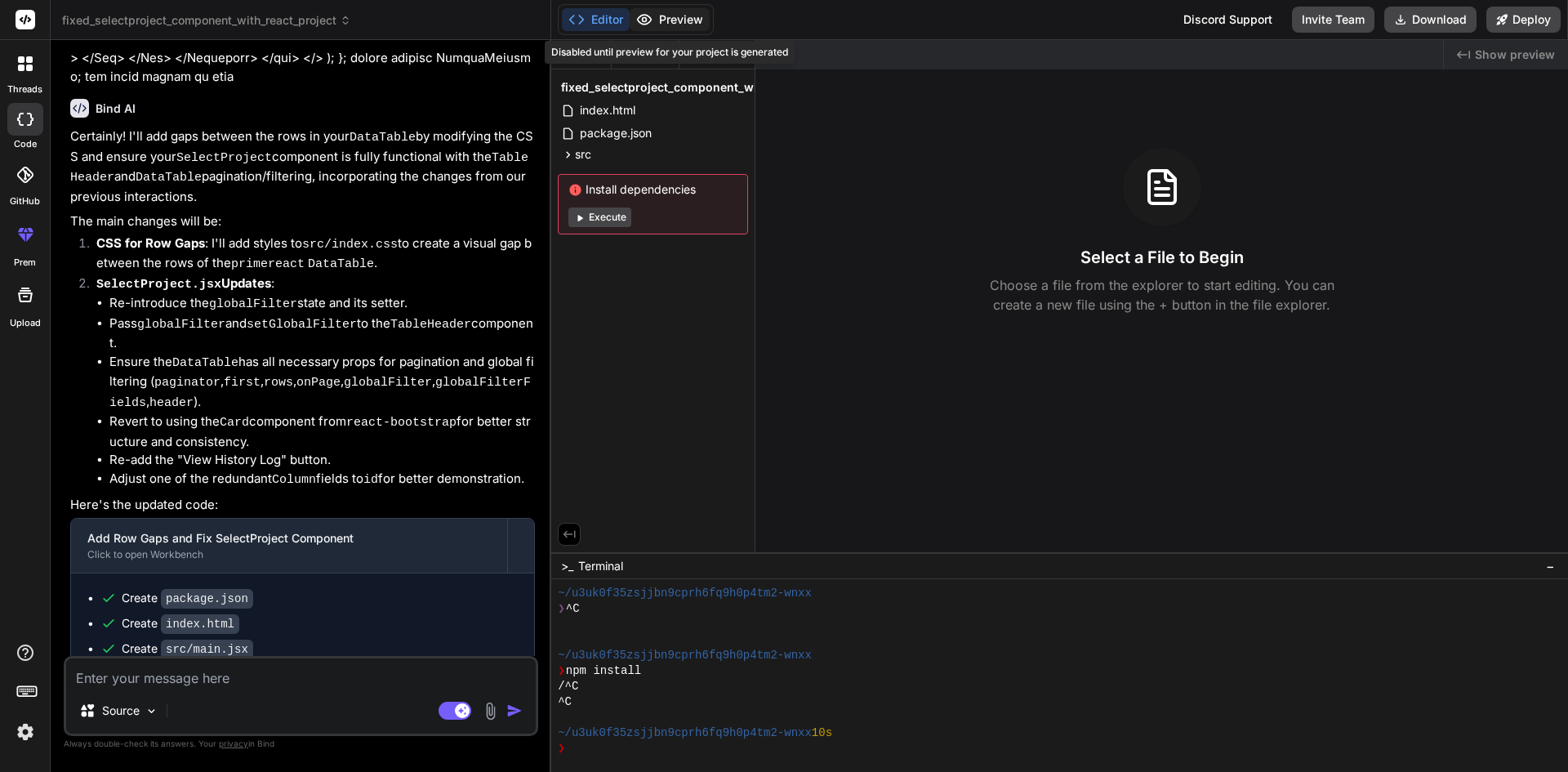
scroll to position [4013, 0]
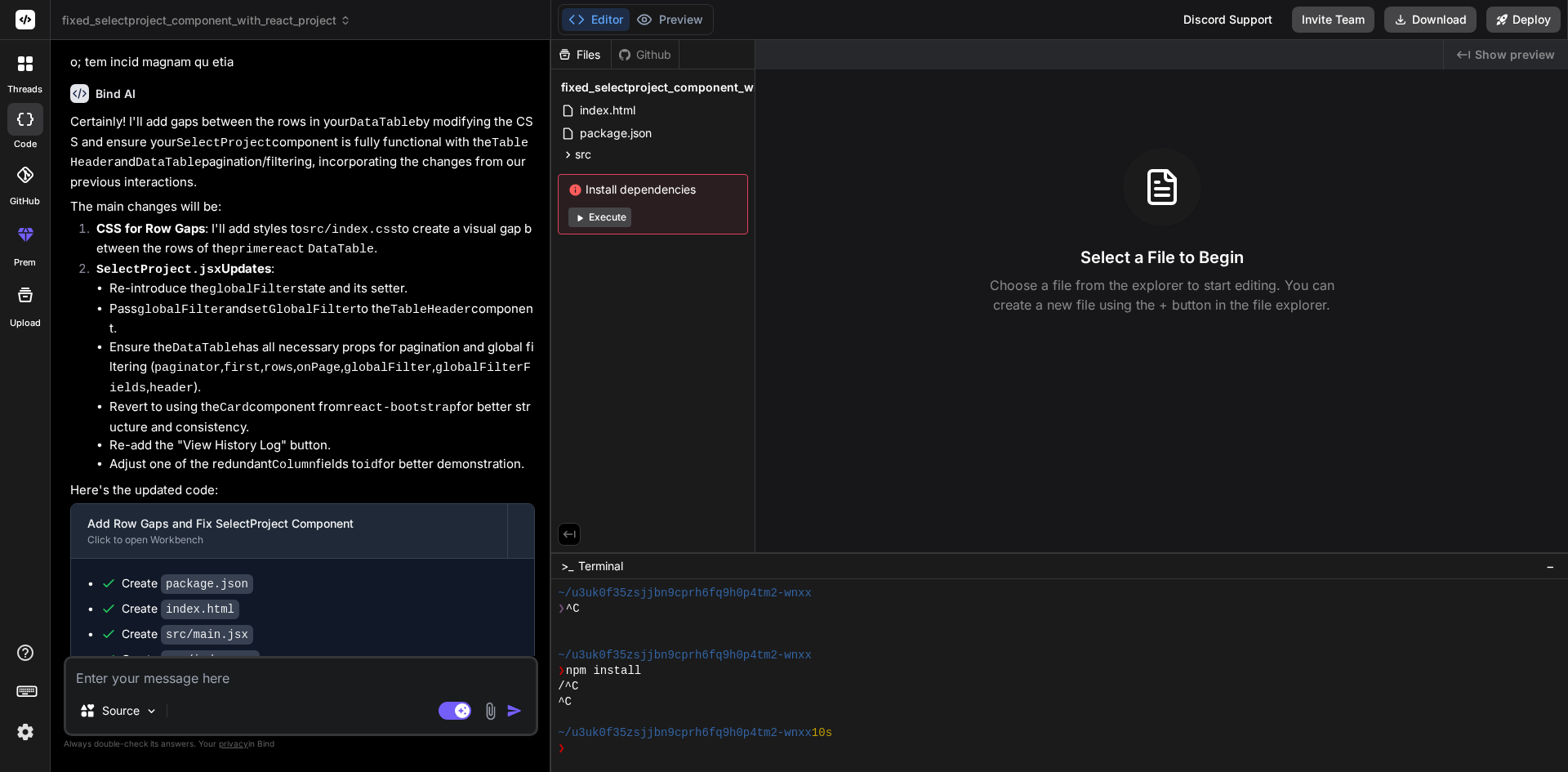
click at [598, 13] on button "Editor" at bounding box center [595, 19] width 68 height 23
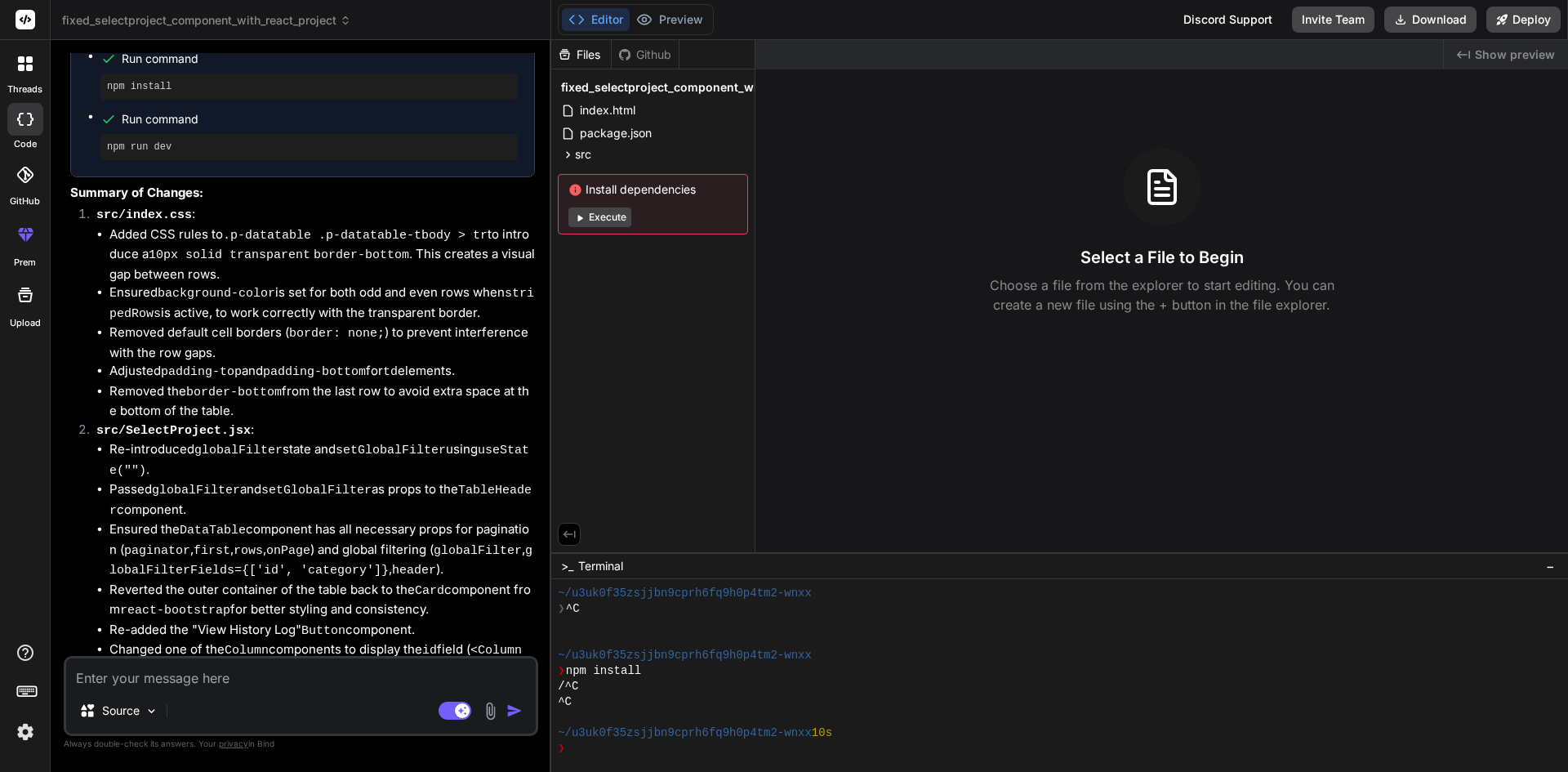
scroll to position [4748, 0]
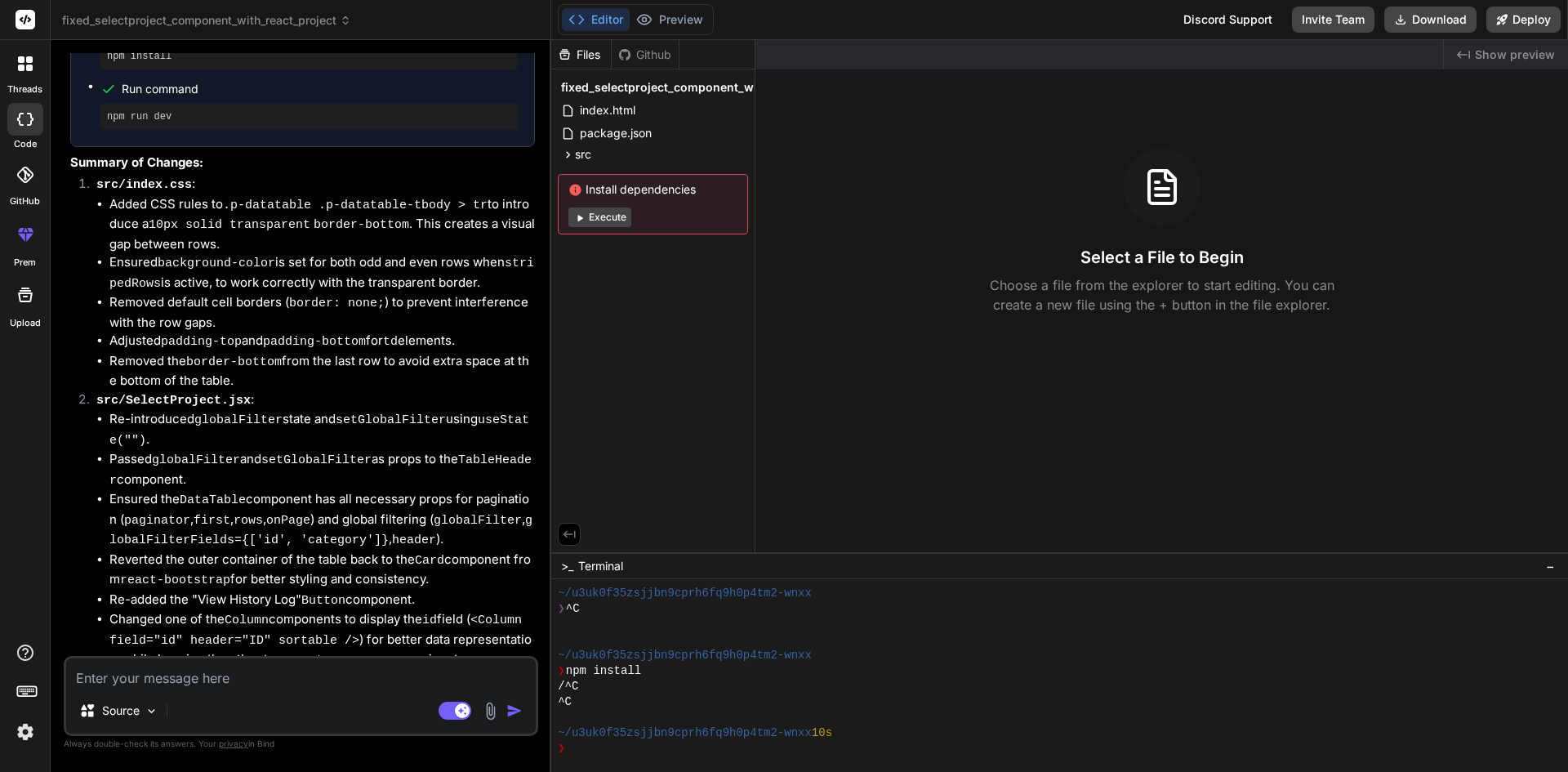
click at [613, 17] on button "Editor" at bounding box center [595, 19] width 68 height 23
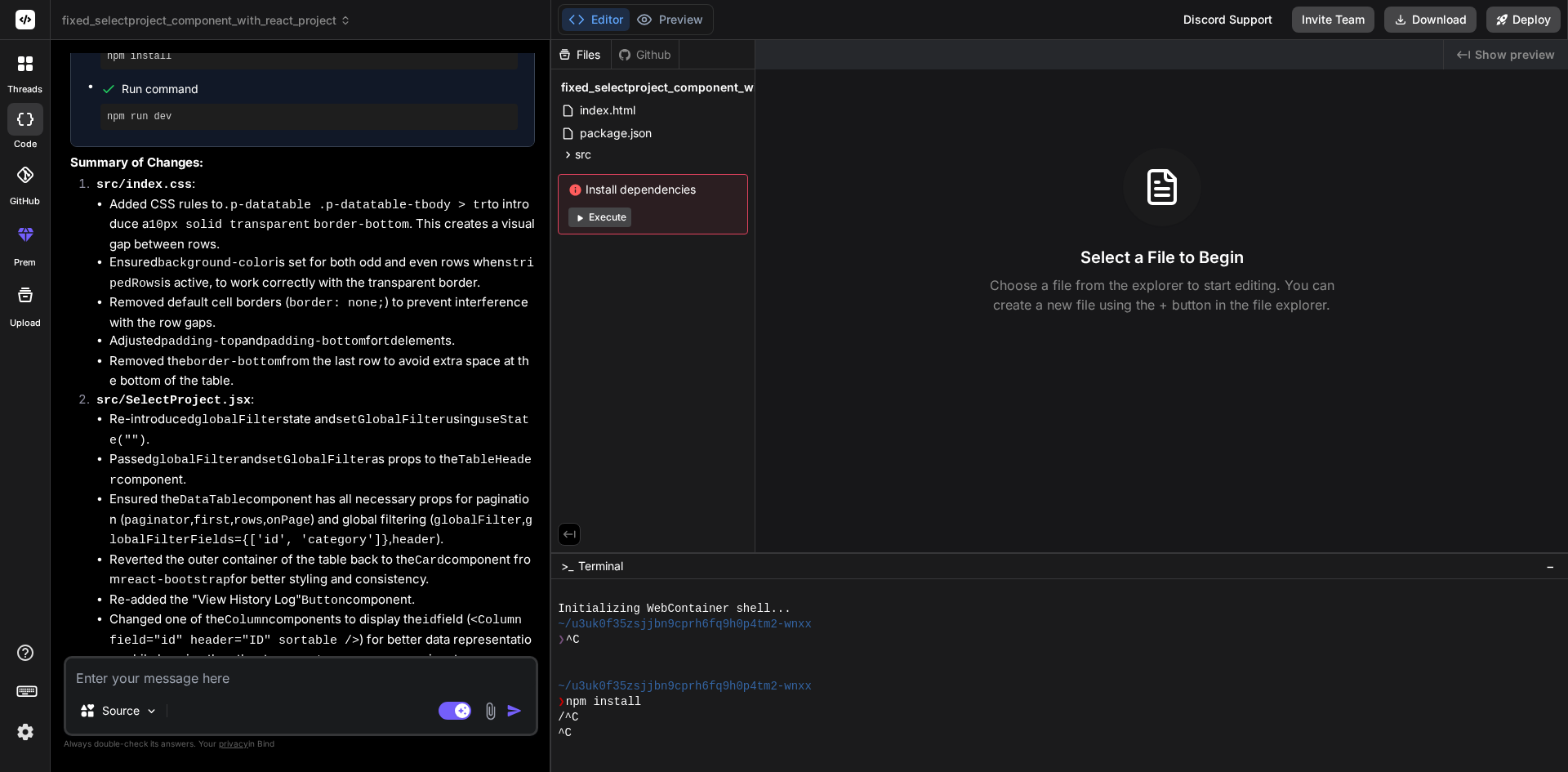
scroll to position [0, 0]
click at [616, 13] on button "Editor" at bounding box center [595, 19] width 68 height 23
click at [591, 17] on button "Editor" at bounding box center [595, 19] width 68 height 23
click at [590, 18] on button "Editor" at bounding box center [595, 19] width 68 height 23
click at [24, 72] on div at bounding box center [25, 63] width 34 height 34
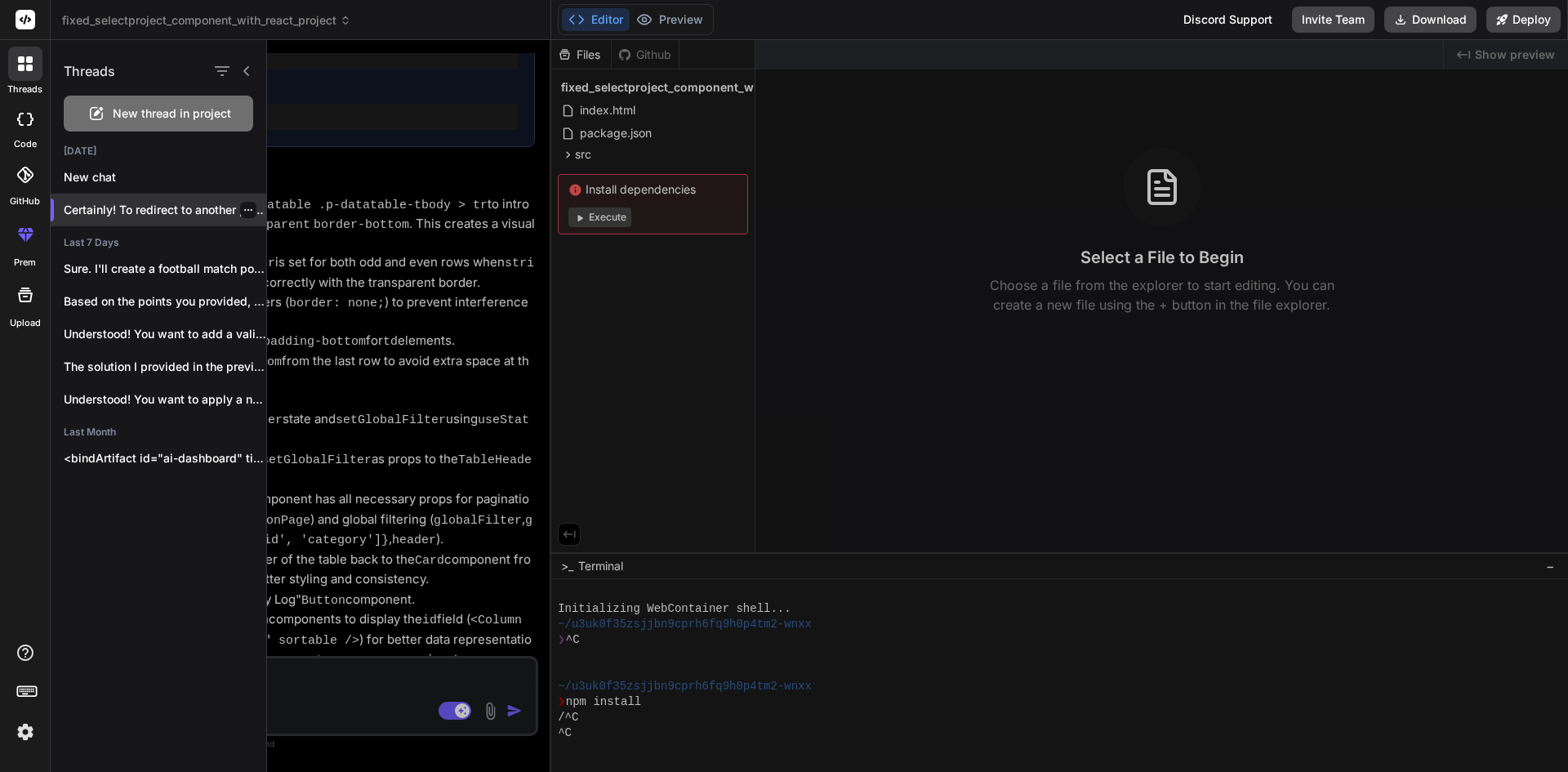
click at [131, 207] on p "Certainly! To redirect to another page when..." at bounding box center [165, 210] width 203 height 16
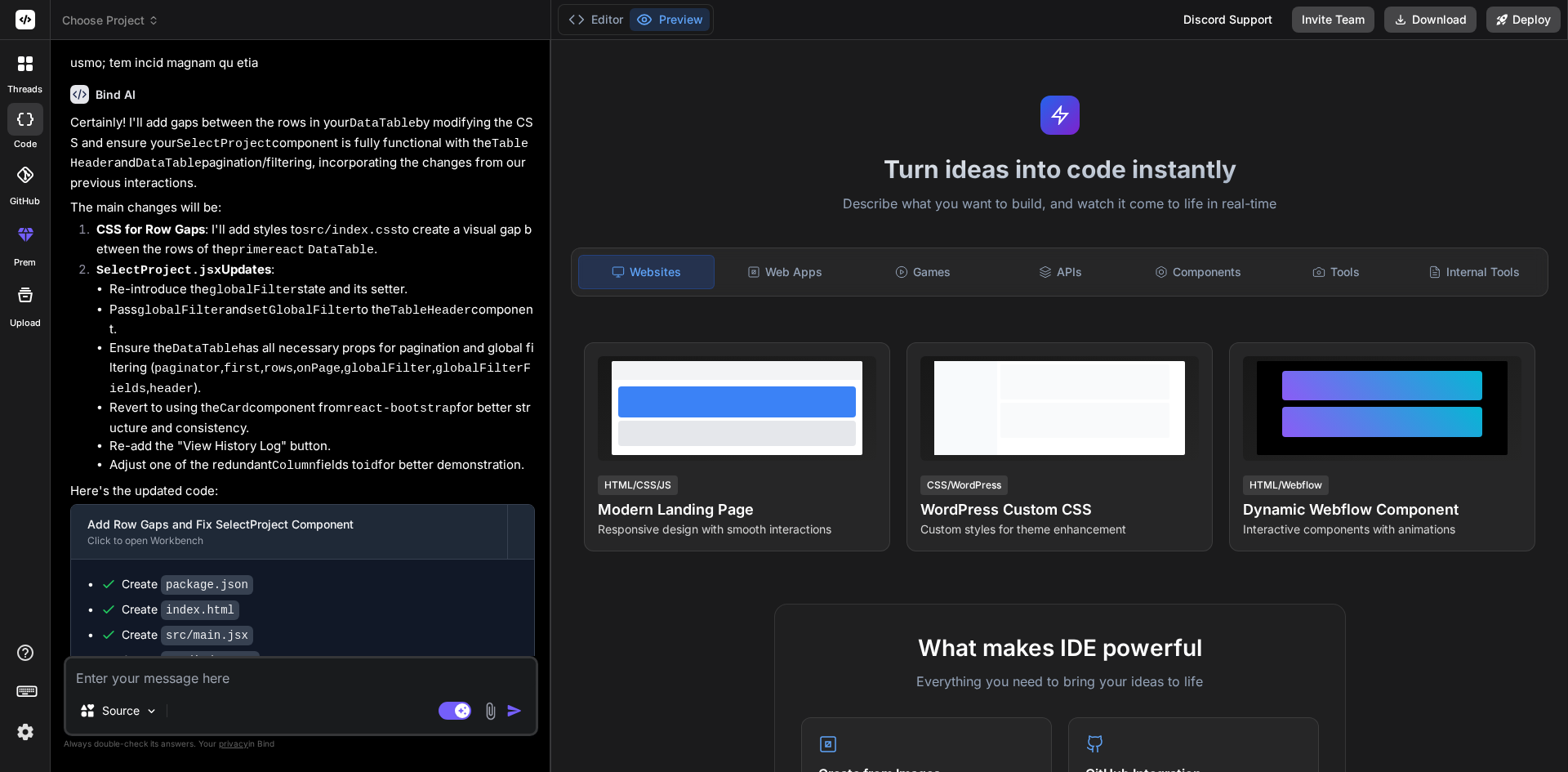
scroll to position [4013, 0]
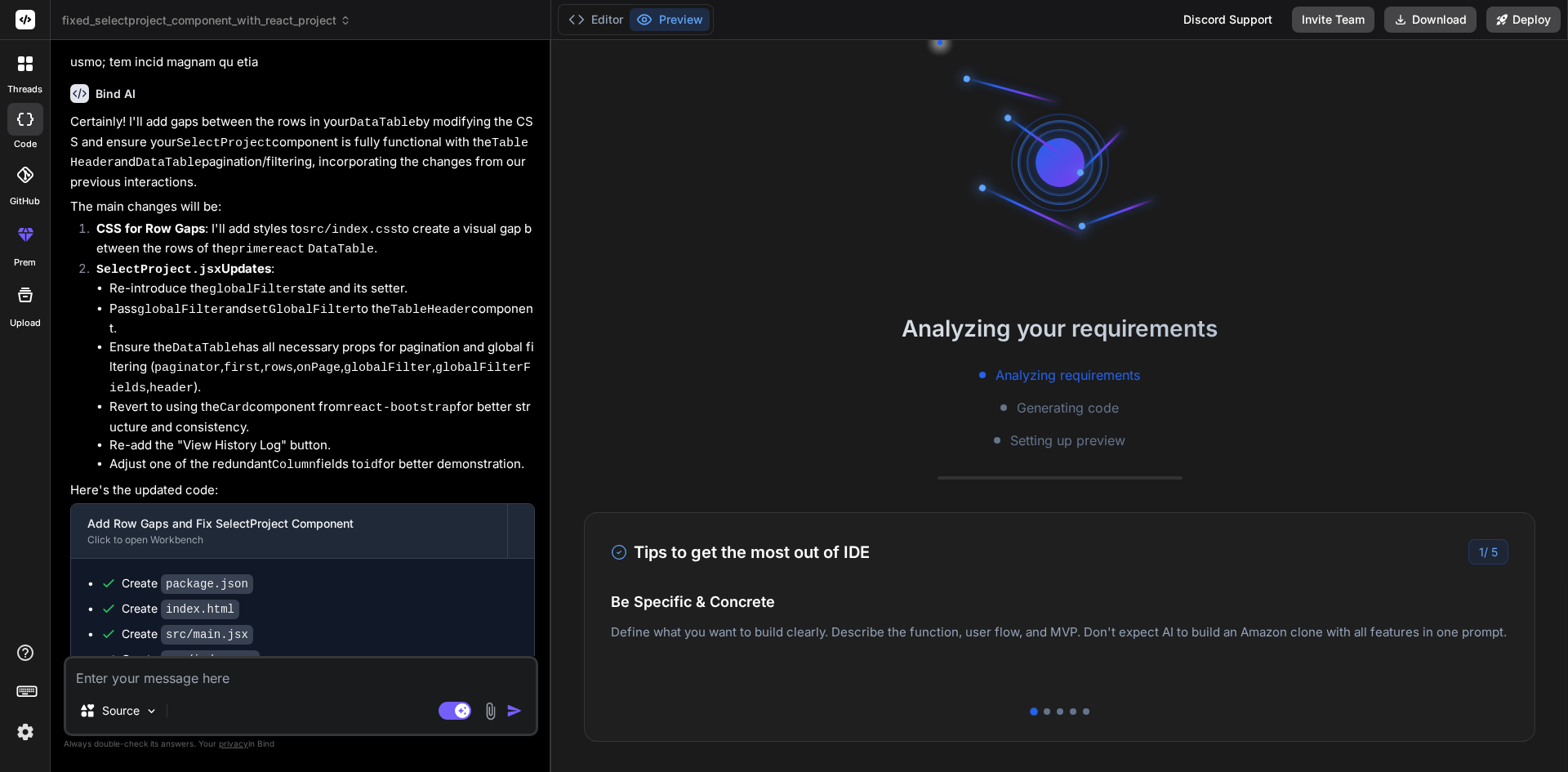
click at [25, 79] on div at bounding box center [25, 63] width 34 height 34
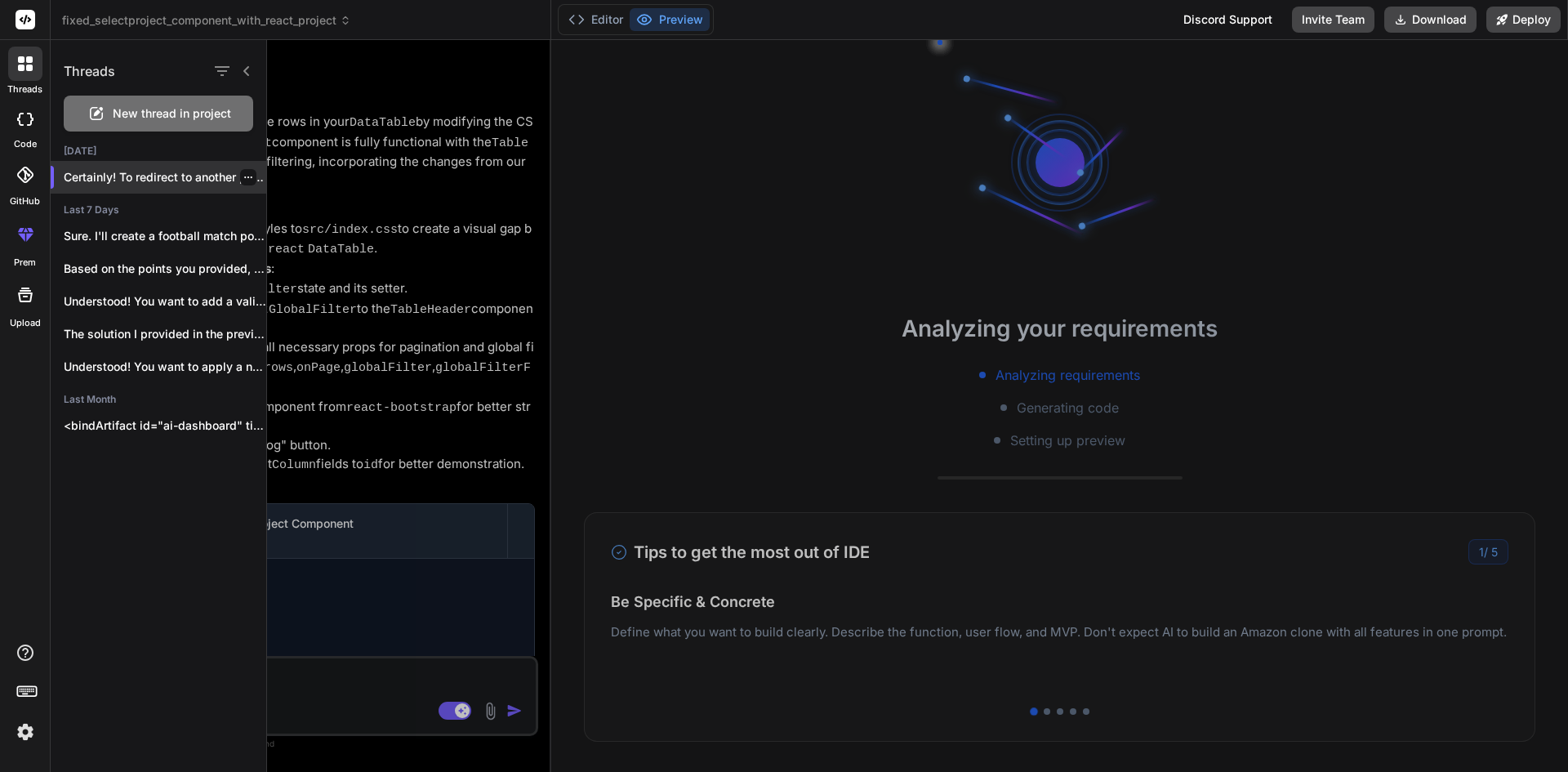
click at [243, 174] on icon "button" at bounding box center [248, 176] width 10 height 10
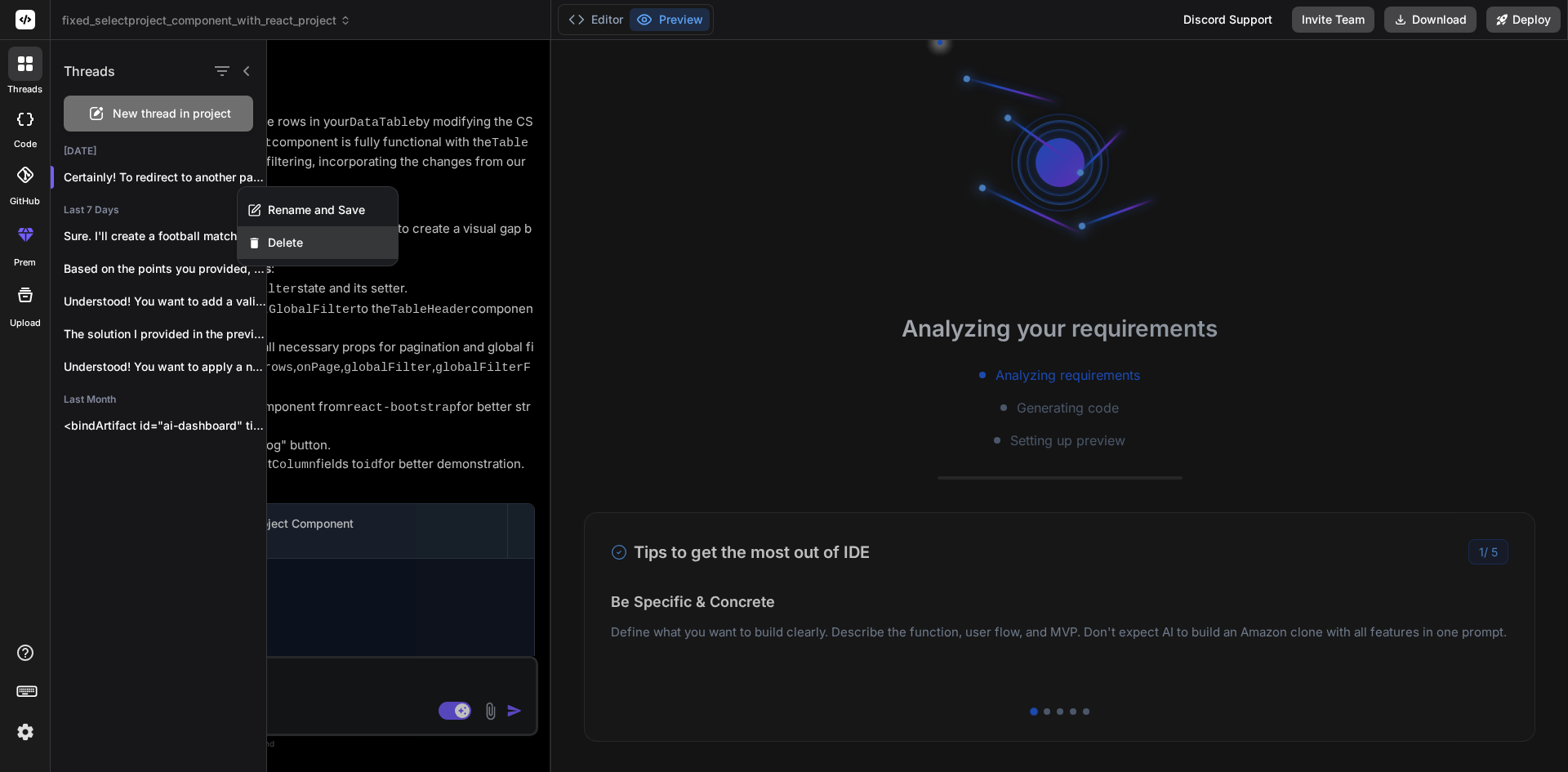
click at [286, 242] on span "Delete" at bounding box center [285, 243] width 35 height 16
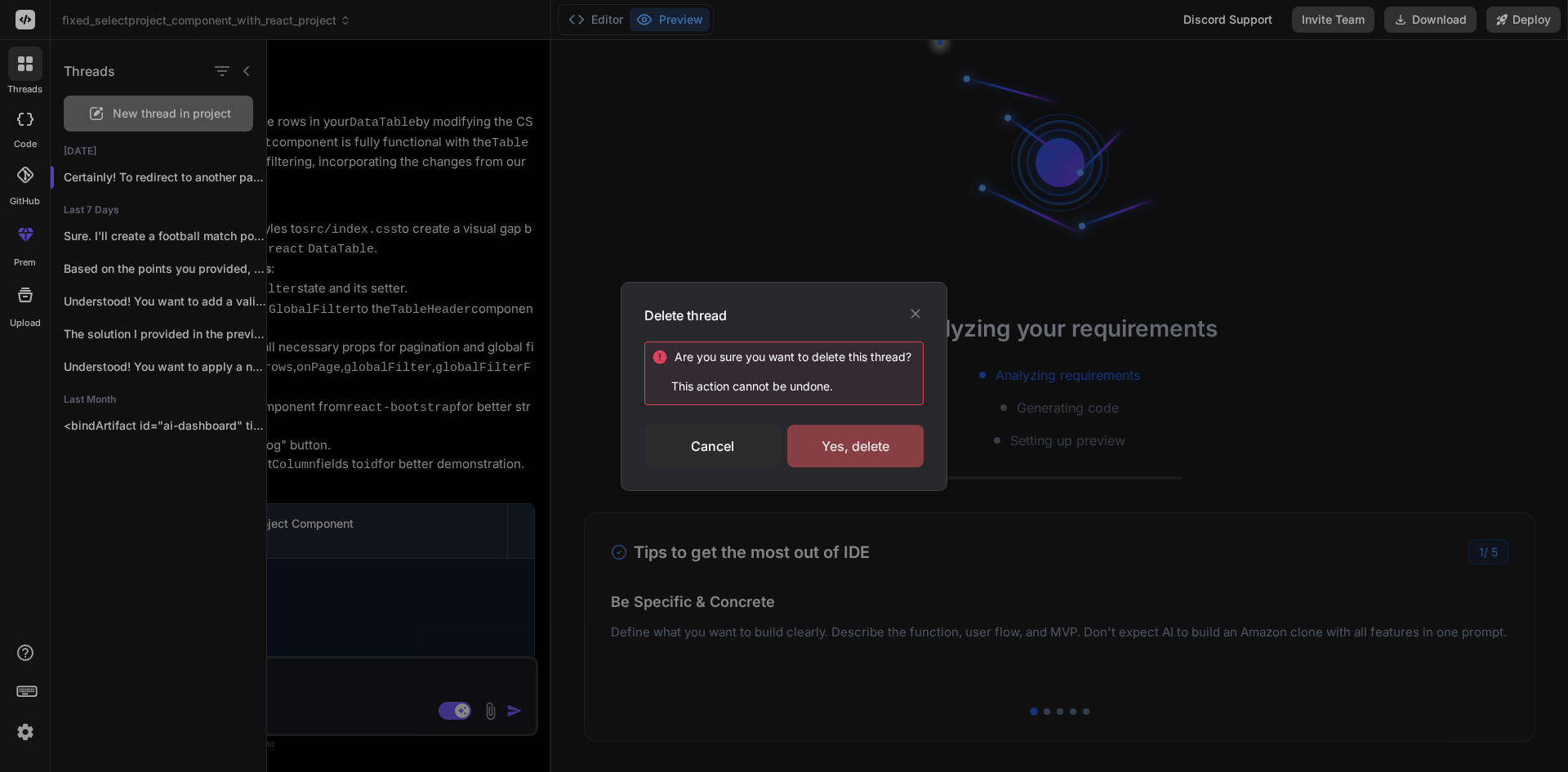
click at [870, 443] on div "Yes, delete" at bounding box center [855, 445] width 137 height 43
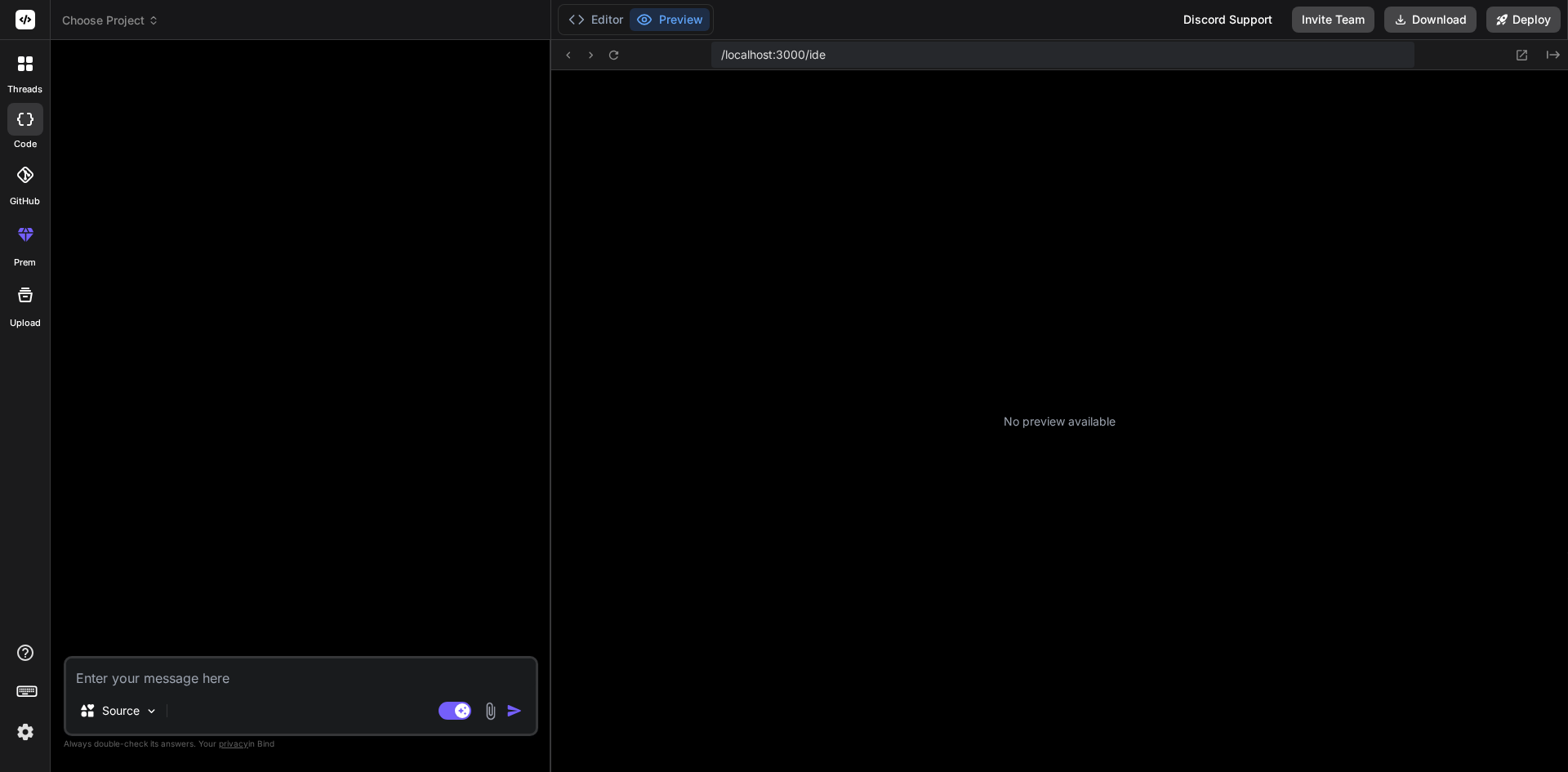
scroll to position [233, 0]
type textarea "x"
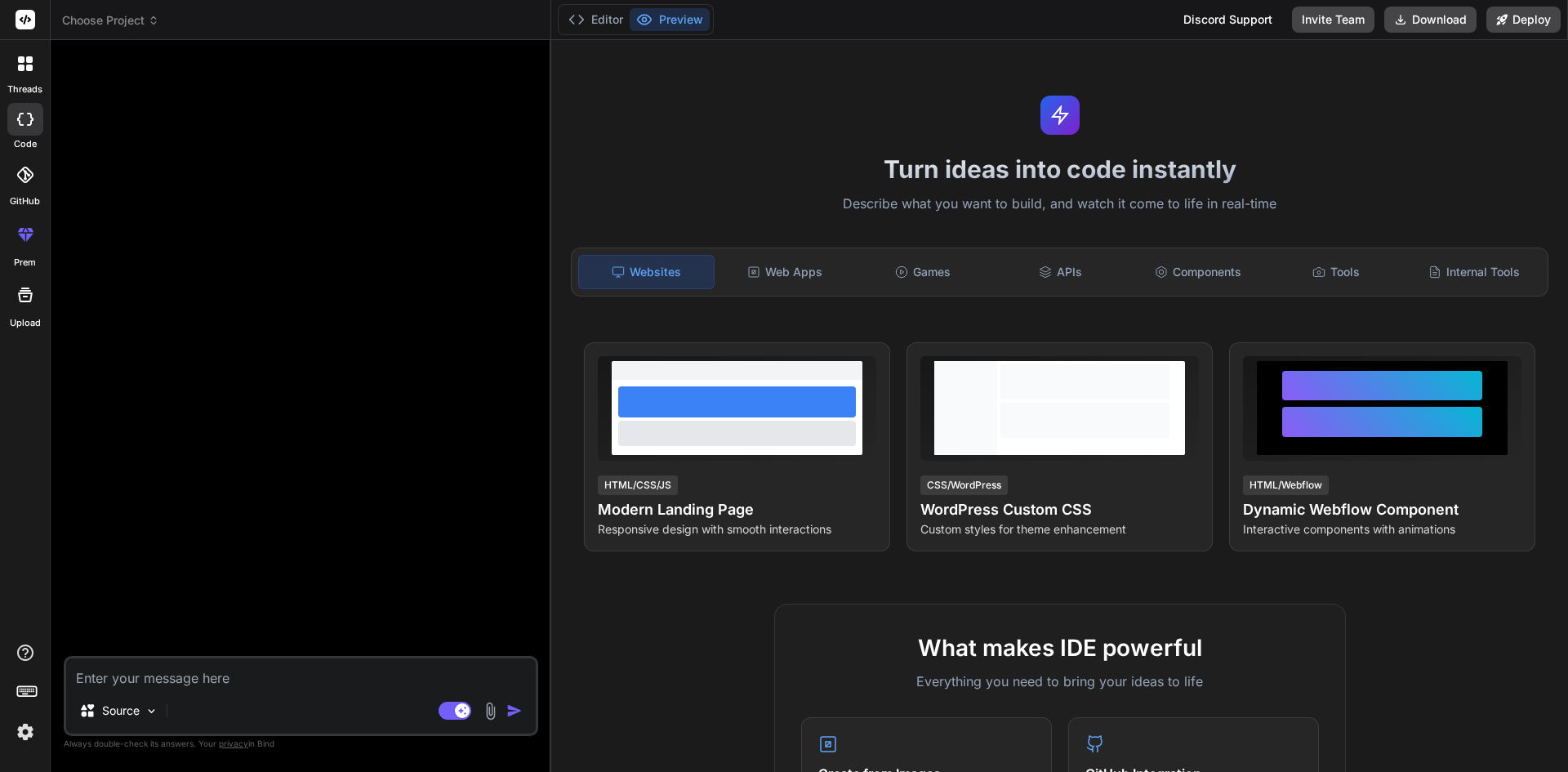
click at [34, 71] on div at bounding box center [25, 63] width 34 height 34
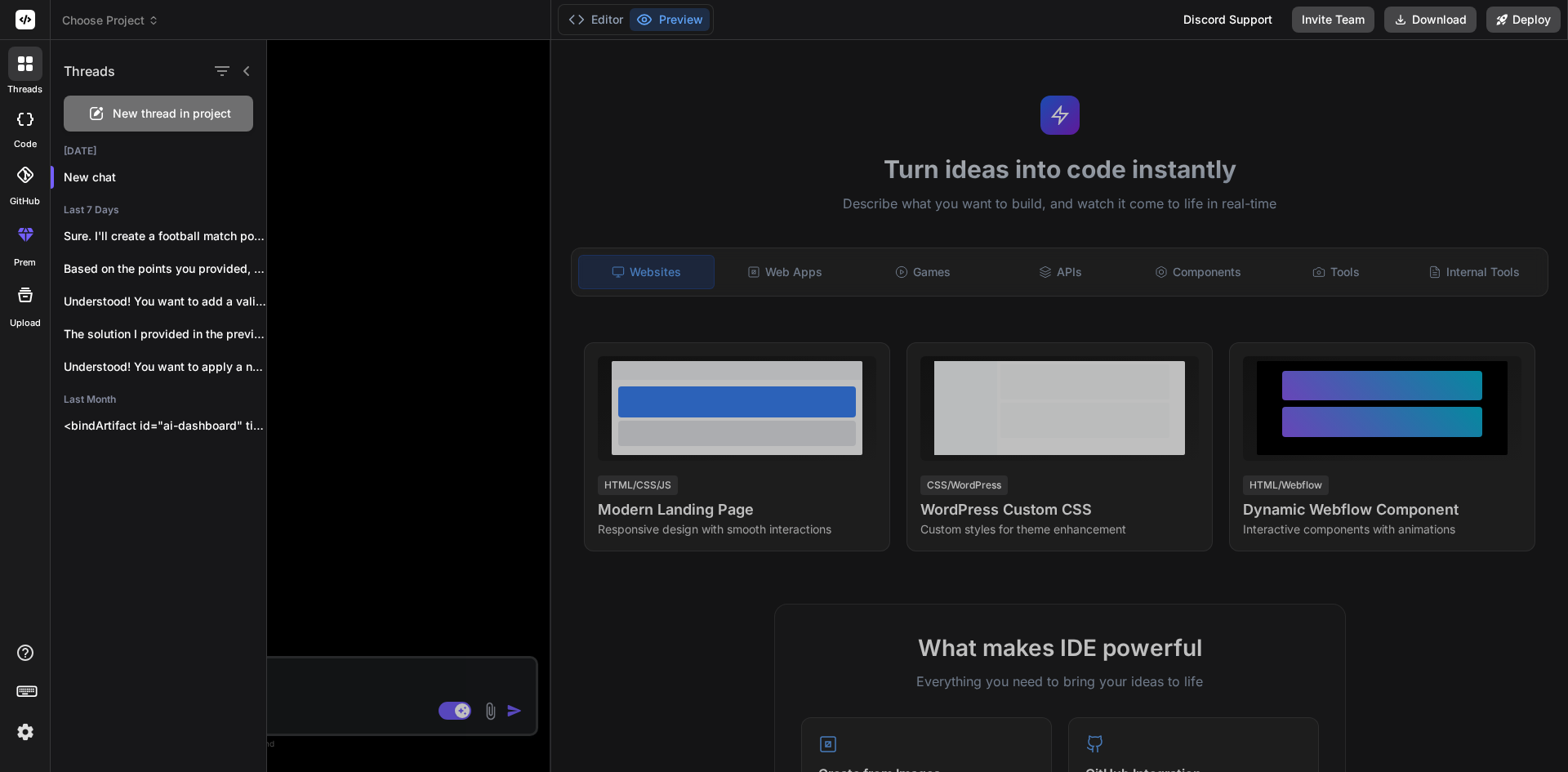
click at [357, 152] on div at bounding box center [917, 405] width 1300 height 732
